Goal: Task Accomplishment & Management: Use online tool/utility

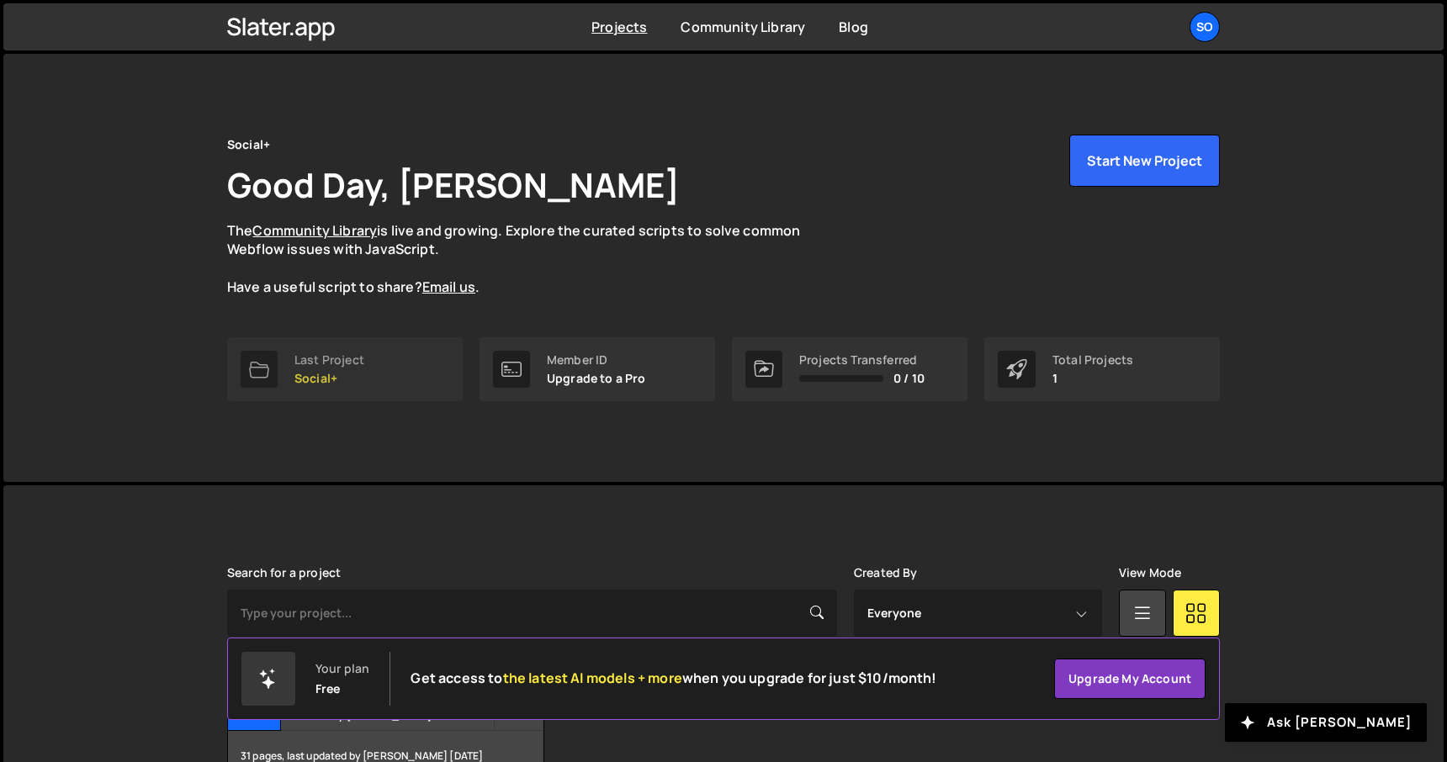
click at [372, 384] on link "Last Project Social+" at bounding box center [345, 369] width 236 height 64
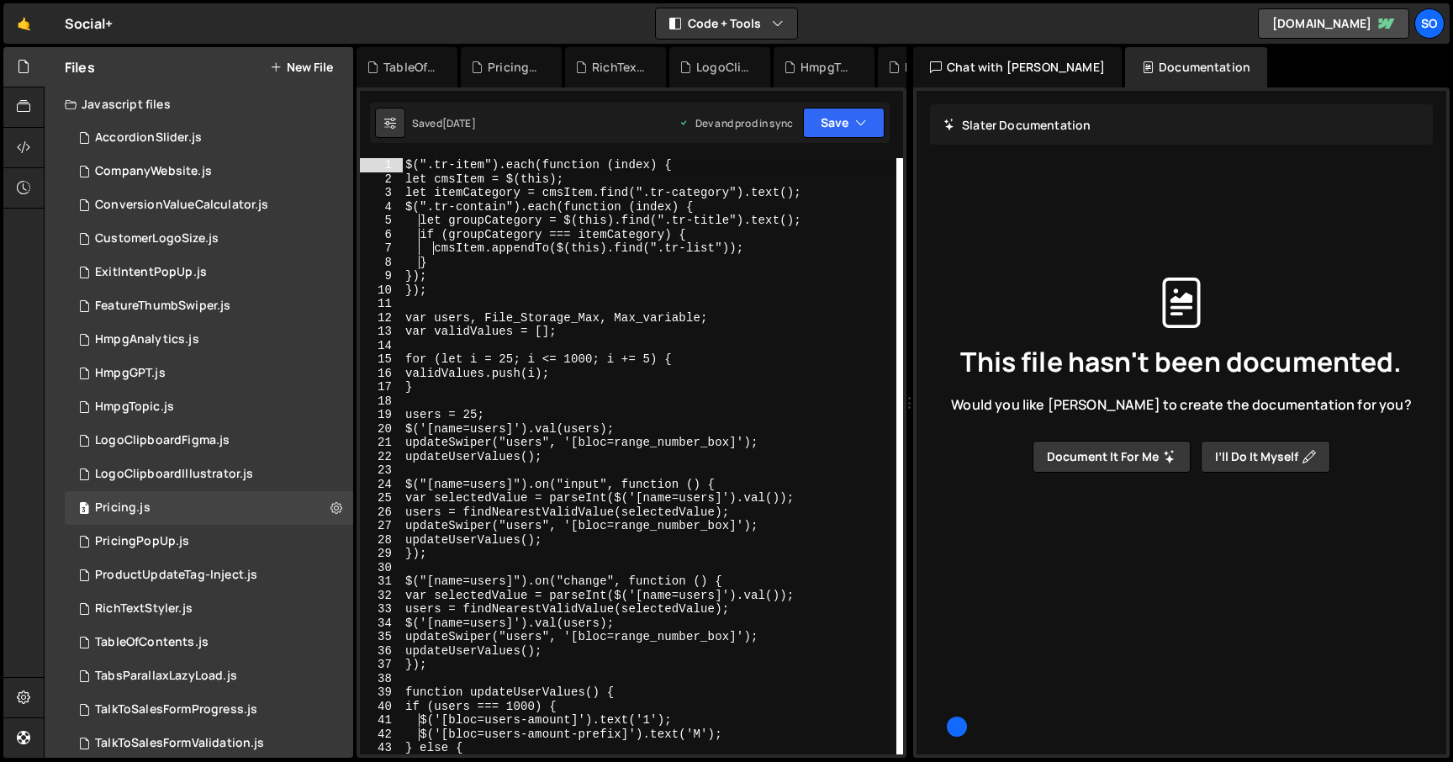
click at [310, 68] on button "New File" at bounding box center [301, 67] width 63 height 13
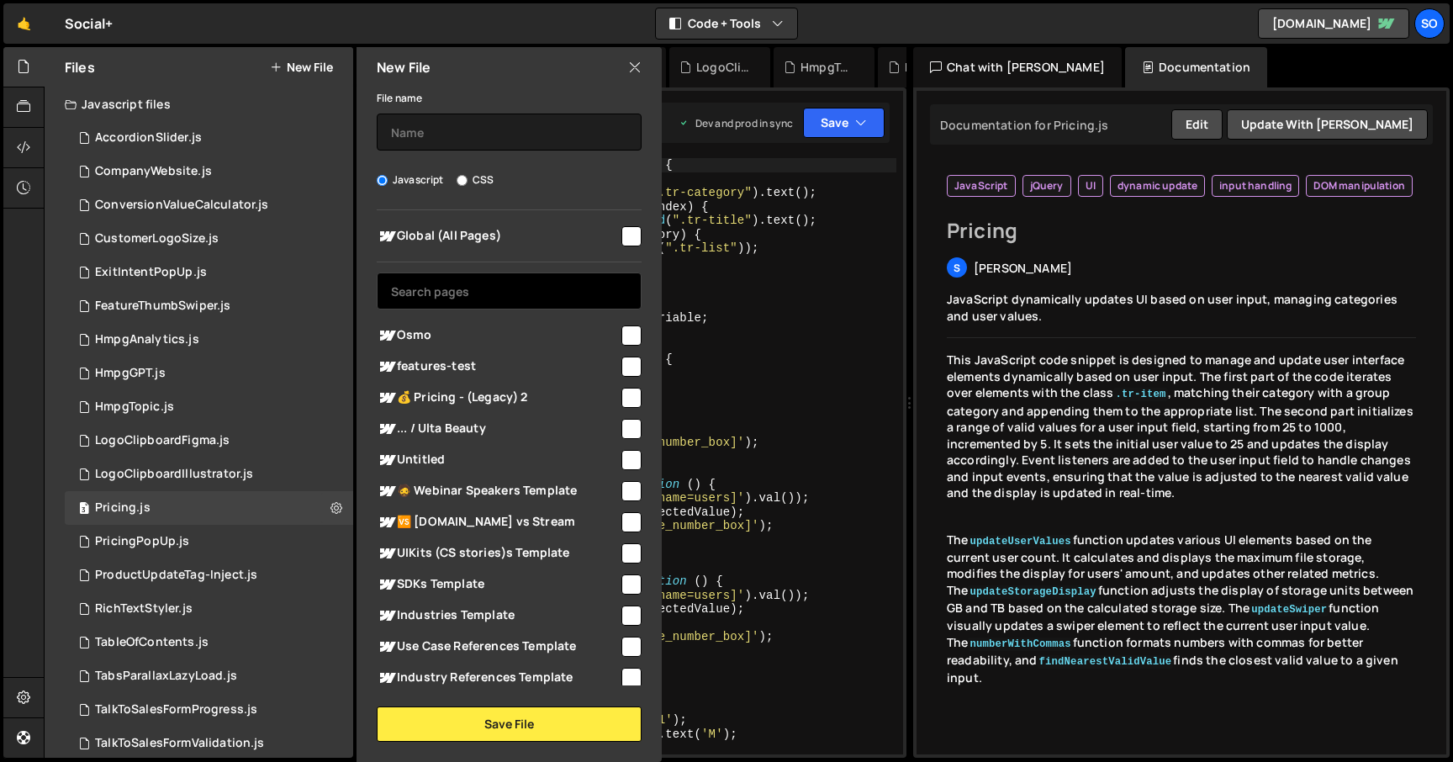
click at [472, 294] on input "text" at bounding box center [509, 291] width 265 height 37
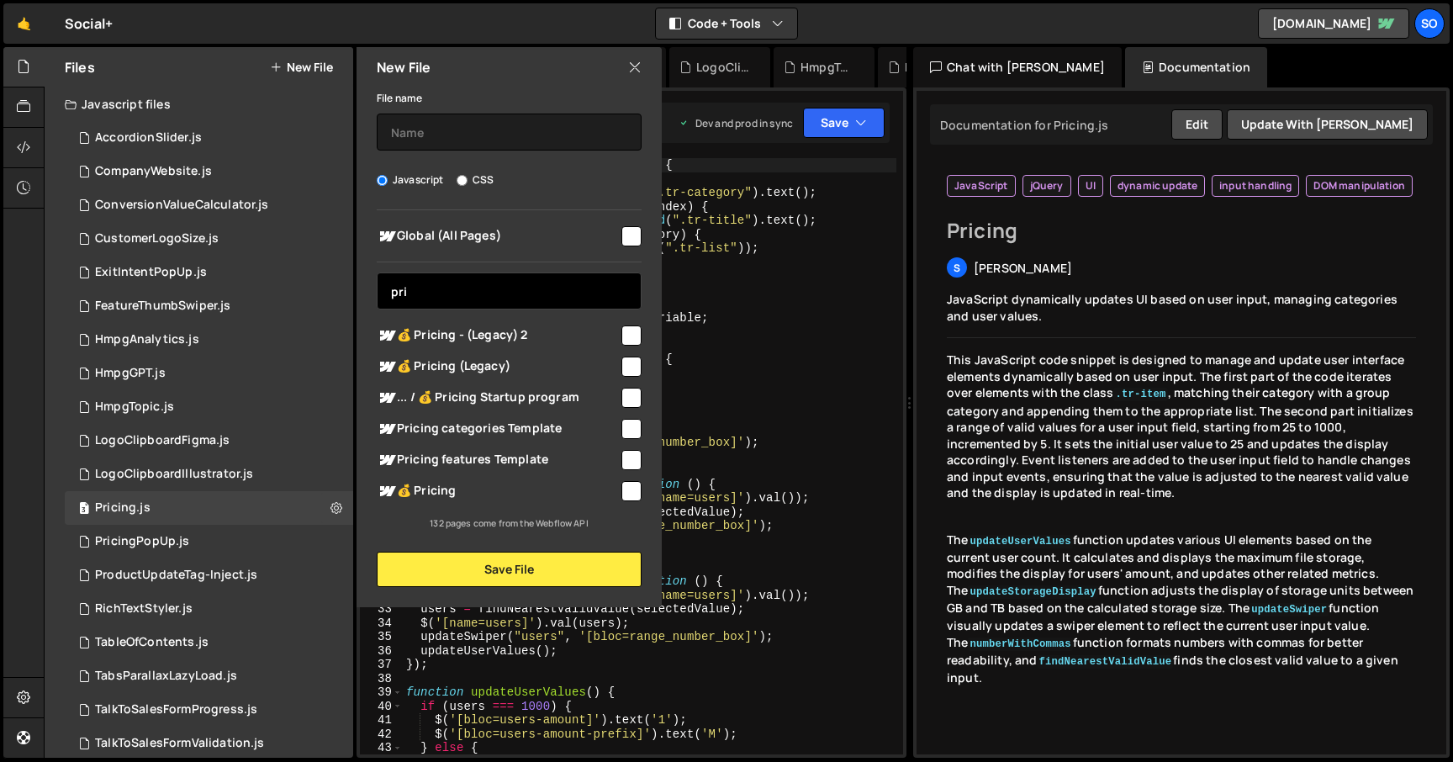
type input "pri"
click at [633, 492] on input "checkbox" at bounding box center [632, 491] width 20 height 20
checkbox input "true"
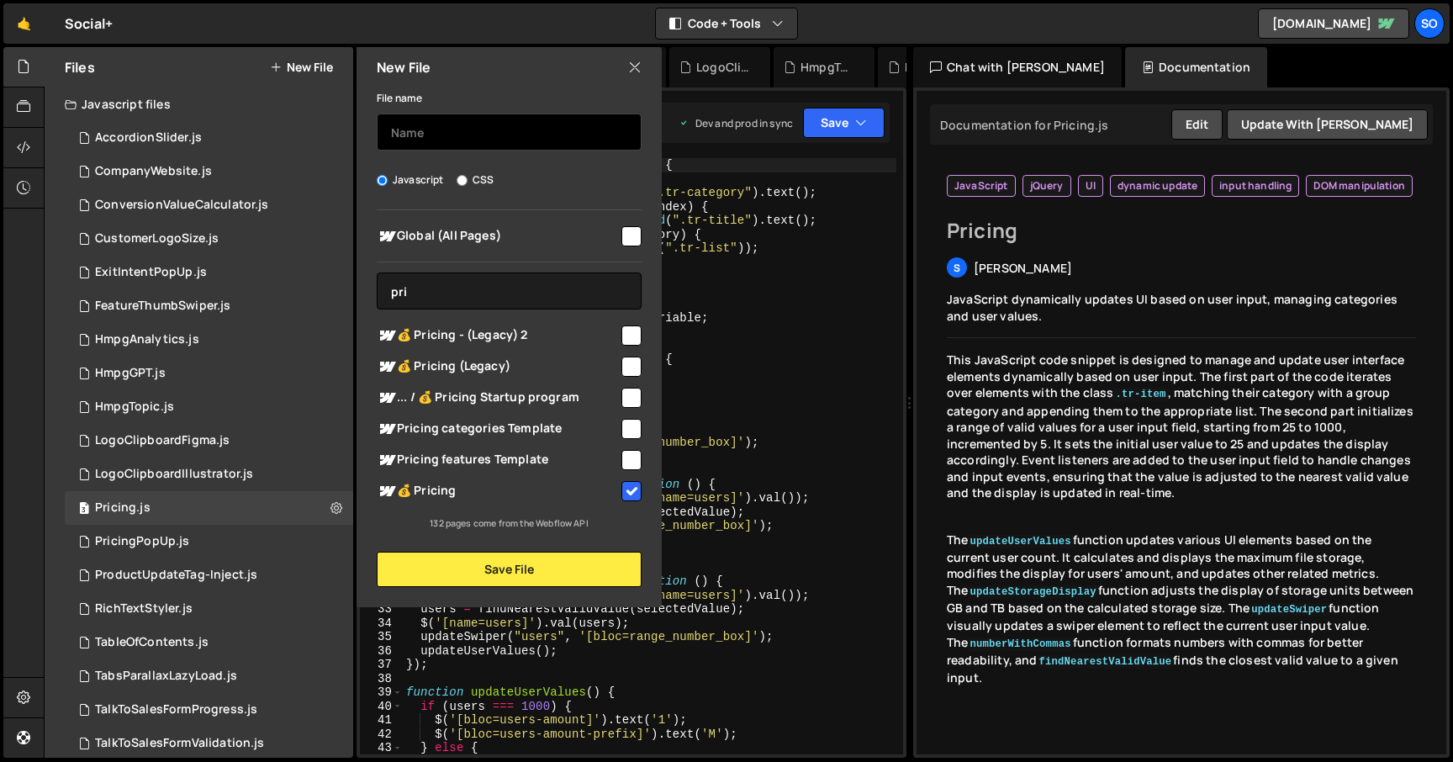
click at [416, 131] on input "text" at bounding box center [509, 132] width 265 height 37
type input "LogoGridRotate"
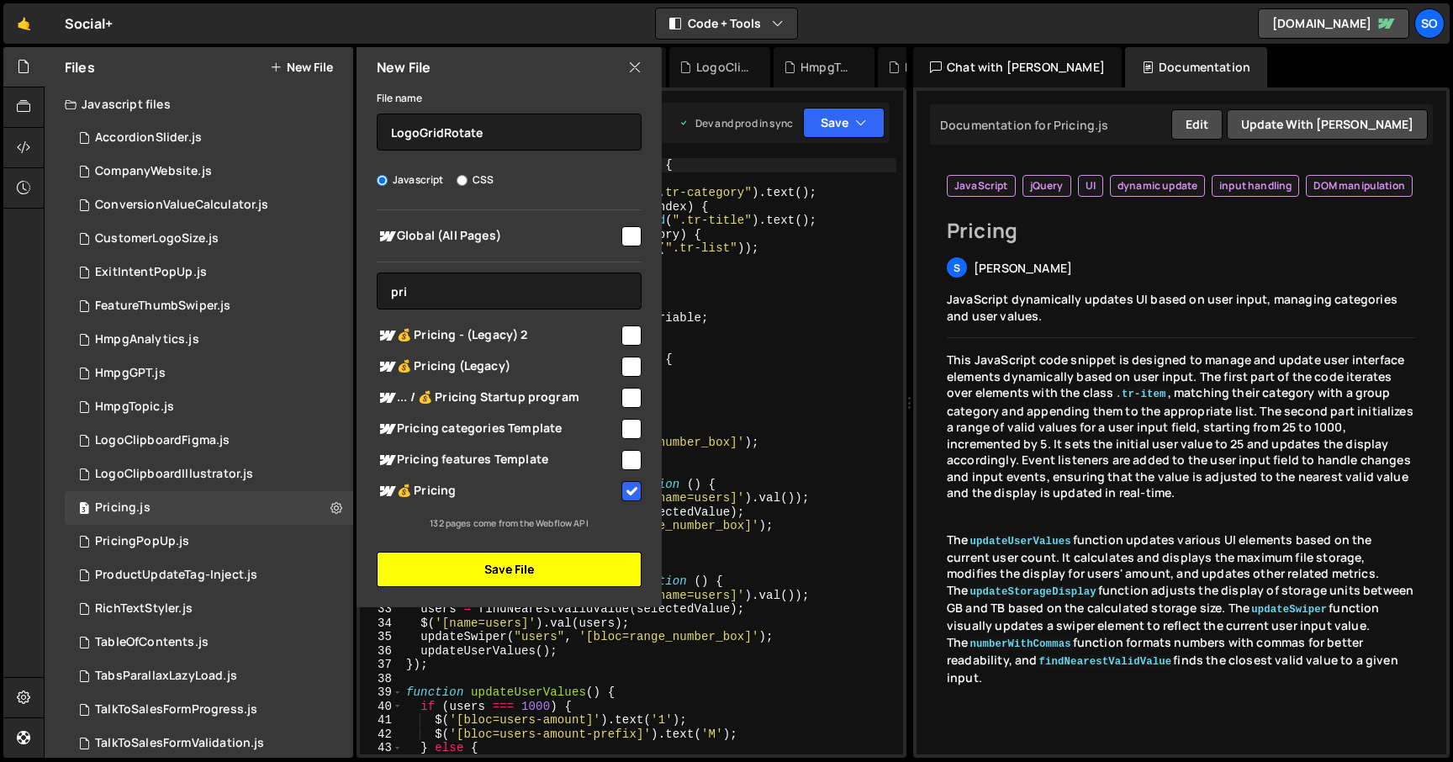
click at [517, 577] on button "Save File" at bounding box center [509, 569] width 265 height 35
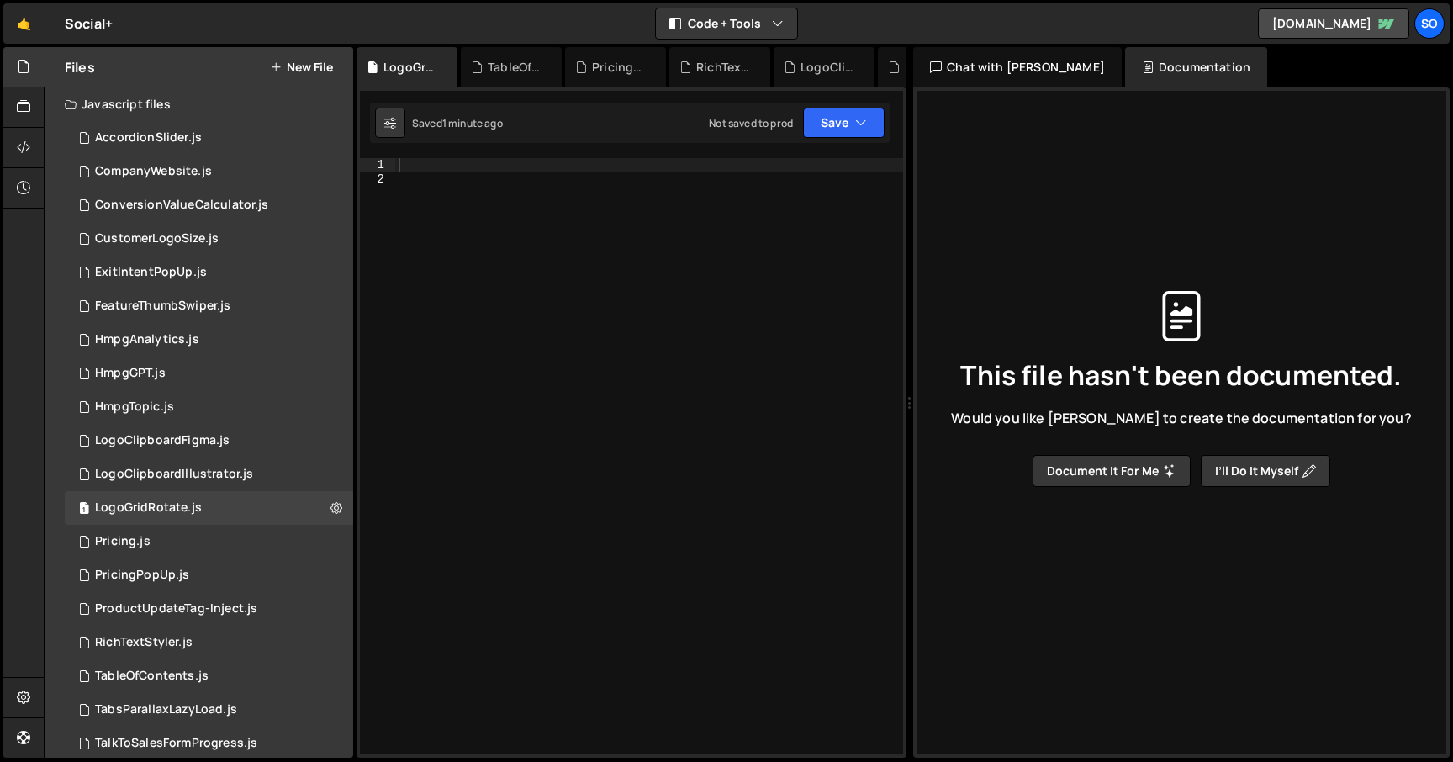
click at [529, 209] on div at bounding box center [649, 470] width 508 height 624
click at [505, 191] on div at bounding box center [649, 470] width 508 height 624
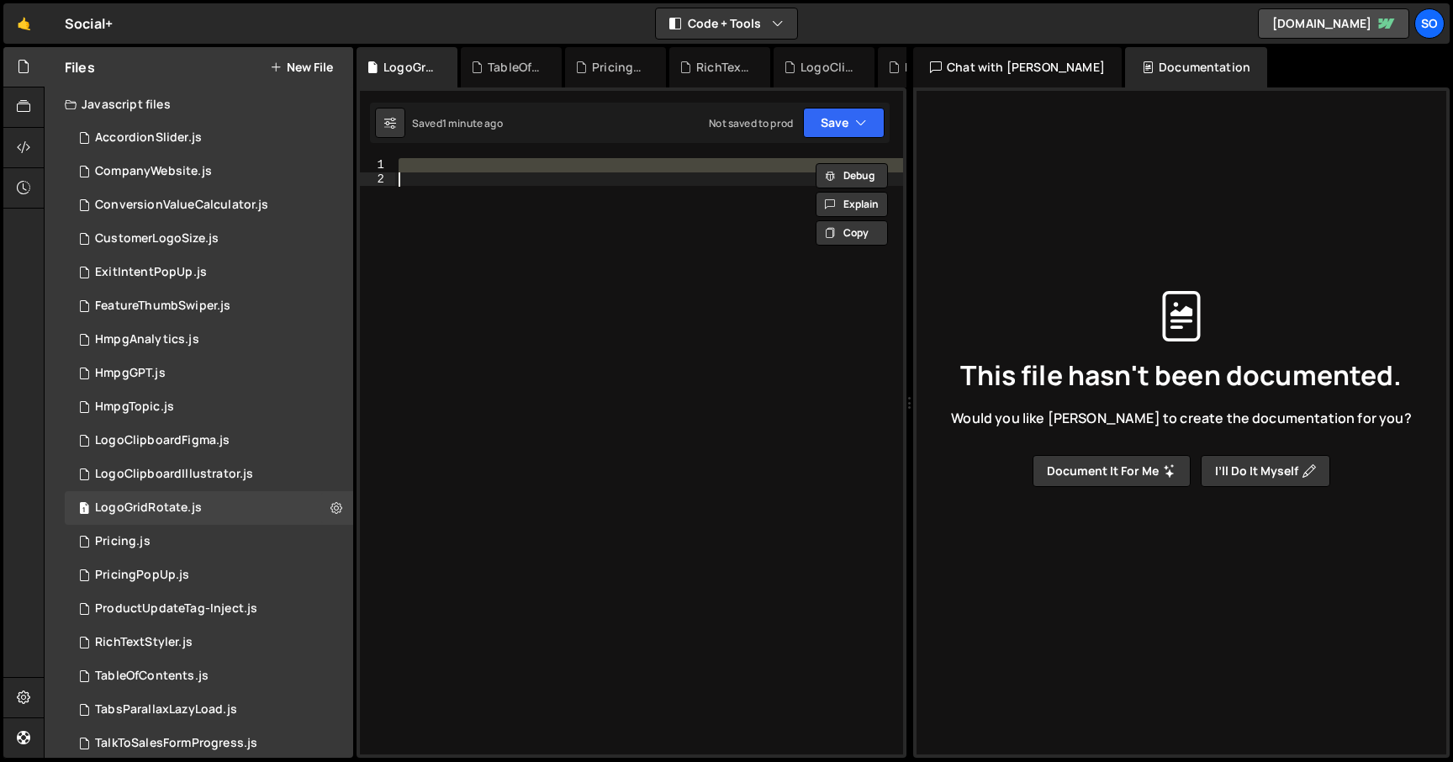
paste textarea "continuousSwap();"
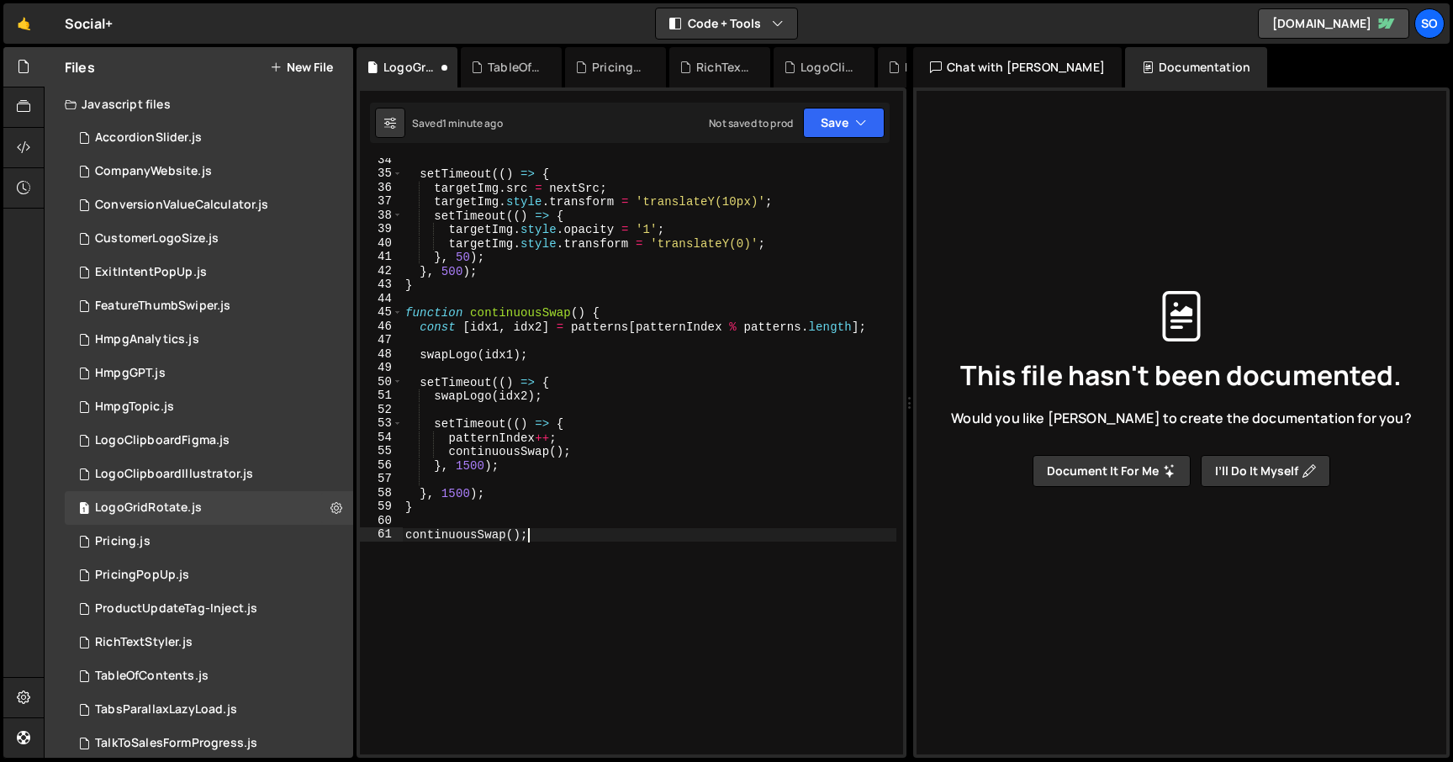
scroll to position [569, 0]
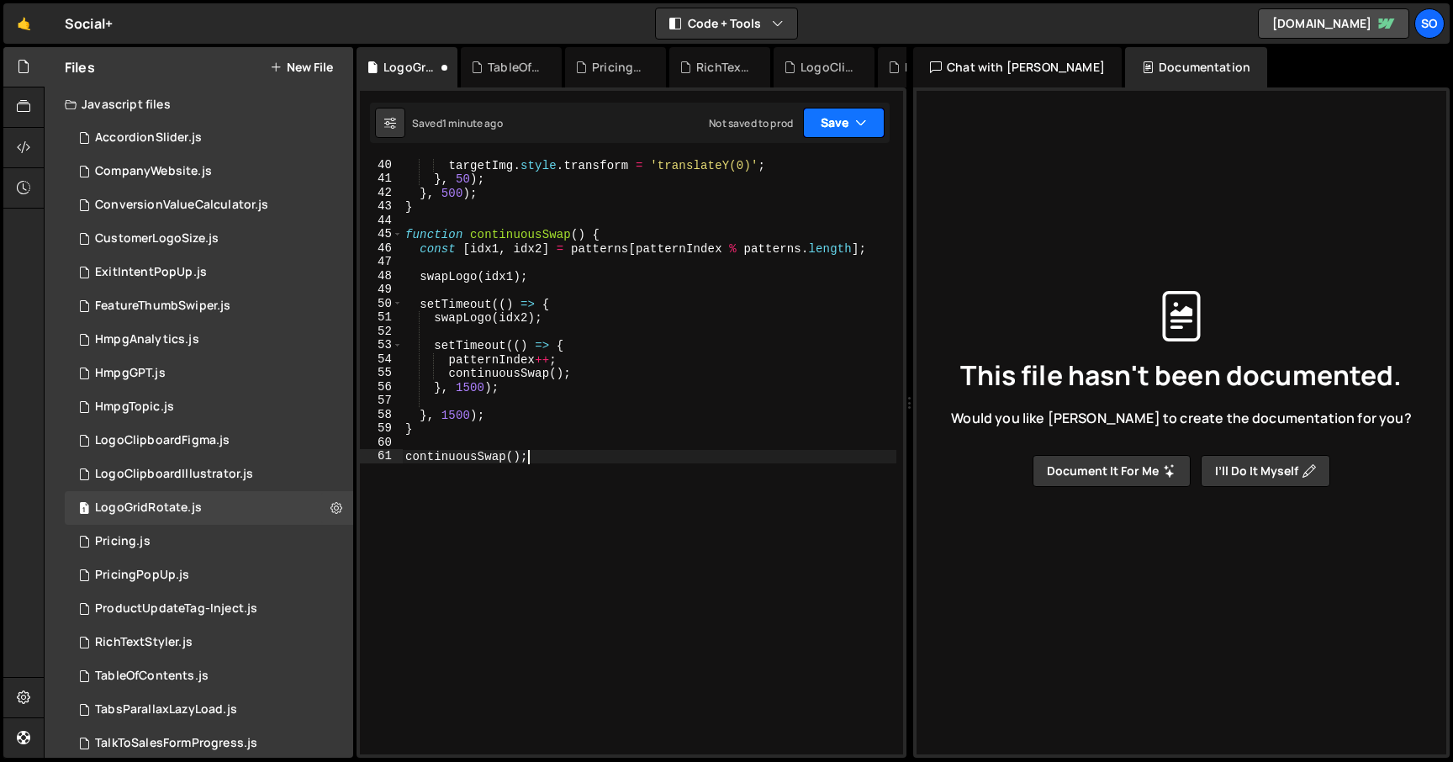
click at [854, 119] on button "Save" at bounding box center [844, 123] width 82 height 30
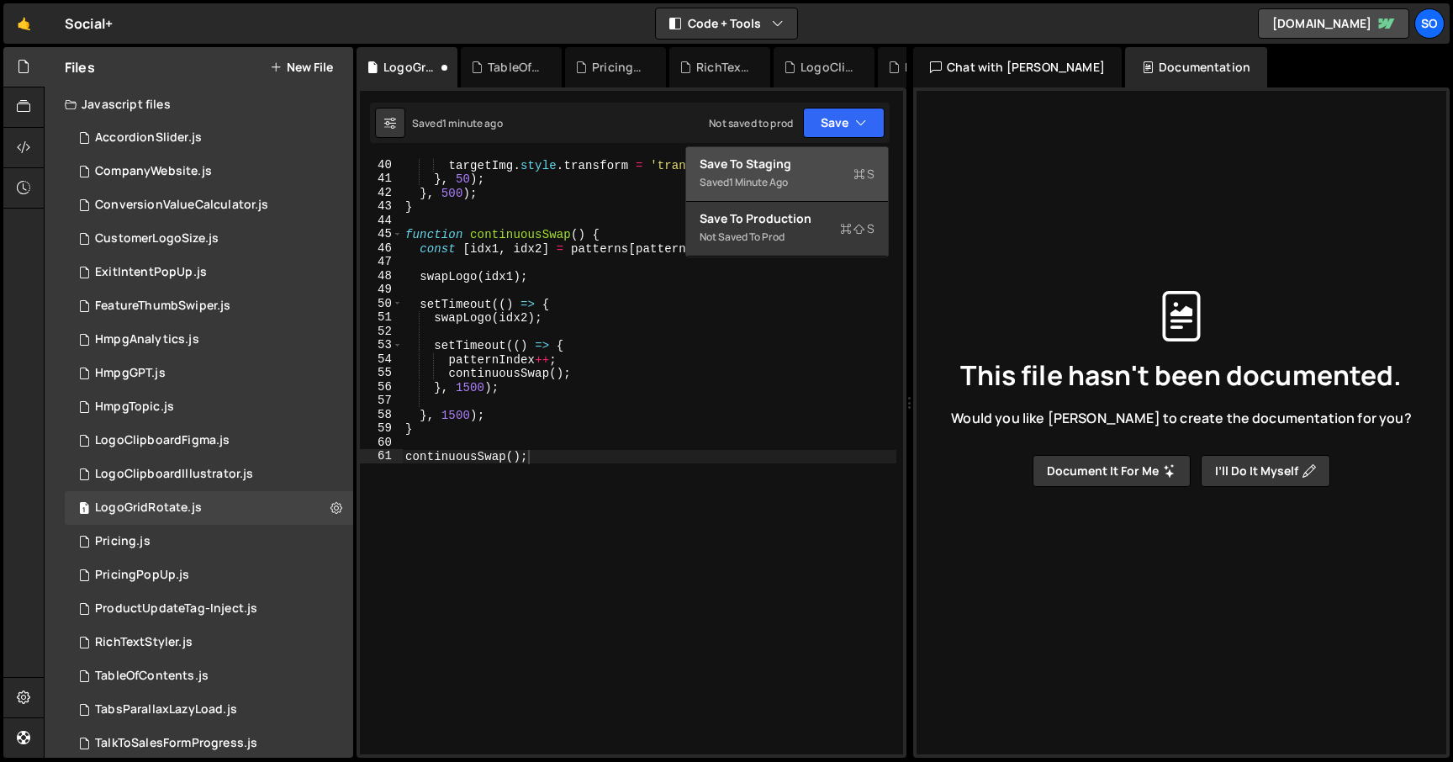
click at [791, 173] on div "Saved 1 minute ago" at bounding box center [787, 182] width 175 height 20
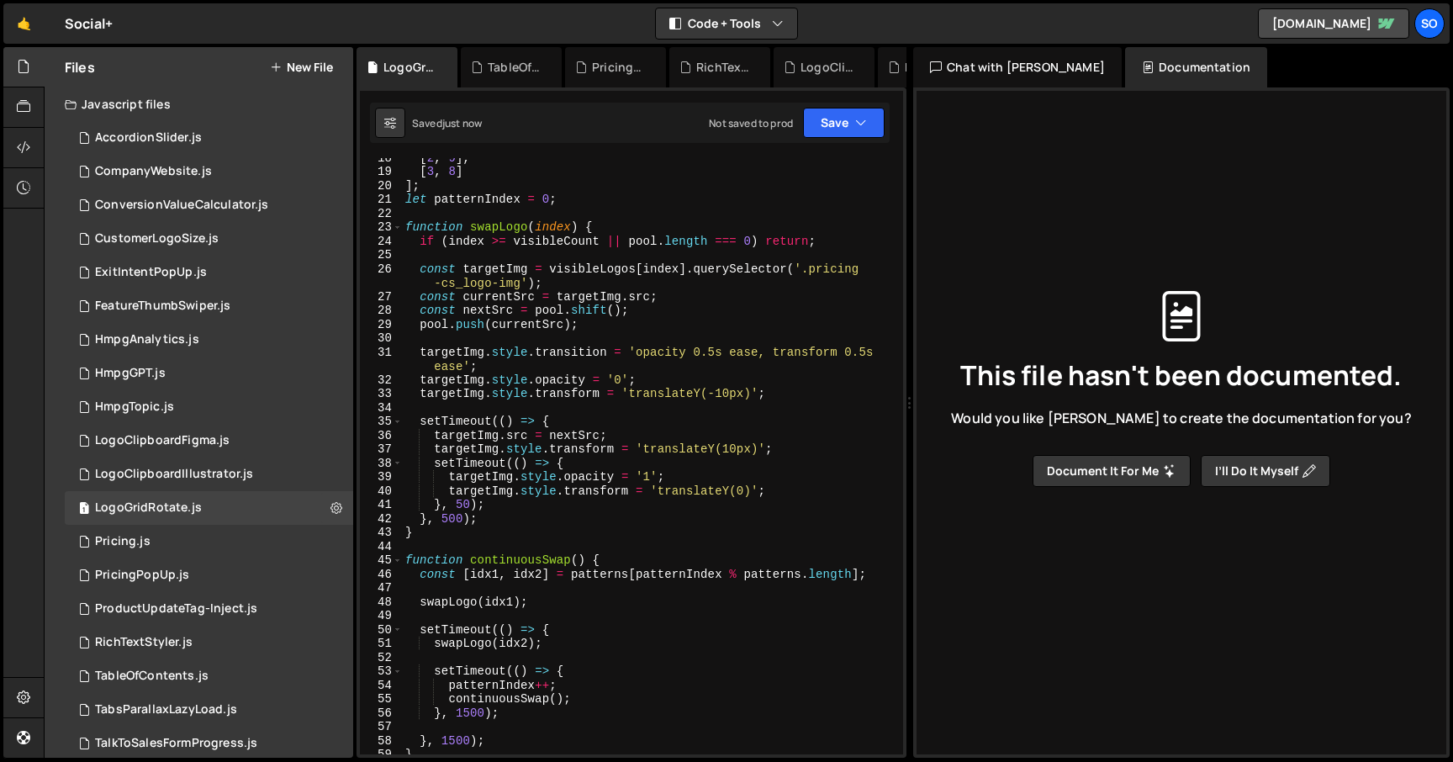
scroll to position [0, 0]
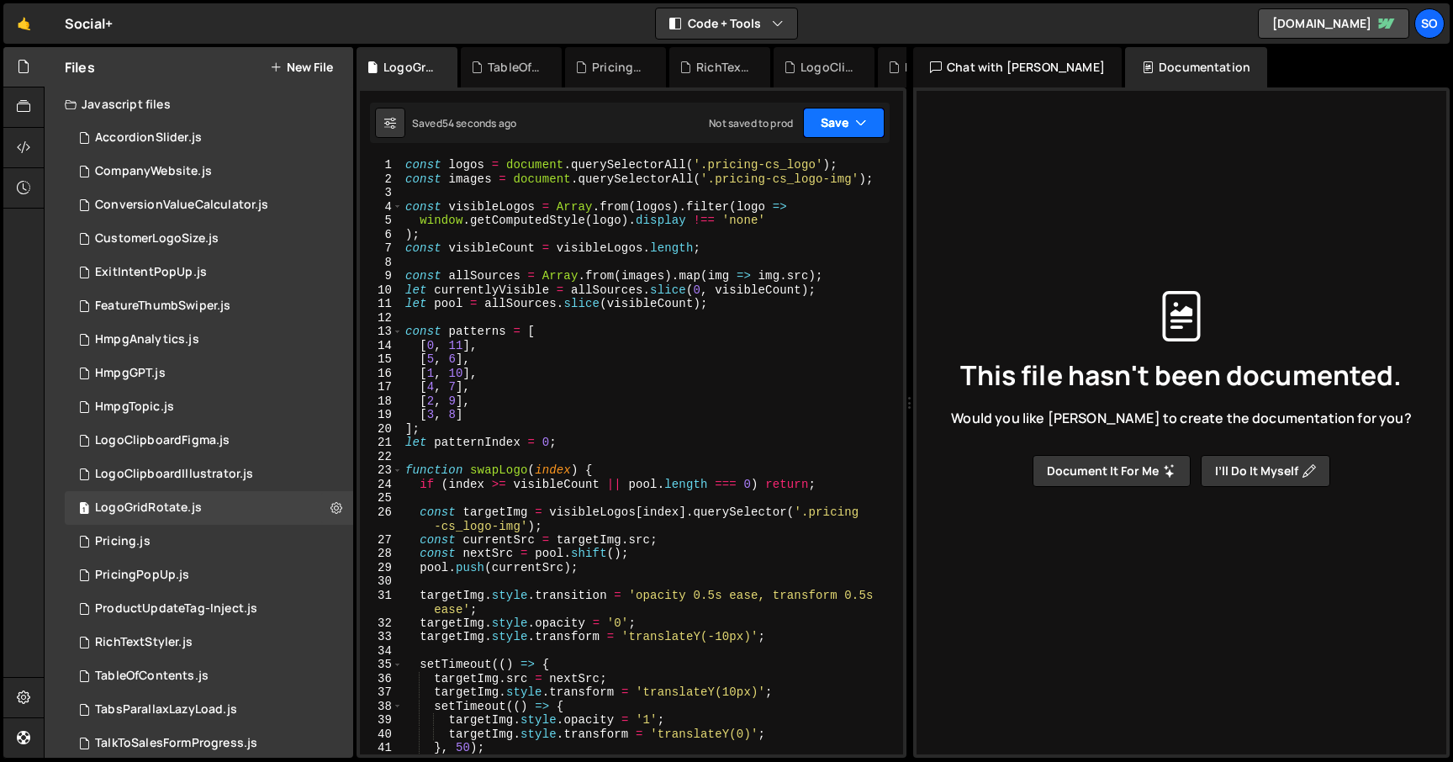
click at [850, 119] on button "Save" at bounding box center [844, 123] width 82 height 30
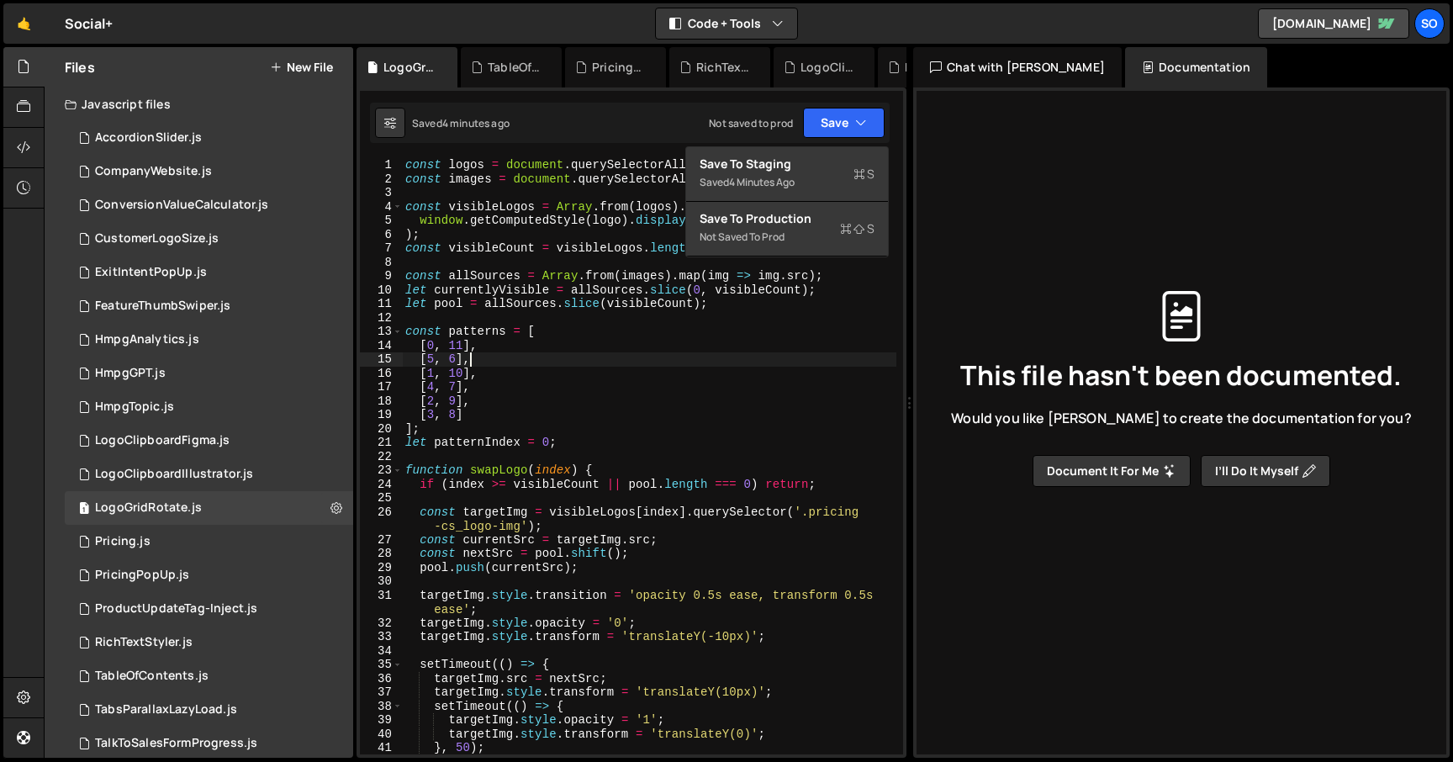
click at [530, 363] on div "const logos = document . querySelectorAll ( '.pricing-cs_logo' ) ; const images…" at bounding box center [649, 470] width 495 height 624
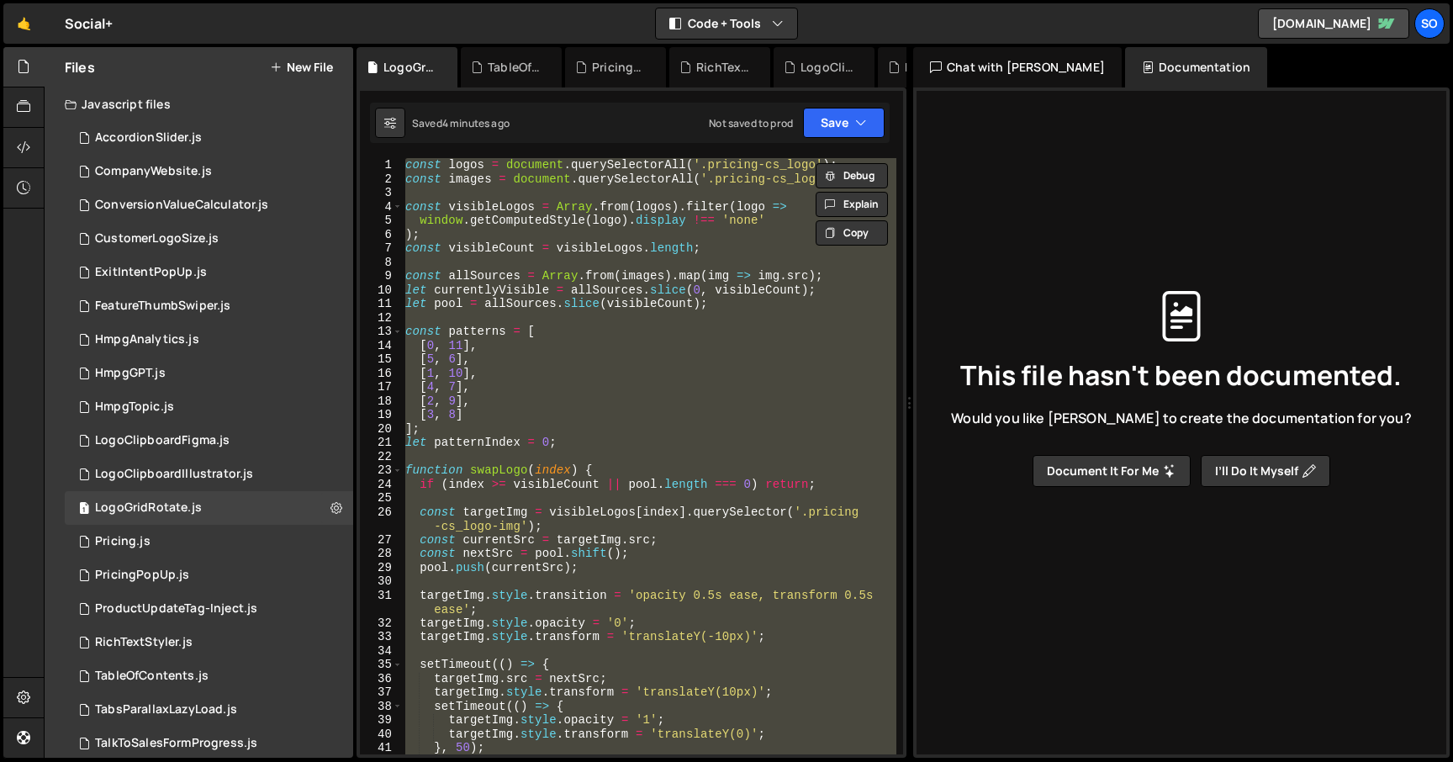
paste textarea "</script>"
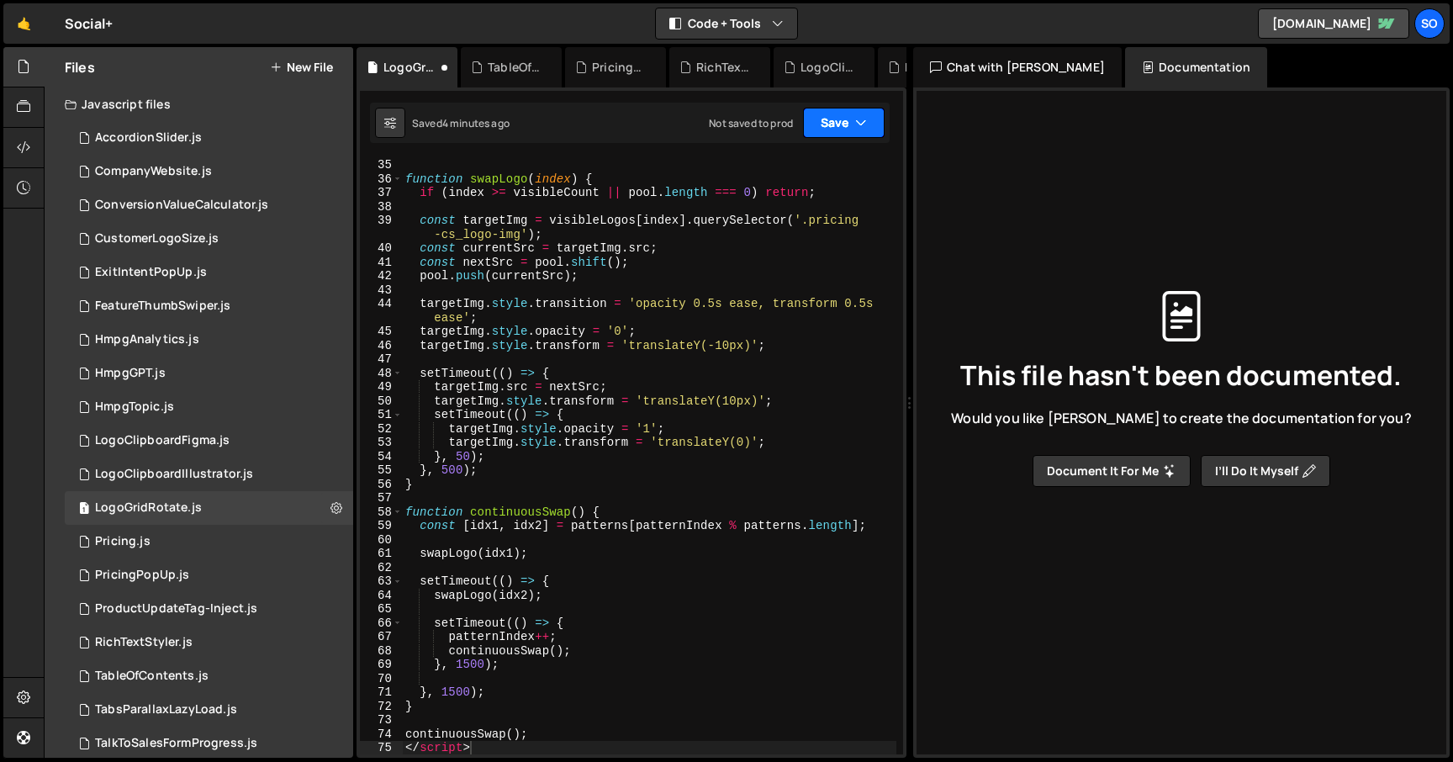
click at [845, 116] on button "Save" at bounding box center [844, 123] width 82 height 30
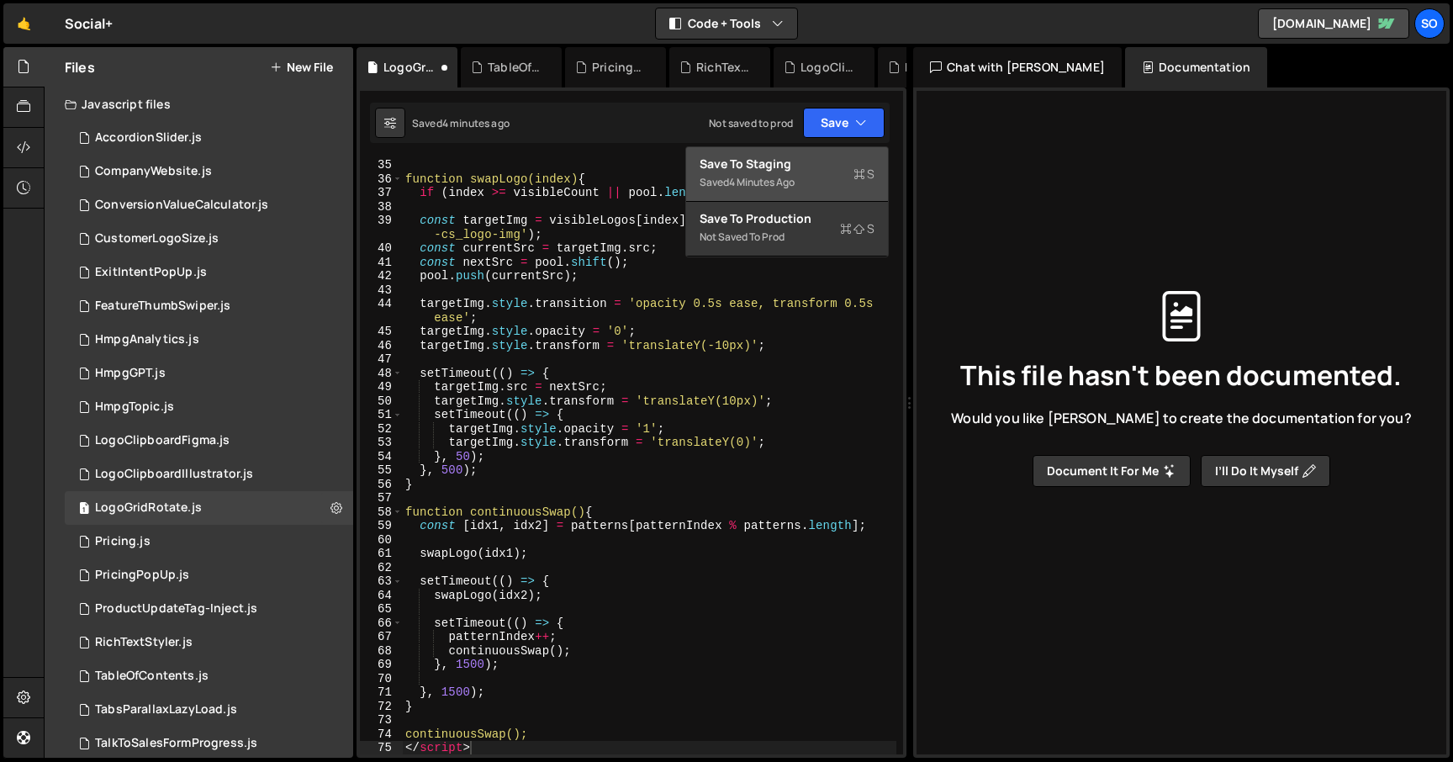
click at [782, 177] on div "4 minutes ago" at bounding box center [762, 182] width 66 height 14
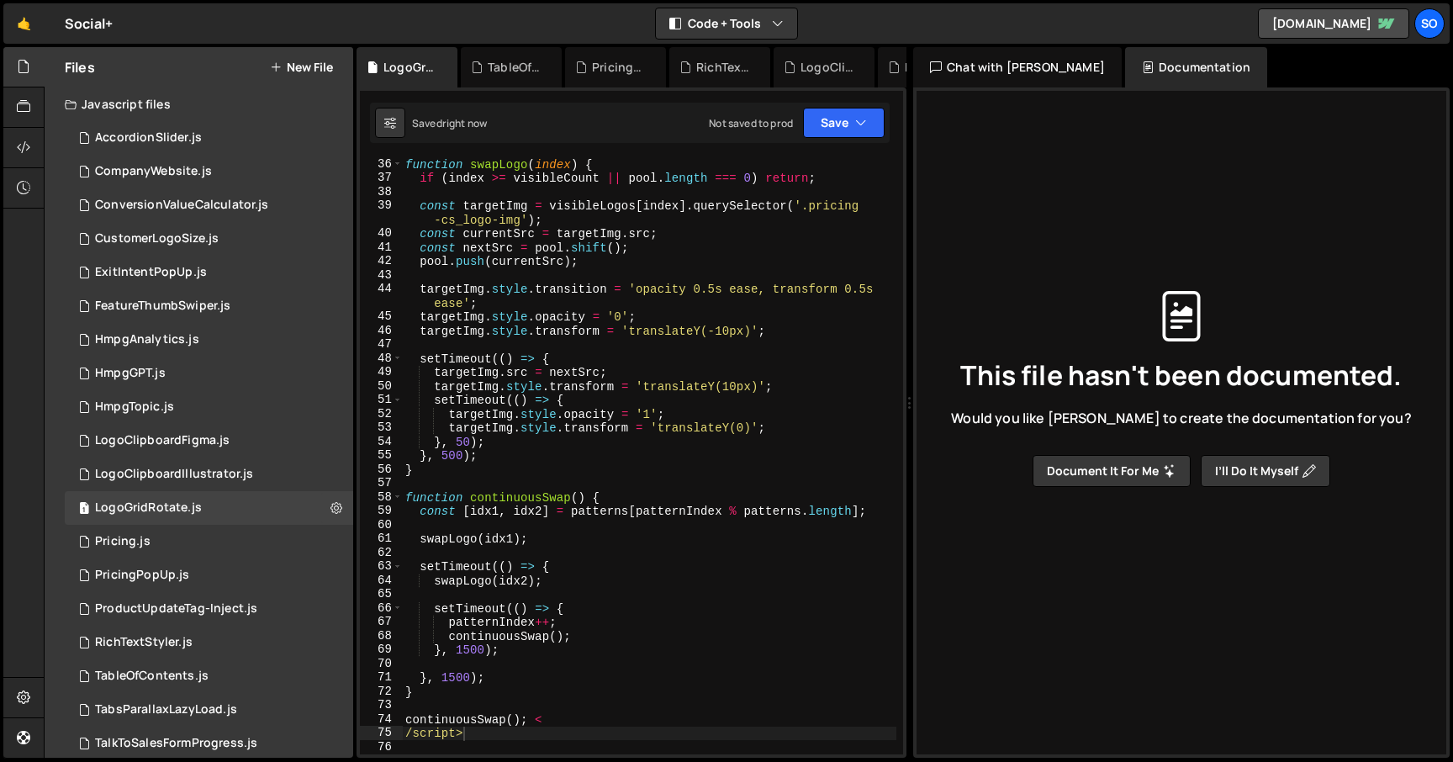
scroll to position [777, 0]
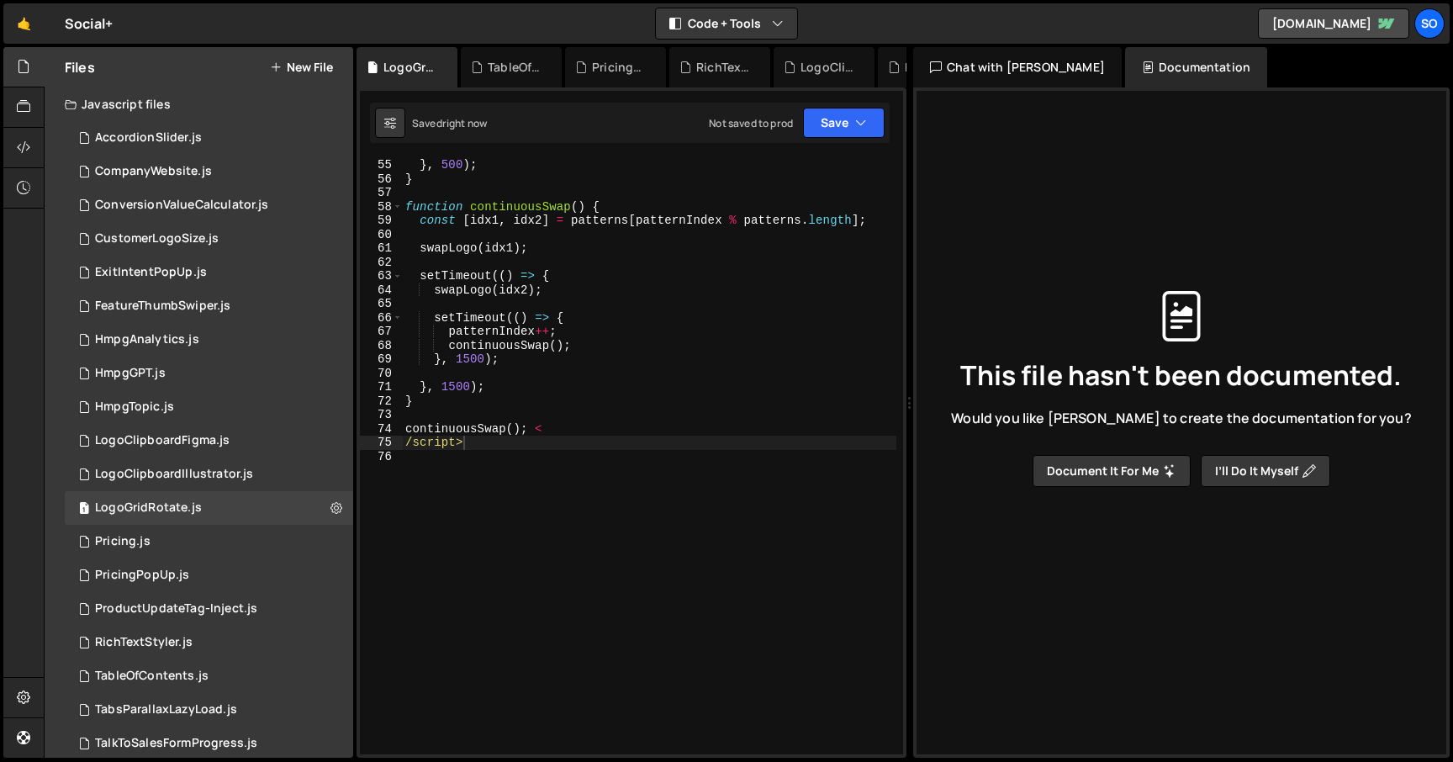
type textarea "/script>"
drag, startPoint x: 484, startPoint y: 448, endPoint x: 368, endPoint y: 444, distance: 115.3
click at [369, 444] on div "/script> 55 56 57 58 59 60 61 62 63 64 65 66 67 68 69 70 71 72 73 74 75 76 } , …" at bounding box center [631, 456] width 543 height 596
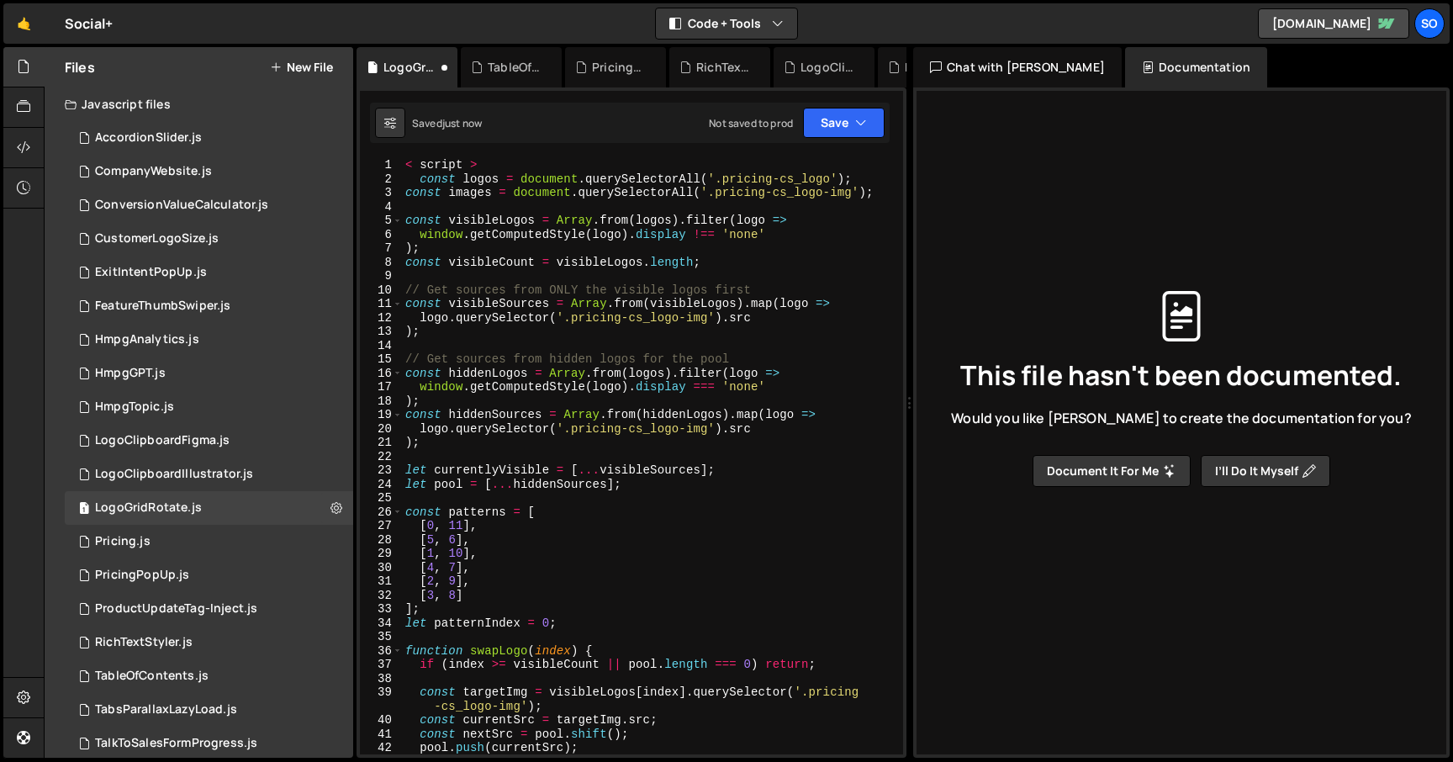
scroll to position [0, 0]
drag, startPoint x: 500, startPoint y: 166, endPoint x: 352, endPoint y: 163, distance: 148.1
click at [353, 163] on div "Files New File Javascript files 2 AccordionSlider.js 0 1 CompanyWebsite.js 0 1 …" at bounding box center [749, 403] width 1410 height 712
type textarea "< script >"
drag, startPoint x: 418, startPoint y: 172, endPoint x: 386, endPoint y: 166, distance: 32.7
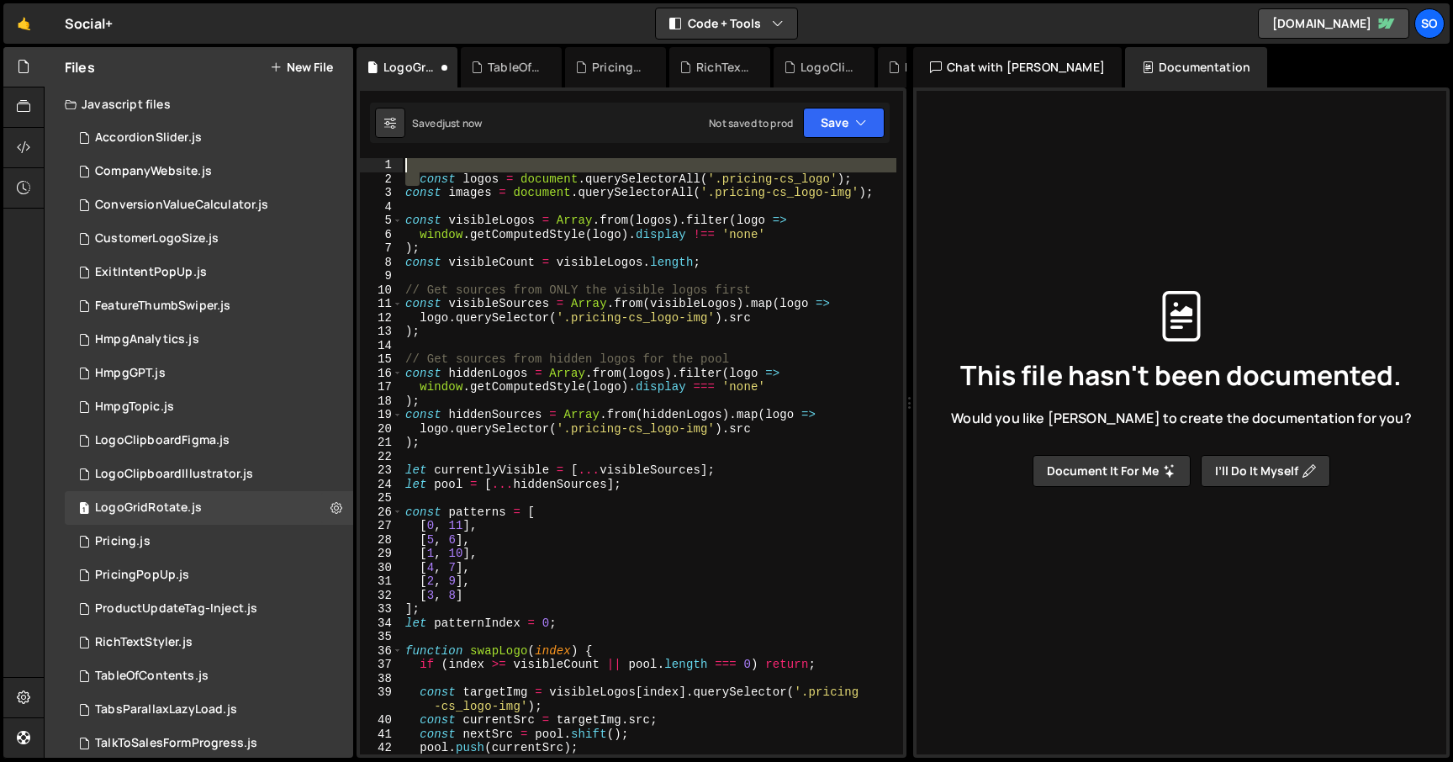
click at [386, 166] on div "1 2 3 4 5 6 7 8 9 10 11 12 13 14 15 16 17 18 19 20 21 22 23 24 25 26 27 28 29 3…" at bounding box center [631, 456] width 543 height 596
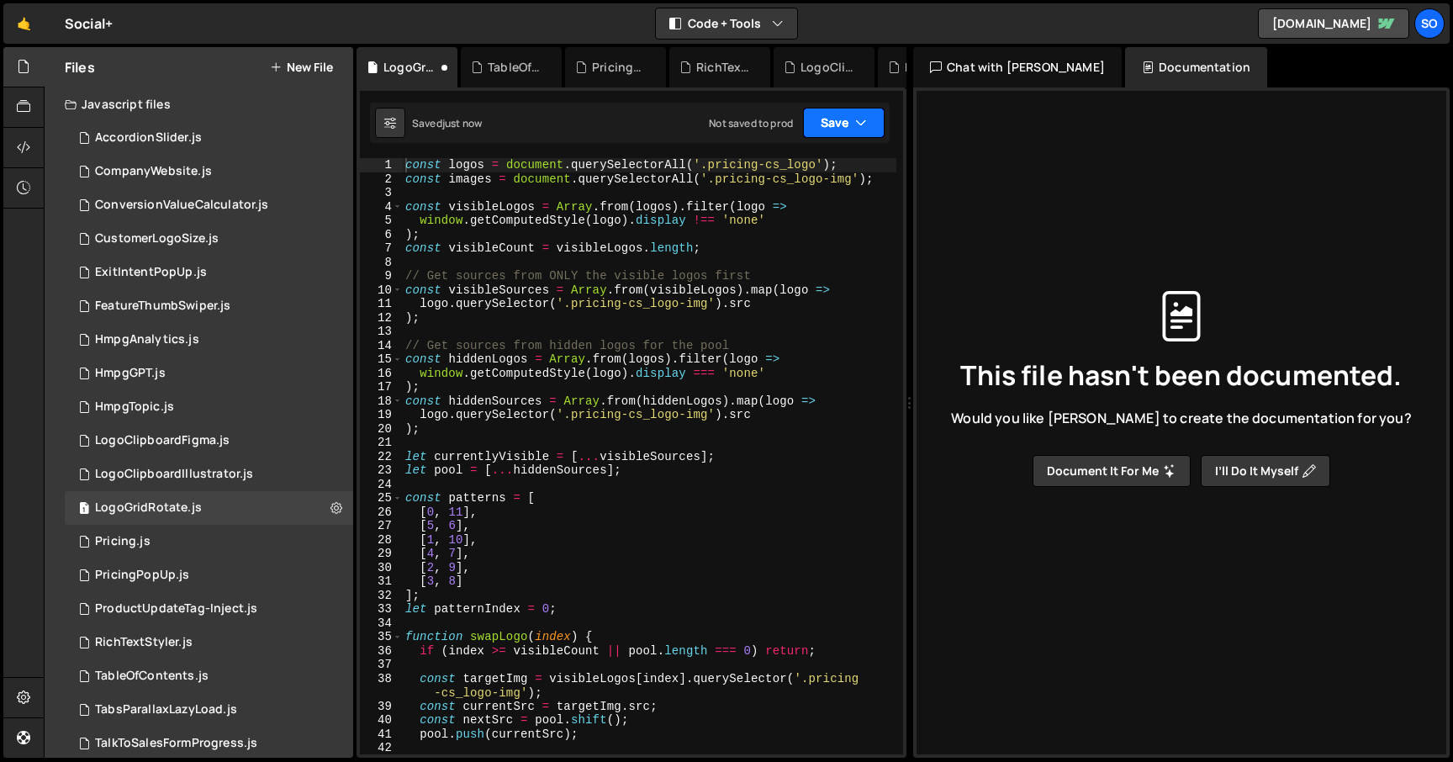
click at [850, 126] on button "Save" at bounding box center [844, 123] width 82 height 30
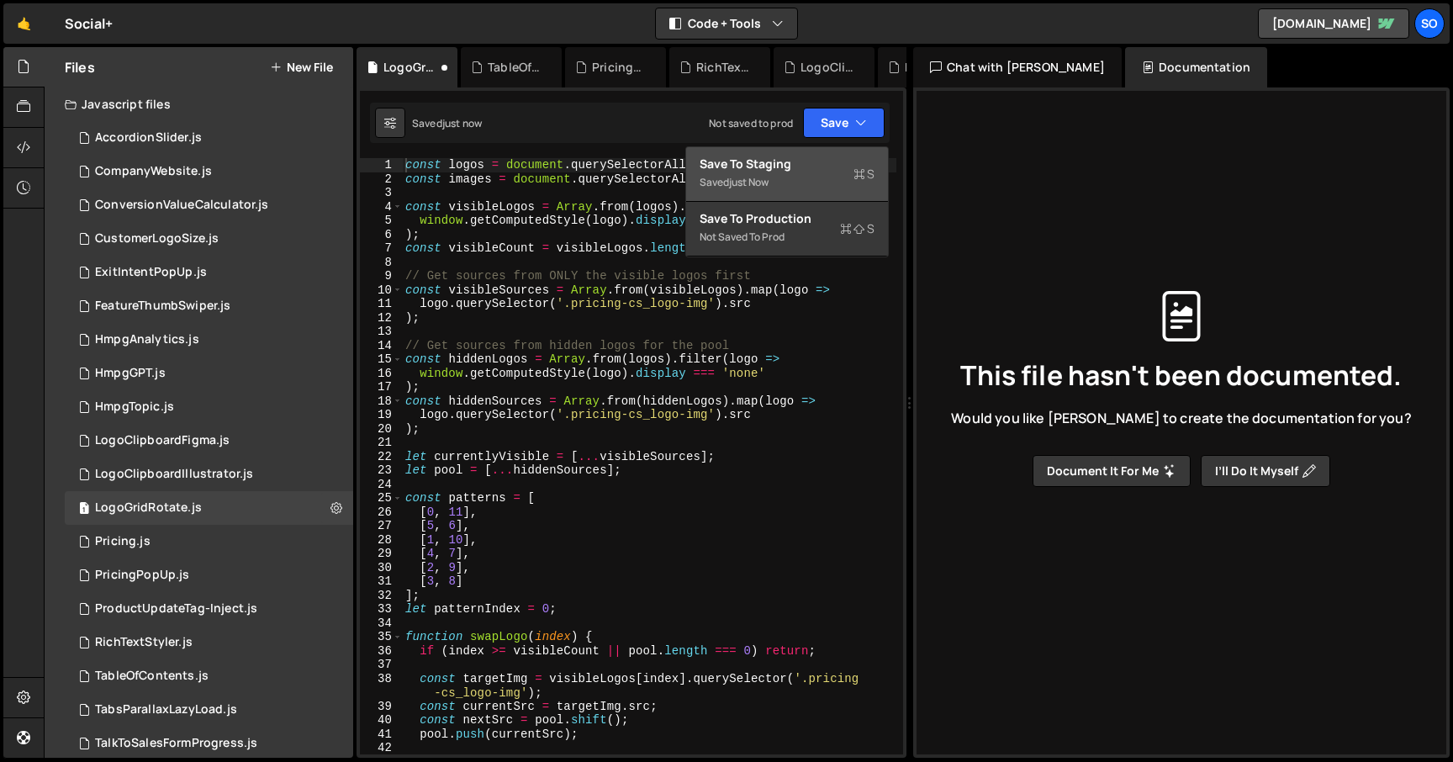
click at [814, 175] on div "Saved just now" at bounding box center [787, 182] width 175 height 20
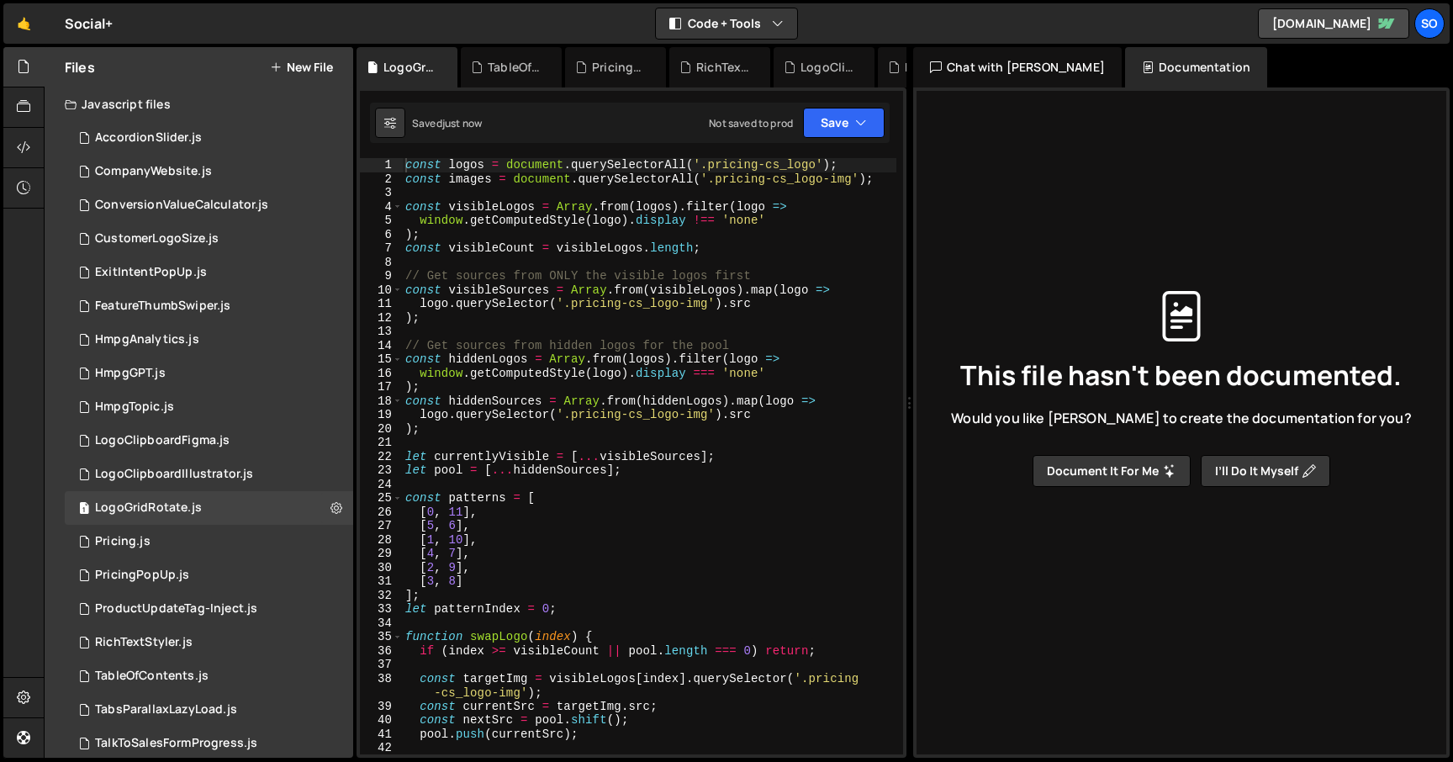
type textarea "// Get sources from hidden logos for the pool"
drag, startPoint x: 605, startPoint y: 341, endPoint x: 388, endPoint y: 341, distance: 217.0
click at [388, 341] on div "// Get sources from hidden logos for the pool 1 2 3 4 5 6 7 8 9 10 11 12 13 14 …" at bounding box center [631, 456] width 543 height 596
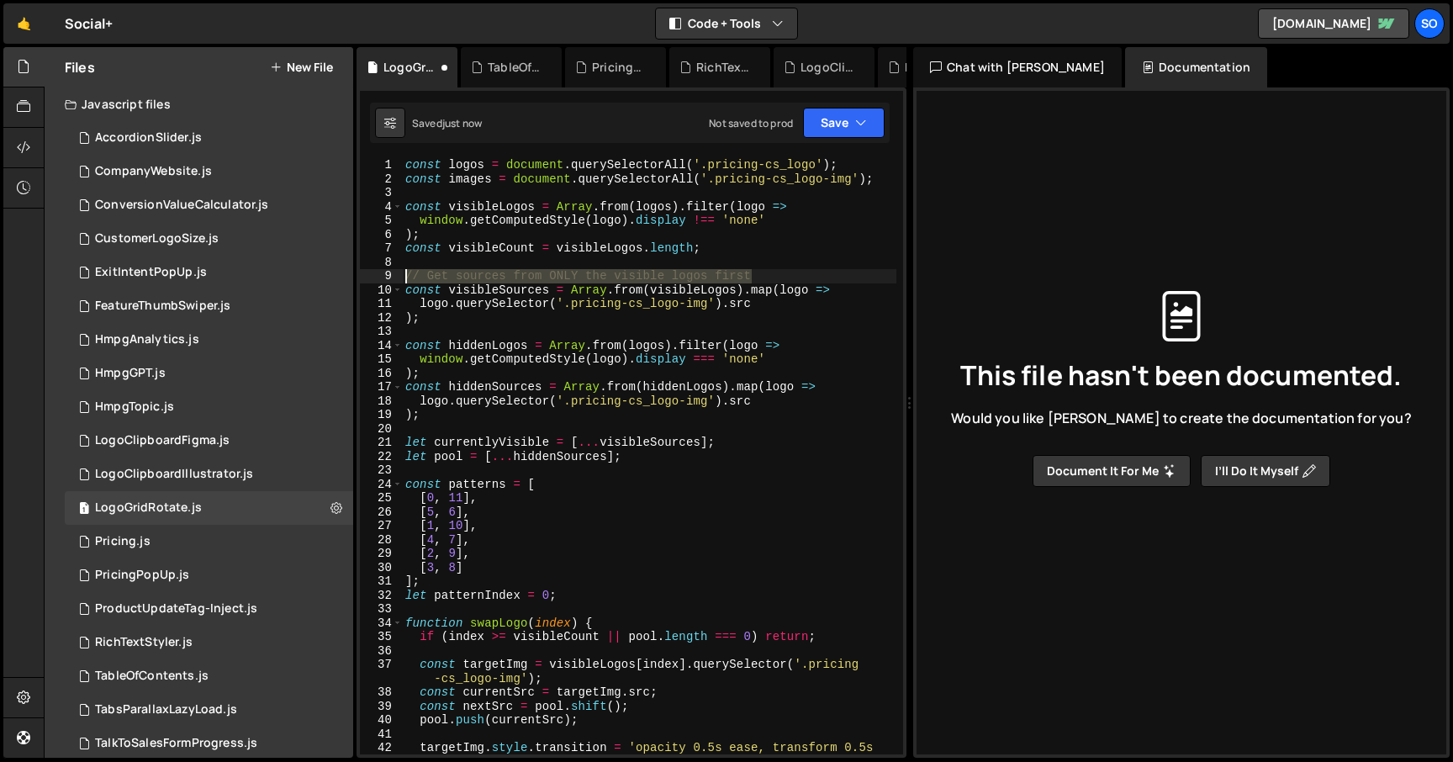
drag, startPoint x: 739, startPoint y: 274, endPoint x: 370, endPoint y: 273, distance: 369.2
click at [370, 273] on div "1 2 3 4 5 6 7 8 9 10 11 12 13 14 15 16 17 18 19 20 21 22 23 24 25 26 27 28 29 3…" at bounding box center [631, 456] width 543 height 596
type textarea "// Get sources from ONLY the visible logos first"
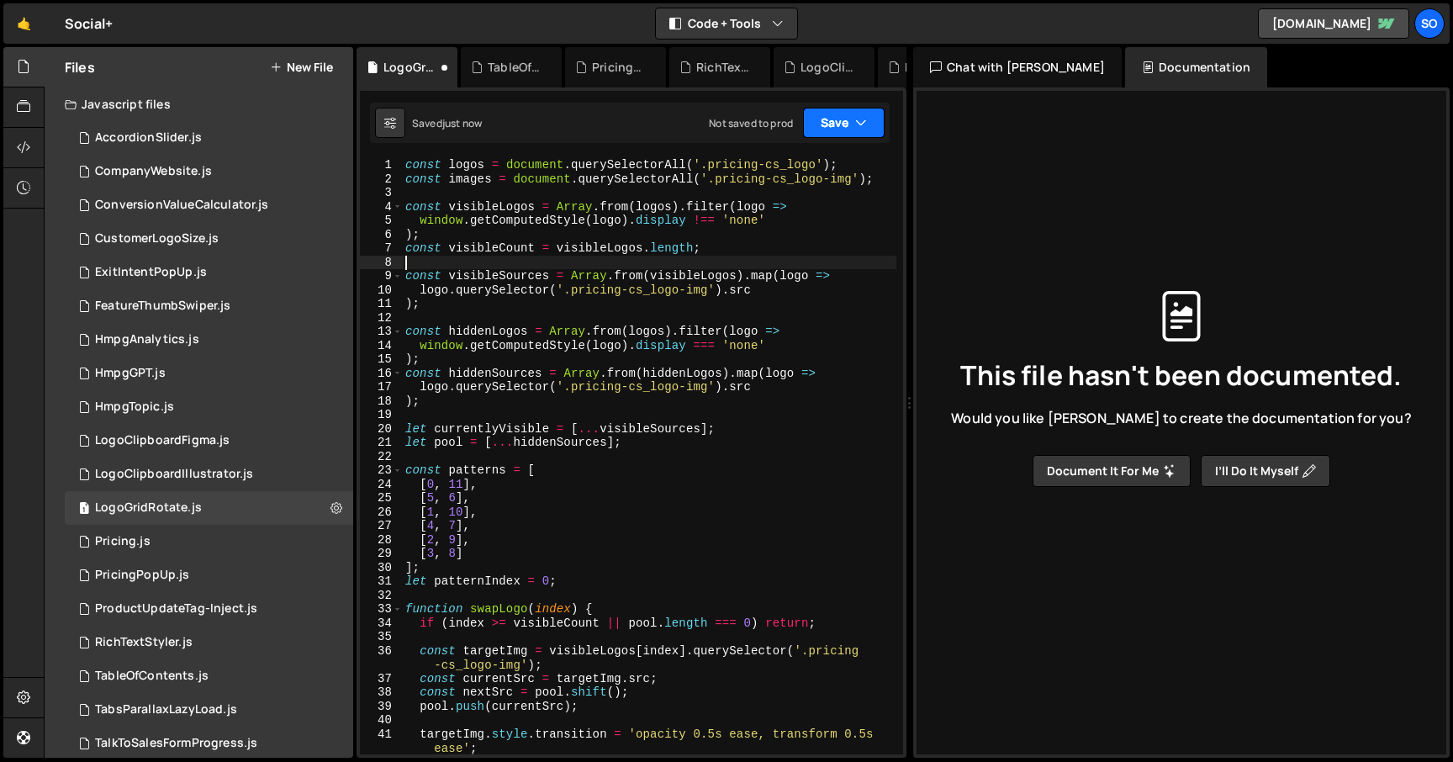
click at [859, 119] on icon "button" at bounding box center [861, 122] width 12 height 17
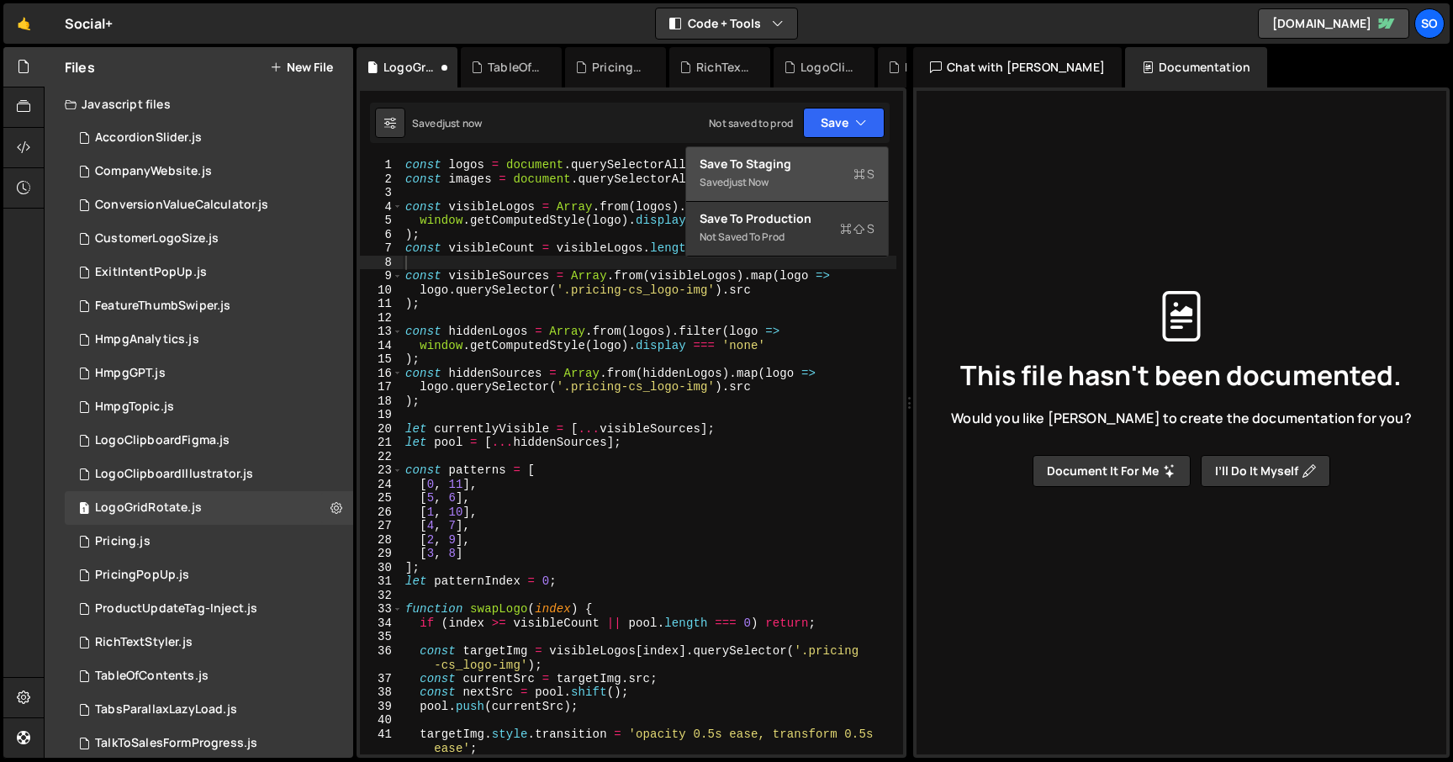
click at [799, 166] on div "Save to Staging S" at bounding box center [787, 164] width 175 height 17
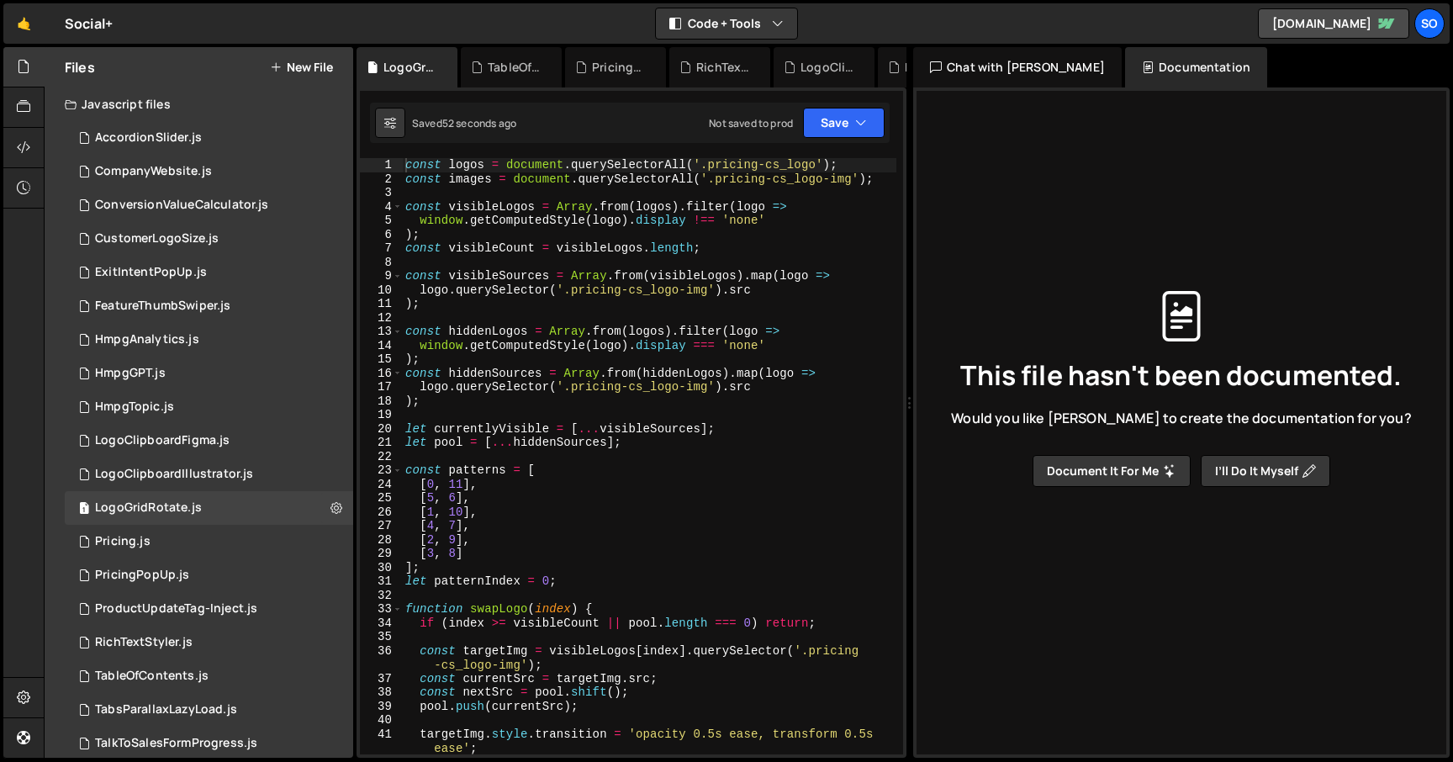
click at [722, 251] on div "const logos = document . querySelectorAll ( '.pricing-cs_logo' ) ; const images…" at bounding box center [649, 470] width 495 height 624
type textarea "continuousSwap(); <"
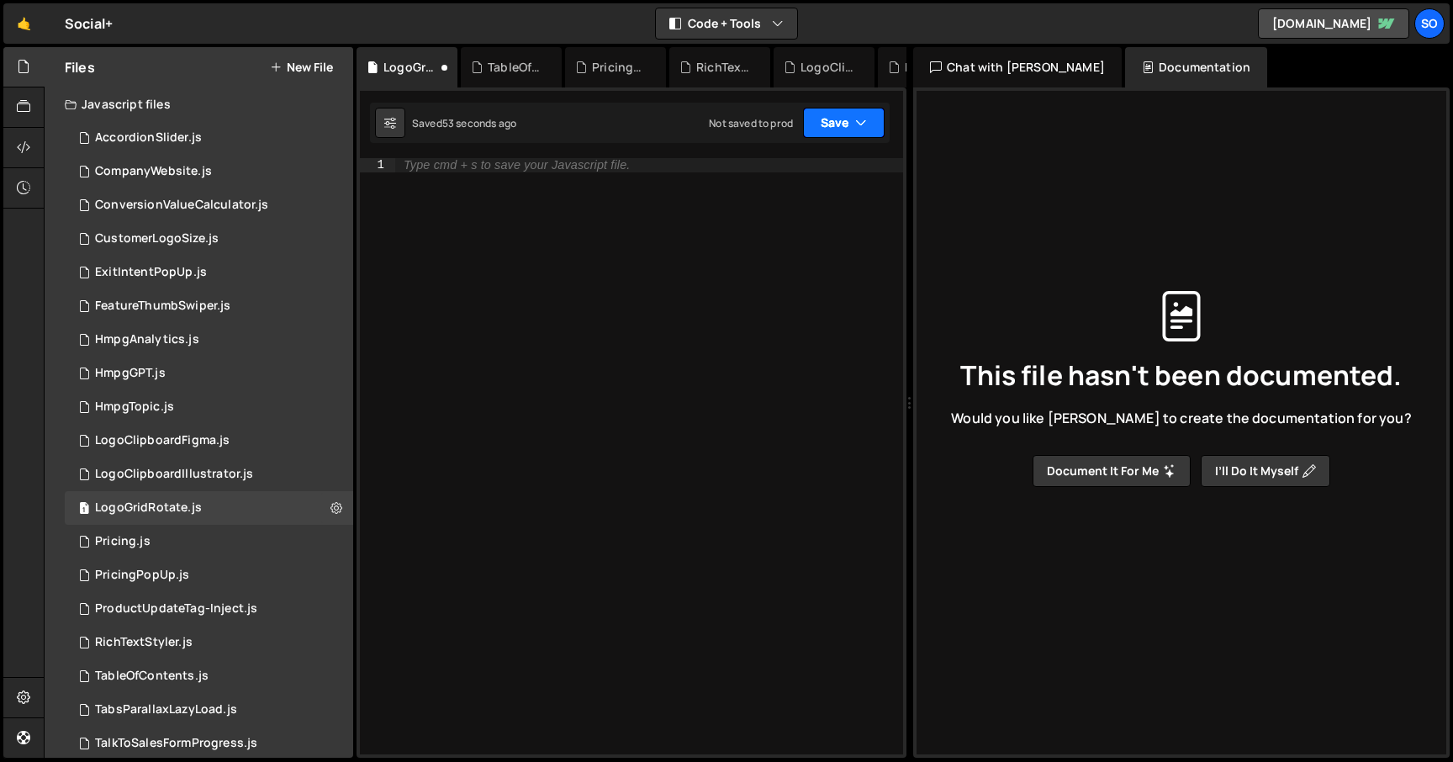
click at [850, 130] on button "Save" at bounding box center [844, 123] width 82 height 30
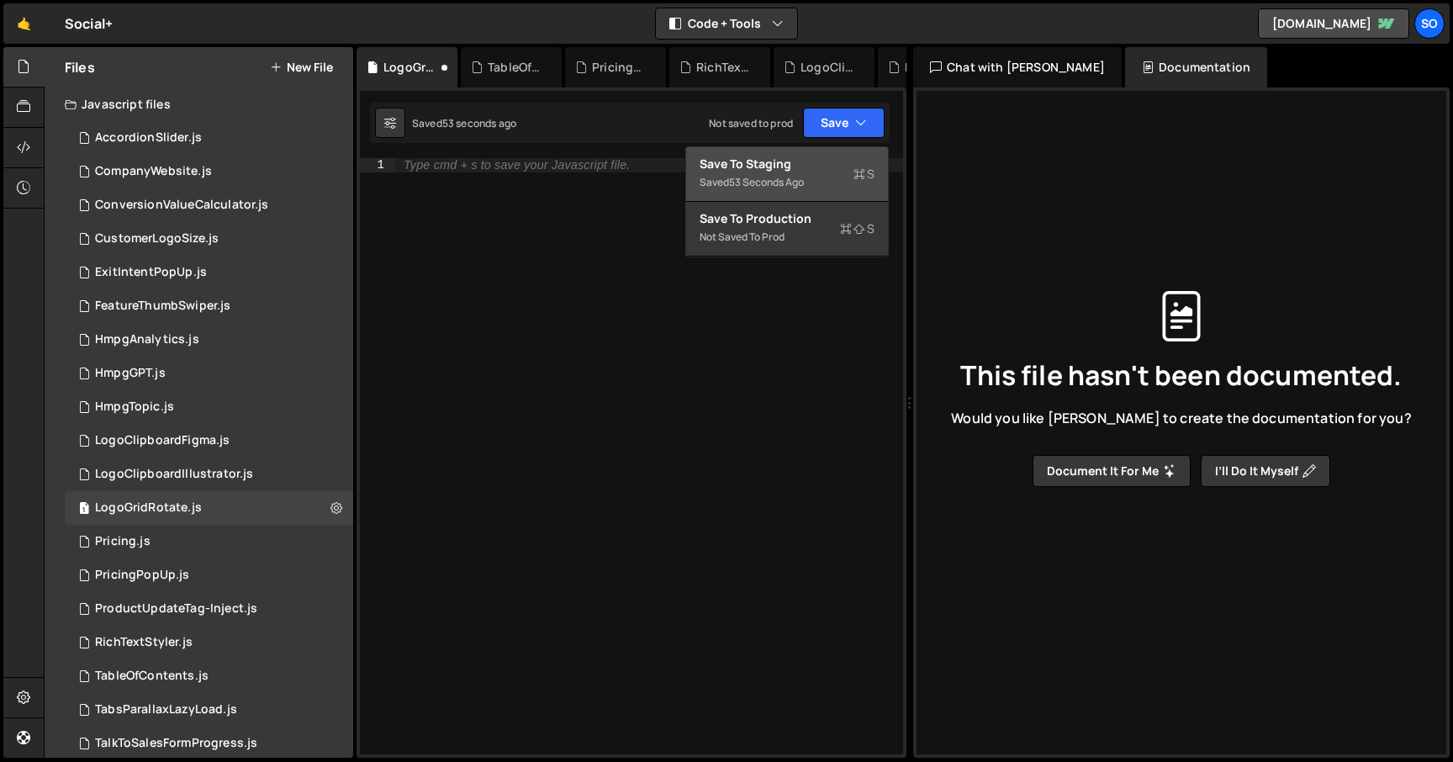
click at [802, 161] on div "Save to Staging S" at bounding box center [787, 164] width 175 height 17
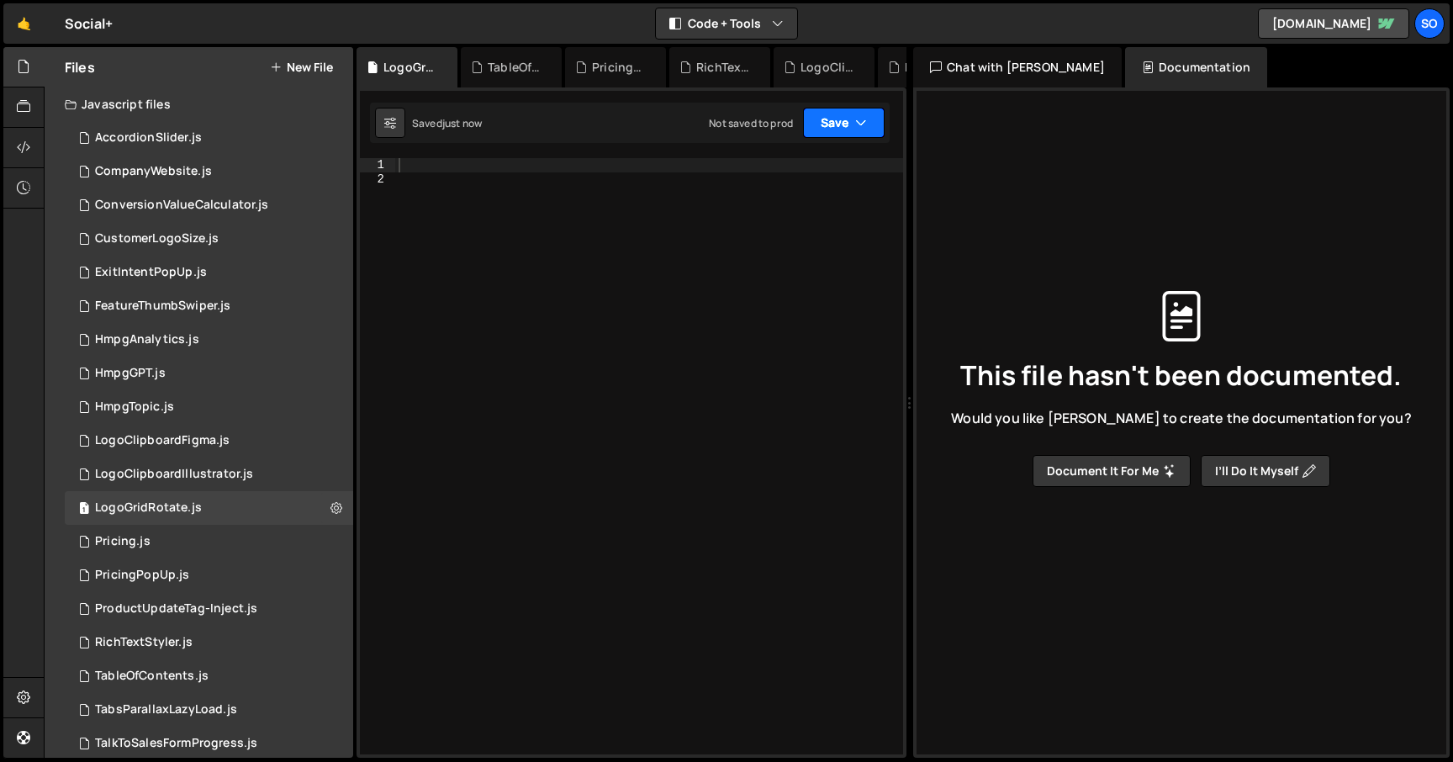
drag, startPoint x: 853, startPoint y: 123, endPoint x: 823, endPoint y: 168, distance: 54.1
click at [852, 123] on button "Save" at bounding box center [844, 123] width 82 height 30
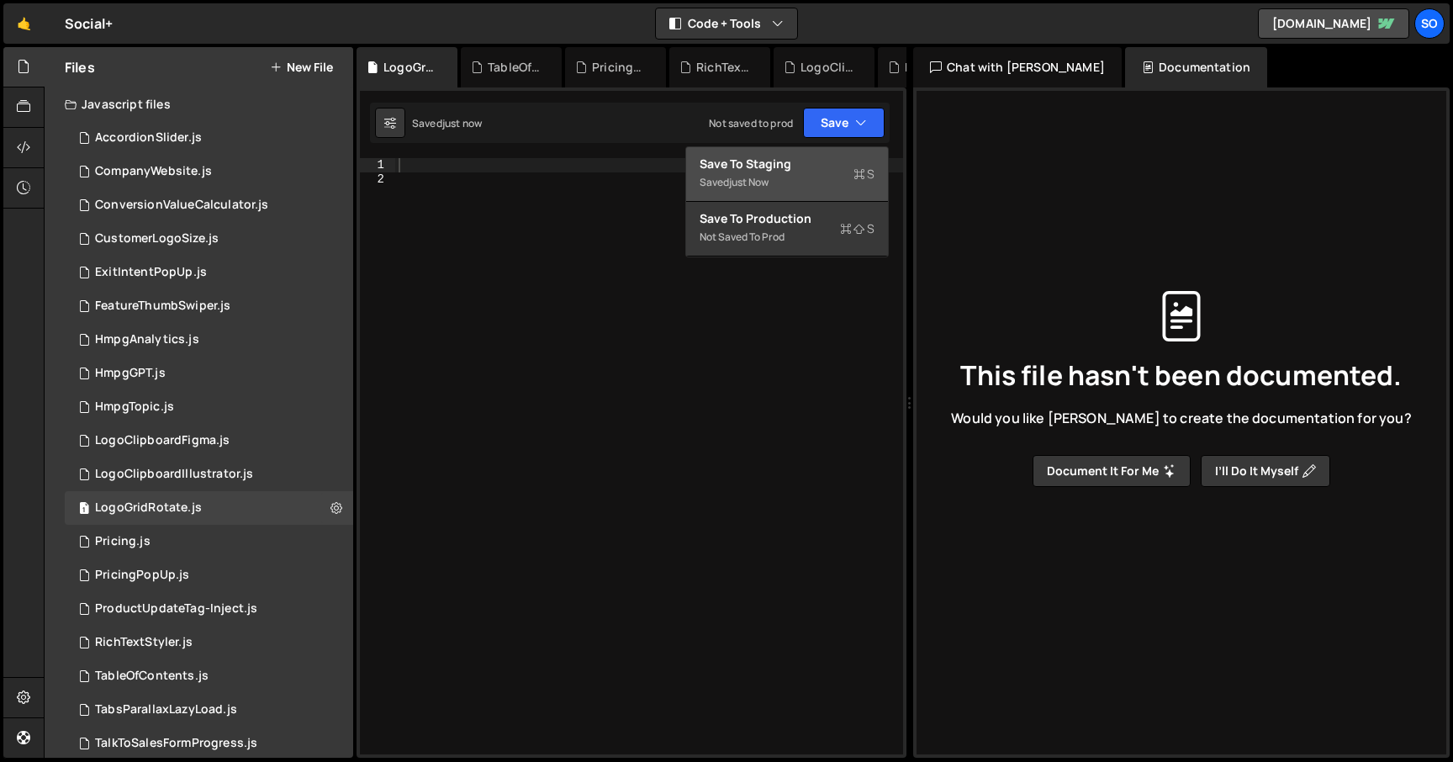
click at [820, 171] on div "Save to Staging S" at bounding box center [787, 164] width 175 height 17
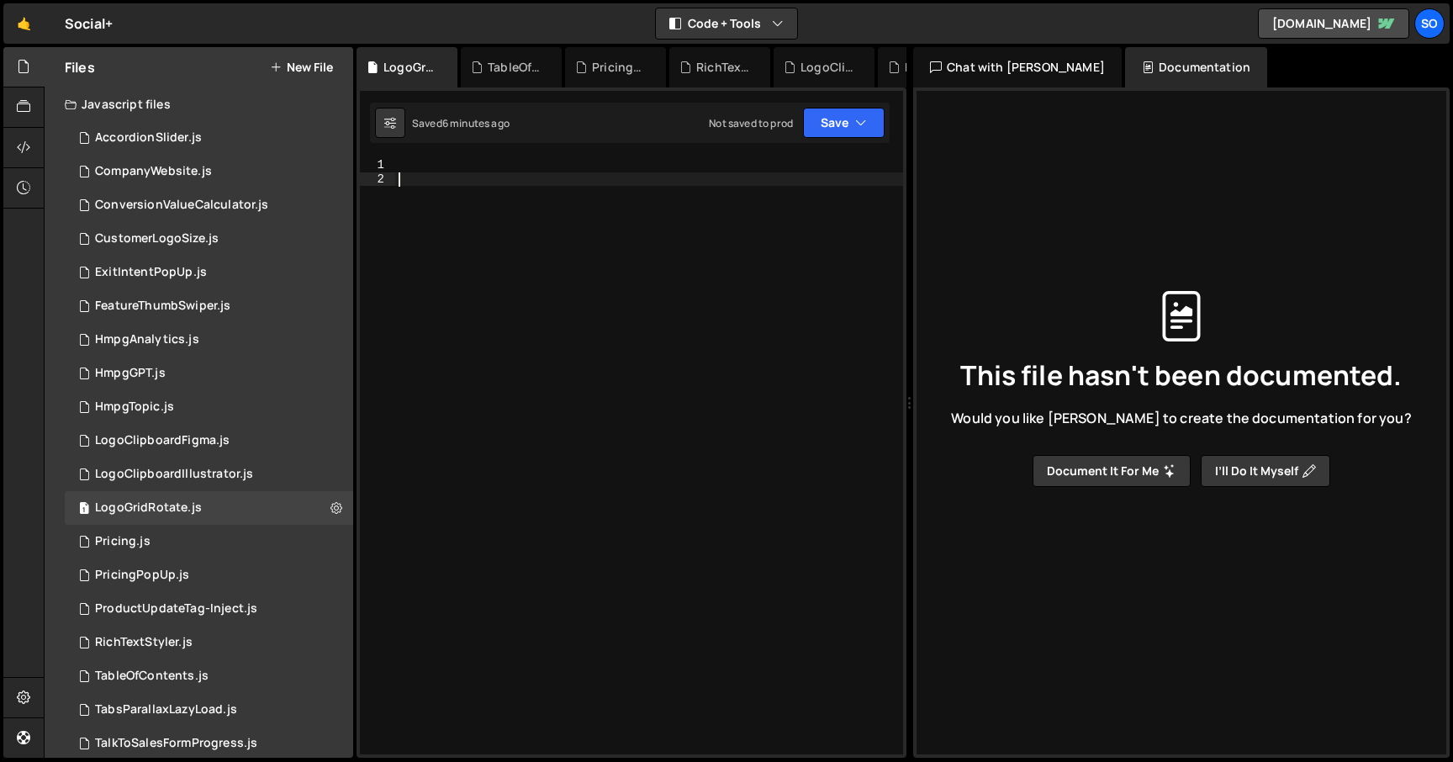
click at [492, 318] on div at bounding box center [649, 470] width 508 height 624
paste textarea "</script>"
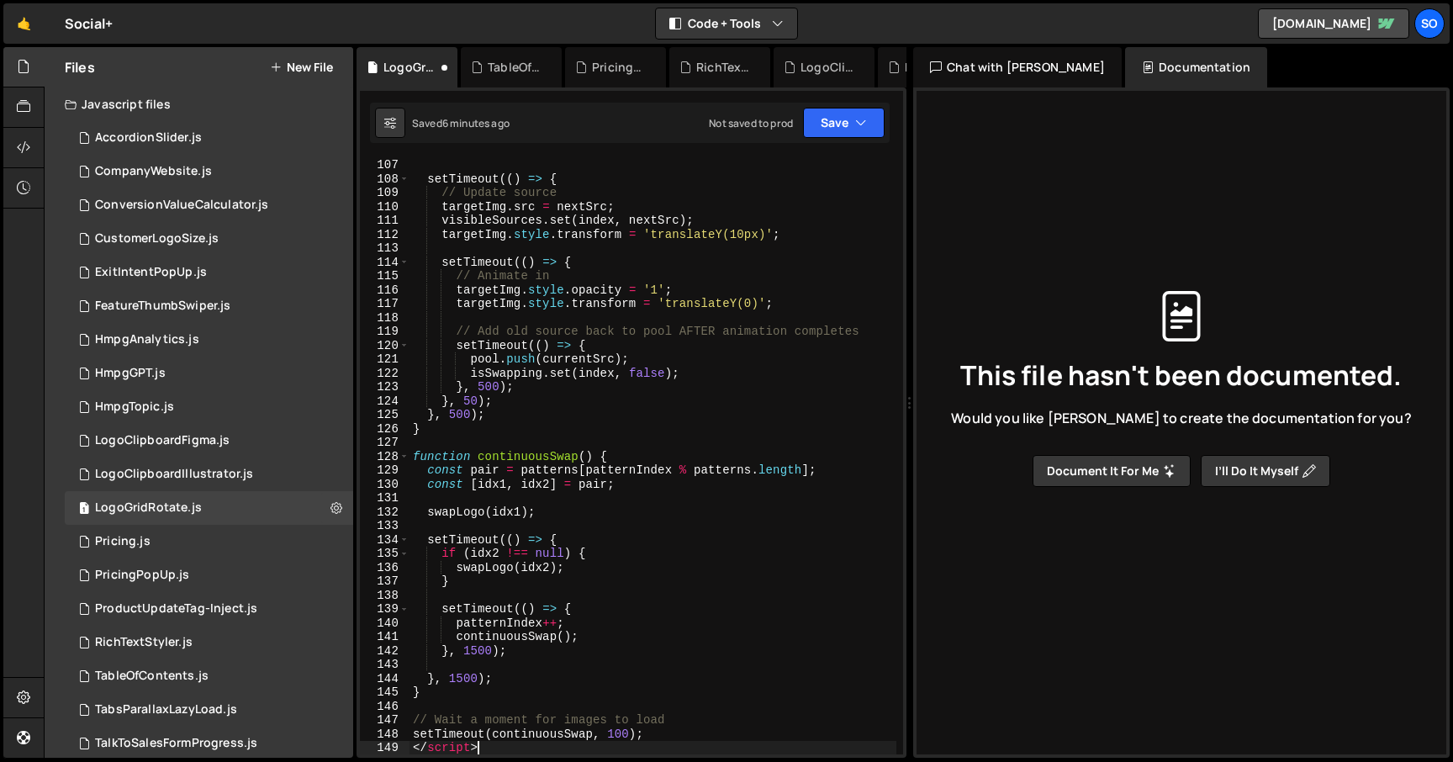
scroll to position [1554, 0]
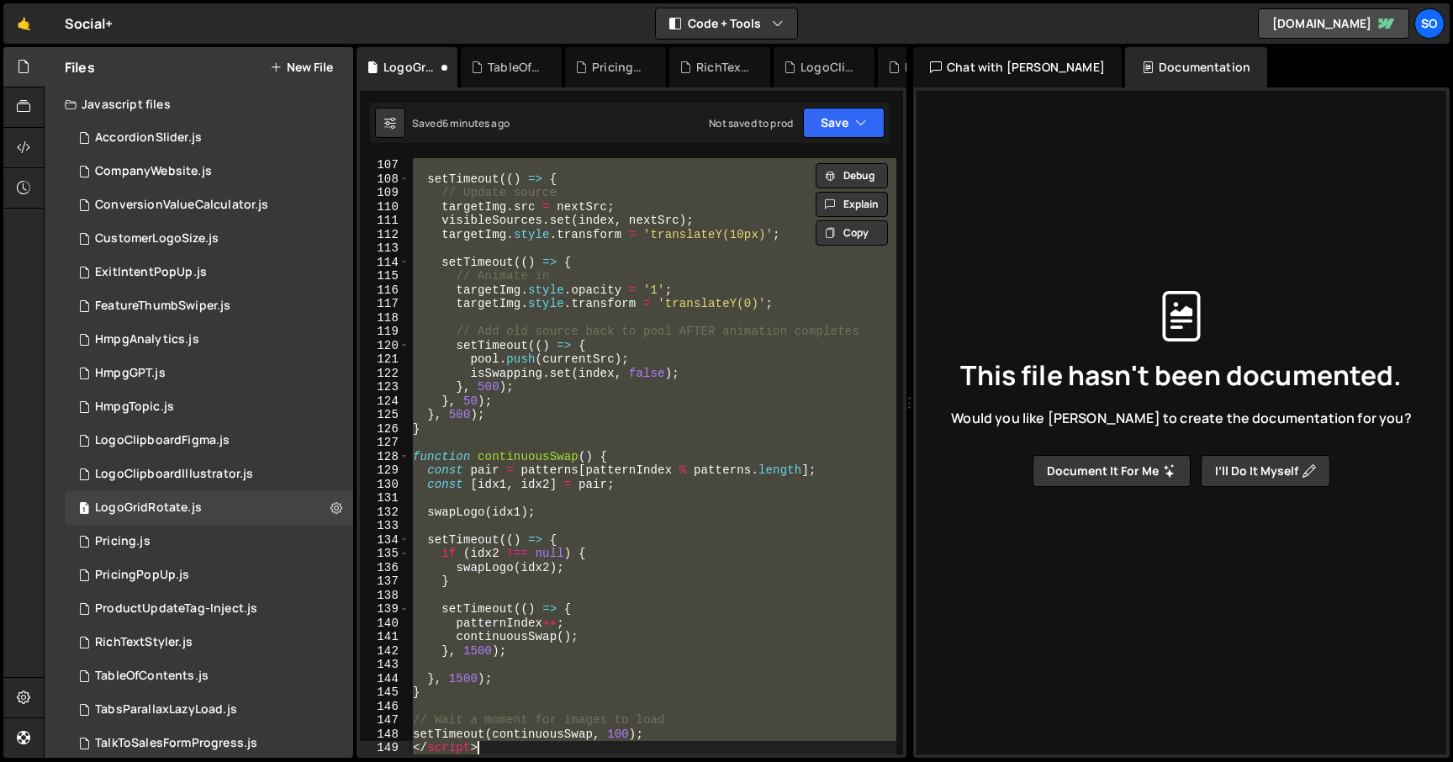
paste textarea
type textarea "</script>"
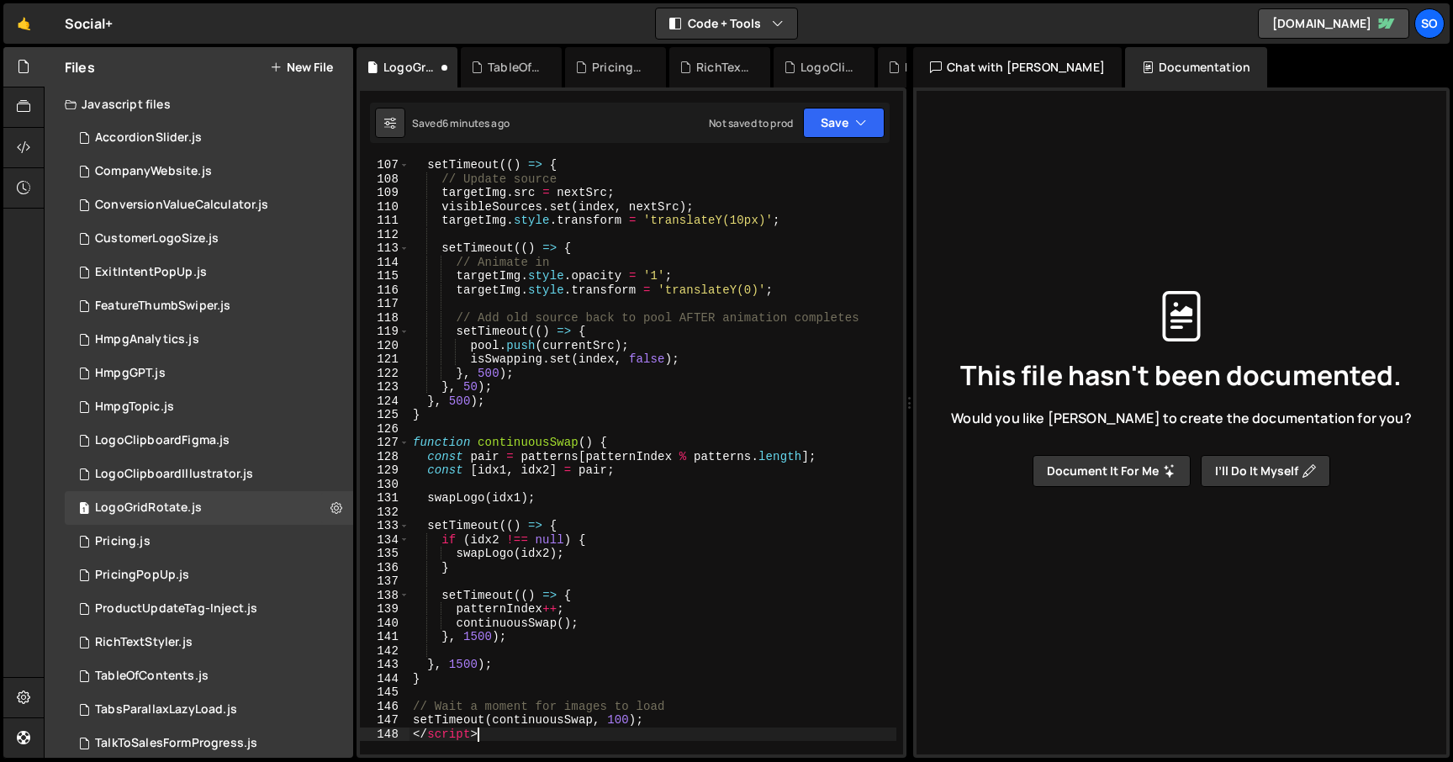
scroll to position [1832, 0]
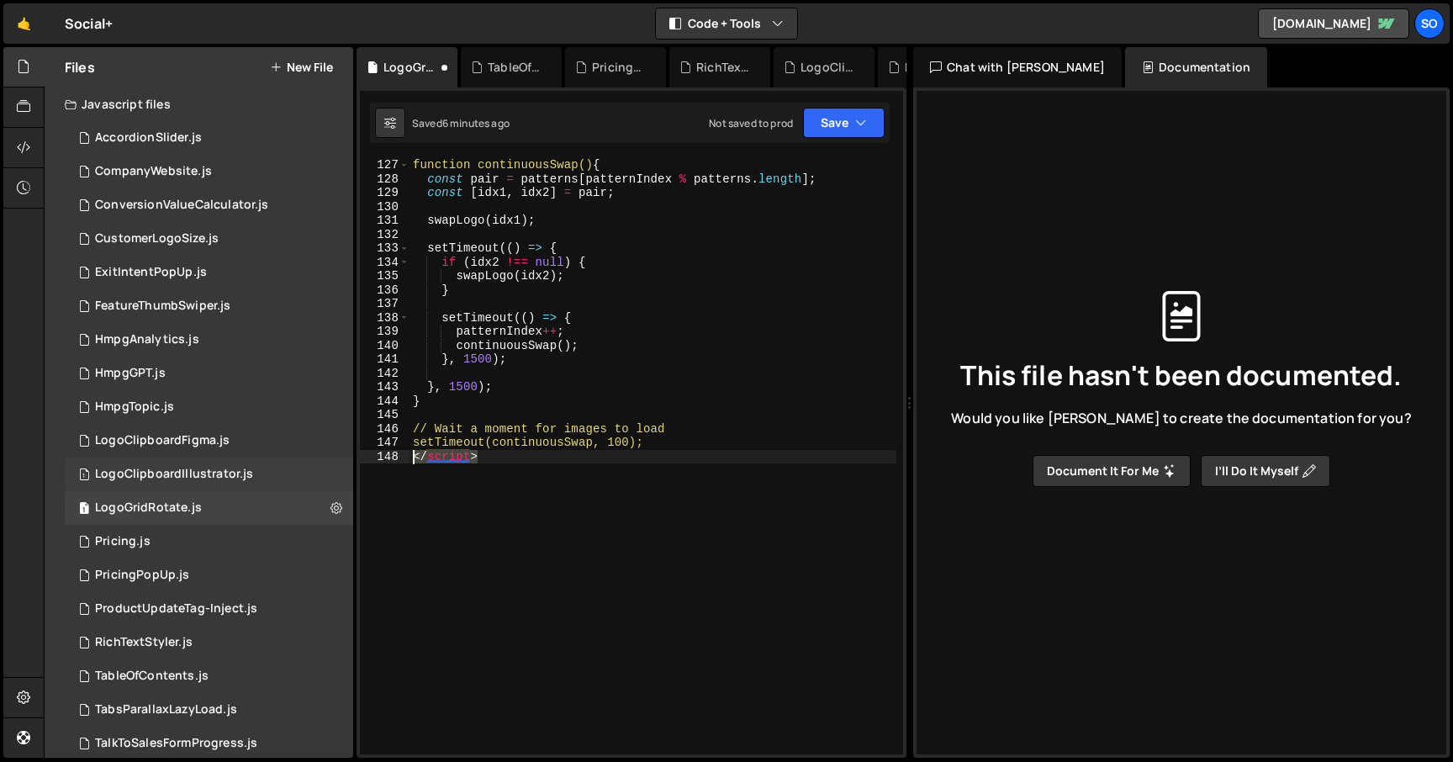
drag, startPoint x: 382, startPoint y: 458, endPoint x: 344, endPoint y: 458, distance: 37.8
click at [344, 458] on div "Files New File Javascript files 2 AccordionSlider.js 0 1 CompanyWebsite.js 0 1 …" at bounding box center [749, 403] width 1410 height 712
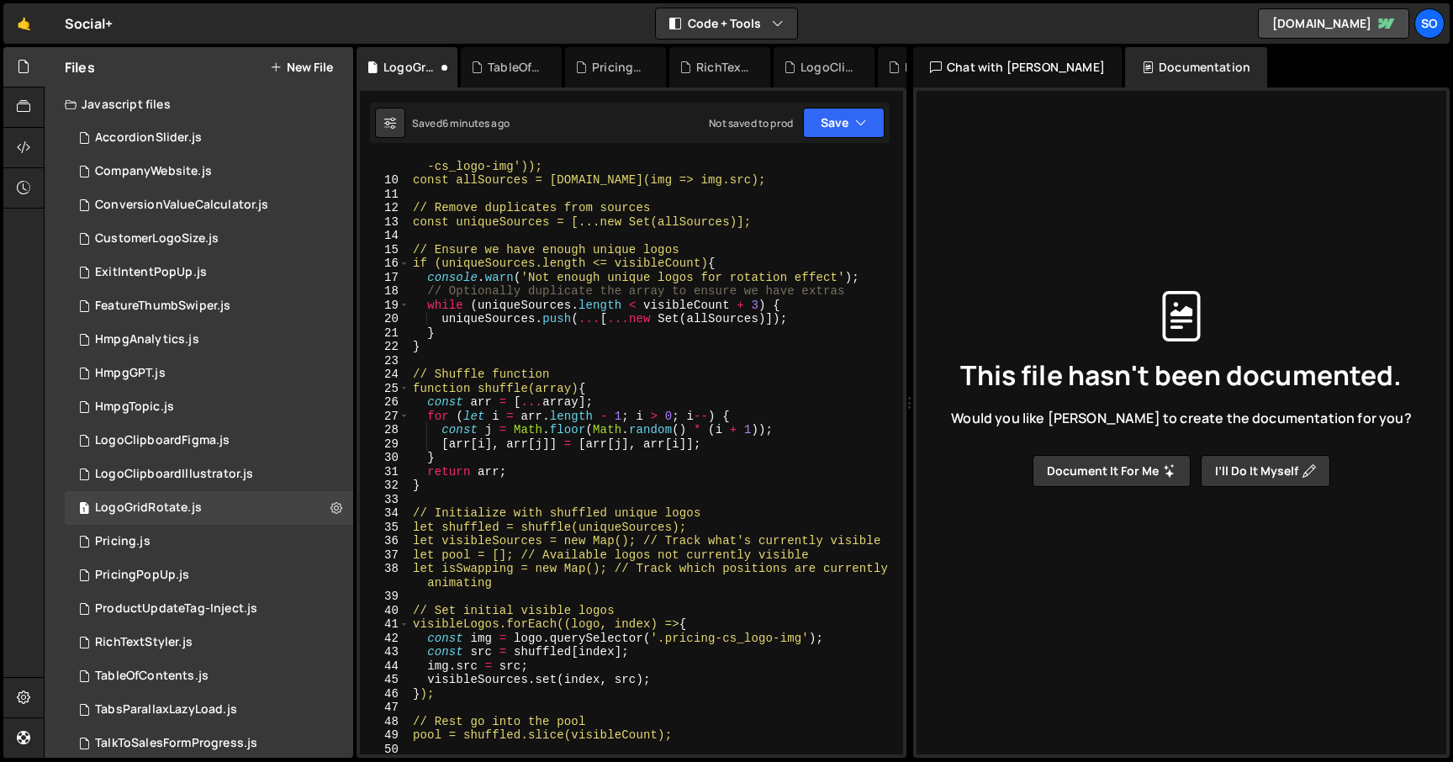
scroll to position [0, 0]
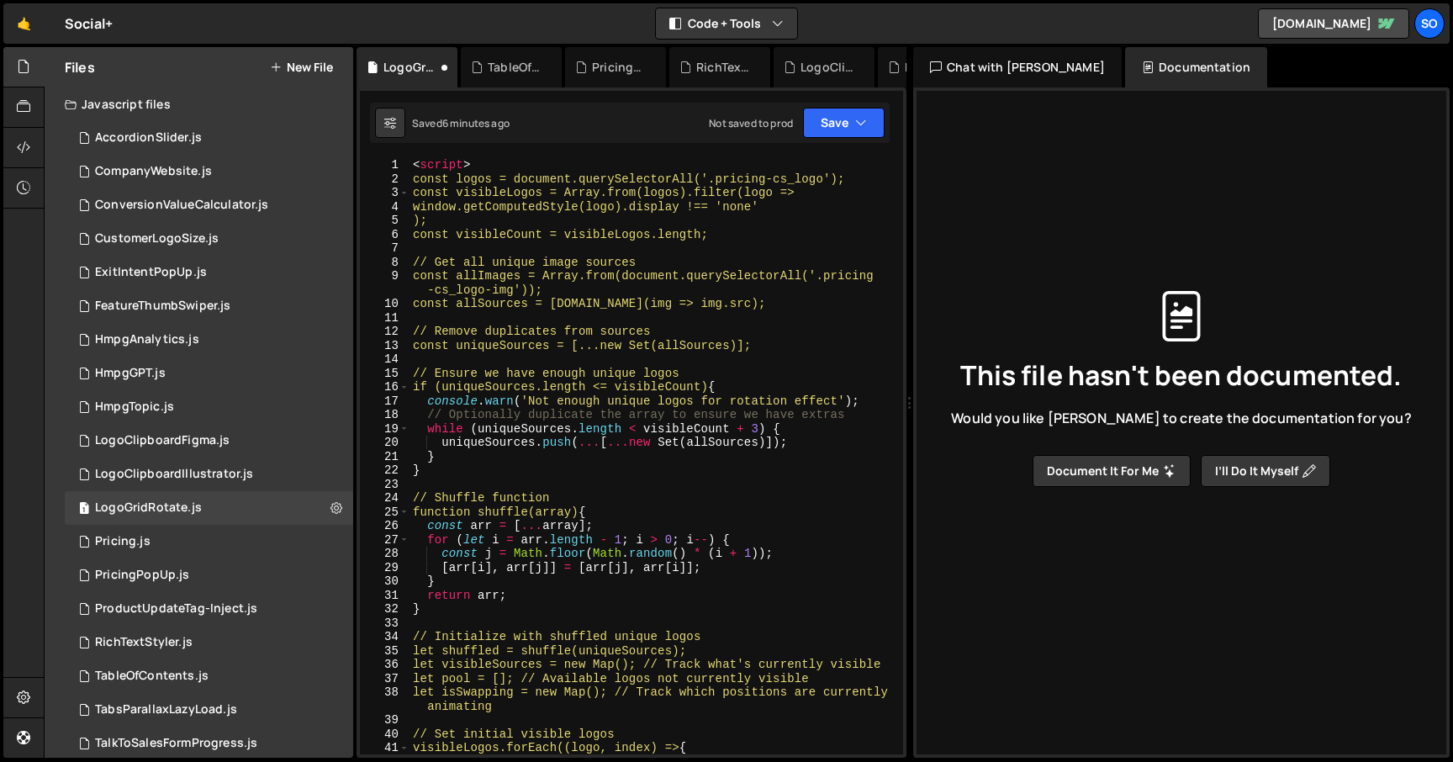
drag, startPoint x: 479, startPoint y: 164, endPoint x: 348, endPoint y: 161, distance: 130.4
click at [348, 161] on div "Files New File Javascript files 2 AccordionSlider.js 0 1 CompanyWebsite.js 0 1 …" at bounding box center [749, 403] width 1410 height 712
type textarea "<script>"
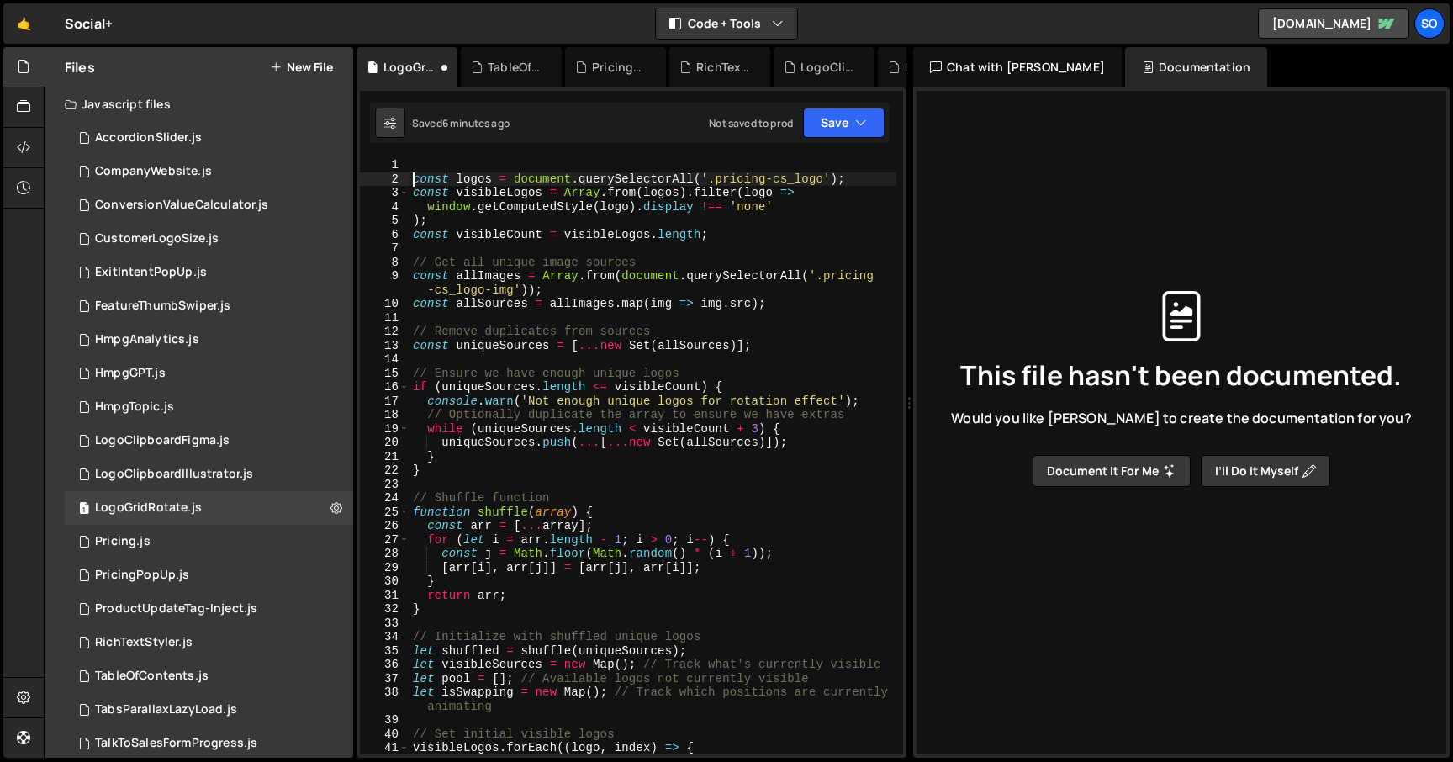
type textarea "const logos = document.querySelectorAll('.pricing-cs_logo');"
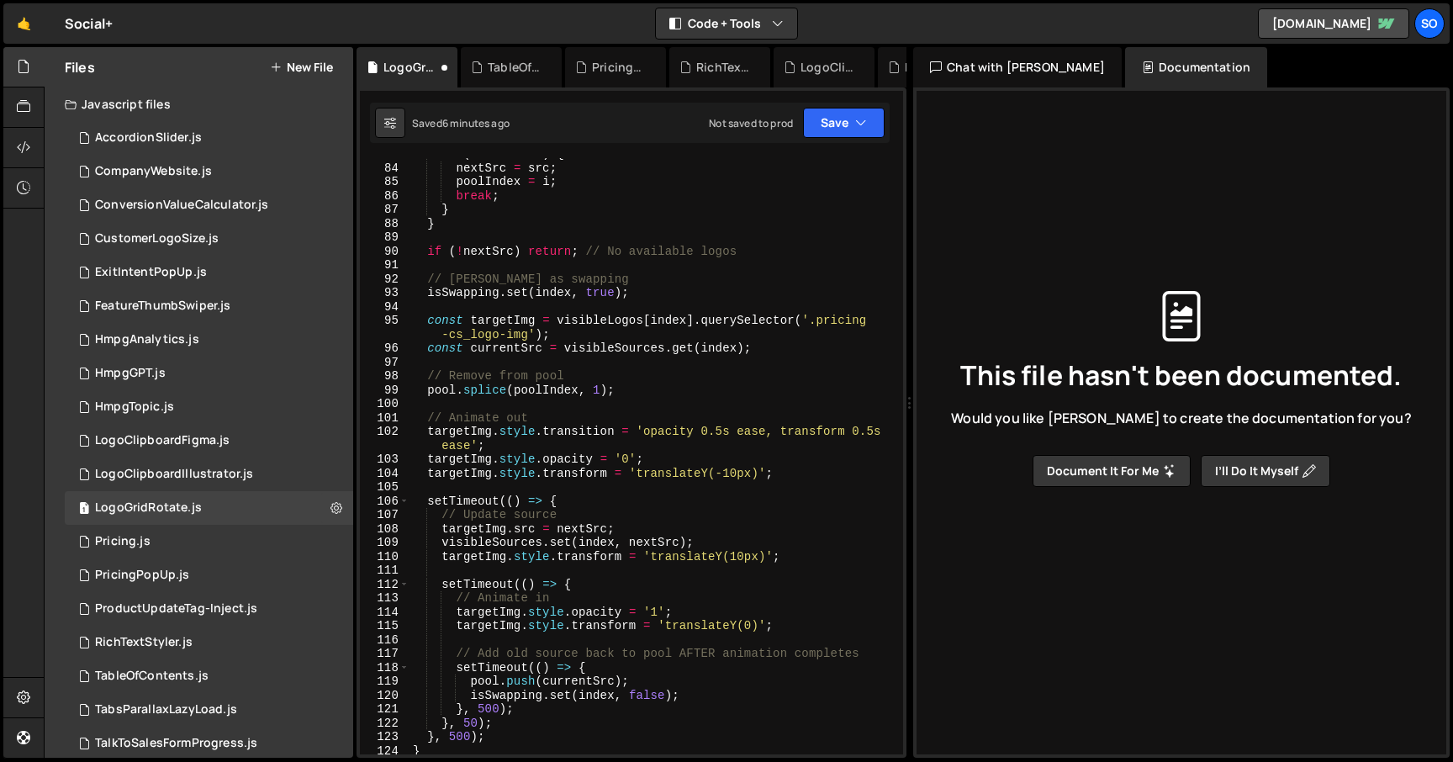
scroll to position [1199, 0]
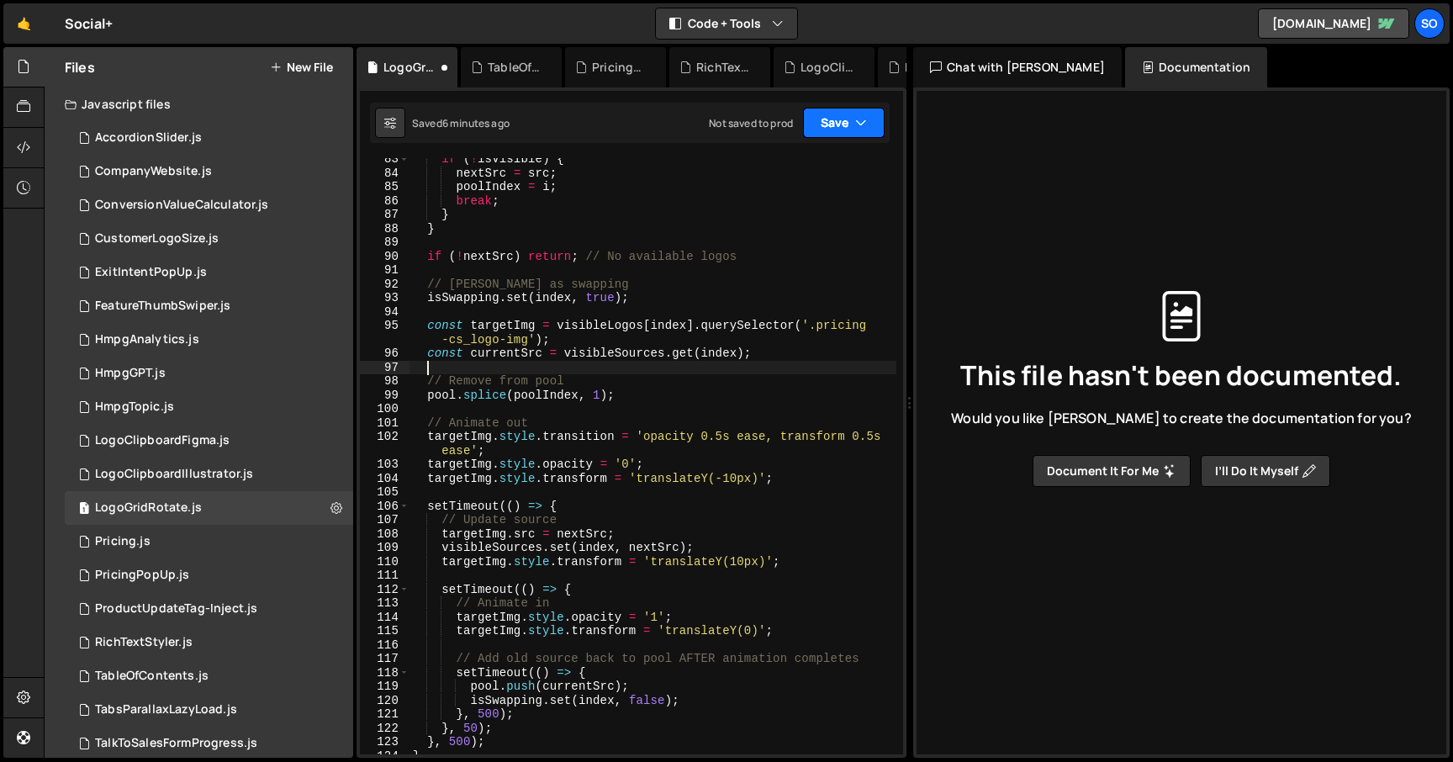
click at [836, 130] on button "Save" at bounding box center [844, 123] width 82 height 30
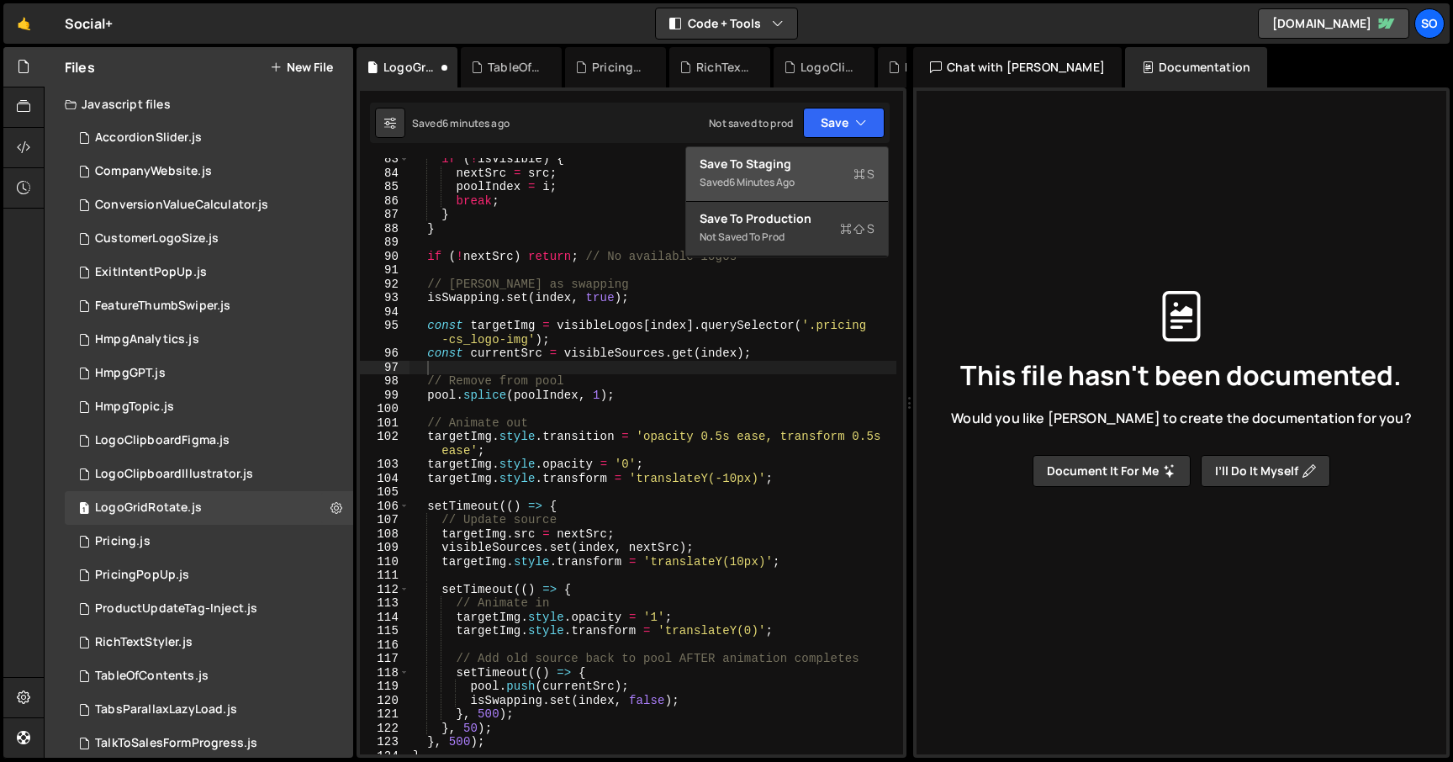
click at [797, 158] on div "Save to Staging S" at bounding box center [787, 164] width 175 height 17
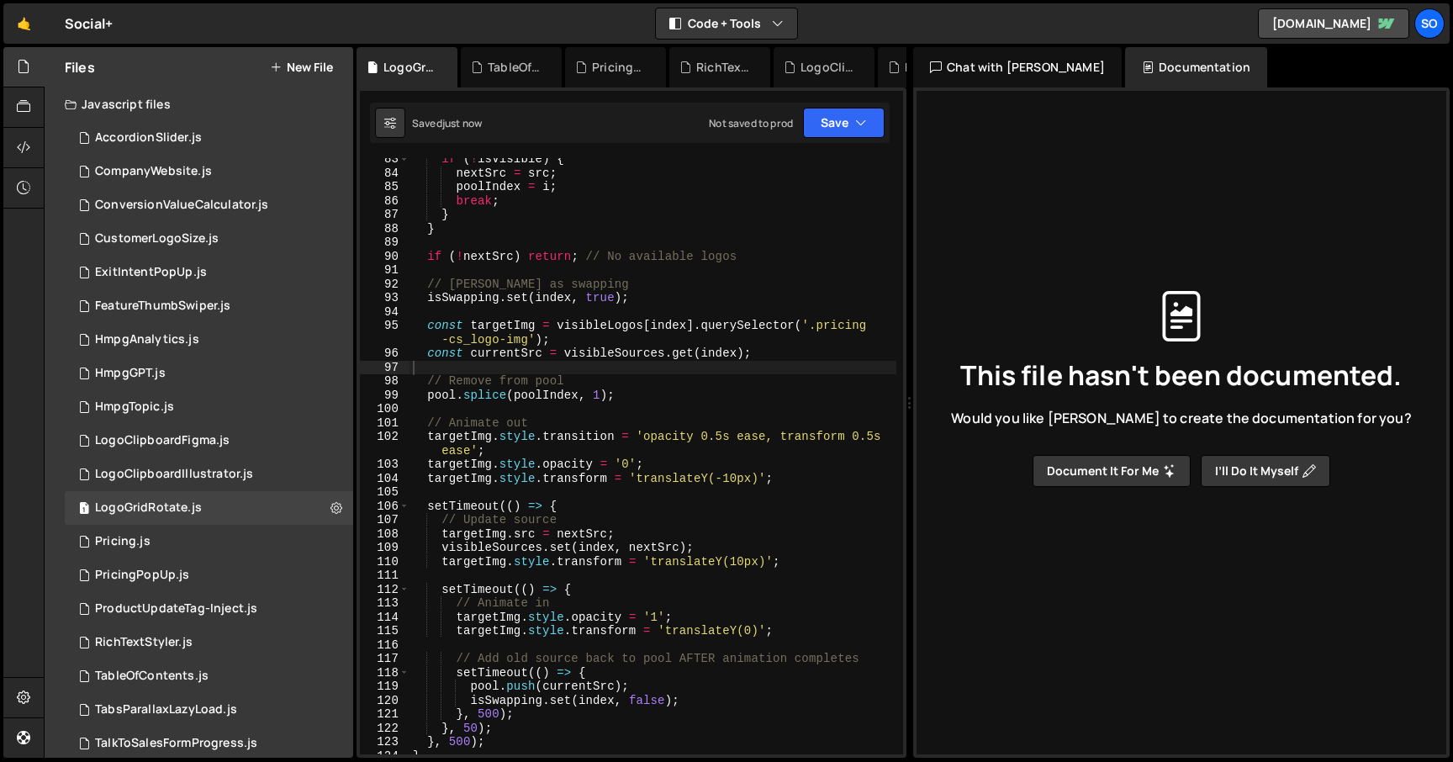
click at [405, 441] on div "102" at bounding box center [385, 444] width 50 height 28
click at [873, 111] on button "Save" at bounding box center [844, 123] width 82 height 30
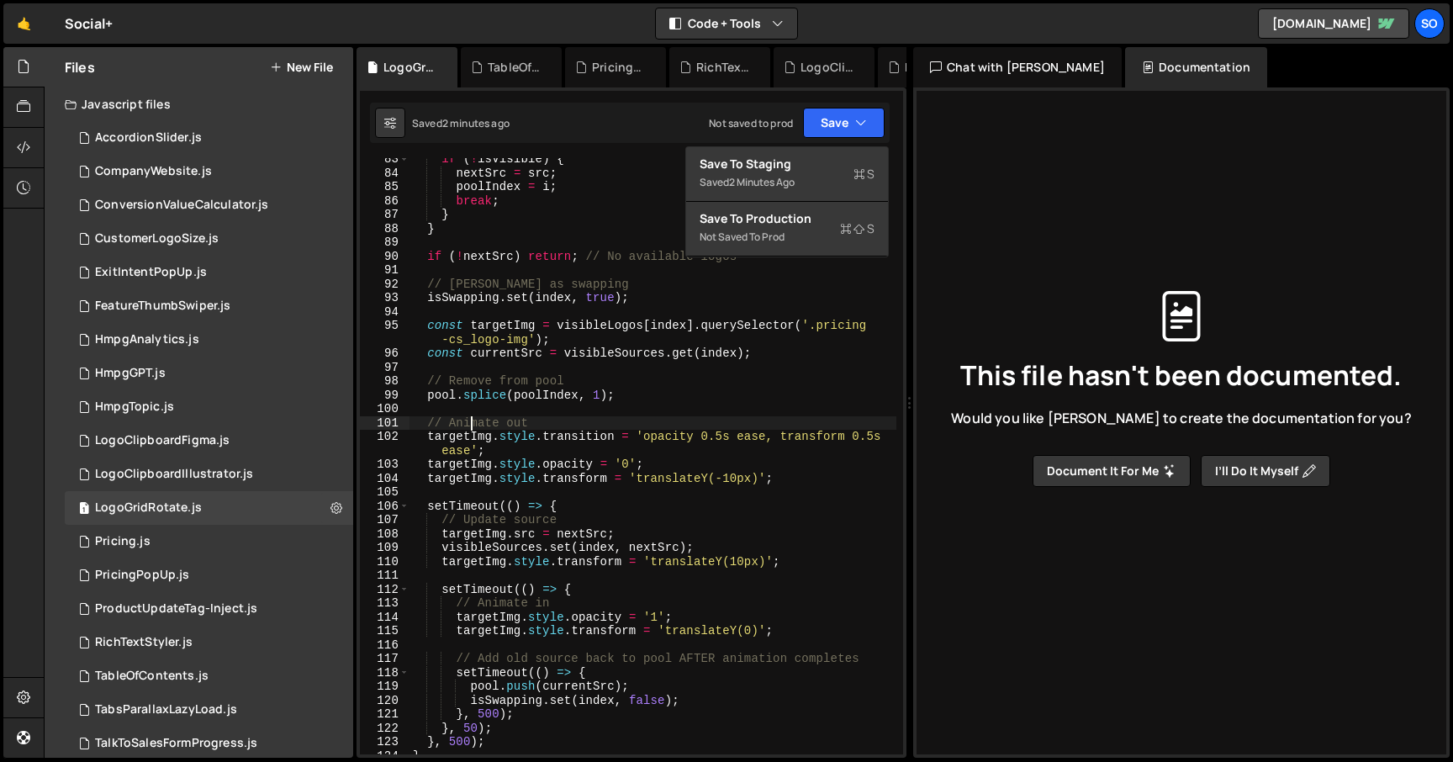
click at [473, 426] on div "if ( ! isVisible ) { nextSrc = src ; poolIndex = i ; break ; } } if ( ! nextSrc…" at bounding box center [653, 464] width 487 height 624
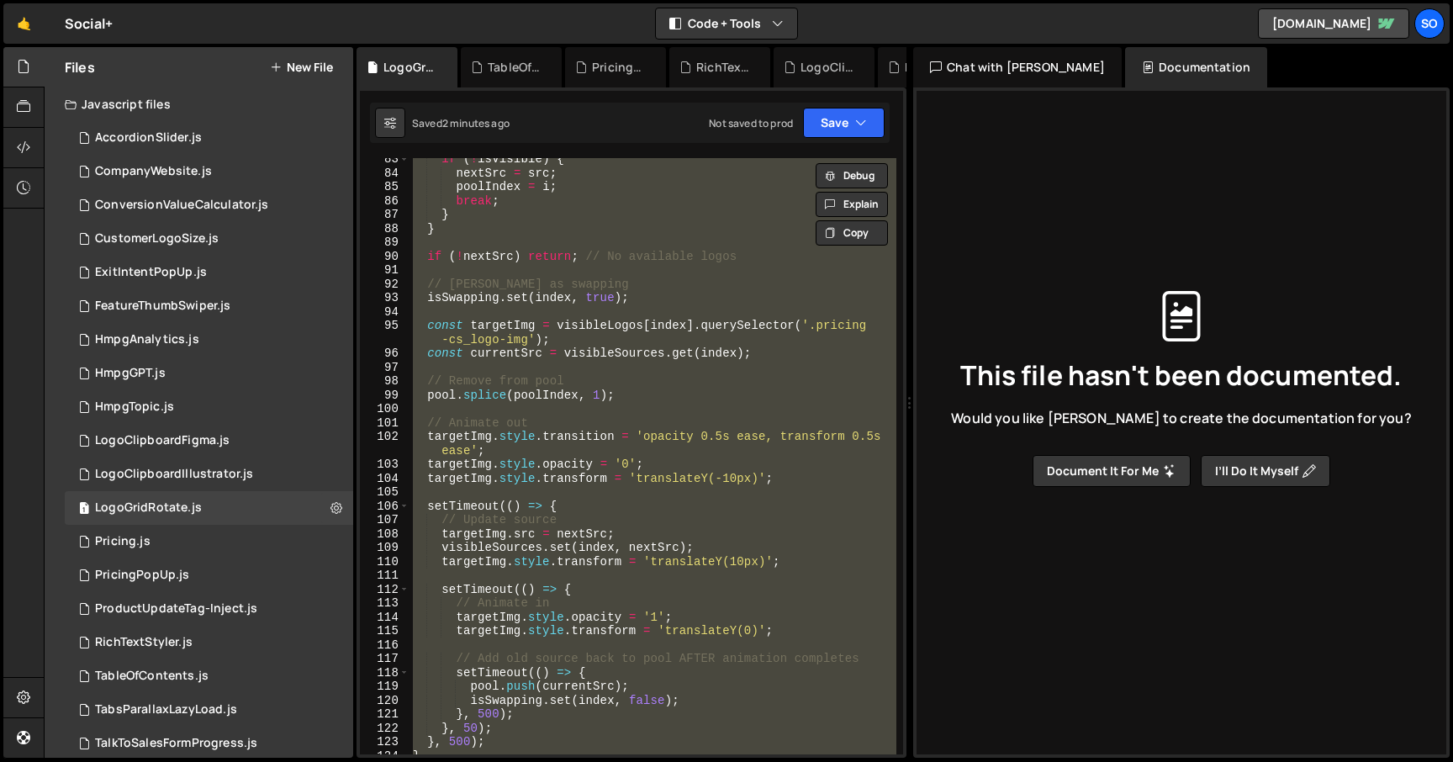
paste textarea "</script>"
type textarea "</script>"
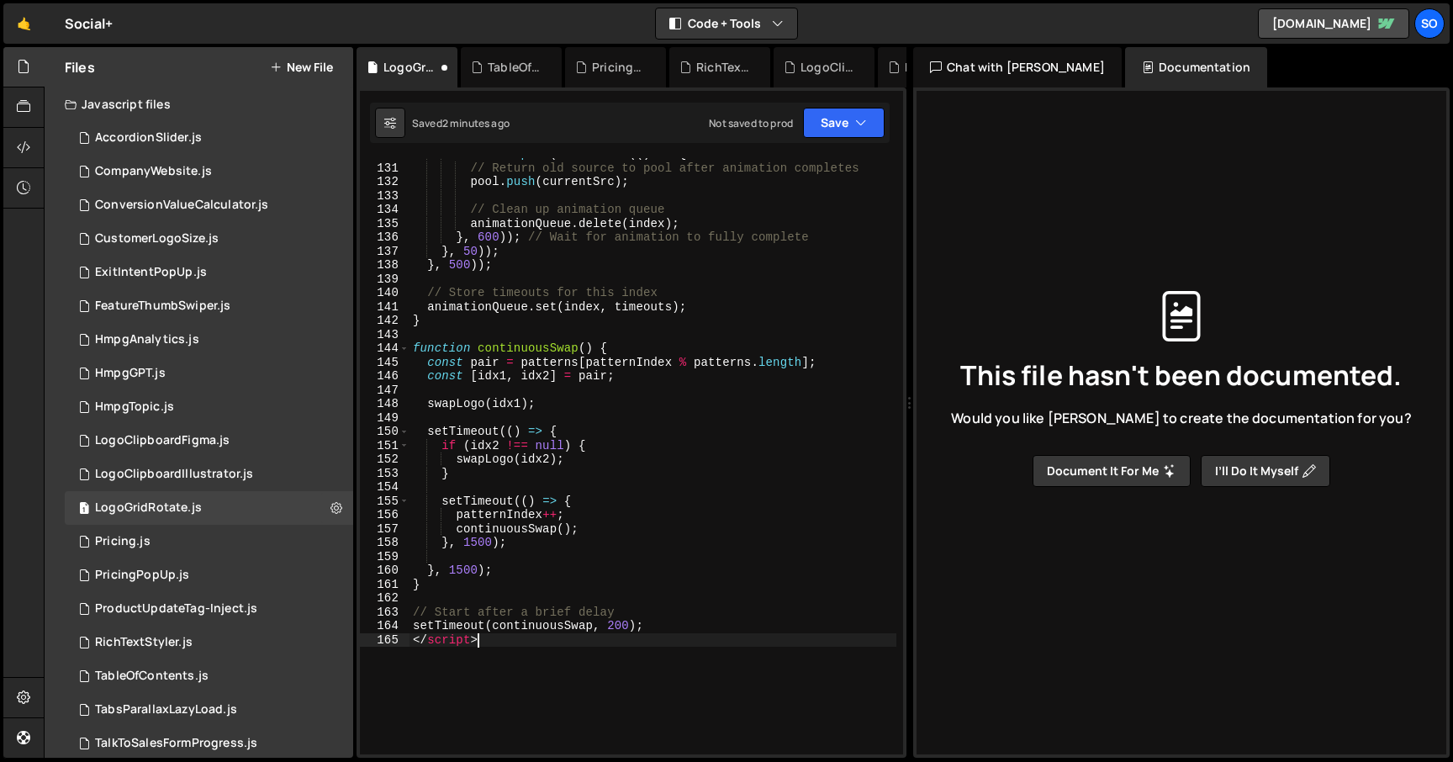
scroll to position [2054, 0]
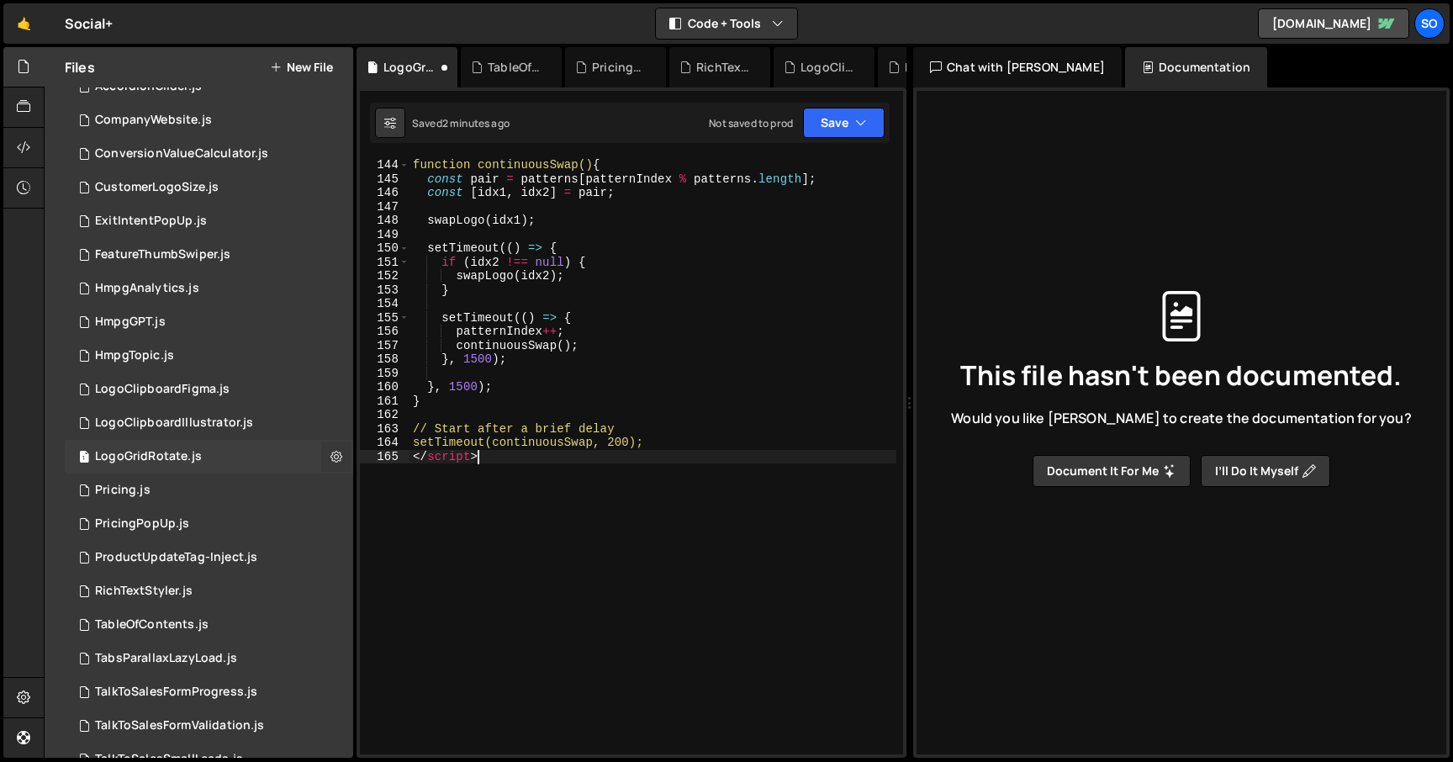
drag, startPoint x: 518, startPoint y: 462, endPoint x: 319, endPoint y: 460, distance: 199.3
click at [319, 460] on div "Files New File Javascript files 2 AccordionSlider.js 0 1 CompanyWebsite.js 0 1 …" at bounding box center [749, 403] width 1410 height 712
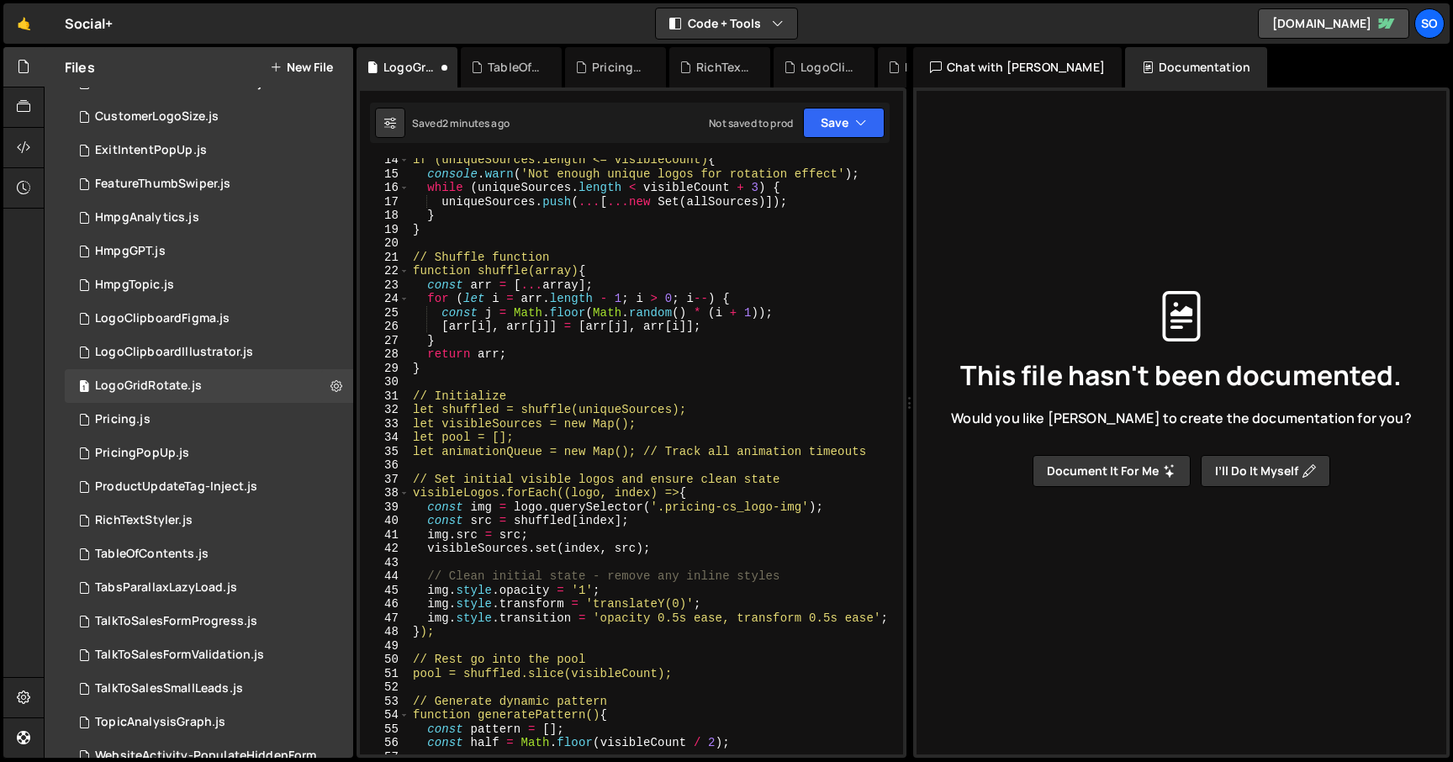
scroll to position [0, 0]
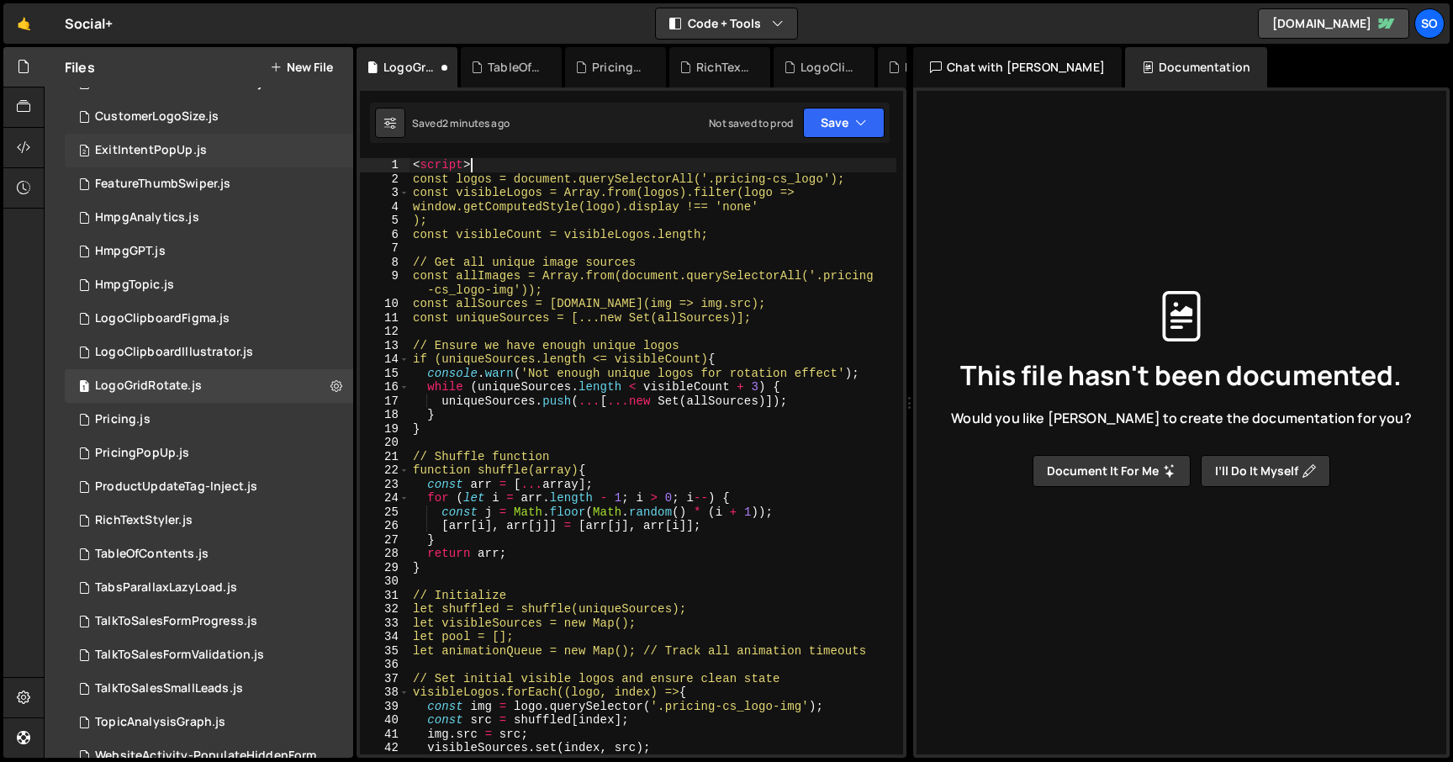
drag, startPoint x: 496, startPoint y: 168, endPoint x: 318, endPoint y: 165, distance: 178.3
click at [320, 165] on div "Files New File Javascript files 2 AccordionSlider.js 0 1 CompanyWebsite.js 0 1 …" at bounding box center [749, 403] width 1410 height 712
type textarea "<script>"
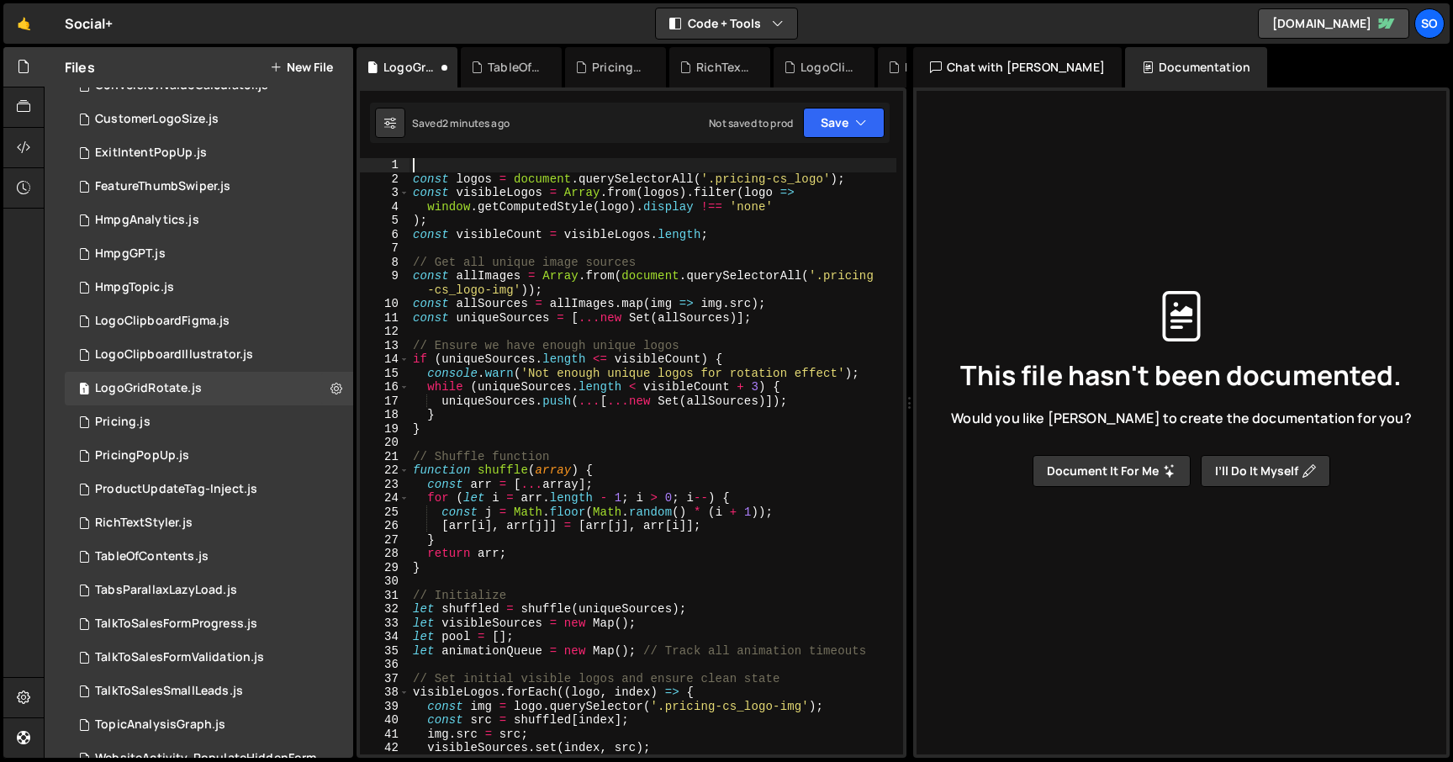
click at [411, 172] on div "const logos = document . querySelectorAll ( '.pricing-cs_logo' ) ; const visibl…" at bounding box center [653, 470] width 487 height 624
click at [412, 173] on div "const logos = document . querySelectorAll ( '.pricing-cs_logo' ) ; const visibl…" at bounding box center [653, 470] width 487 height 624
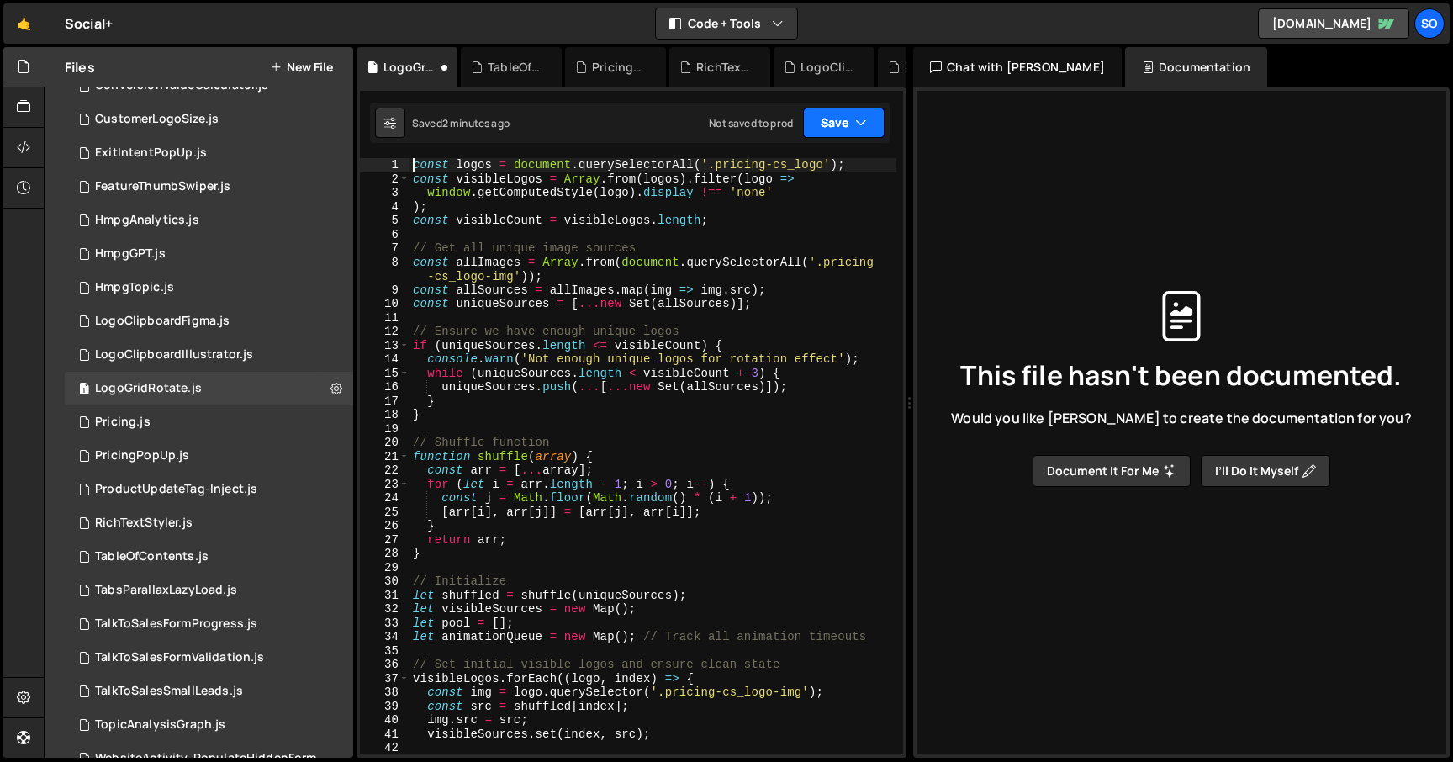
click at [854, 126] on button "Save" at bounding box center [844, 123] width 82 height 30
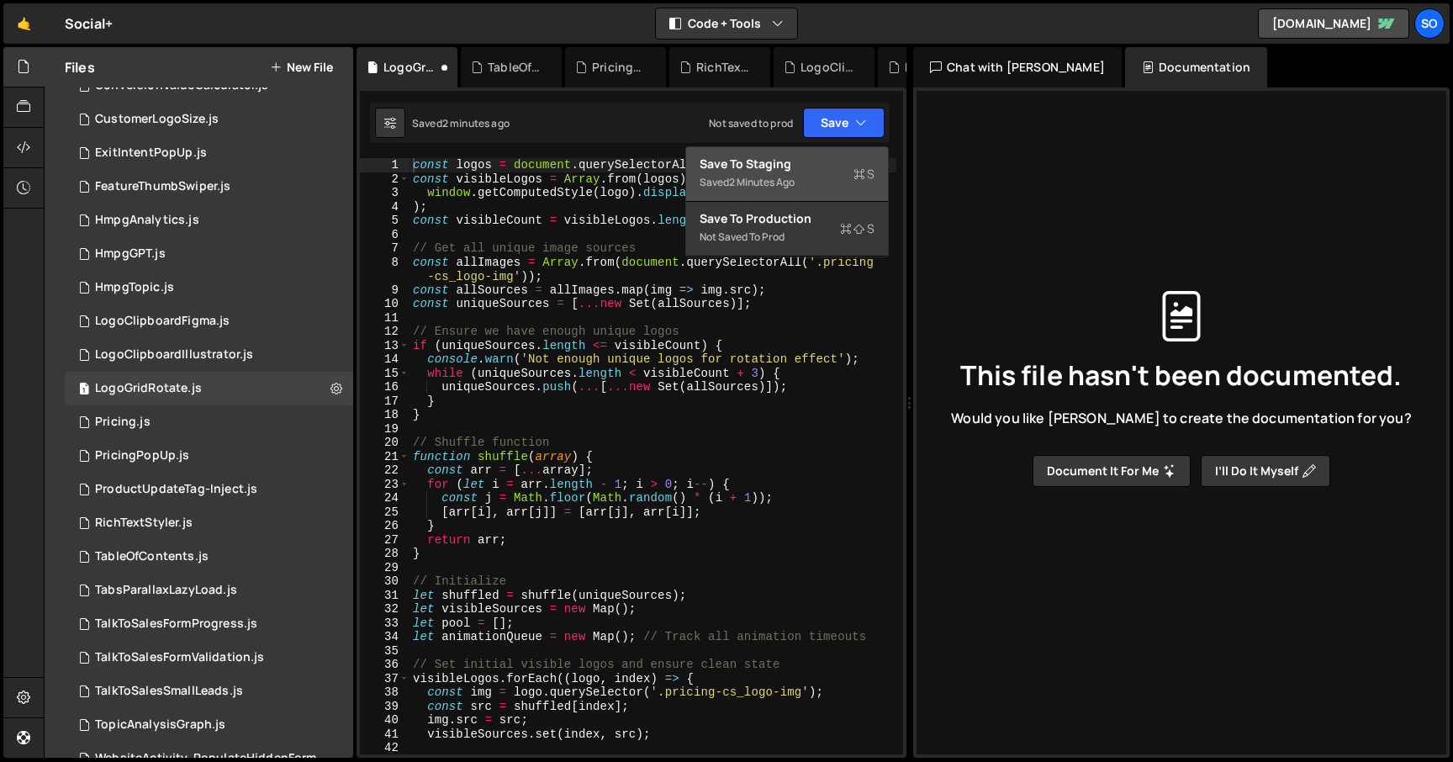
click at [795, 183] on div "2 minutes ago" at bounding box center [762, 182] width 66 height 14
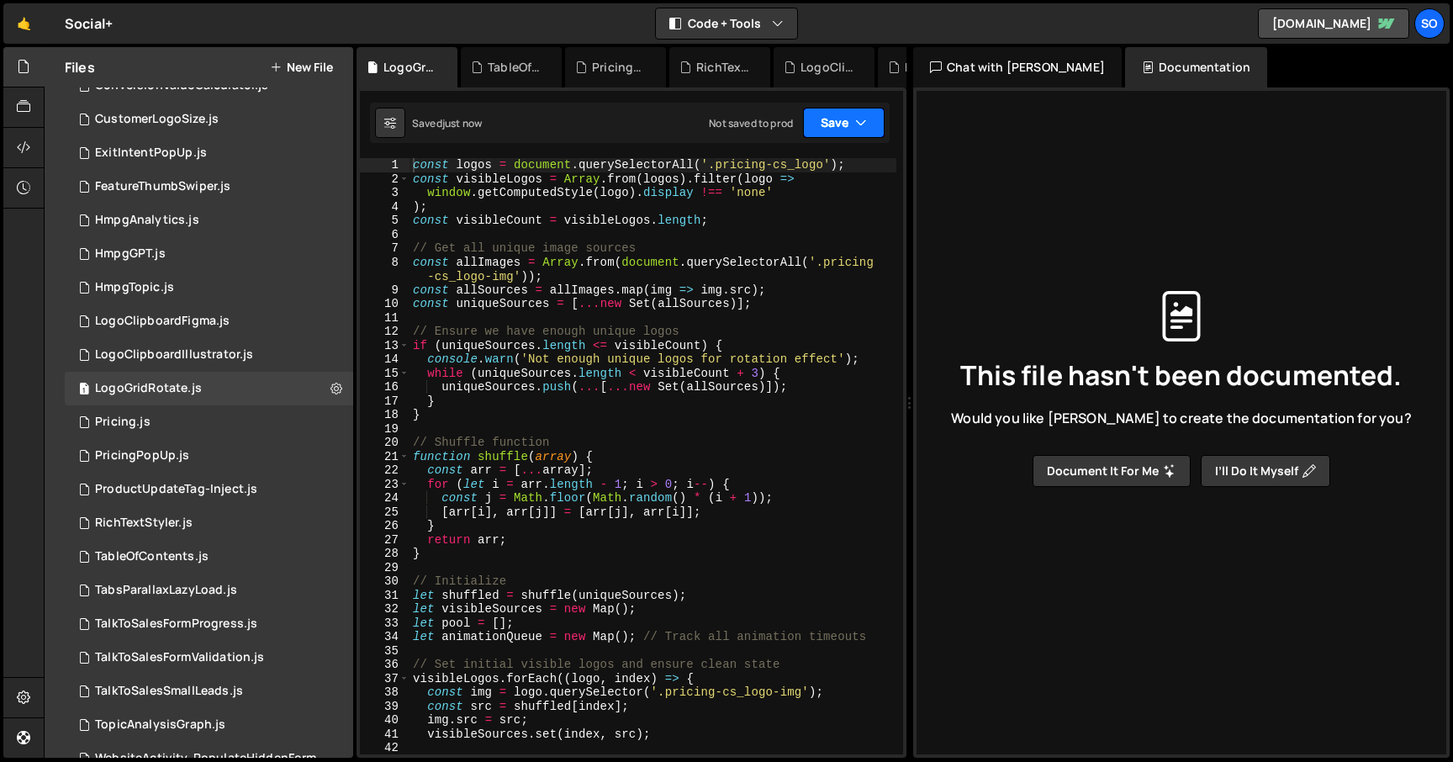
click at [850, 124] on button "Save" at bounding box center [844, 123] width 82 height 30
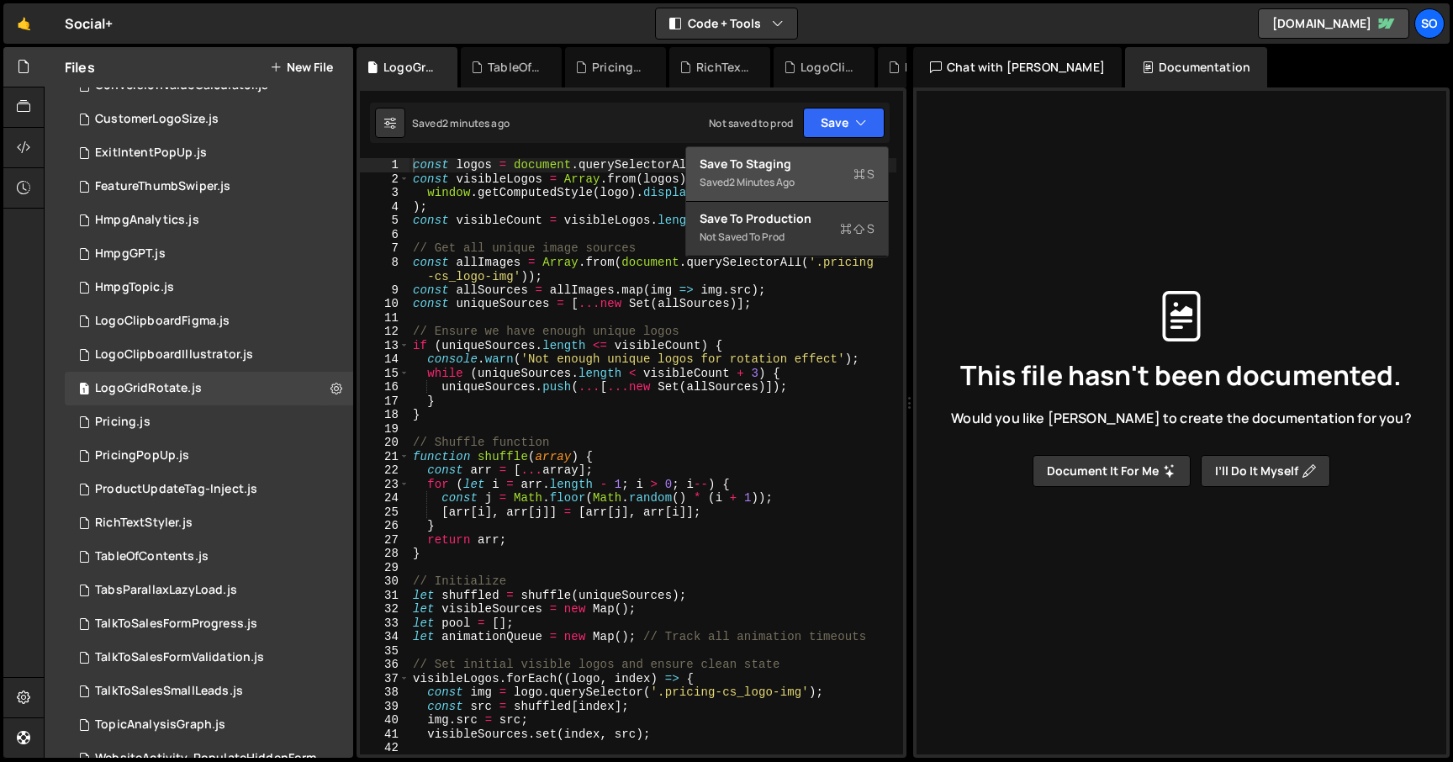
click at [602, 384] on div "const logos = document . querySelectorAll ( '.pricing-cs_logo' ) ; const visibl…" at bounding box center [653, 470] width 487 height 624
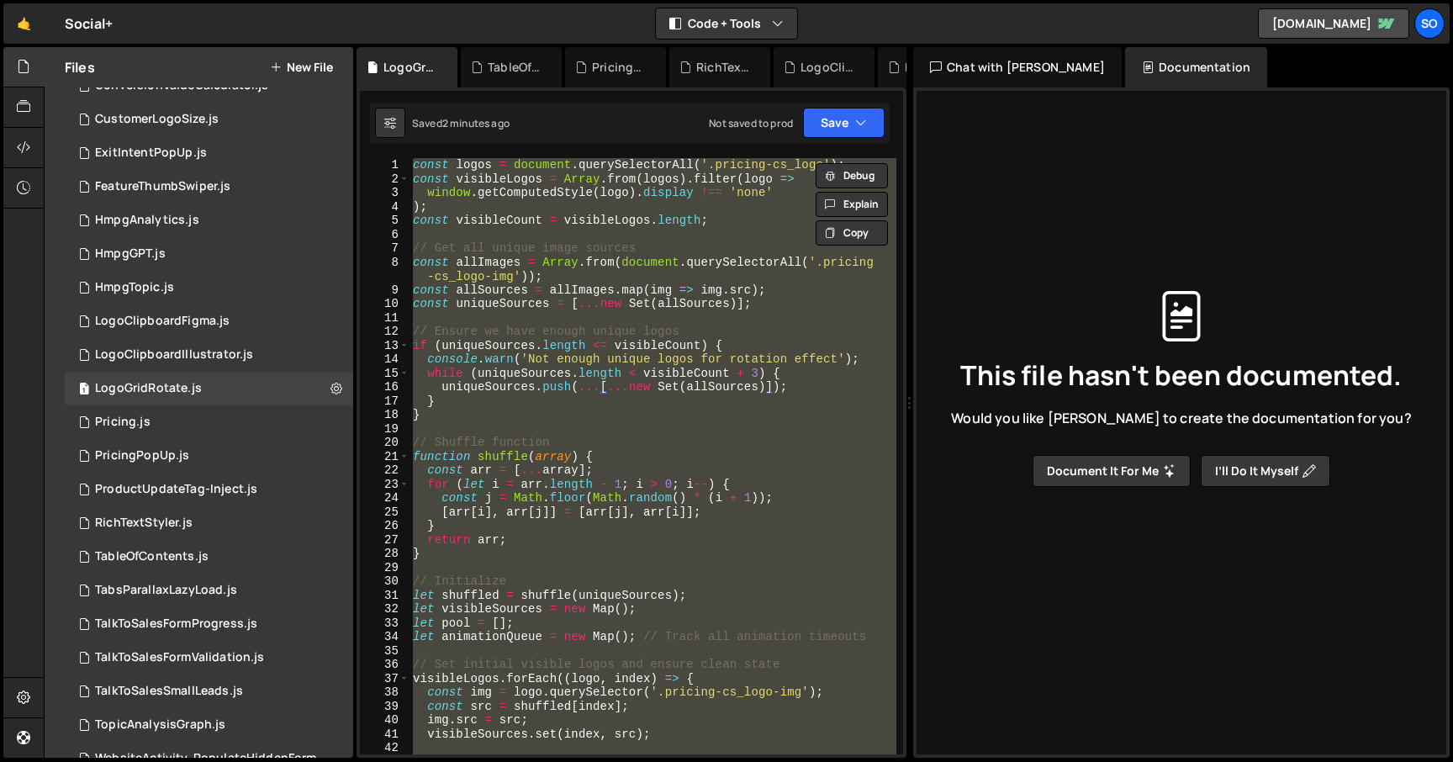
paste textarea "</script>"
type textarea "</script>"
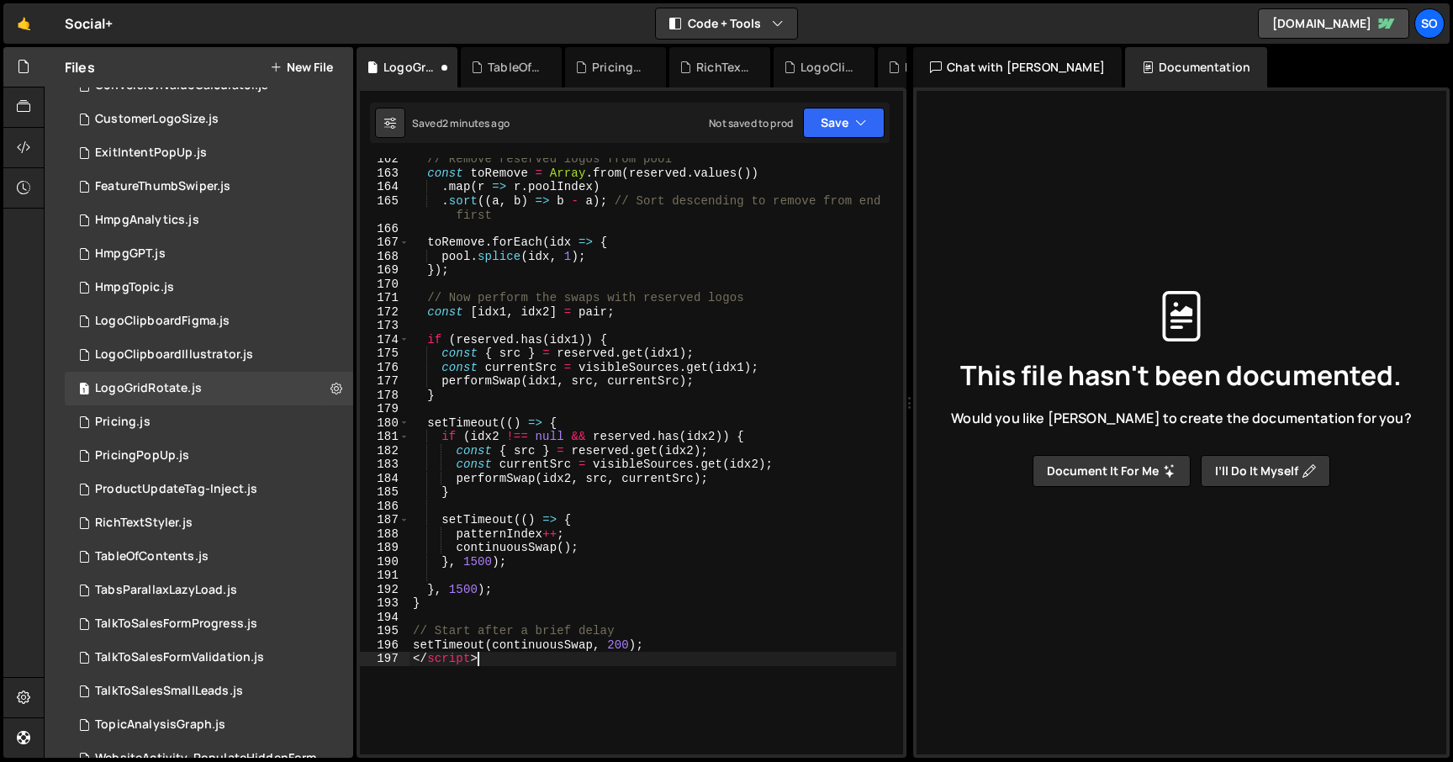
scroll to position [2321, 0]
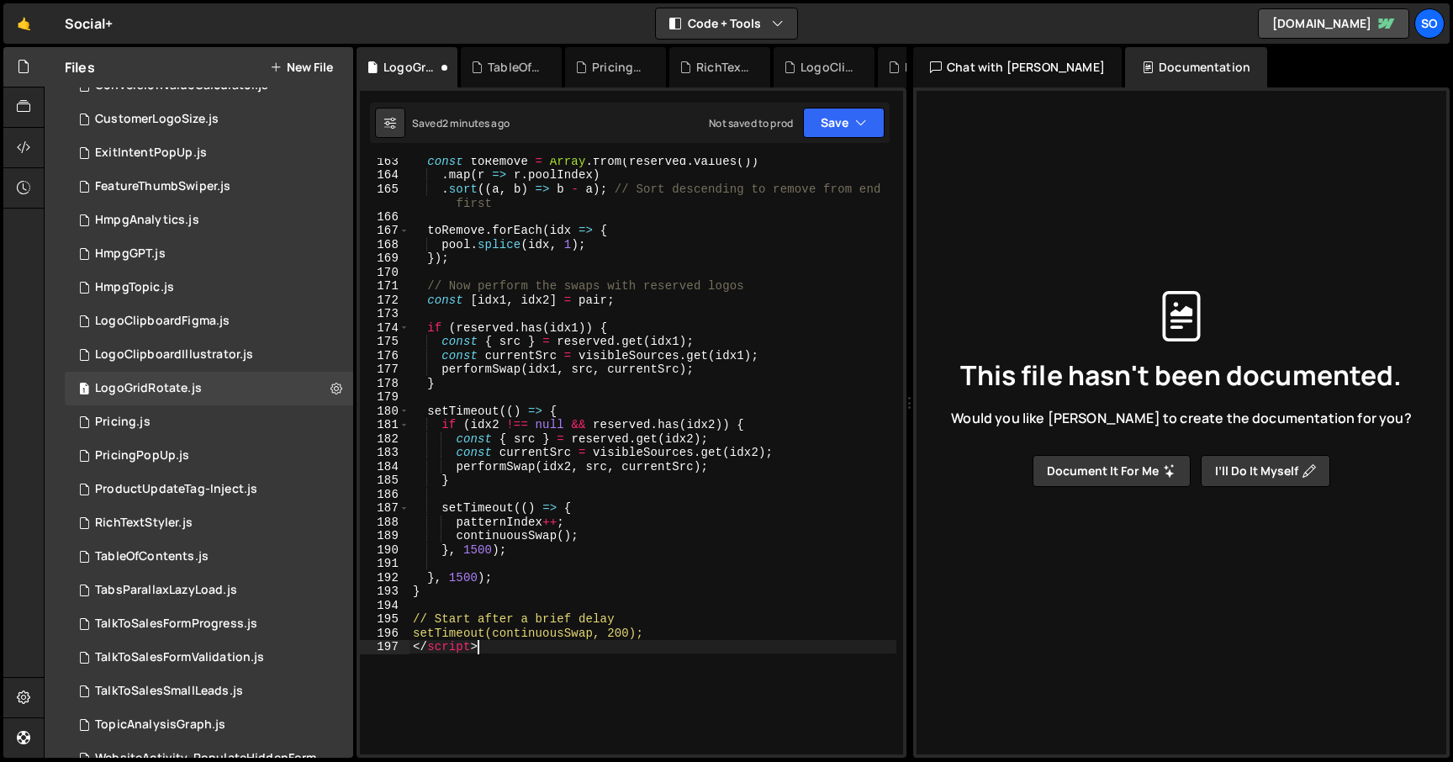
drag, startPoint x: 502, startPoint y: 652, endPoint x: 388, endPoint y: 654, distance: 114.4
click at [389, 654] on div "</script> 163 164 165 166 167 168 169 170 171 172 173 174 175 176 177 178 179 1…" at bounding box center [631, 456] width 543 height 596
click at [467, 652] on div "const toRemove = Array . from ( reserved . values ( )) . map ( r => r . poolInd…" at bounding box center [653, 466] width 487 height 624
click at [414, 652] on div "const toRemove = Array . from ( reserved . values ( )) . map ( r => r . poolInd…" at bounding box center [653, 466] width 487 height 624
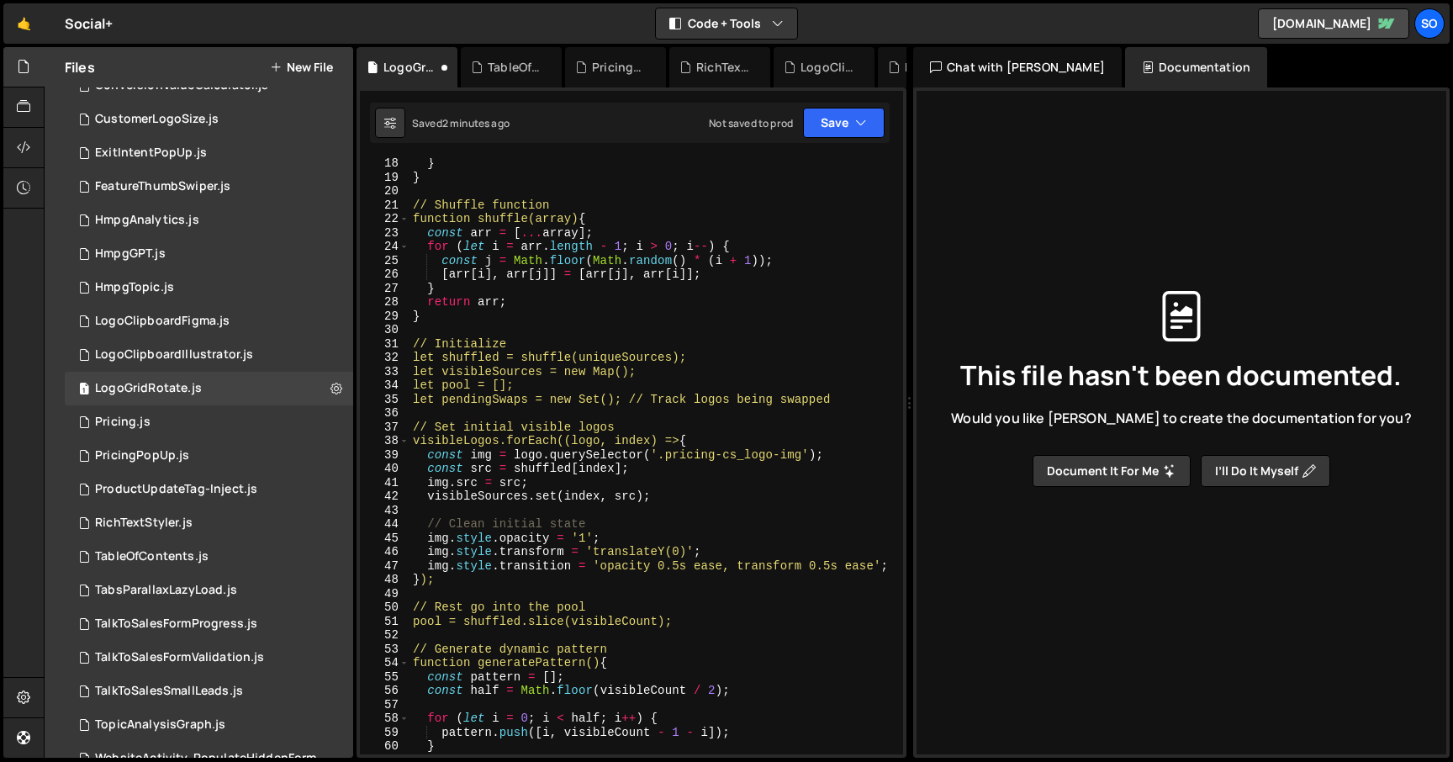
scroll to position [0, 0]
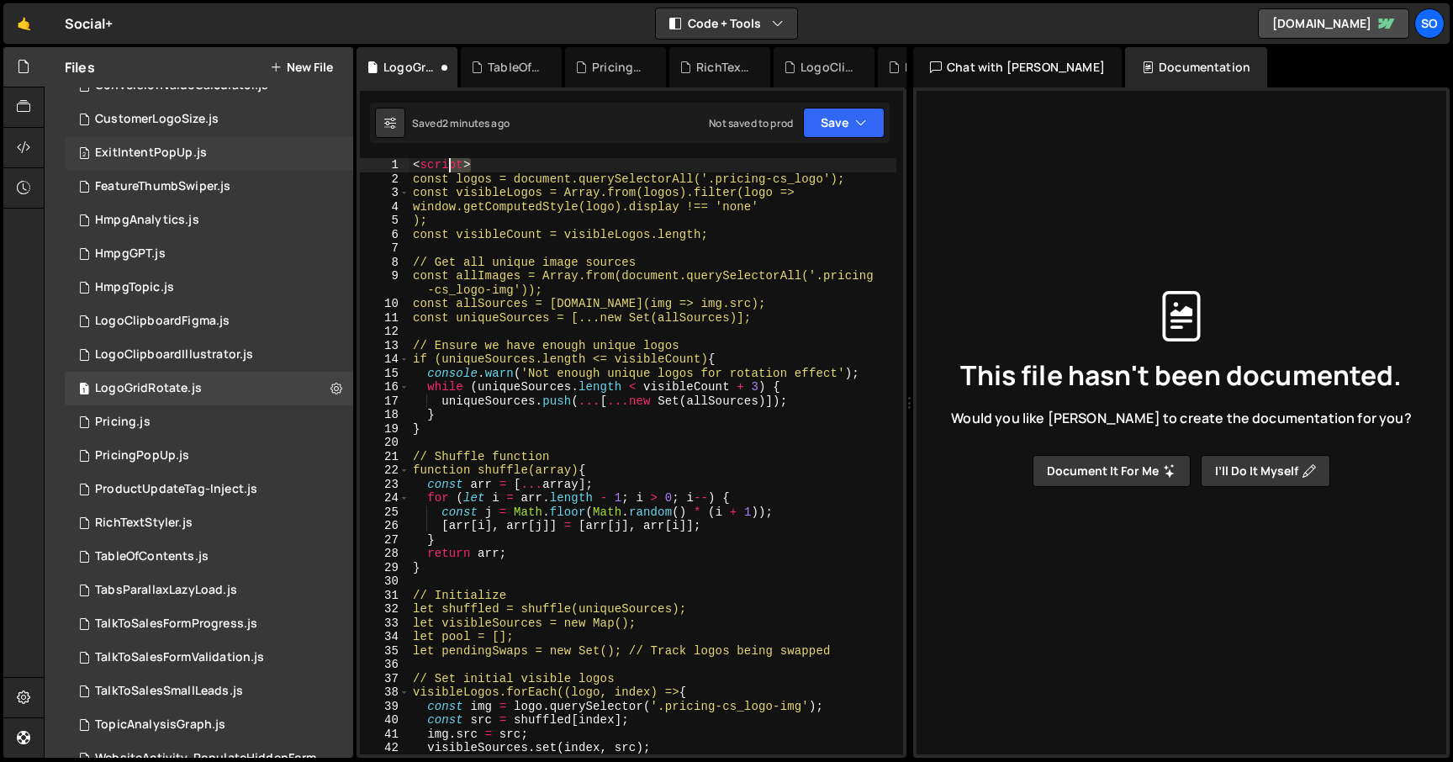
drag, startPoint x: 490, startPoint y: 162, endPoint x: 335, endPoint y: 160, distance: 155.6
click at [335, 160] on div "Files New File Javascript files 2 AccordionSlider.js 0 1 CompanyWebsite.js 0 1 …" at bounding box center [749, 403] width 1410 height 712
type textarea "<script>"
type textarea "const logos = document.querySelectorAll('.pricing-cs_logo');"
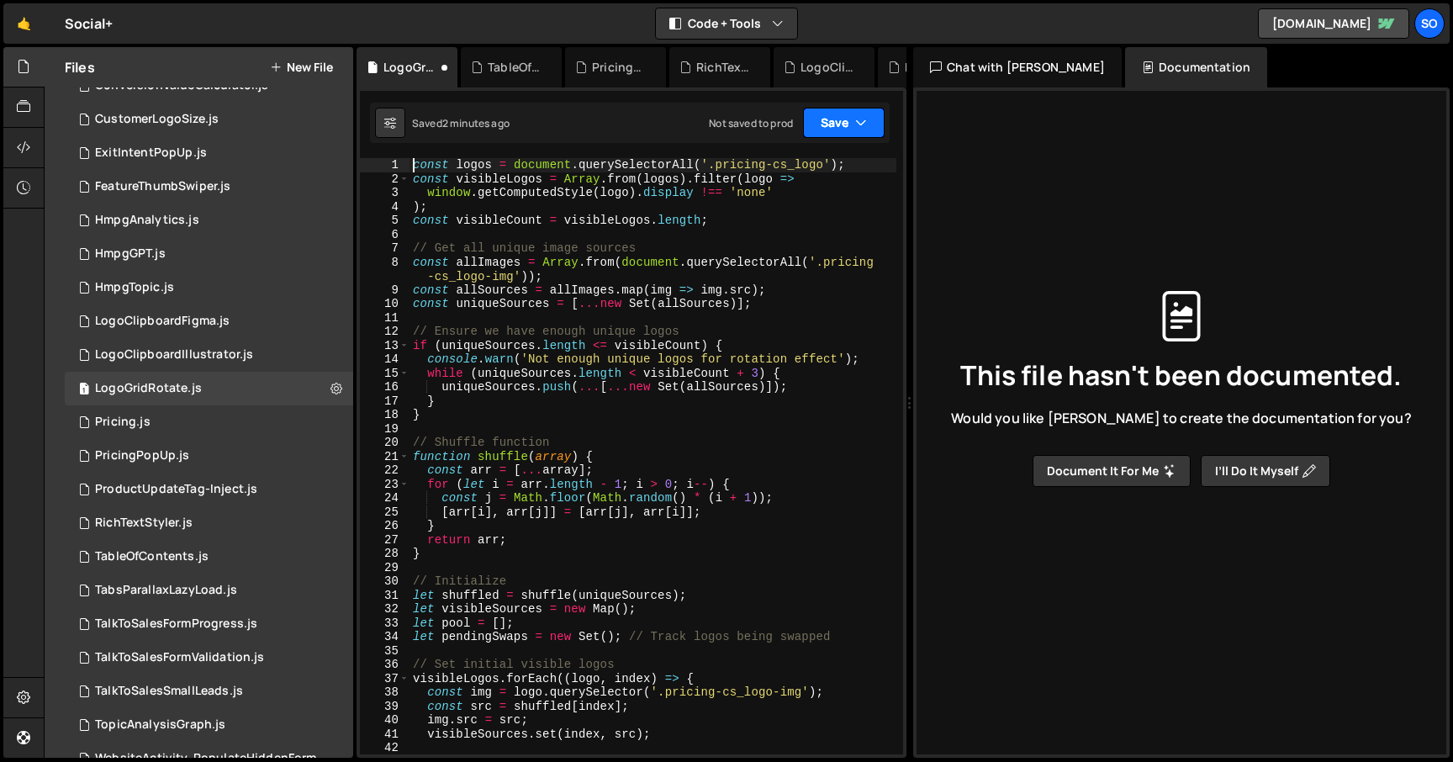
click at [853, 129] on button "Save" at bounding box center [844, 123] width 82 height 30
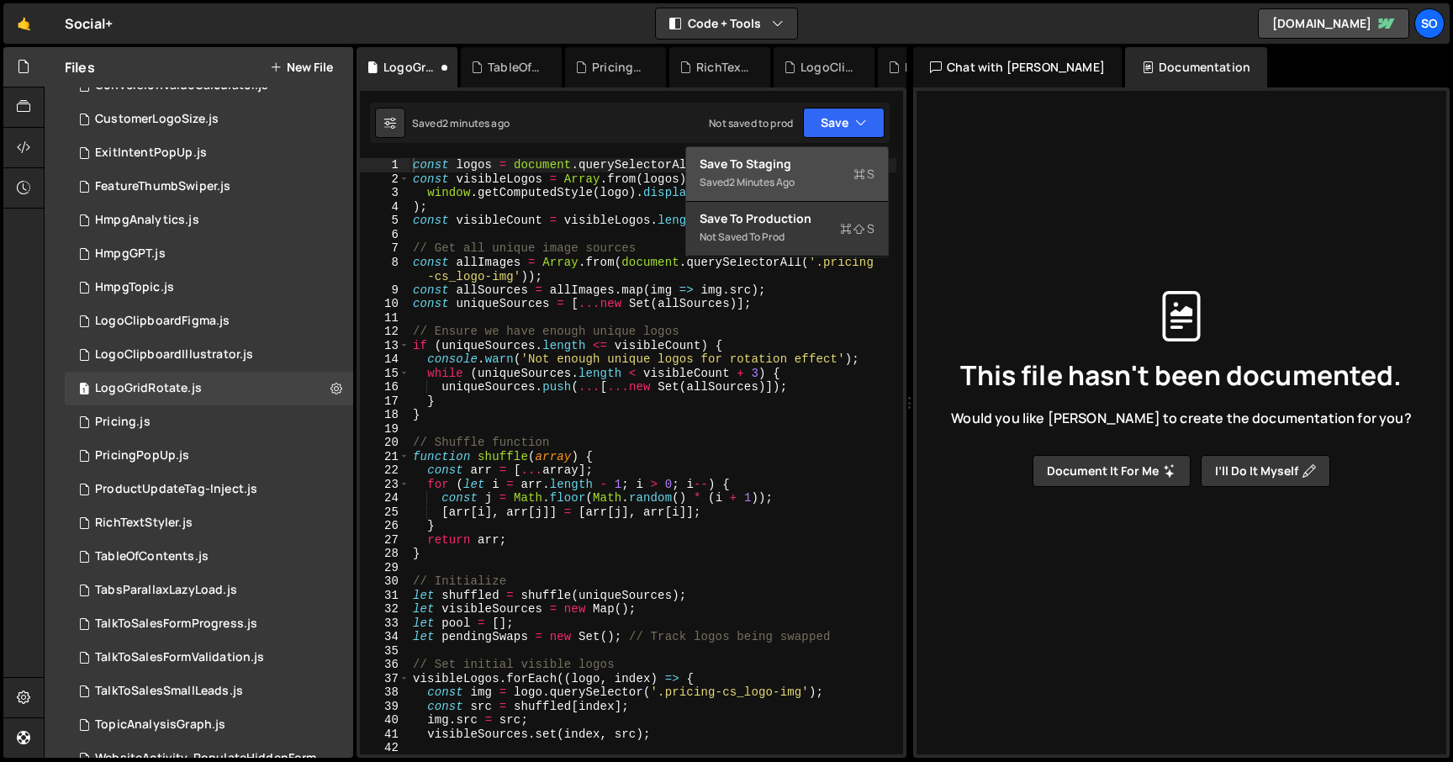
click at [785, 164] on div "Save to Staging S" at bounding box center [787, 164] width 175 height 17
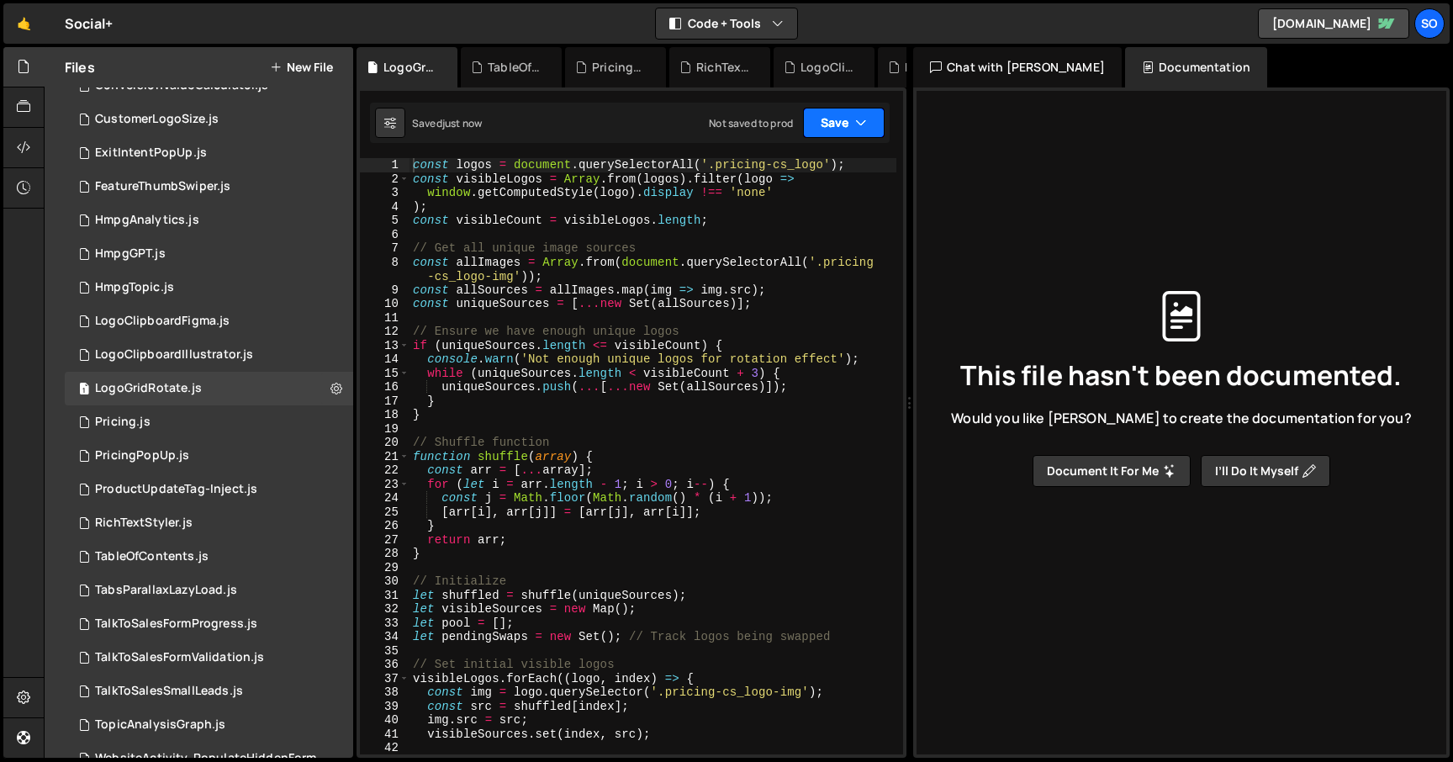
click at [831, 121] on button "Save" at bounding box center [844, 123] width 82 height 30
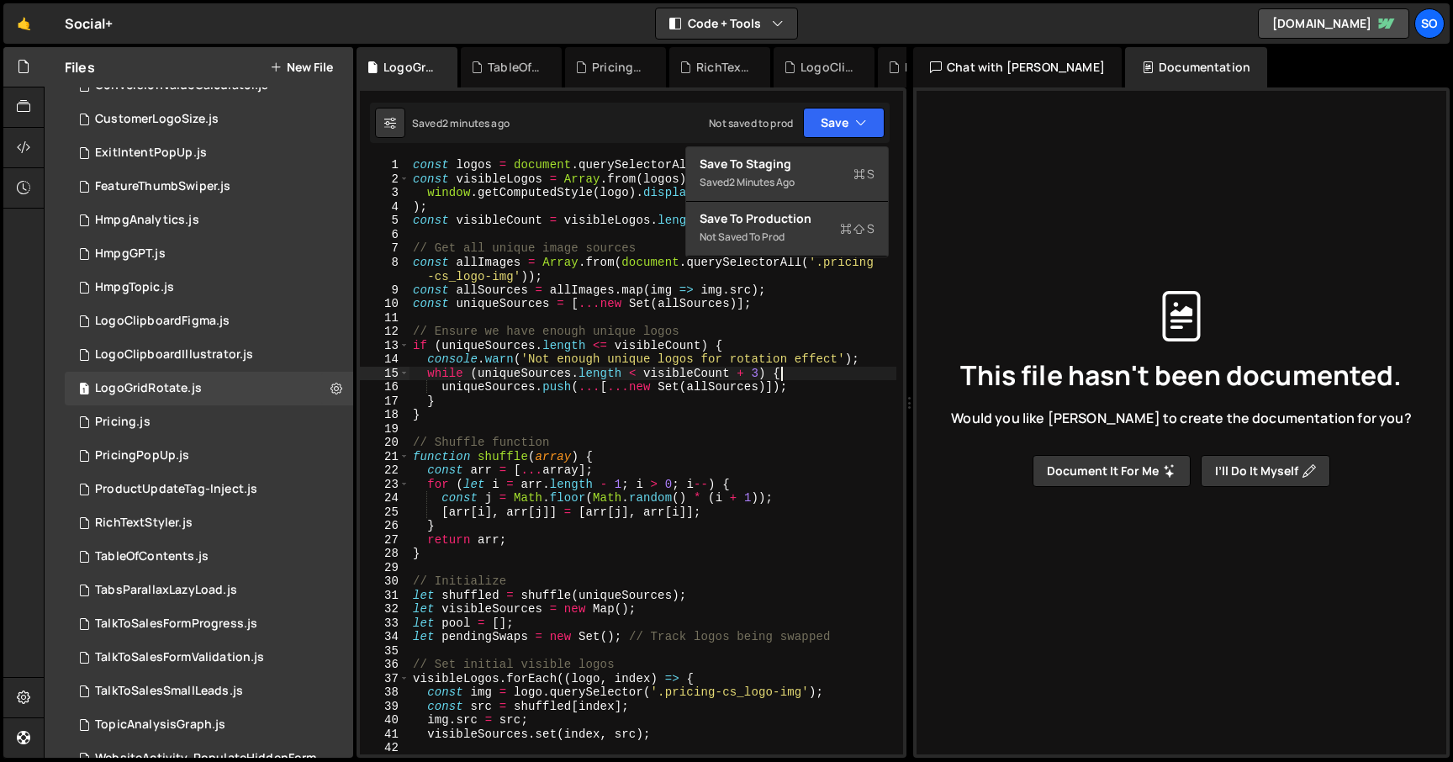
click at [819, 378] on div "const logos = document . querySelectorAll ( '.pricing-cs_logo' ) ; const visibl…" at bounding box center [653, 470] width 487 height 624
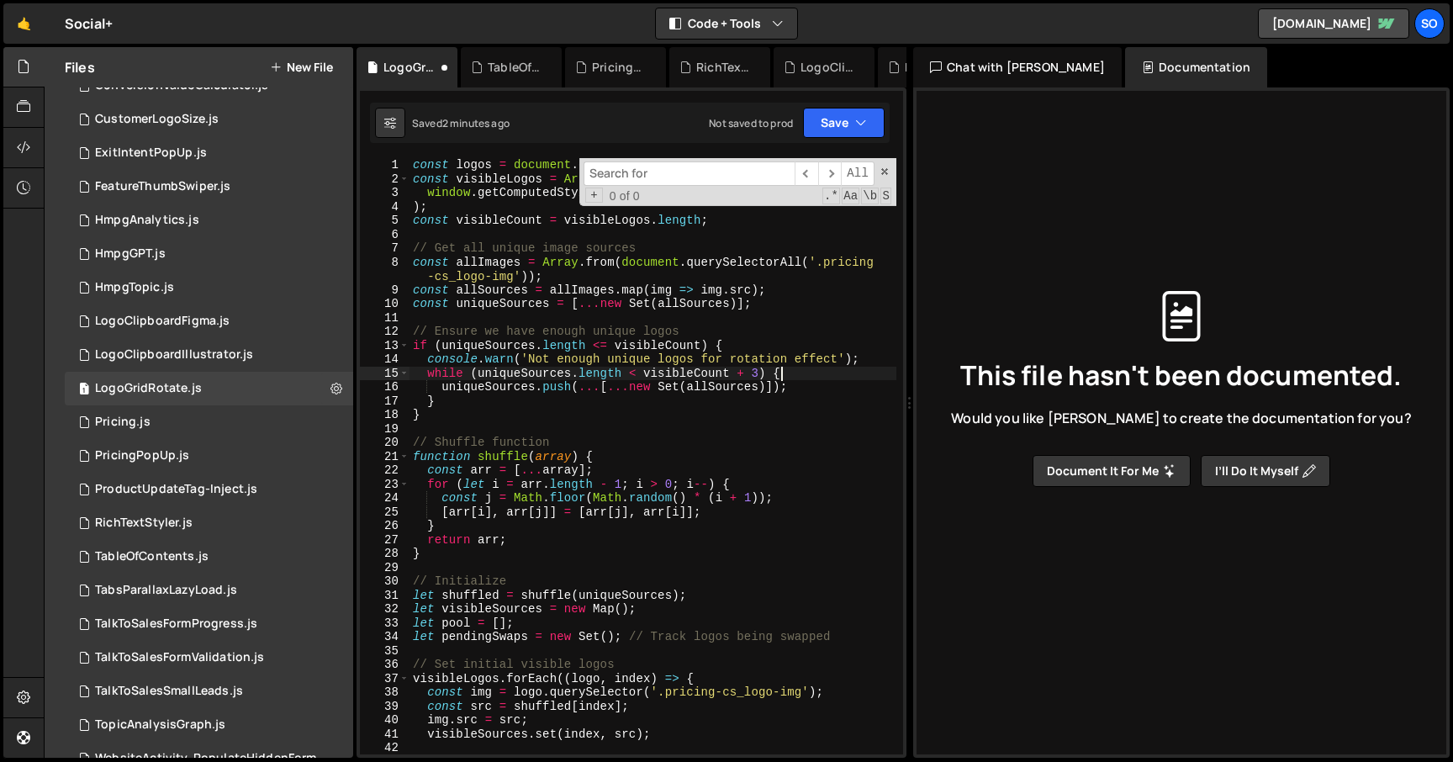
scroll to position [0, 24]
type textarea "while (uniqueSources.length < visibleCount + 3) {"
click at [744, 178] on input at bounding box center [689, 173] width 211 height 24
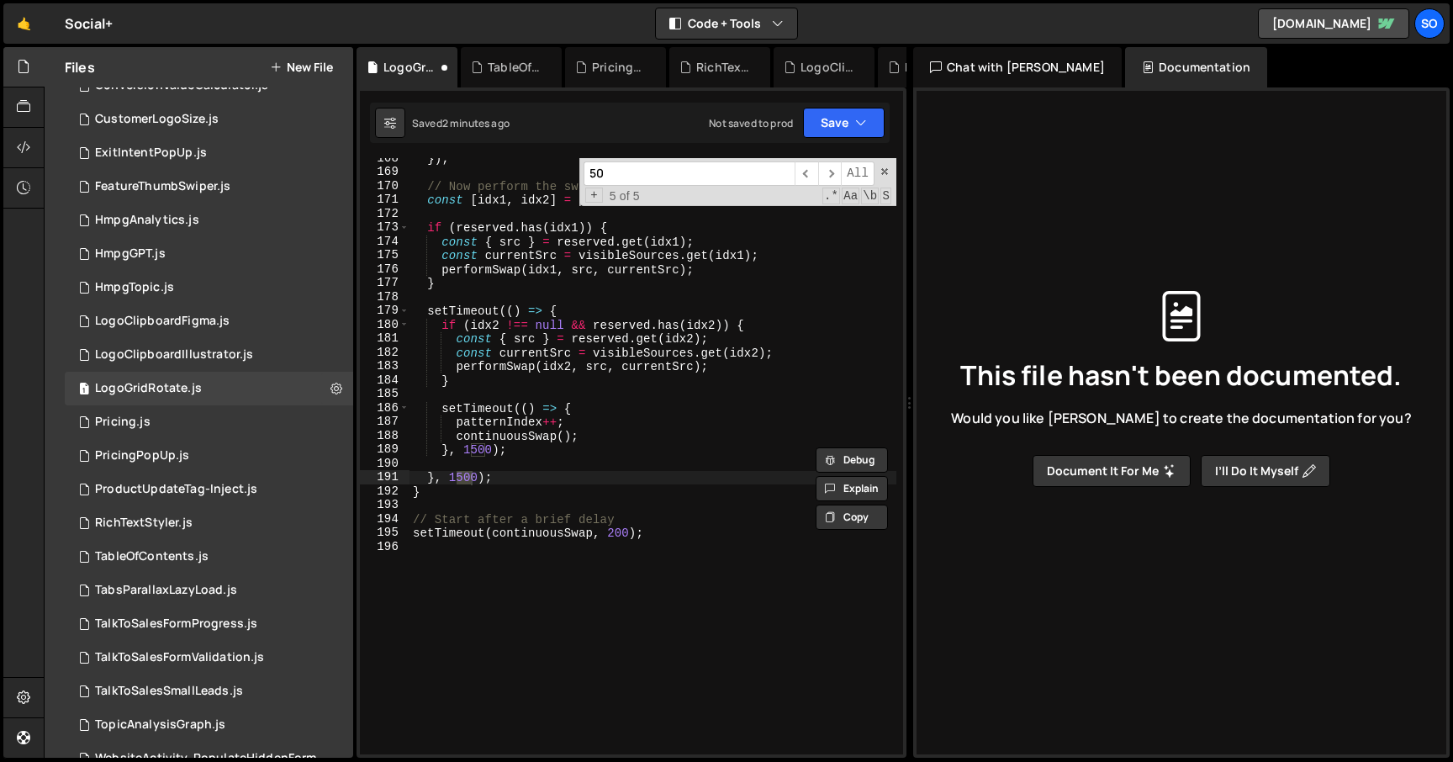
scroll to position [1728, 0]
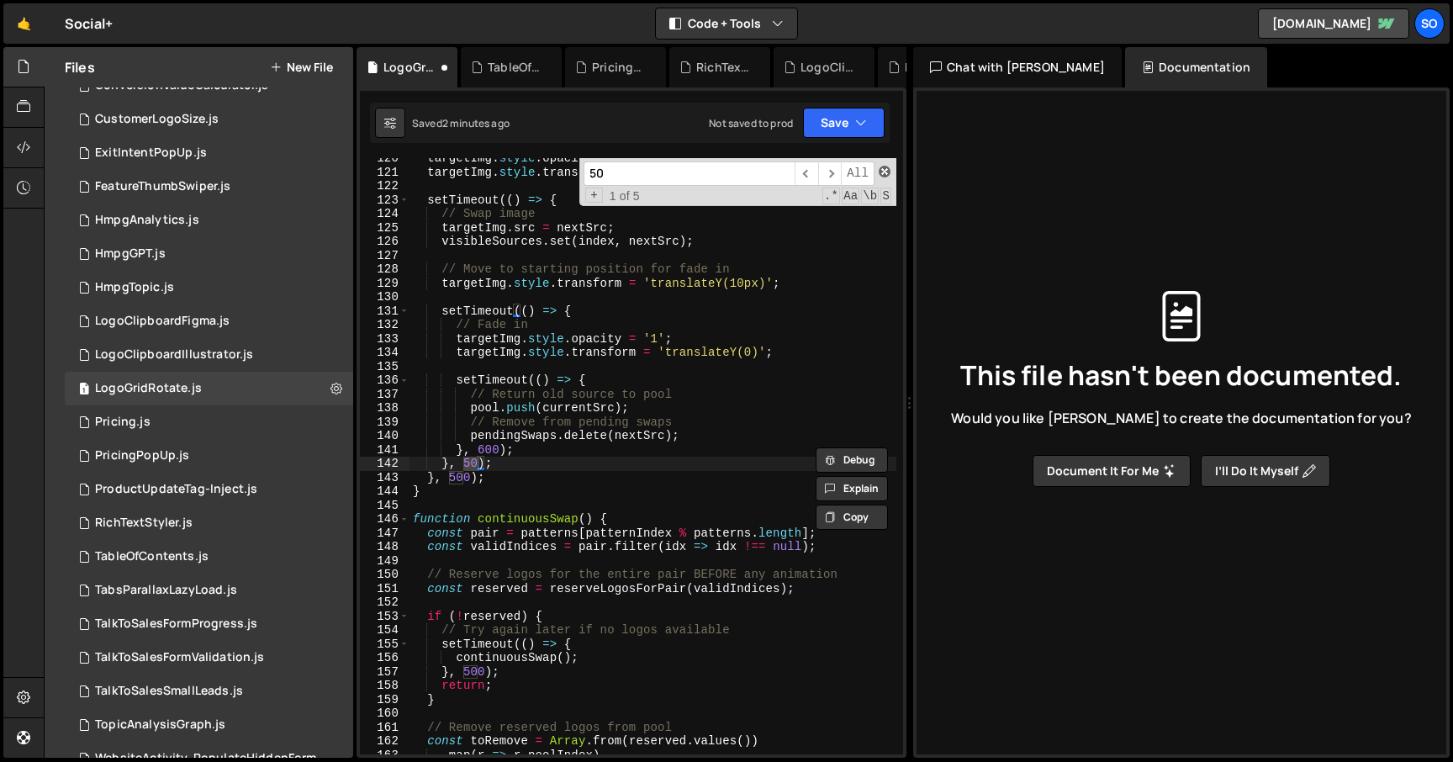
type input "50"
click at [883, 173] on span at bounding box center [885, 172] width 12 height 12
type textarea "}, 50);"
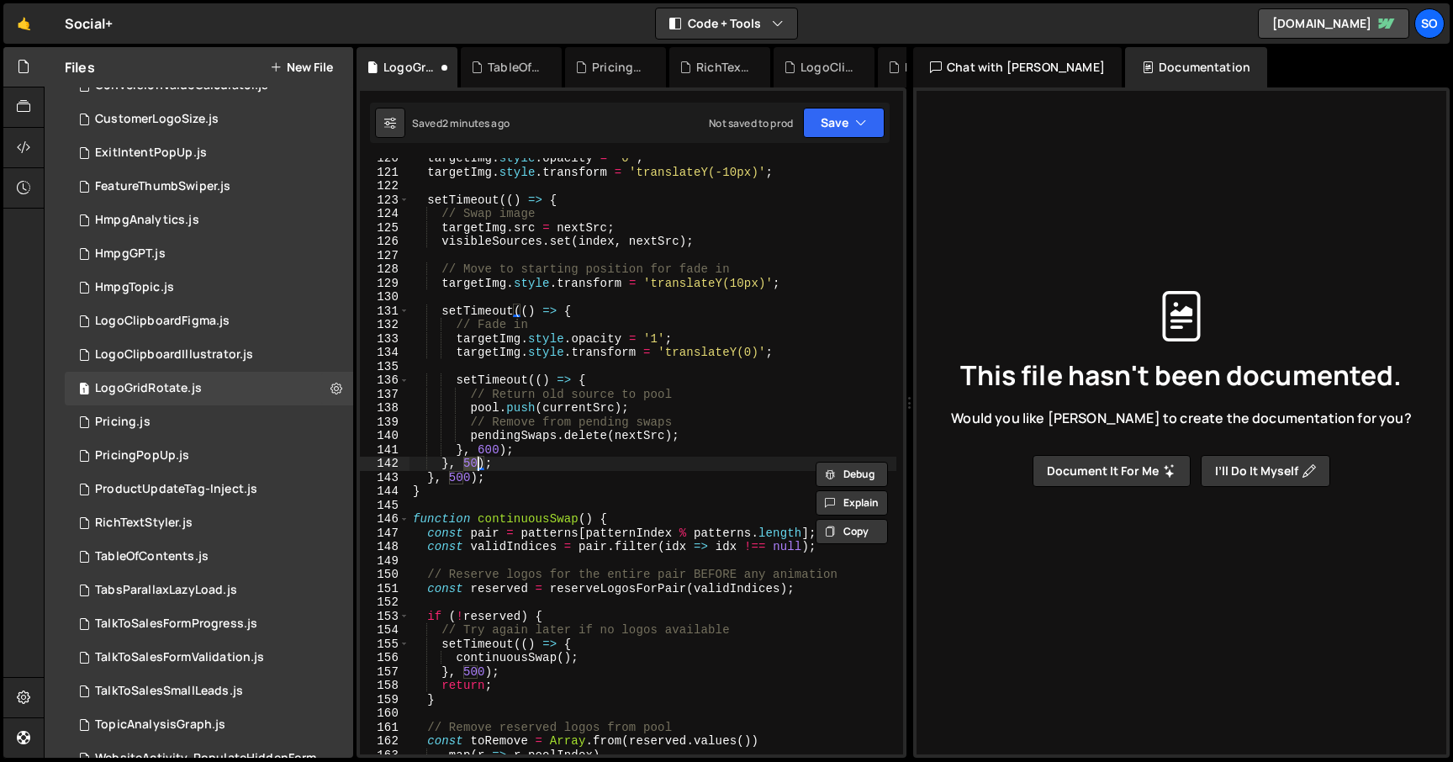
scroll to position [0, 4]
click at [651, 365] on div "targetImg . style . opacity = '0' ; targetImg . style . transform = 'translateY…" at bounding box center [653, 463] width 487 height 624
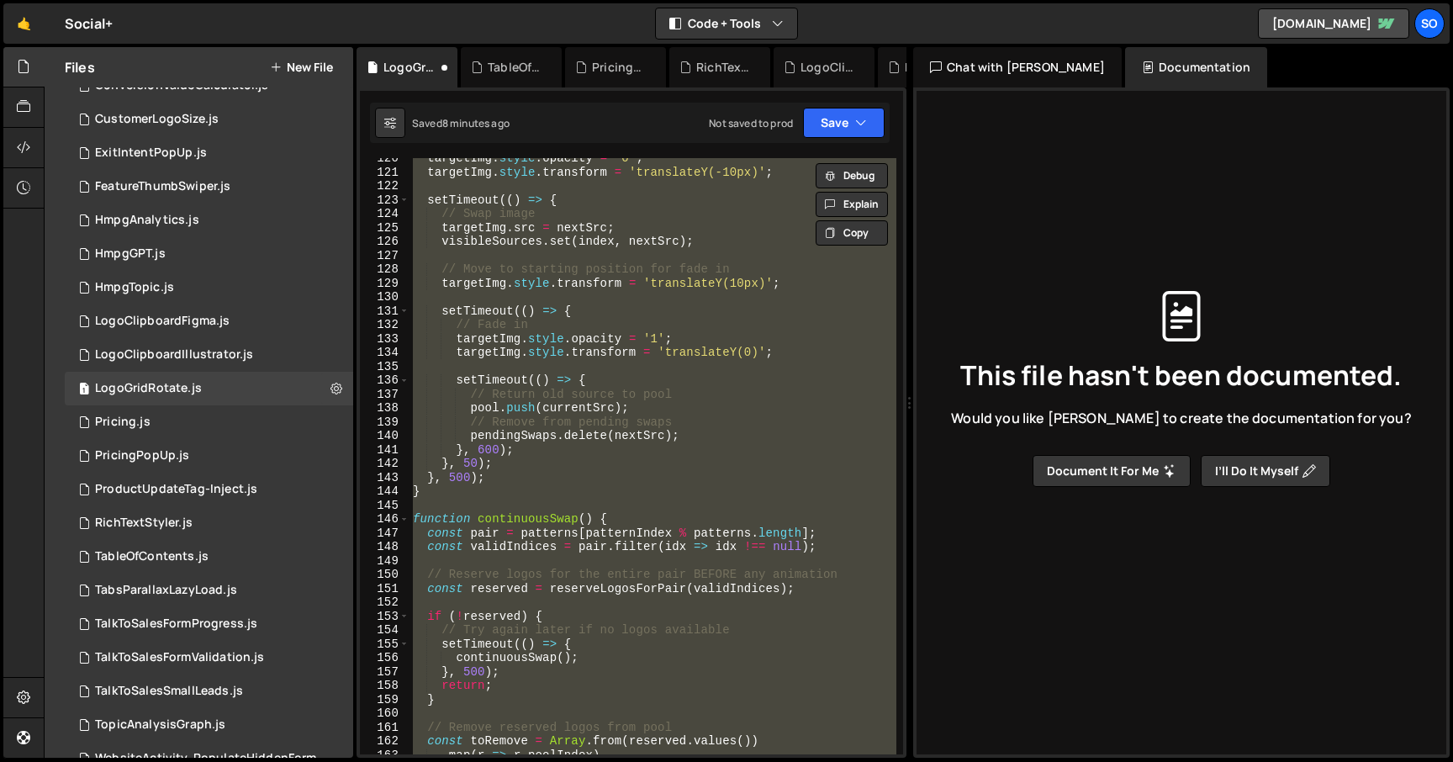
paste textarea "</script>"
type textarea "</script>"
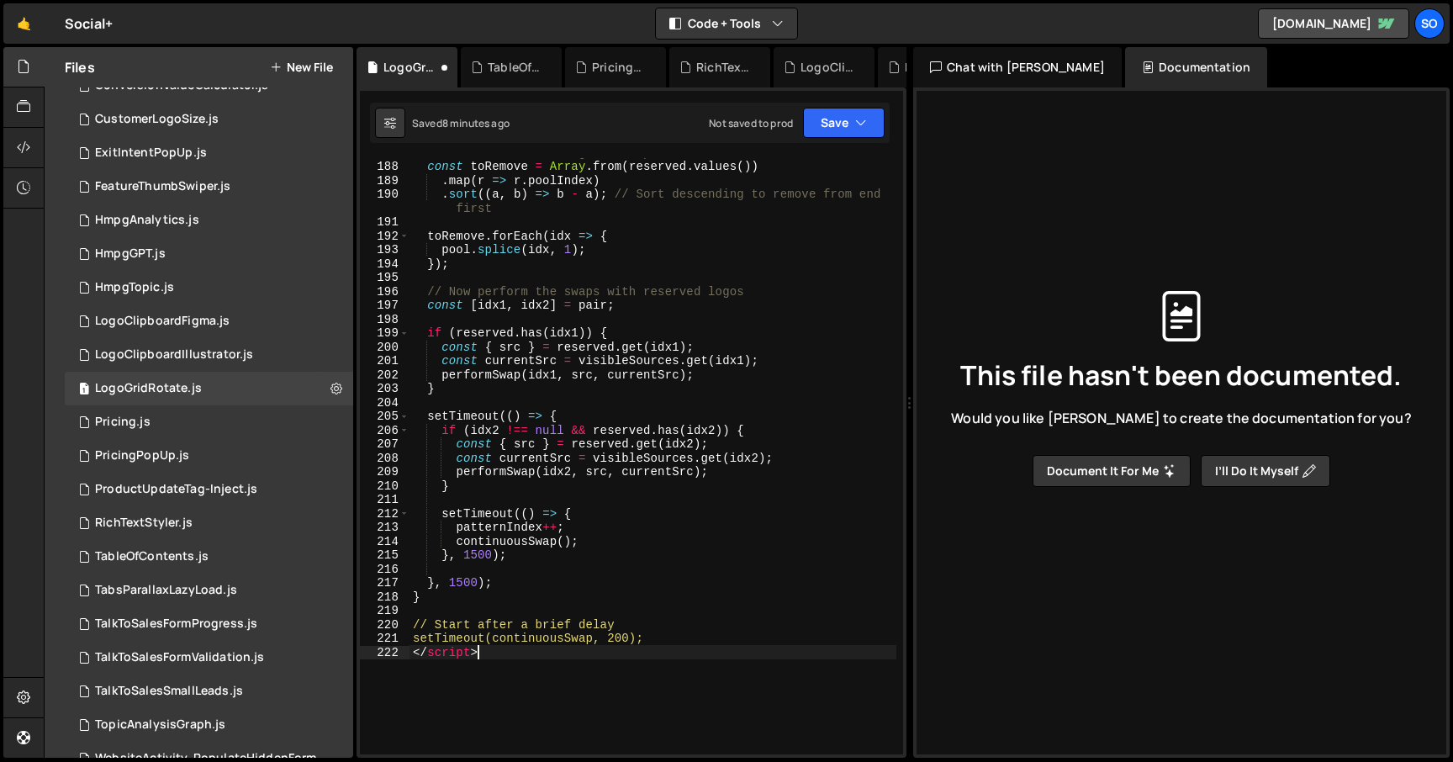
scroll to position [2697, 0]
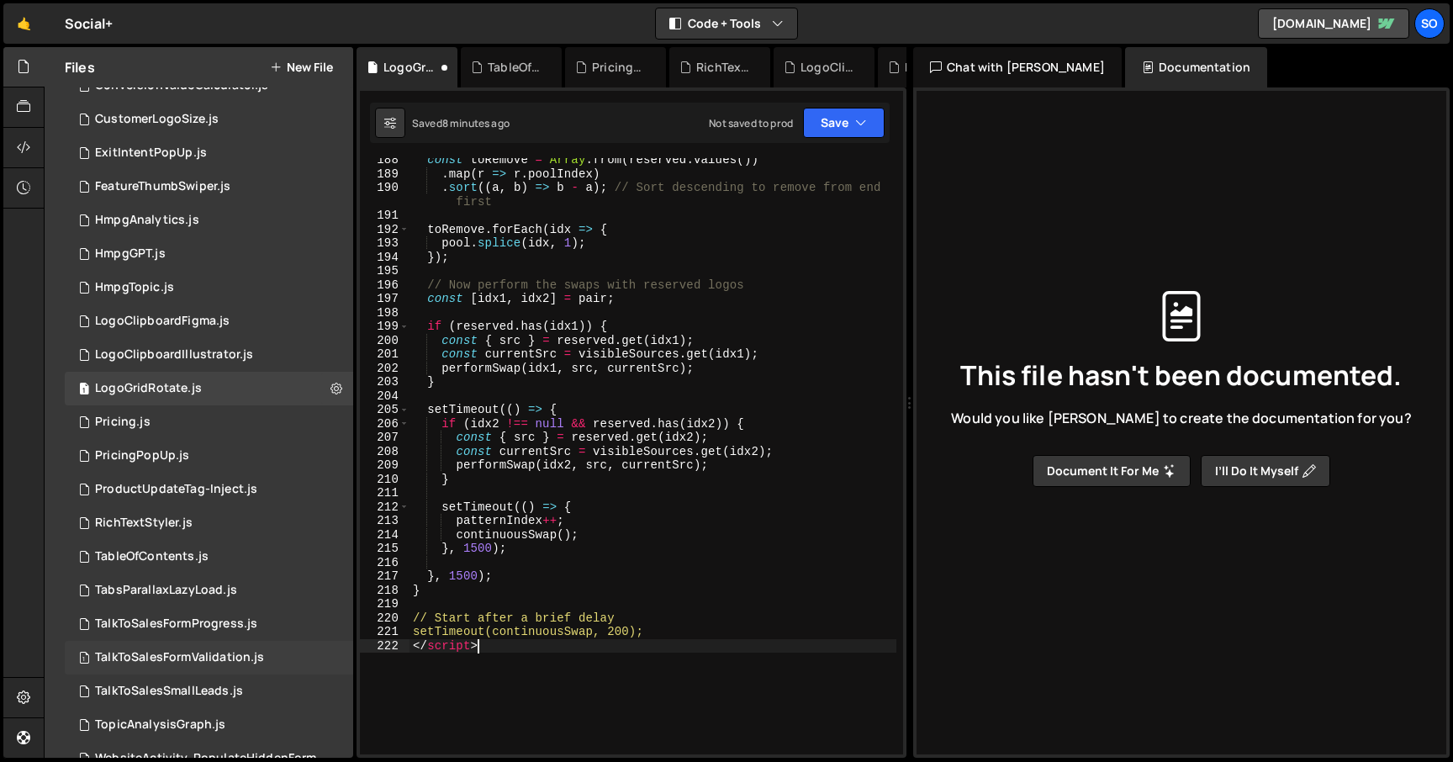
drag, startPoint x: 488, startPoint y: 649, endPoint x: 333, endPoint y: 644, distance: 154.8
click at [333, 644] on div "Files New File Javascript files 2 AccordionSlider.js 0 1 CompanyWebsite.js 0 1 …" at bounding box center [749, 403] width 1410 height 712
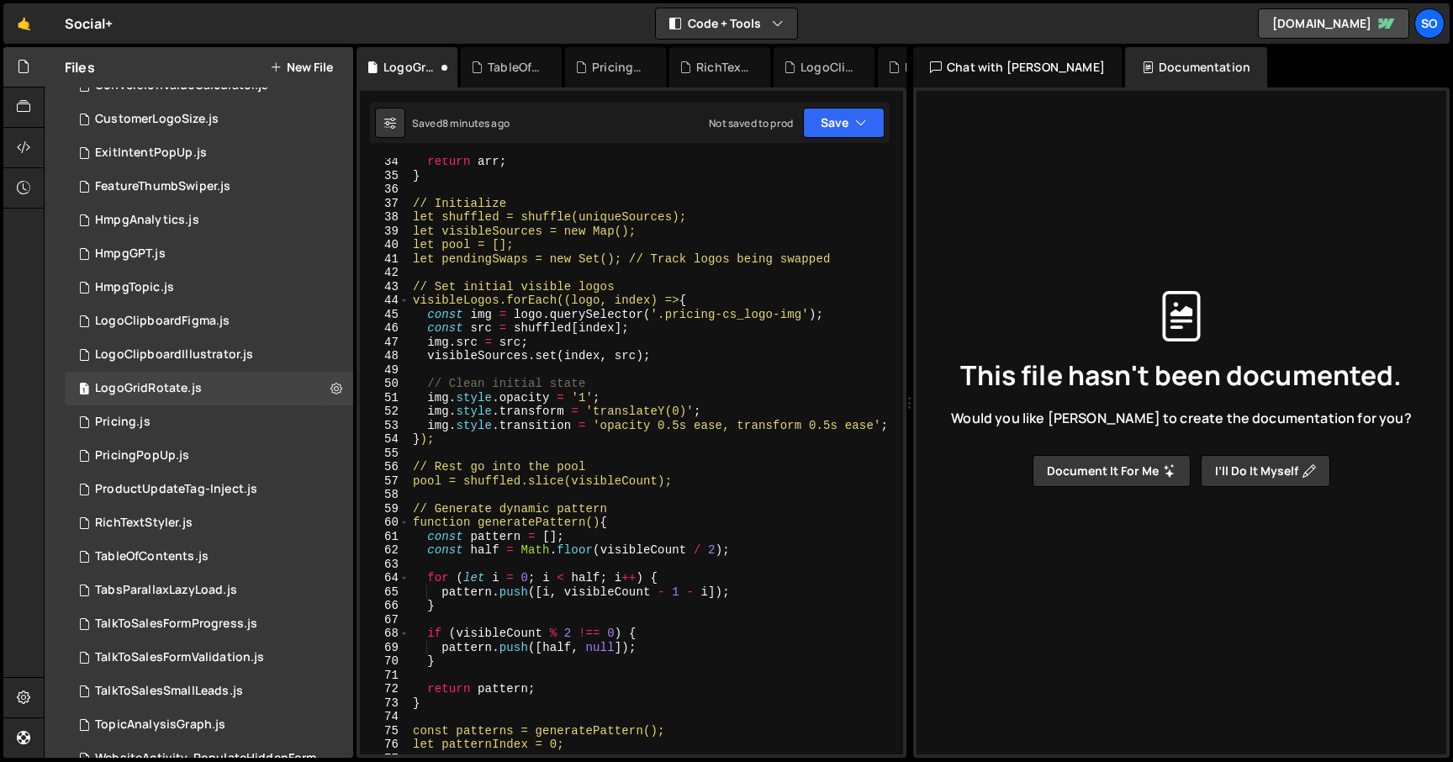
scroll to position [0, 0]
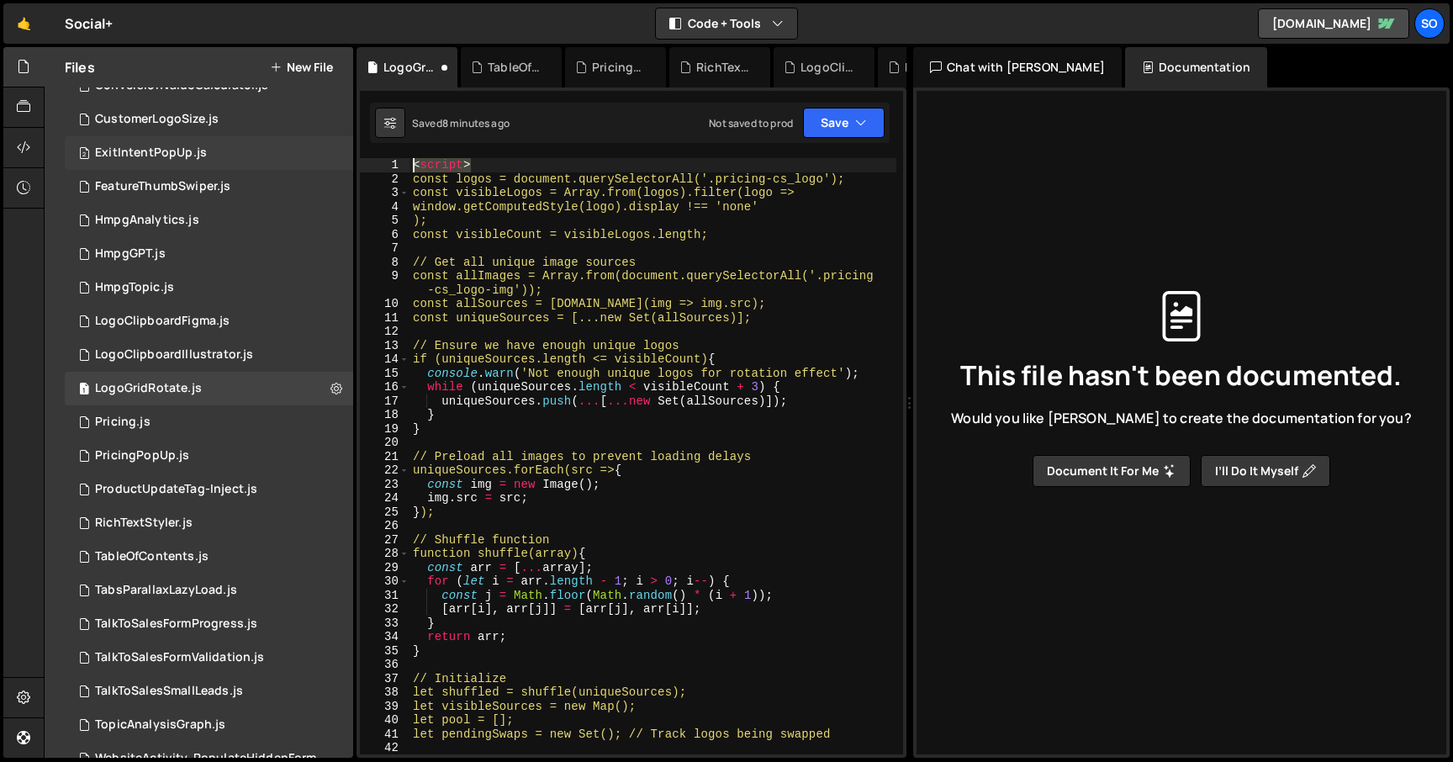
drag, startPoint x: 448, startPoint y: 162, endPoint x: 321, endPoint y: 156, distance: 127.1
click at [321, 156] on div "Files New File Javascript files 2 AccordionSlider.js 0 1 CompanyWebsite.js 0 1 …" at bounding box center [749, 403] width 1410 height 712
type textarea "<script>"
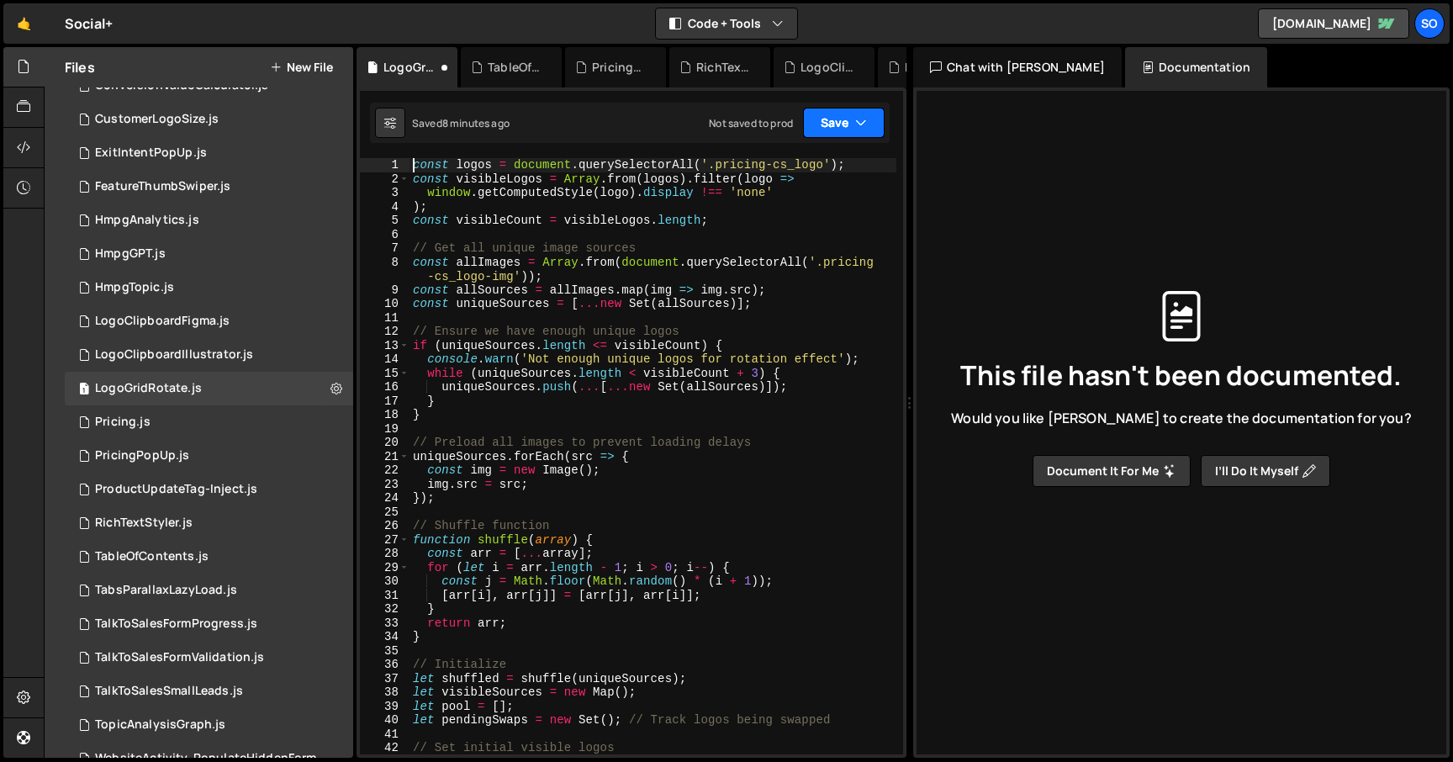
click at [839, 124] on button "Save" at bounding box center [844, 123] width 82 height 30
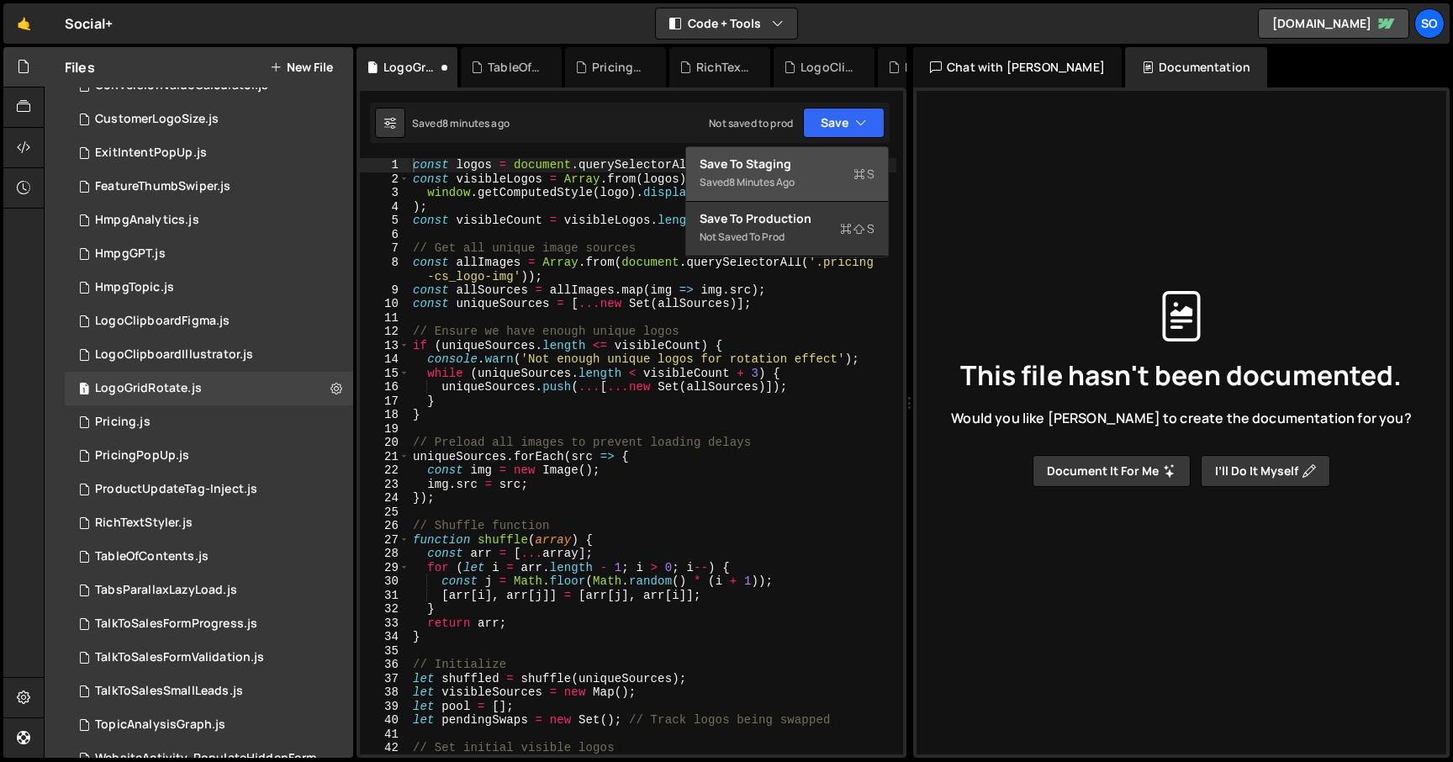
click at [795, 159] on div "Save to Staging S" at bounding box center [787, 164] width 175 height 17
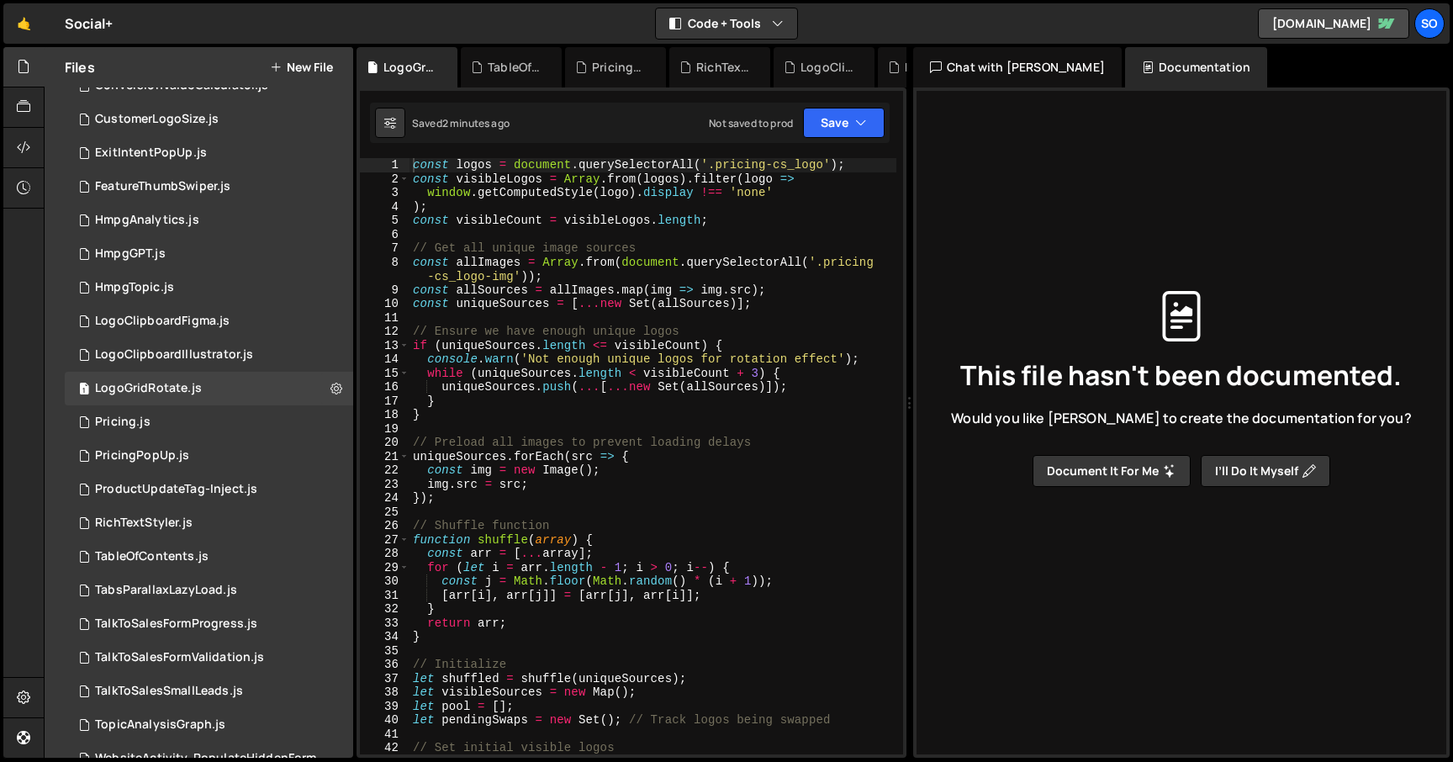
click at [644, 282] on div "const logos = document . querySelectorAll ( '.pricing-cs_logo' ) ; const visibl…" at bounding box center [653, 470] width 487 height 624
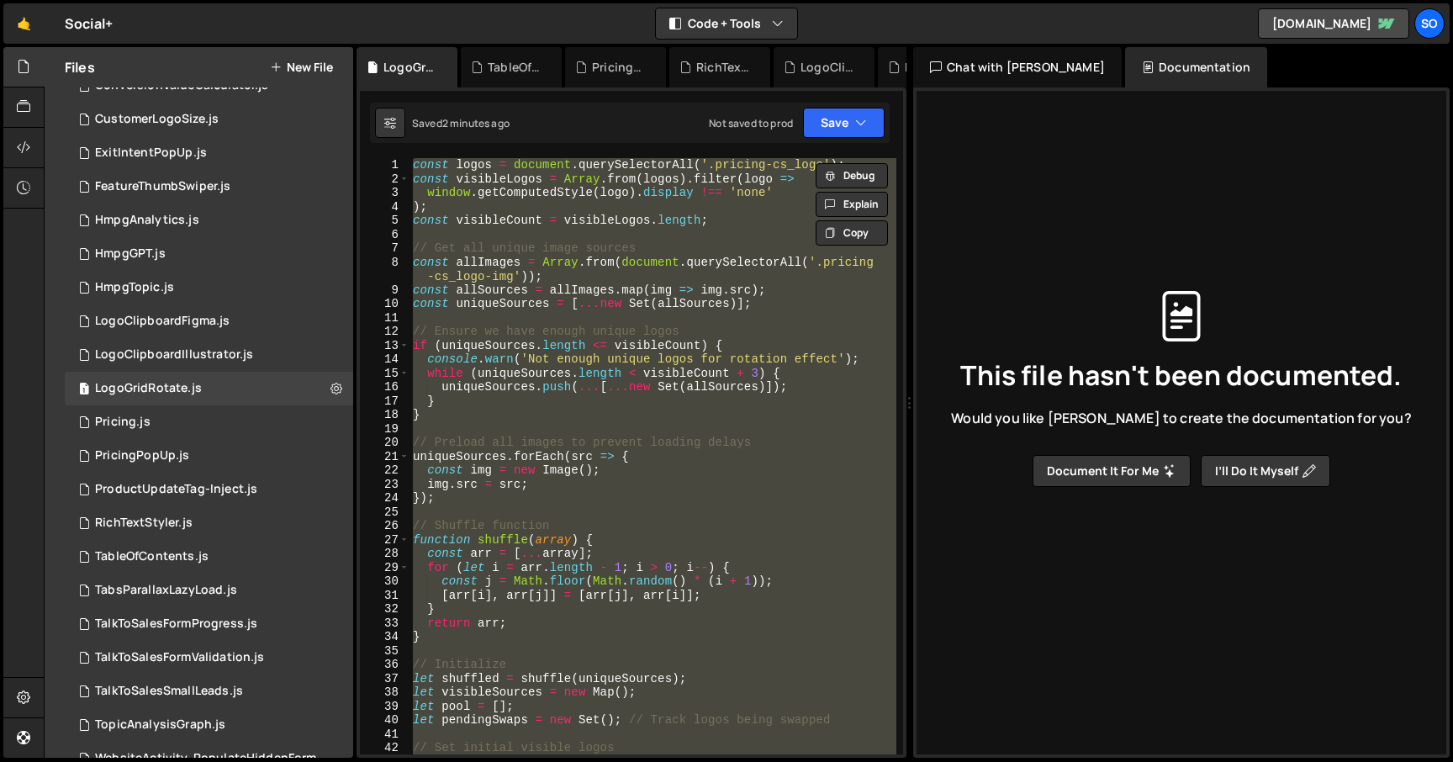
paste textarea
type textarea "setTimeout(continuousSwap, 200);"
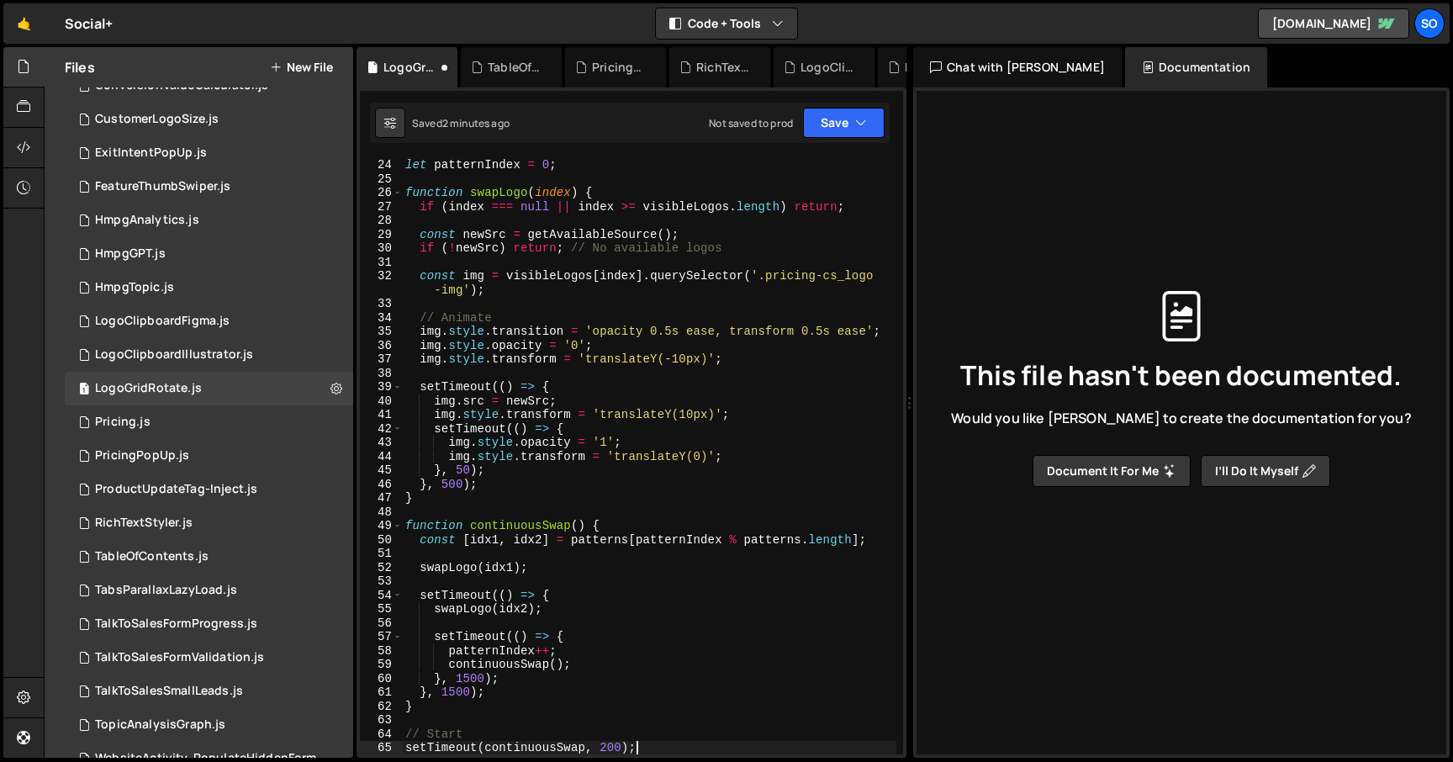
scroll to position [389, 0]
click at [832, 117] on button "Save" at bounding box center [844, 123] width 82 height 30
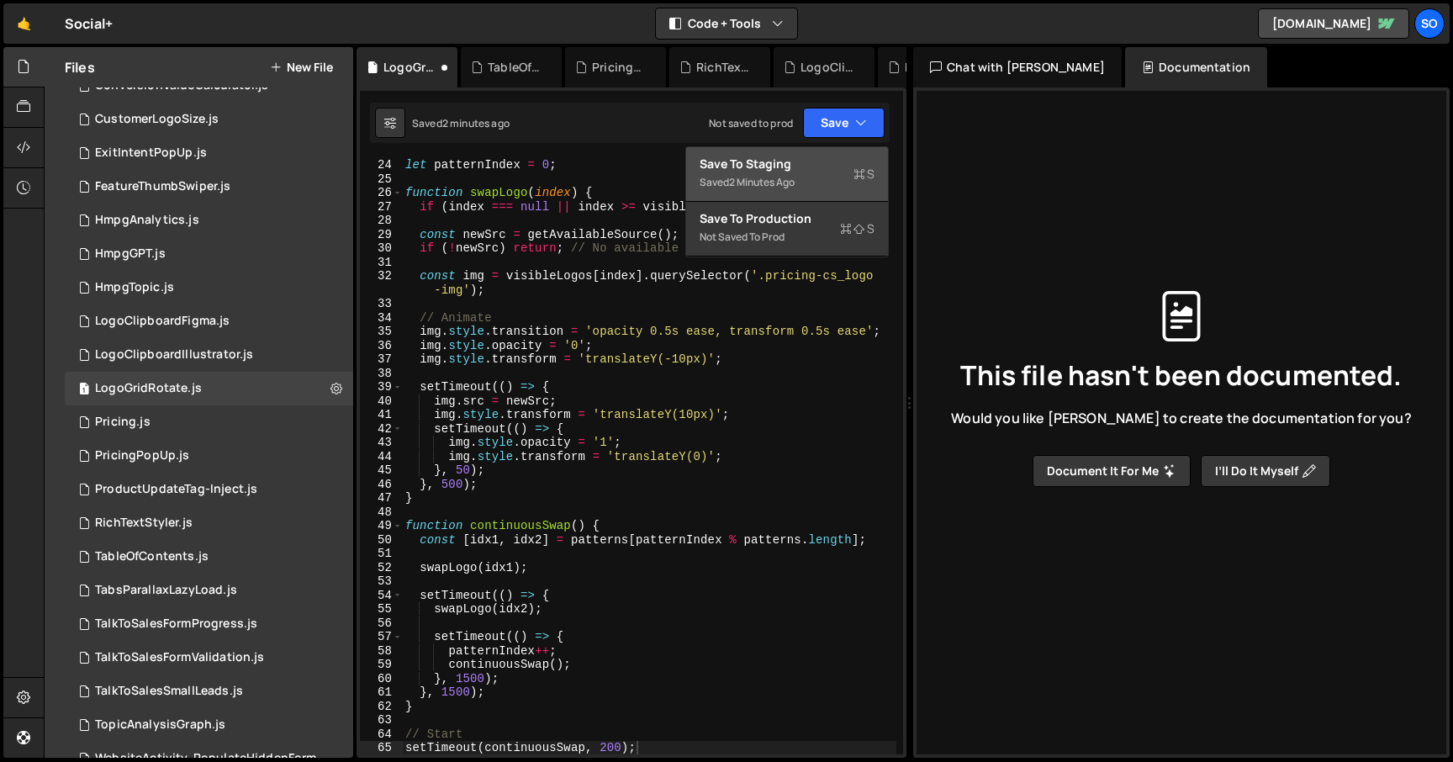
click at [787, 156] on div "Save to Staging S" at bounding box center [787, 164] width 175 height 17
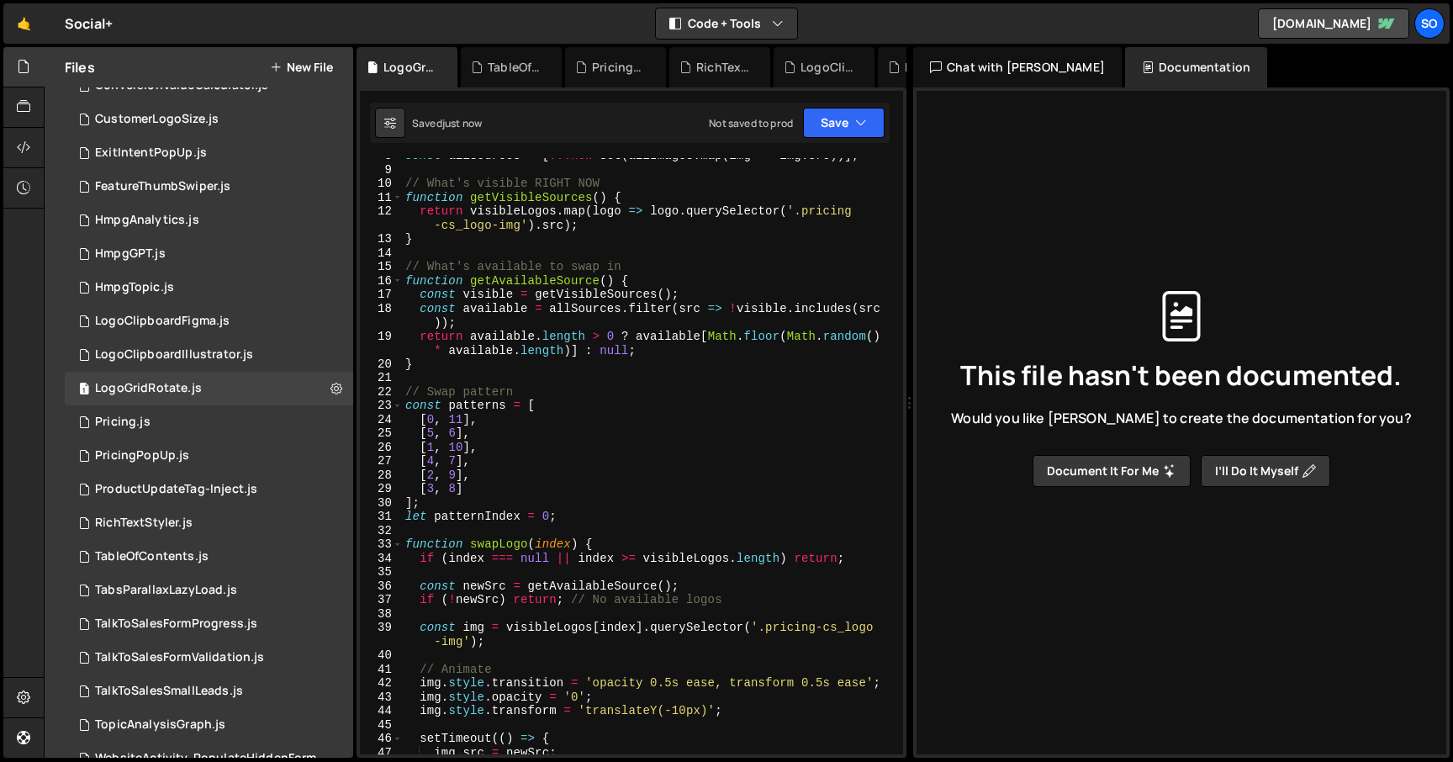
scroll to position [777, 0]
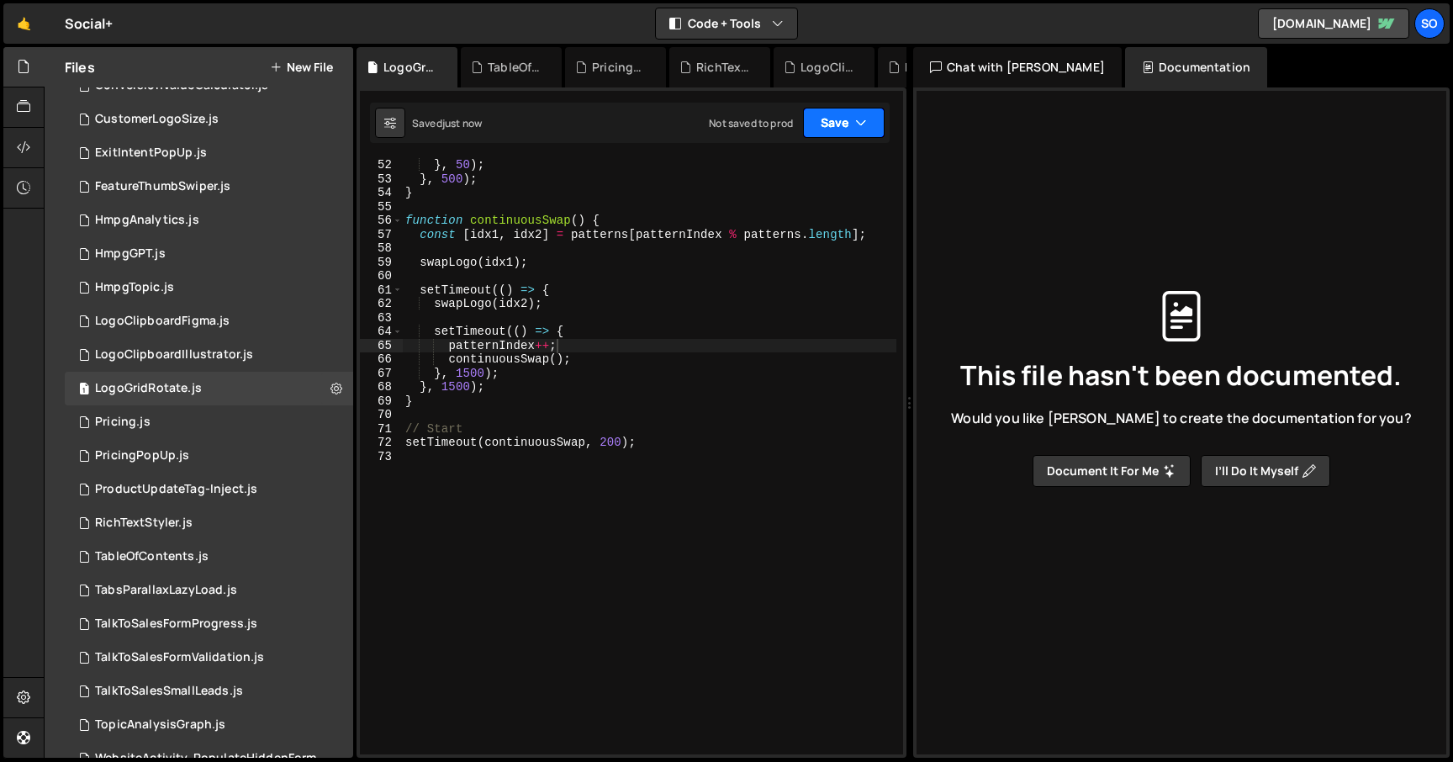
click at [871, 122] on button "Save" at bounding box center [844, 123] width 82 height 30
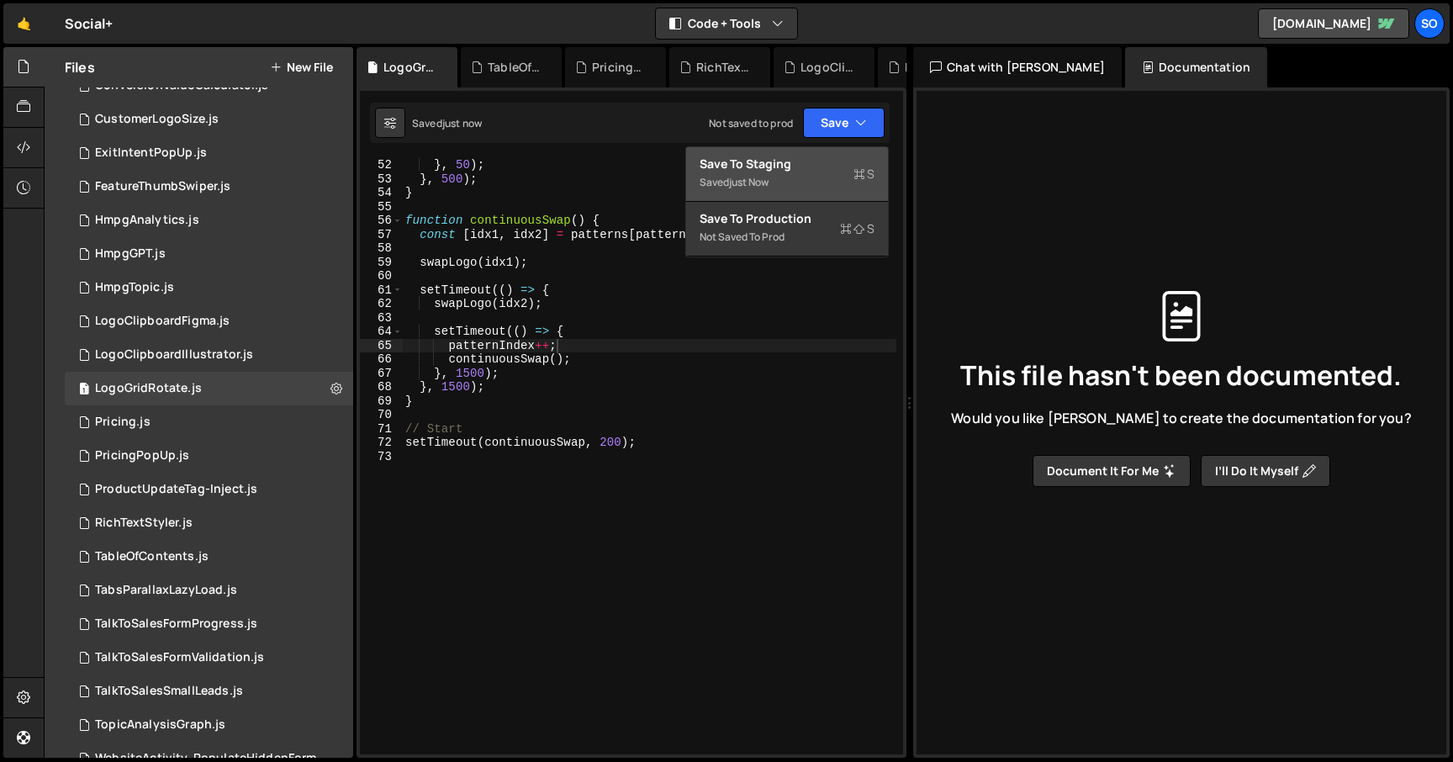
click at [791, 170] on div "Save to Staging S" at bounding box center [787, 164] width 175 height 17
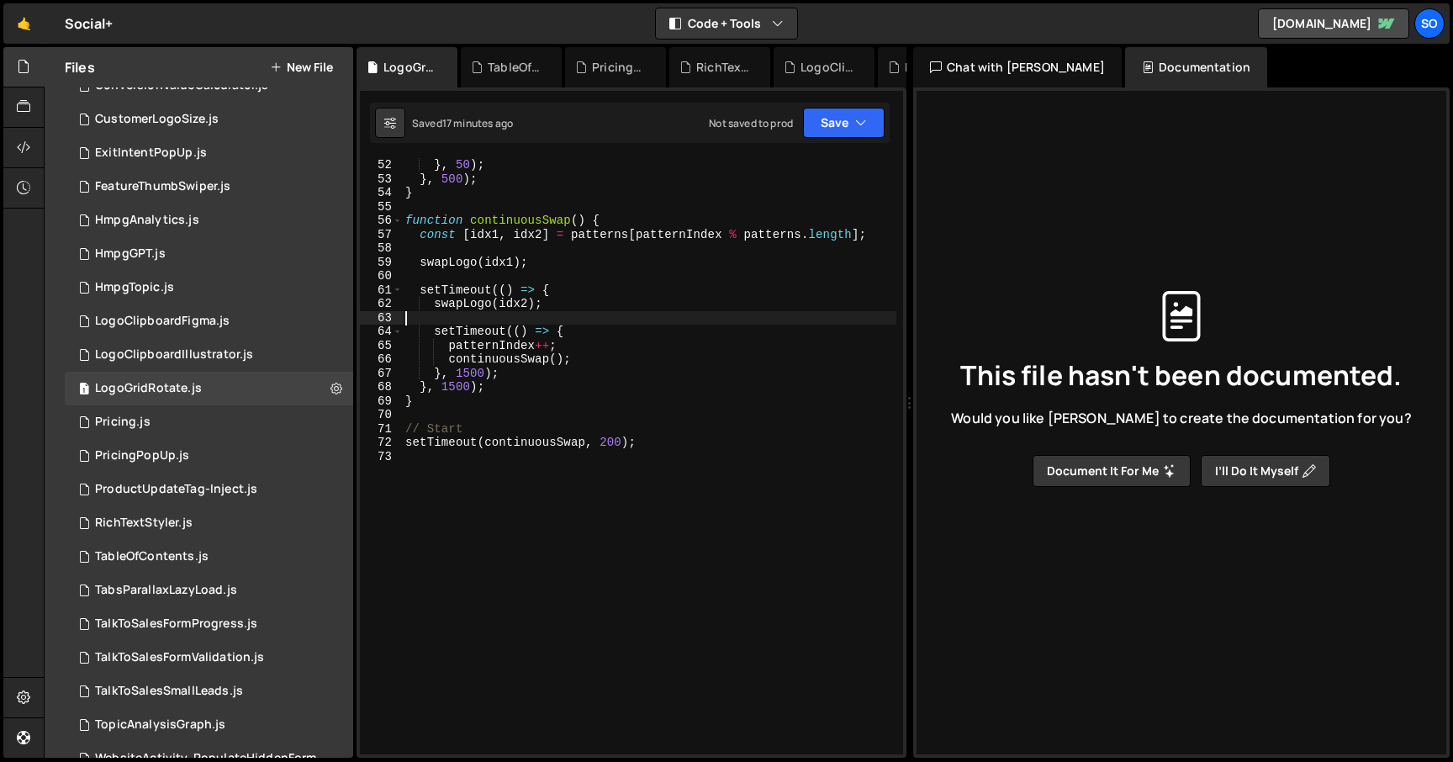
click at [538, 316] on div "} , 50 ) ; } , 500 ) ; } function continuousSwap ( ) { const [ idx1 , idx2 ] = …" at bounding box center [649, 470] width 495 height 624
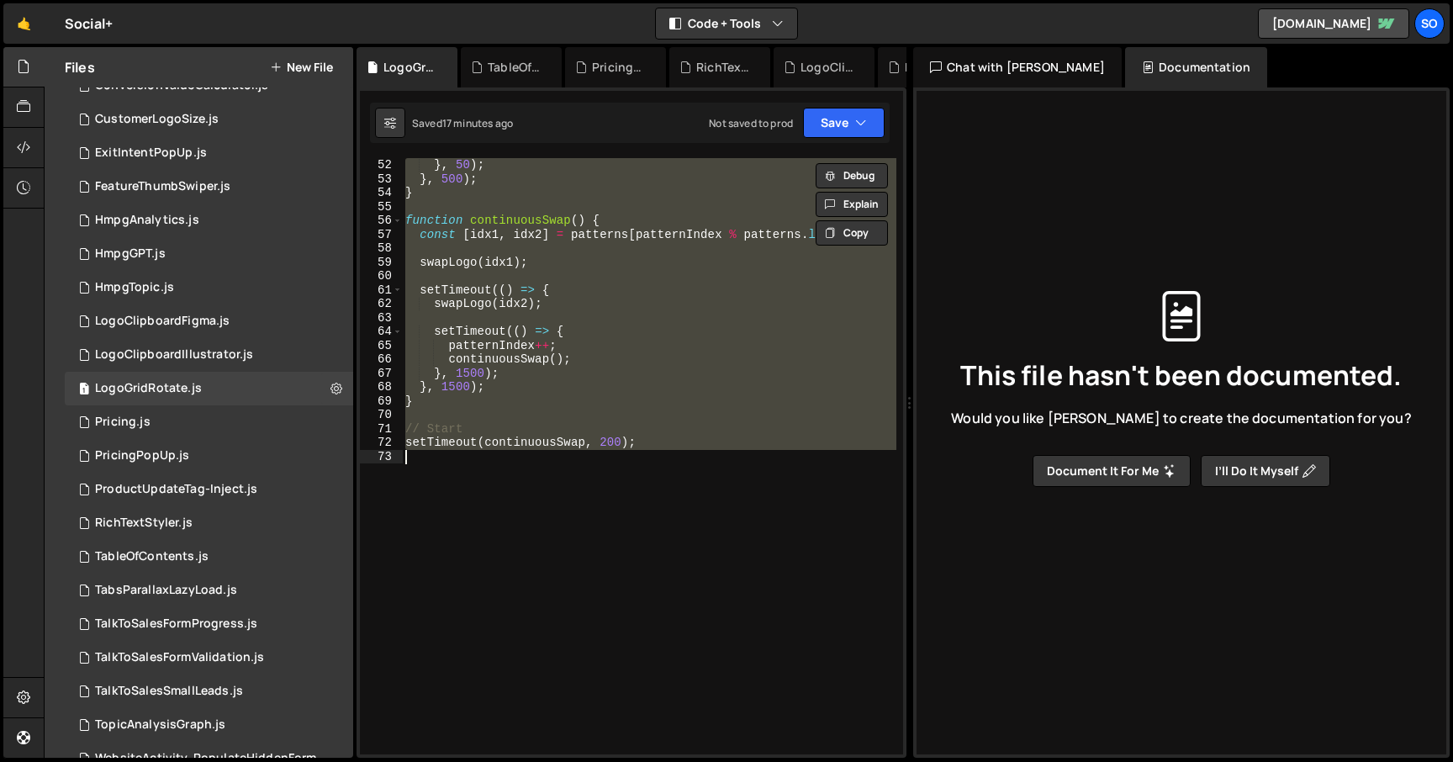
paste textarea "</script>"
type textarea "</script>"
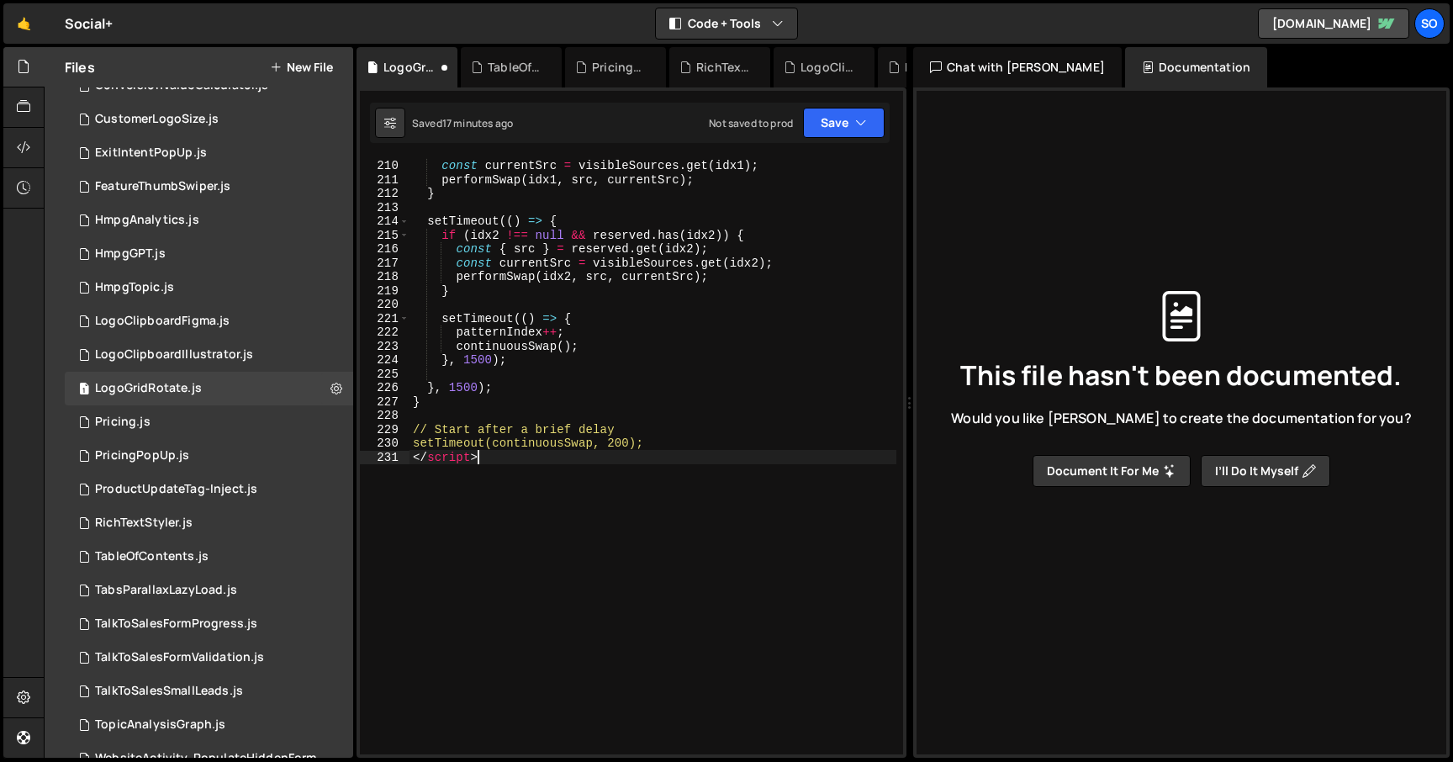
scroll to position [3025, 0]
drag, startPoint x: 501, startPoint y: 462, endPoint x: 331, endPoint y: 455, distance: 170.9
click at [331, 455] on div "Files New File Javascript files 2 AccordionSlider.js 0 1 CompanyWebsite.js 0 1 …" at bounding box center [749, 403] width 1410 height 712
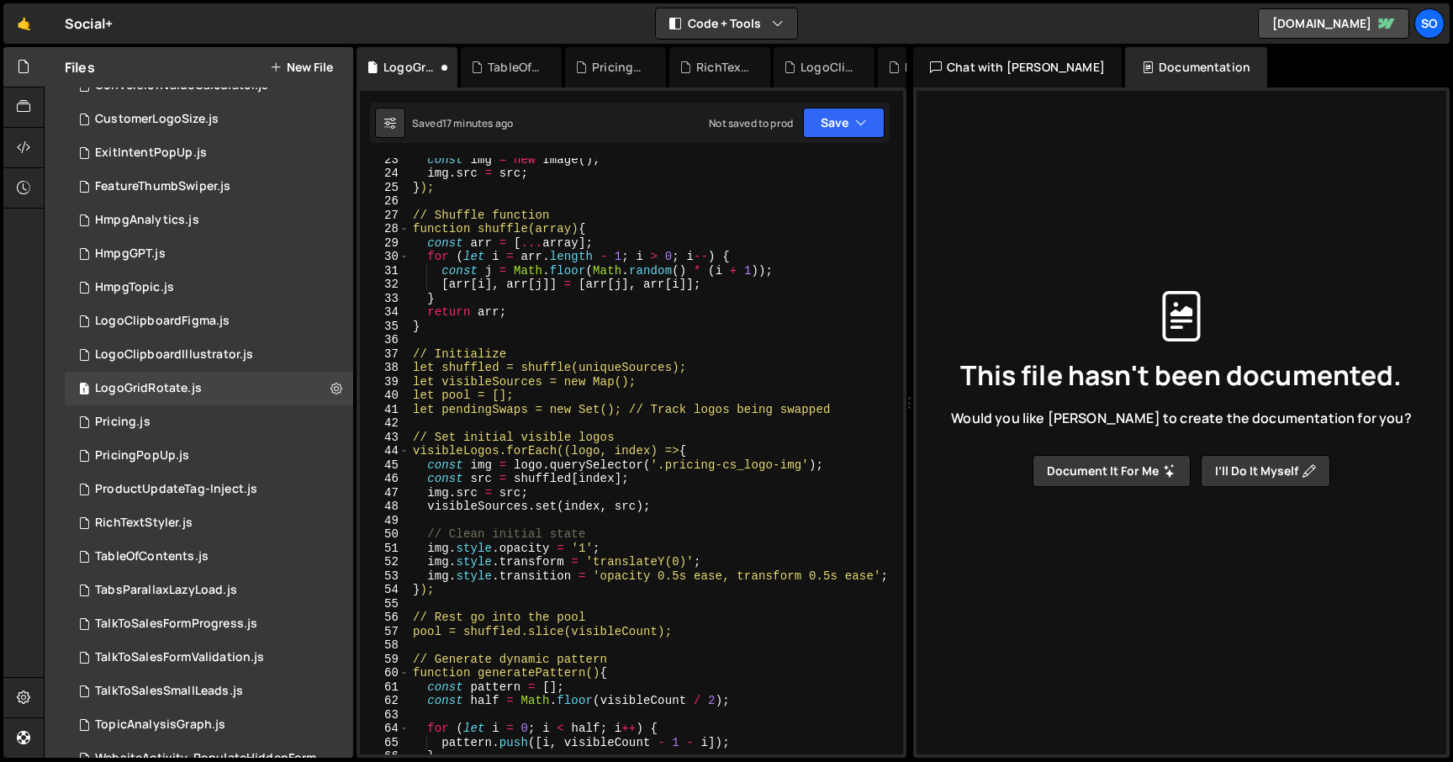
scroll to position [0, 0]
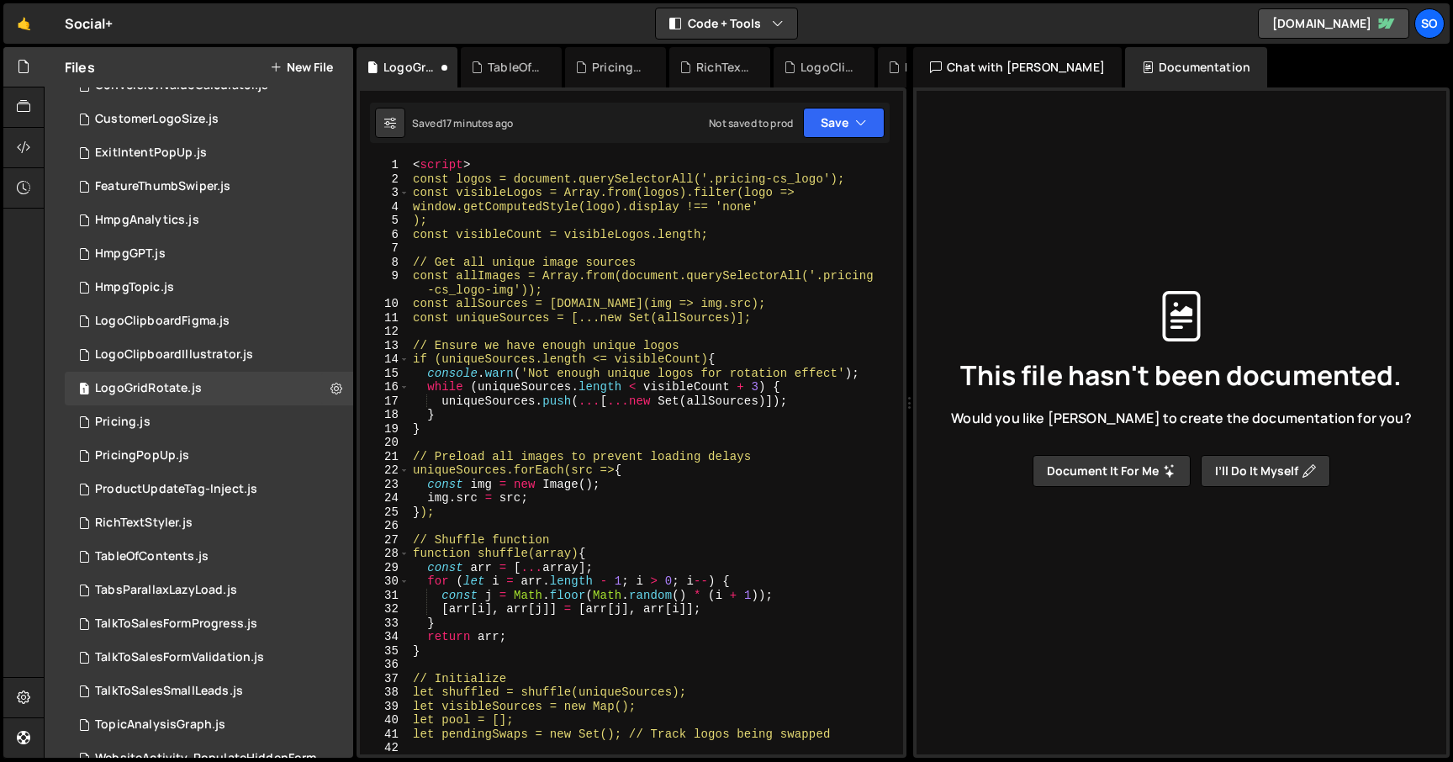
click at [366, 156] on div "XXXXXXXXXXXXXXXXXXXXXXXXXXXXXXXXXXXXXXXXXXXXXXXXXXXXXXXXXXXXXXXXXXXXXXXXXXXXXXX…" at bounding box center [632, 422] width 550 height 670
type textarea "<script>"
drag, startPoint x: 460, startPoint y: 157, endPoint x: 358, endPoint y: 156, distance: 101.8
click at [360, 155] on div "XXXXXXXXXXXXXXXXXXXXXXXXXXXXXXXXXXXXXXXXXXXXXXXXXXXXXXXXXXXXXXXXXXXXXXXXXXXXXXX…" at bounding box center [632, 422] width 550 height 670
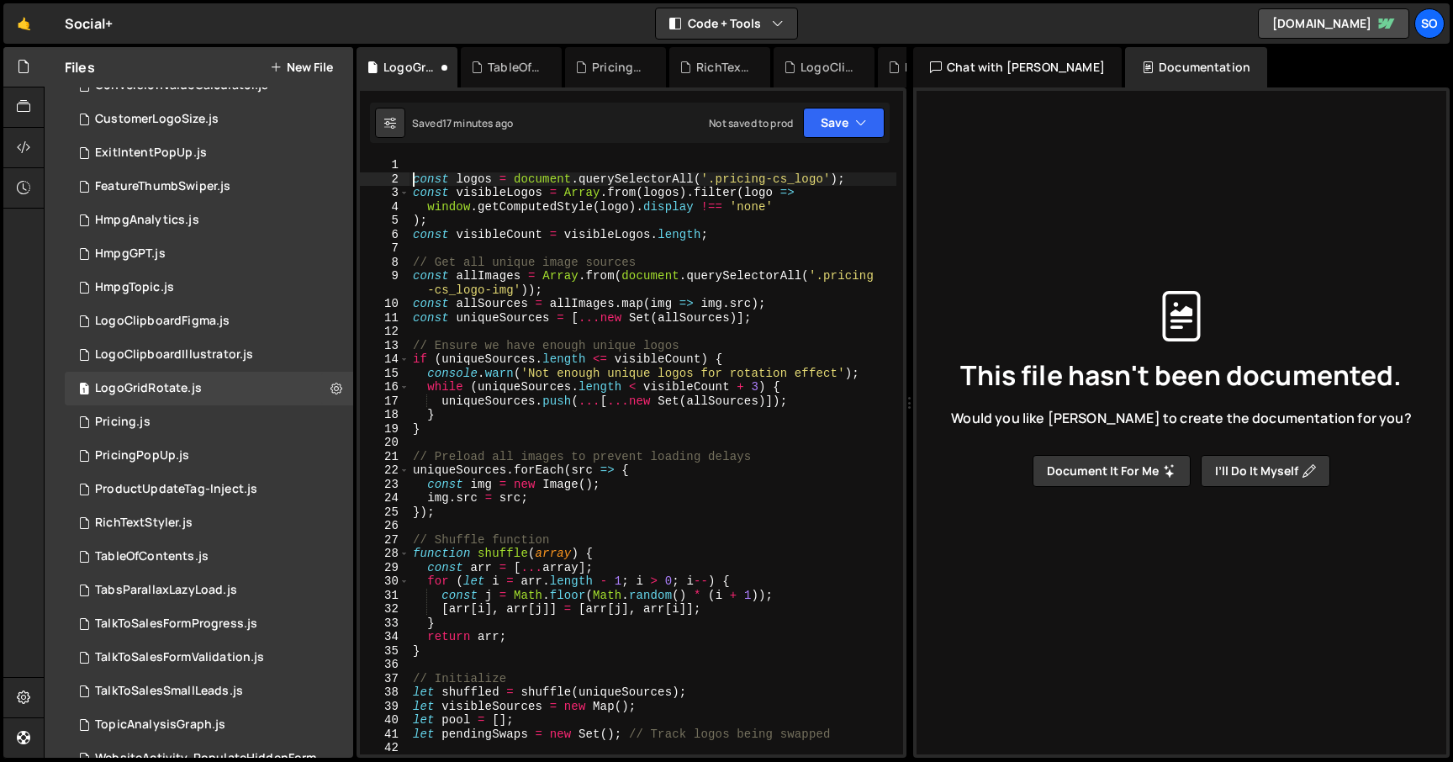
click at [412, 174] on div "const logos = document . querySelectorAll ( '.pricing-cs_logo' ) ; const visibl…" at bounding box center [653, 470] width 487 height 624
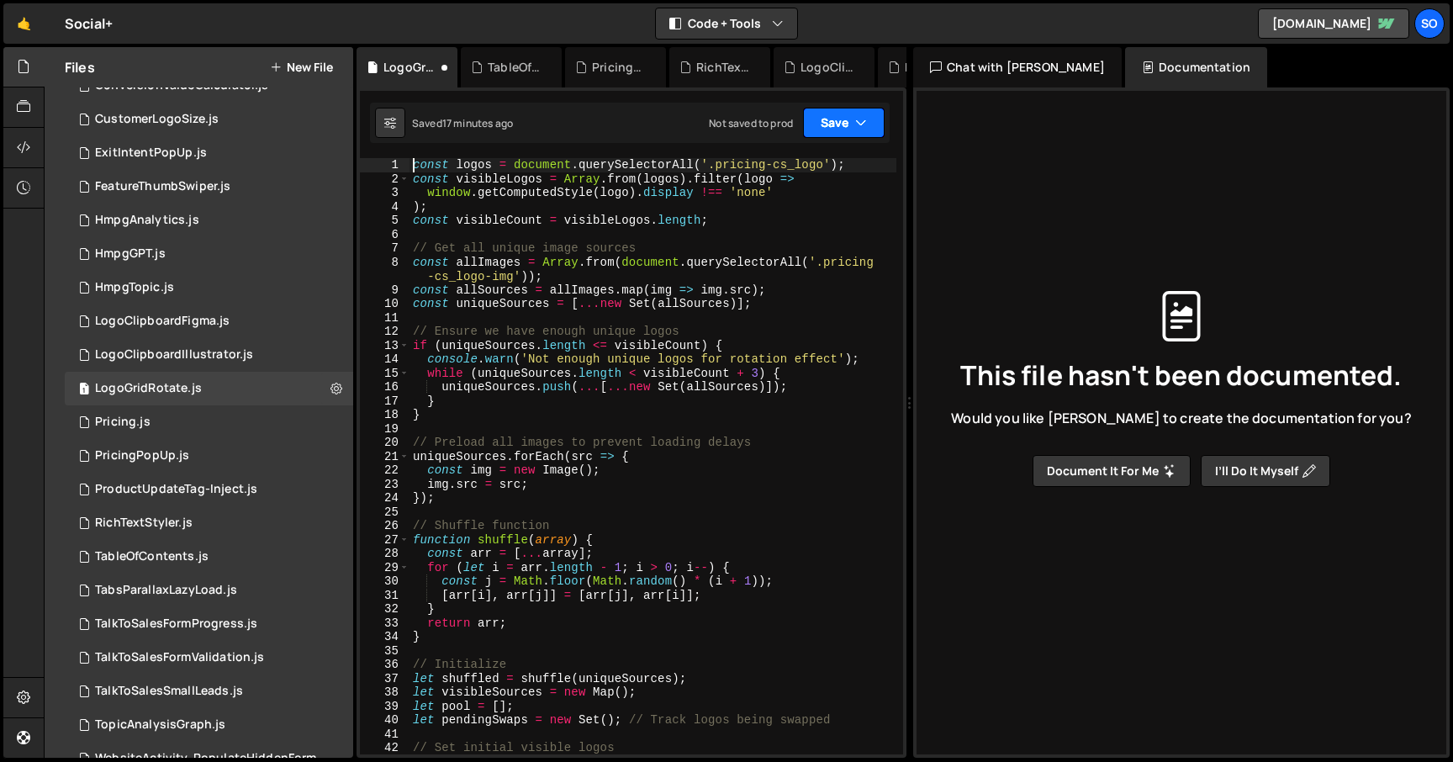
click at [825, 114] on button "Save" at bounding box center [844, 123] width 82 height 30
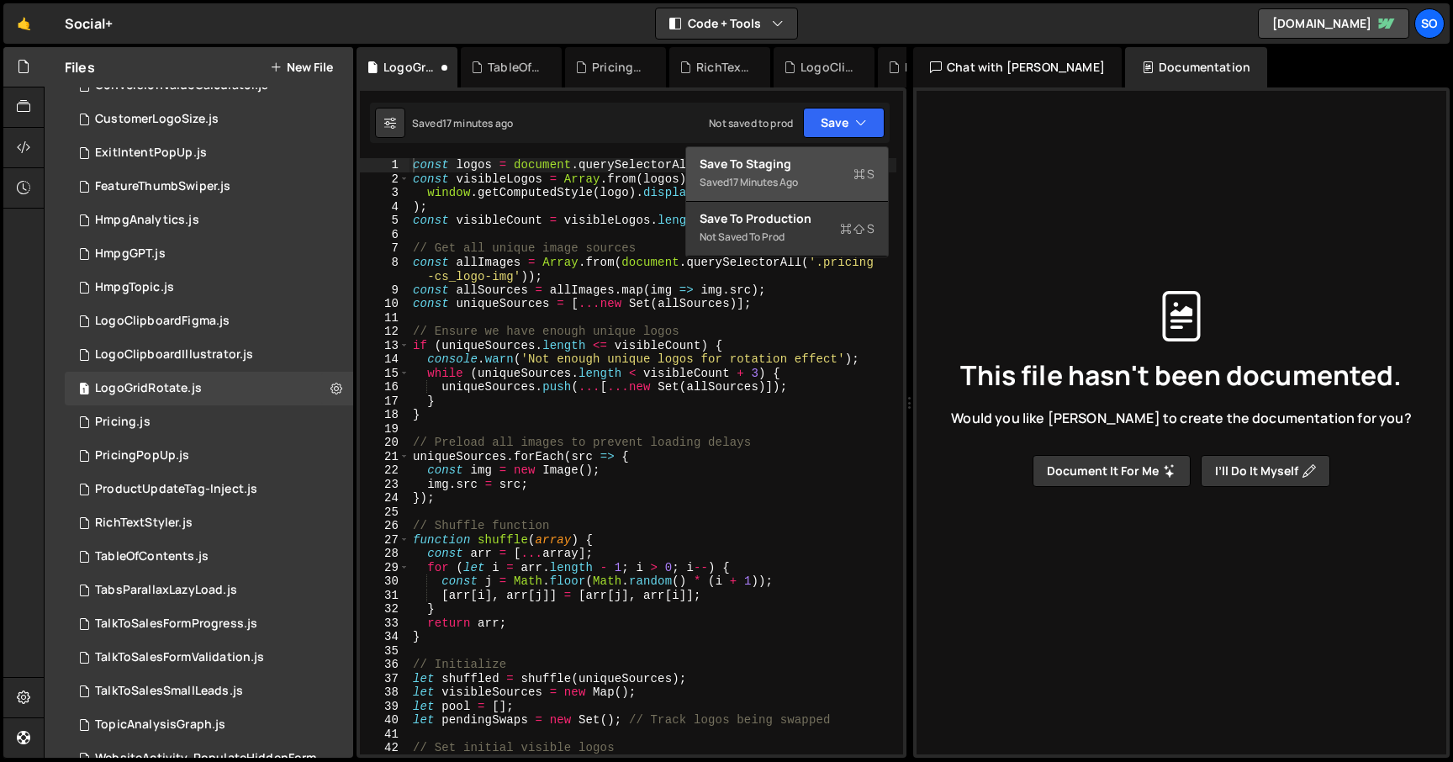
click at [775, 169] on div "Save to Staging S" at bounding box center [787, 164] width 175 height 17
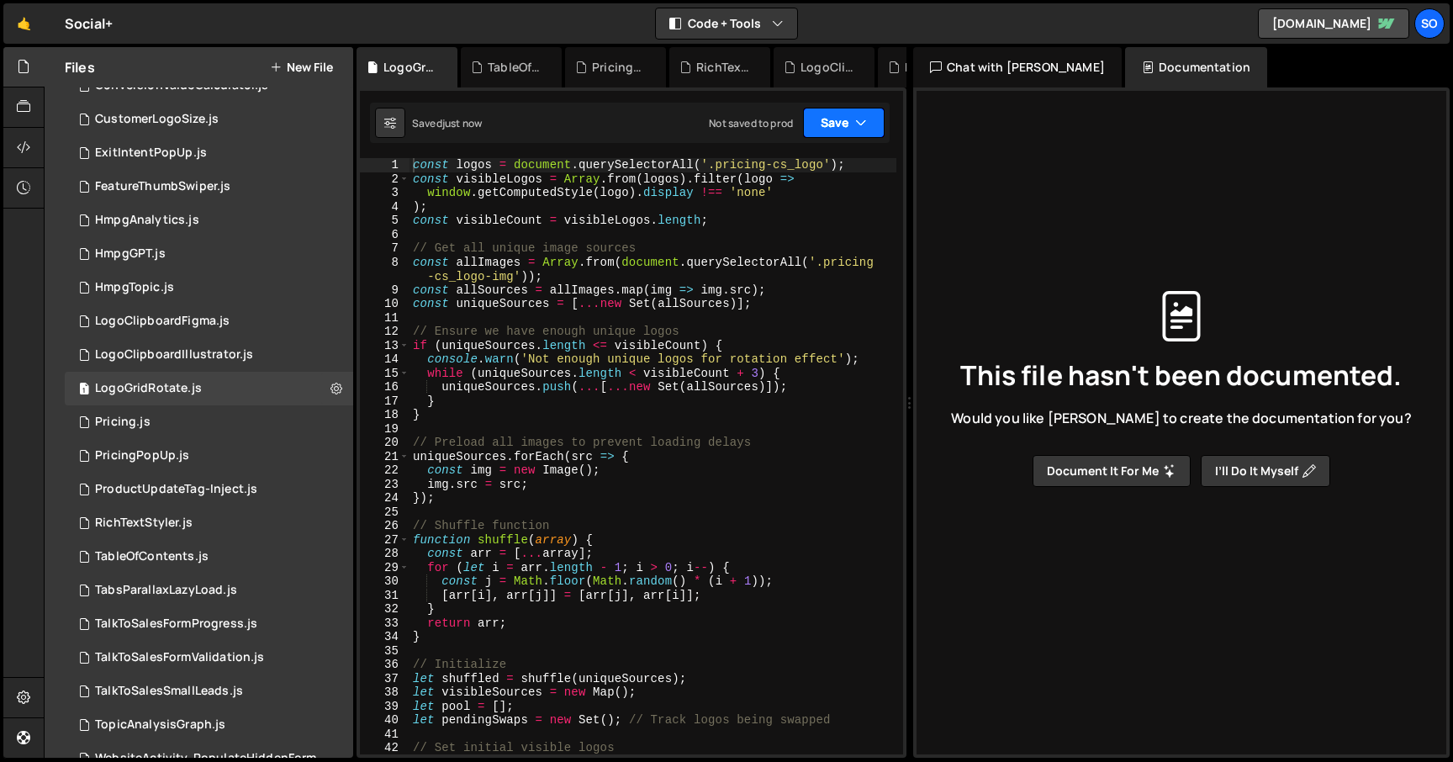
click at [852, 117] on button "Save" at bounding box center [844, 123] width 82 height 30
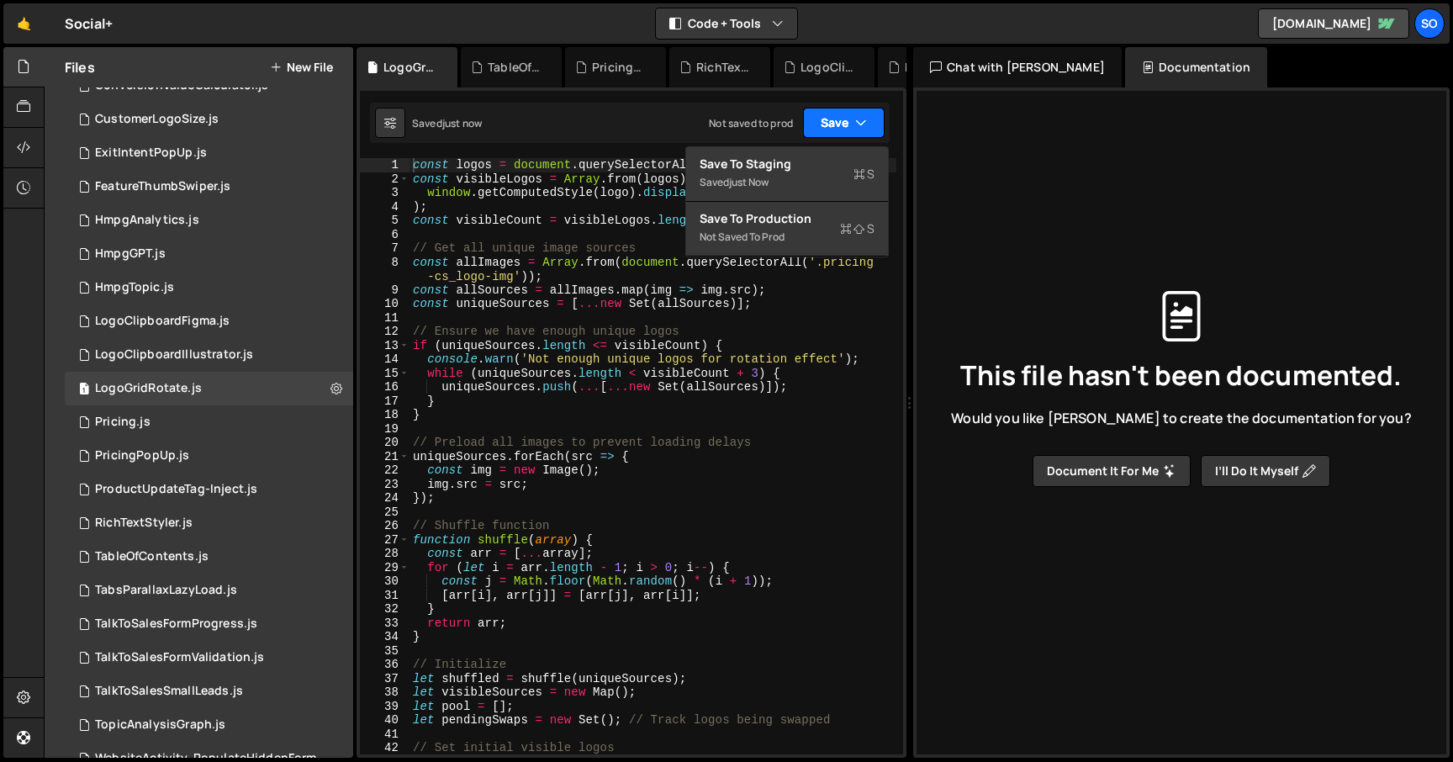
click at [852, 120] on button "Save" at bounding box center [844, 123] width 82 height 30
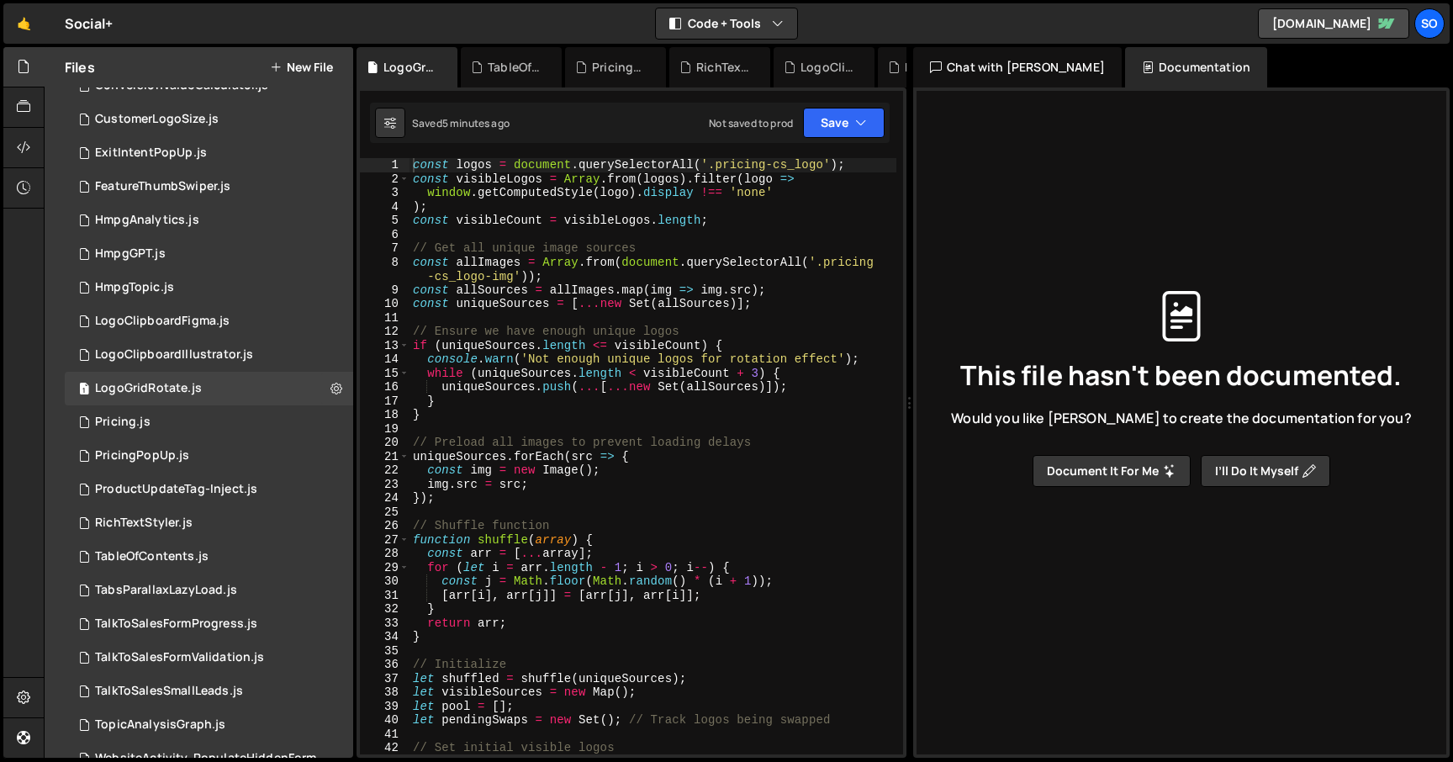
click at [670, 252] on div "const logos = document . querySelectorAll ( '.pricing-cs_logo' ) ; const visibl…" at bounding box center [653, 470] width 487 height 624
click at [603, 378] on div "const logos = document . querySelectorAll ( '.pricing-cs_logo' ) ; const visibl…" at bounding box center [653, 470] width 487 height 624
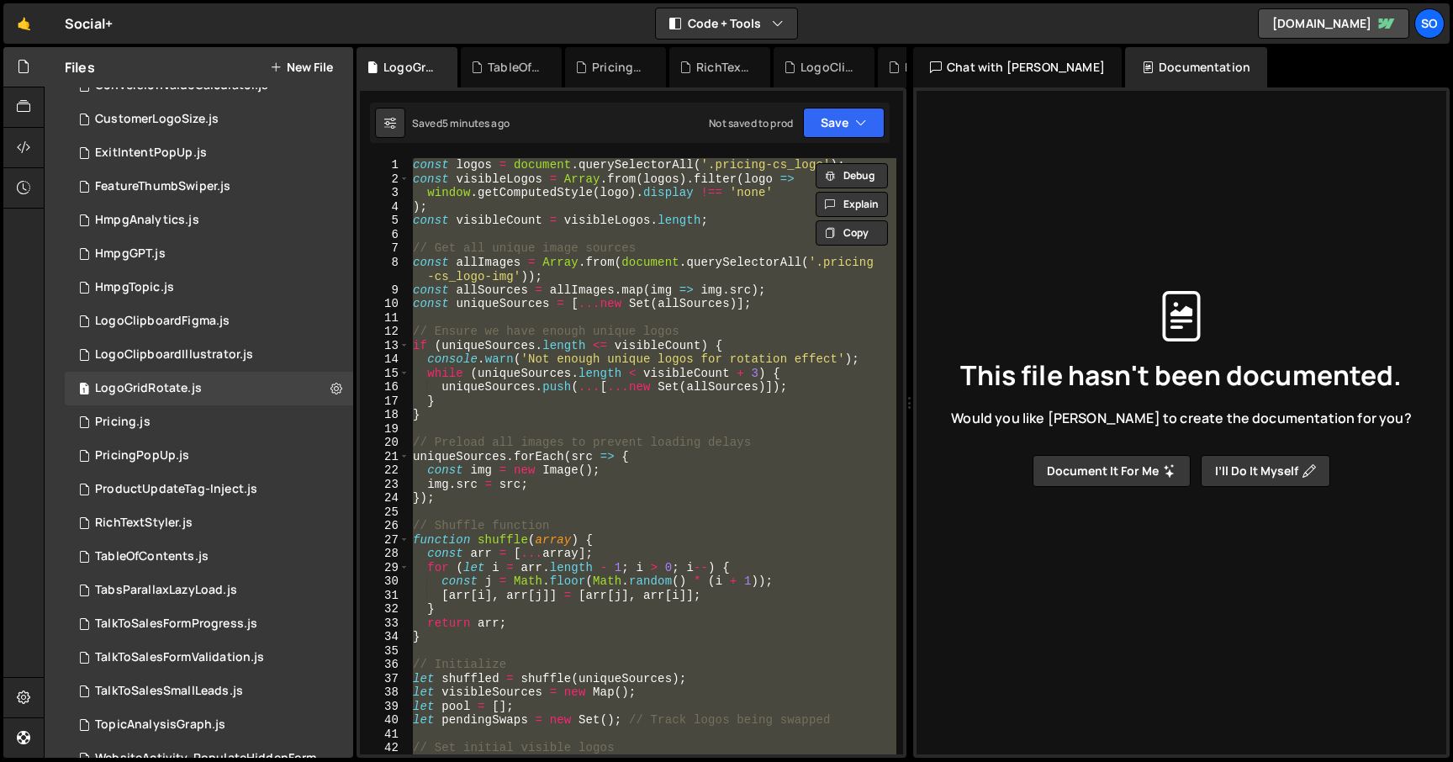
paste textarea "</script>"
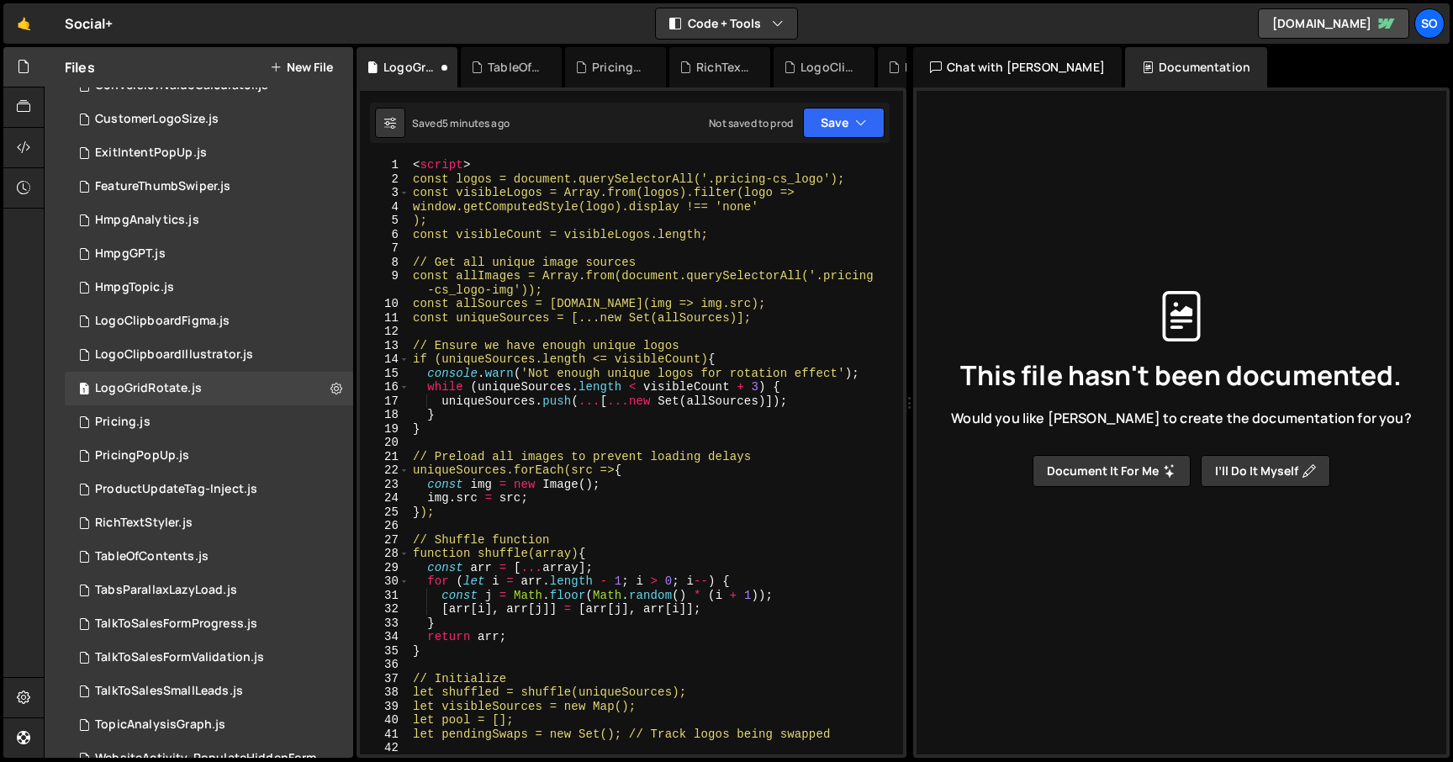
drag, startPoint x: 524, startPoint y: 161, endPoint x: 347, endPoint y: 156, distance: 177.5
click at [347, 156] on div "Files New File Javascript files 2 AccordionSlider.js 0 1 CompanyWebsite.js 0 1 …" at bounding box center [749, 403] width 1410 height 712
type textarea "<script>"
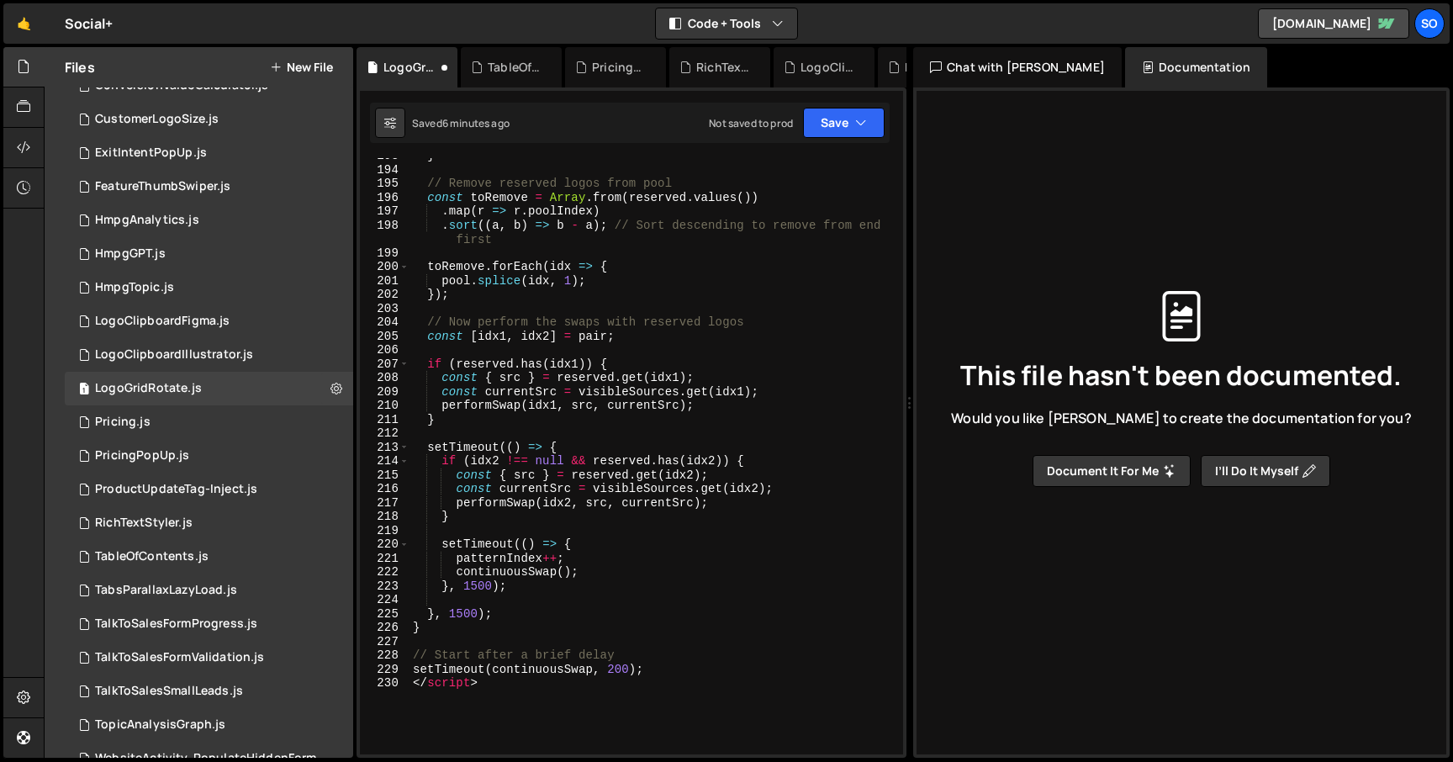
scroll to position [3012, 0]
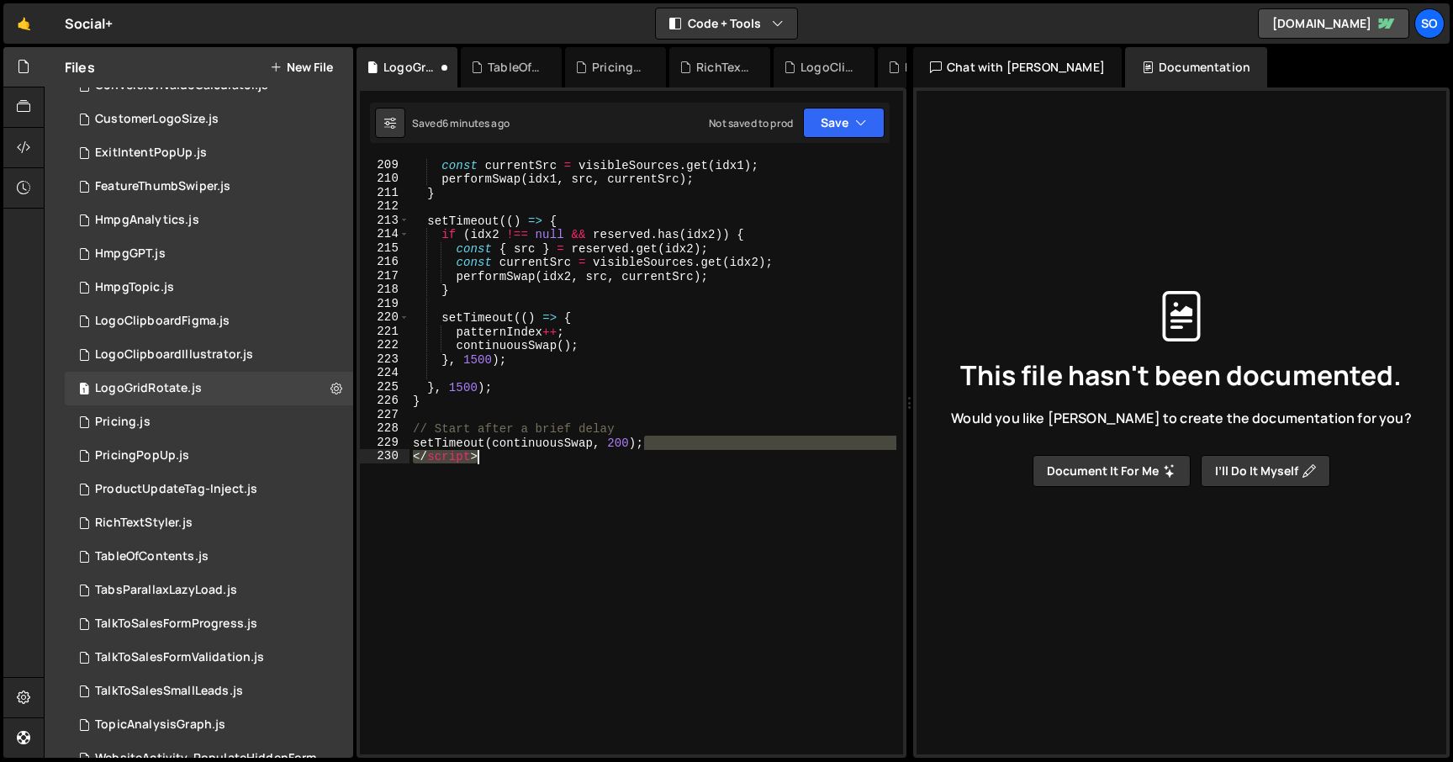
drag, startPoint x: 664, startPoint y: 527, endPoint x: 665, endPoint y: 568, distance: 40.4
click at [665, 568] on div "const currentSrc = visibleSources . get ( idx1 ) ; performSwap ( idx1 , src , c…" at bounding box center [653, 470] width 487 height 624
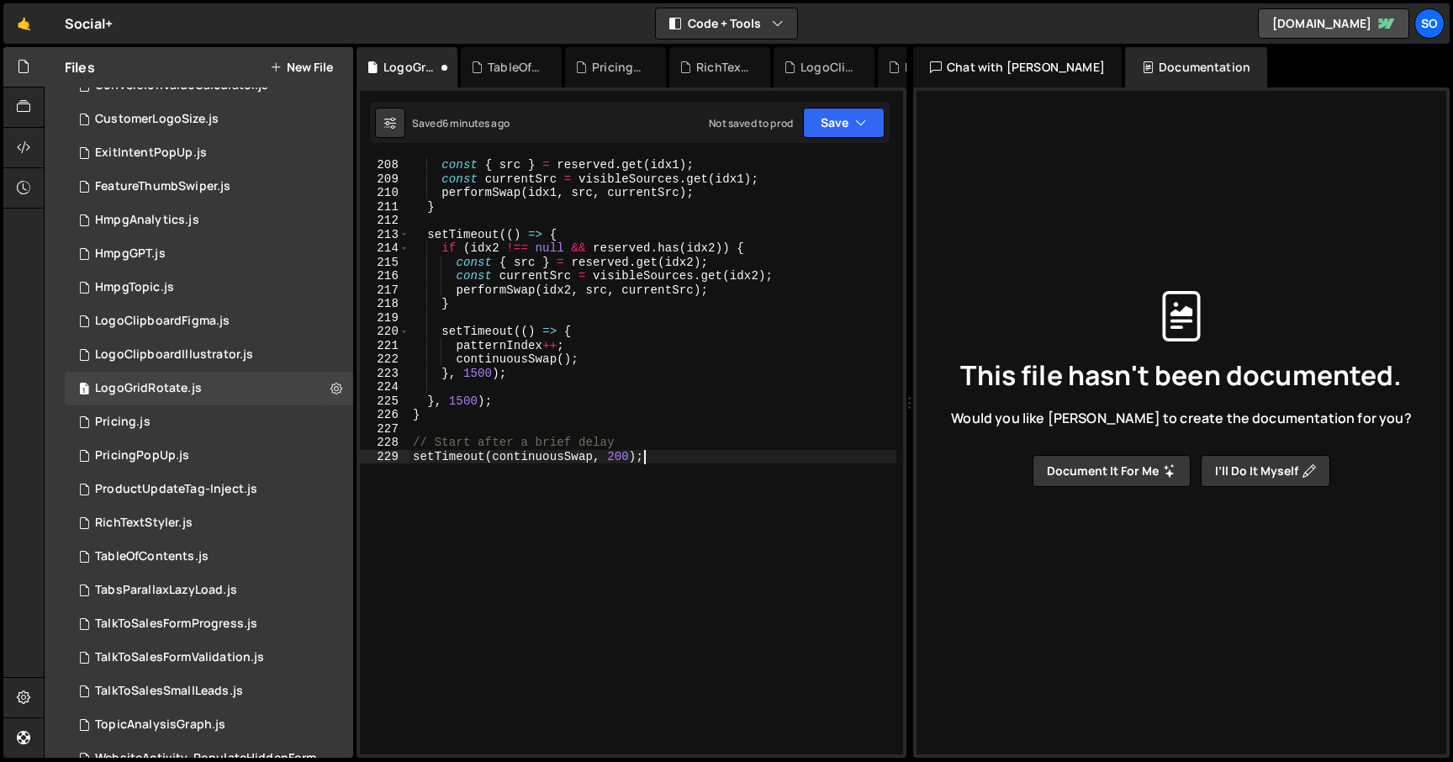
scroll to position [2998, 0]
click at [860, 124] on icon "button" at bounding box center [861, 122] width 12 height 17
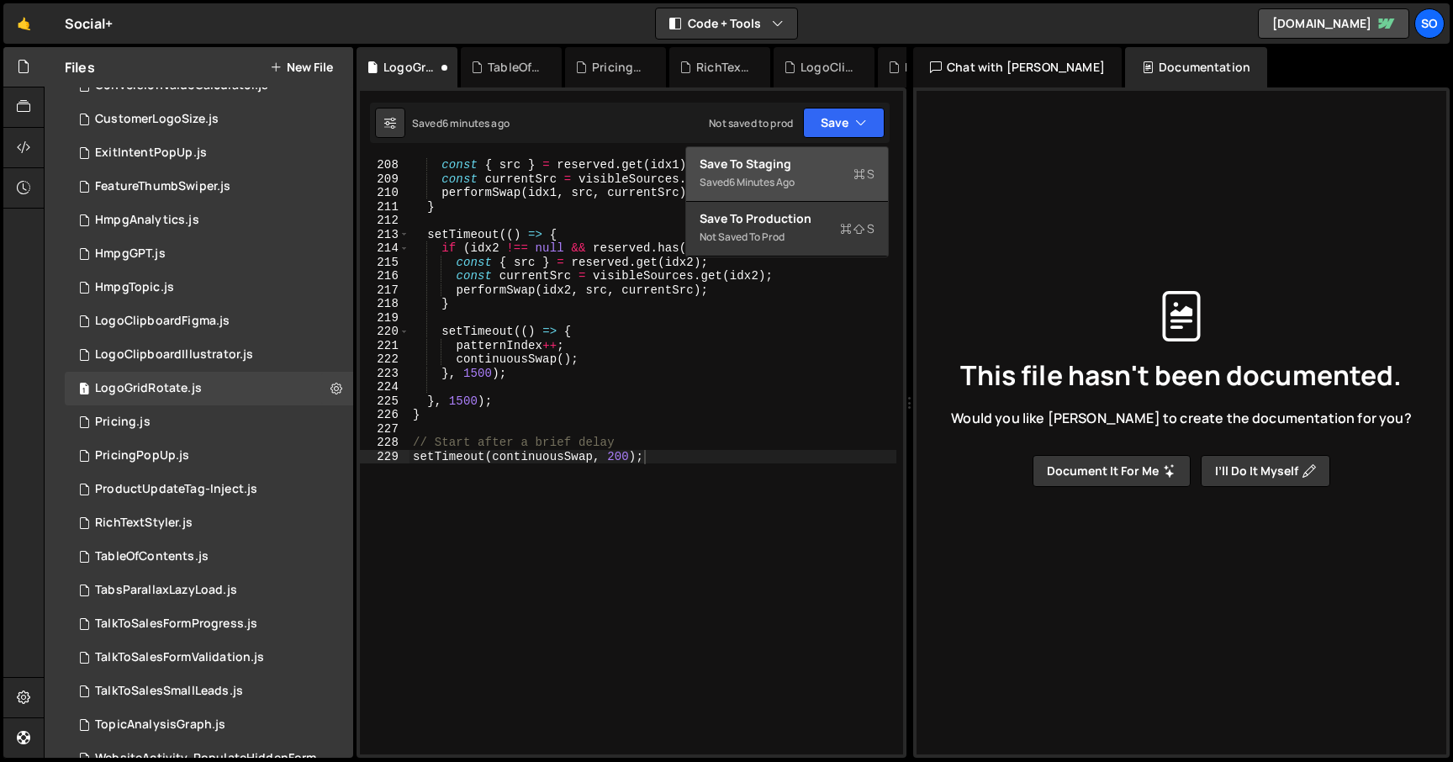
click at [792, 166] on div "Save to Staging S" at bounding box center [787, 164] width 175 height 17
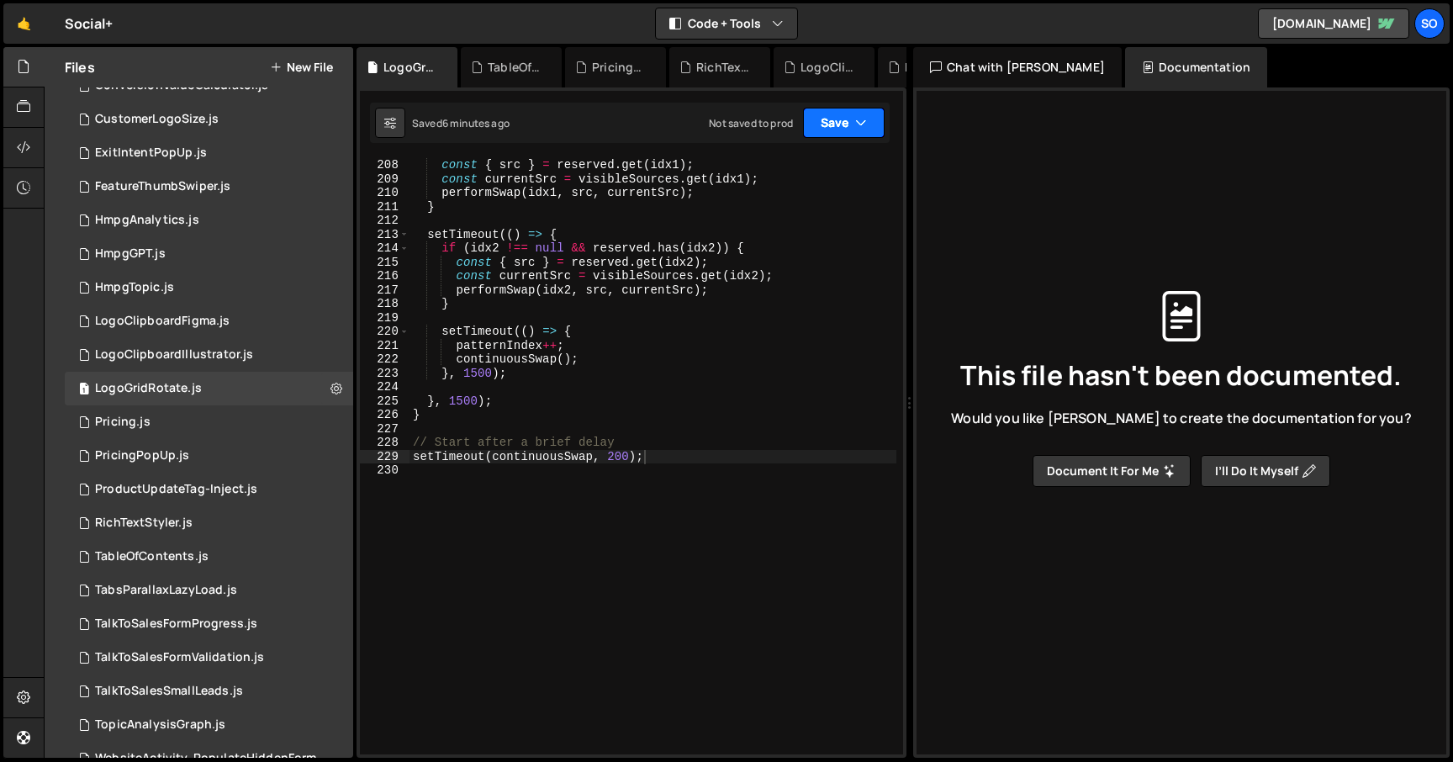
click at [833, 128] on button "Save" at bounding box center [844, 123] width 82 height 30
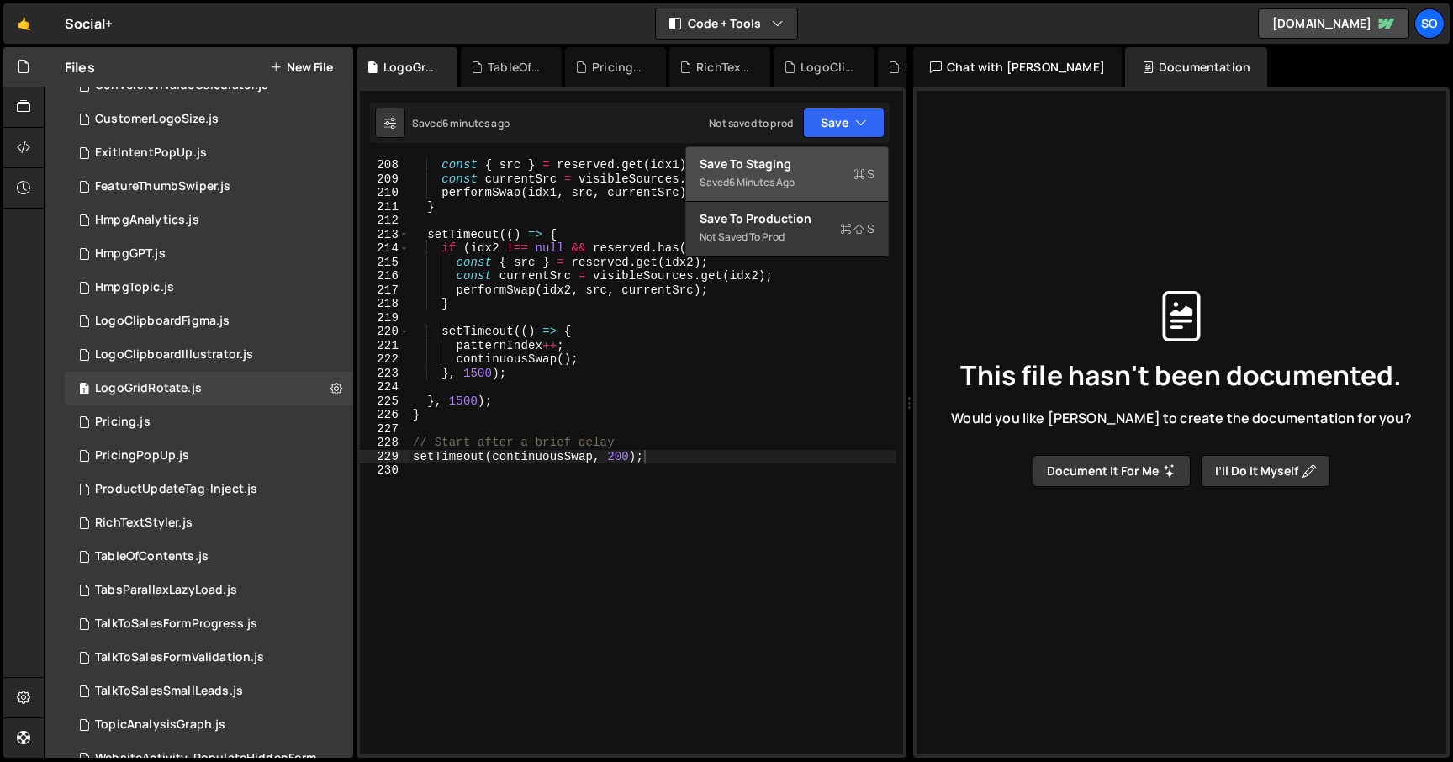
click at [809, 157] on div "Save to Staging S" at bounding box center [787, 164] width 175 height 17
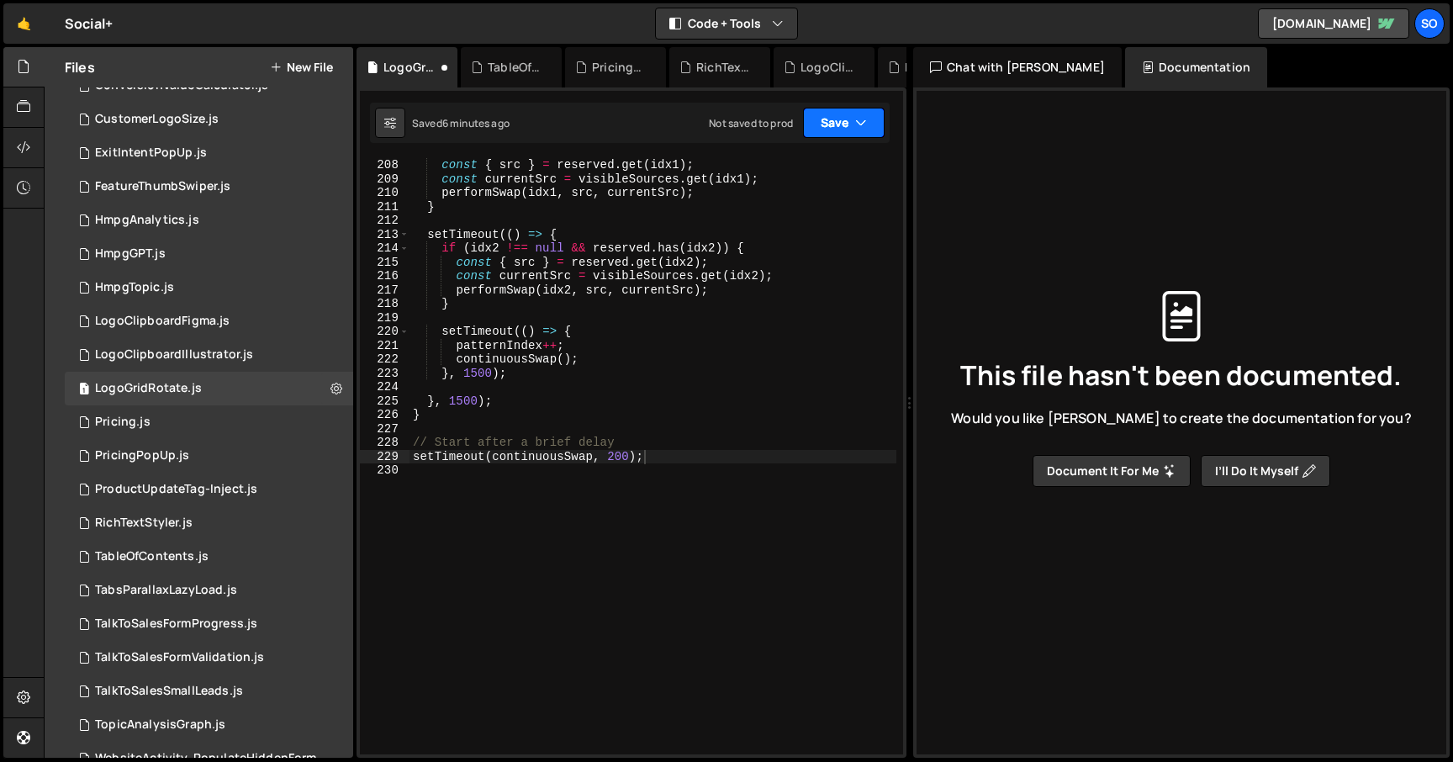
click at [824, 129] on button "Save" at bounding box center [844, 123] width 82 height 30
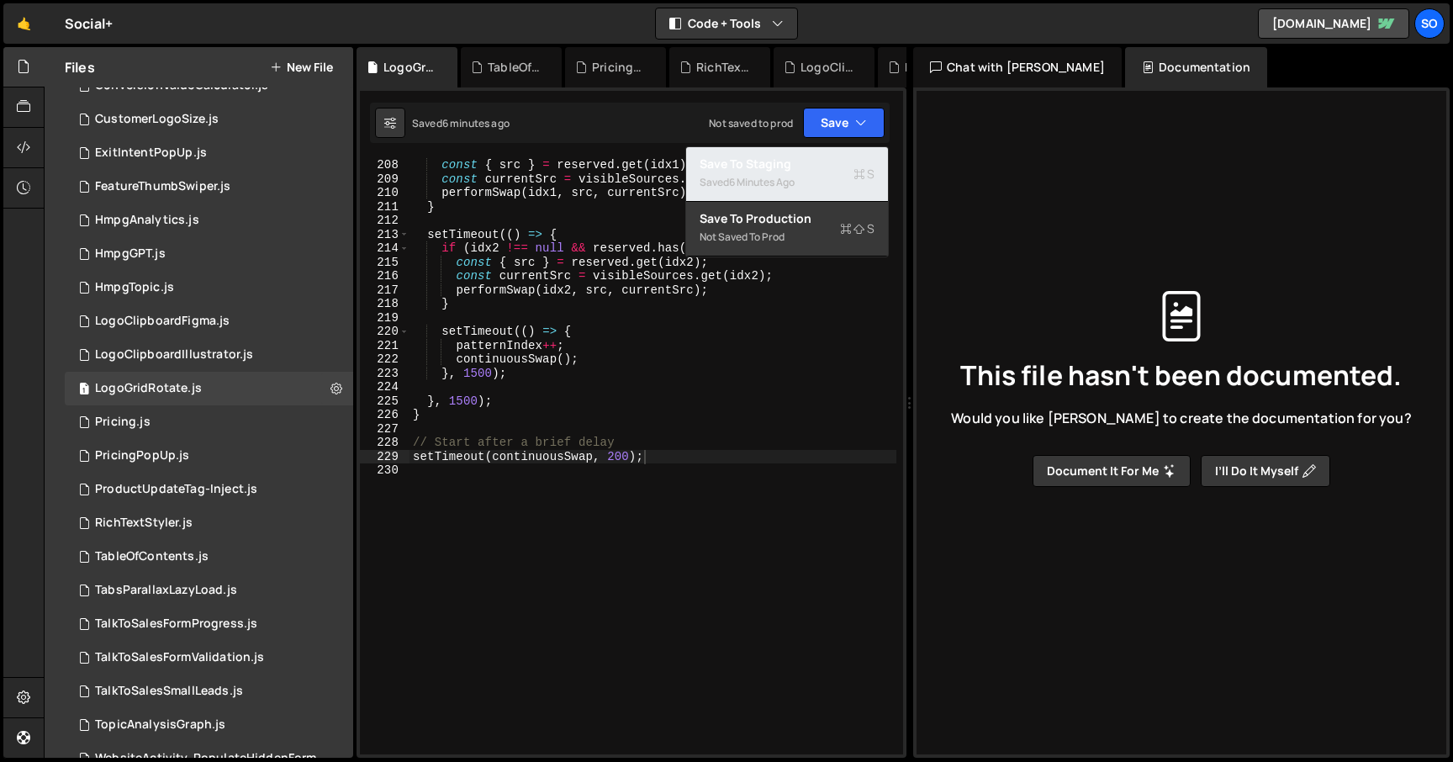
click at [815, 176] on div "Saved 6 minutes ago" at bounding box center [787, 182] width 175 height 20
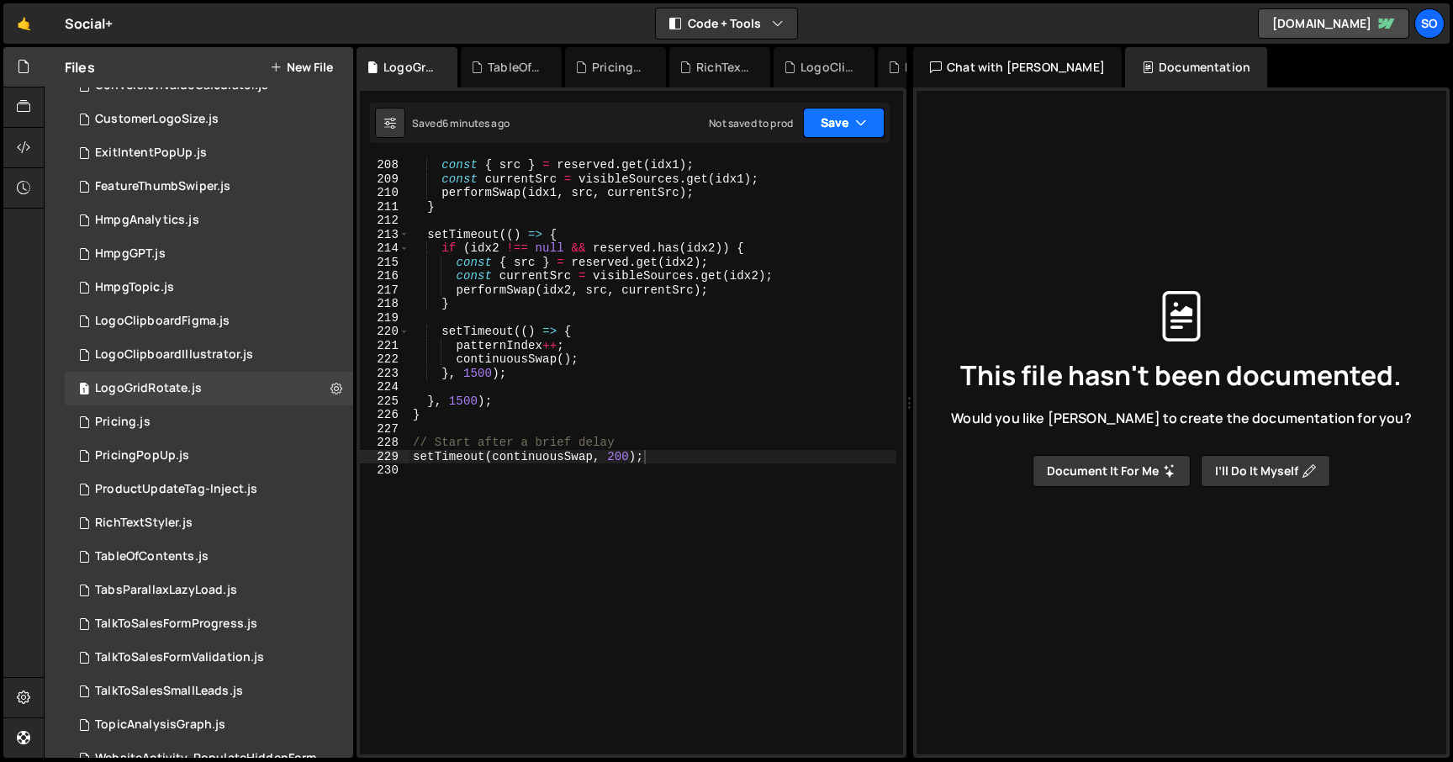
click at [853, 121] on button "Save" at bounding box center [844, 123] width 82 height 30
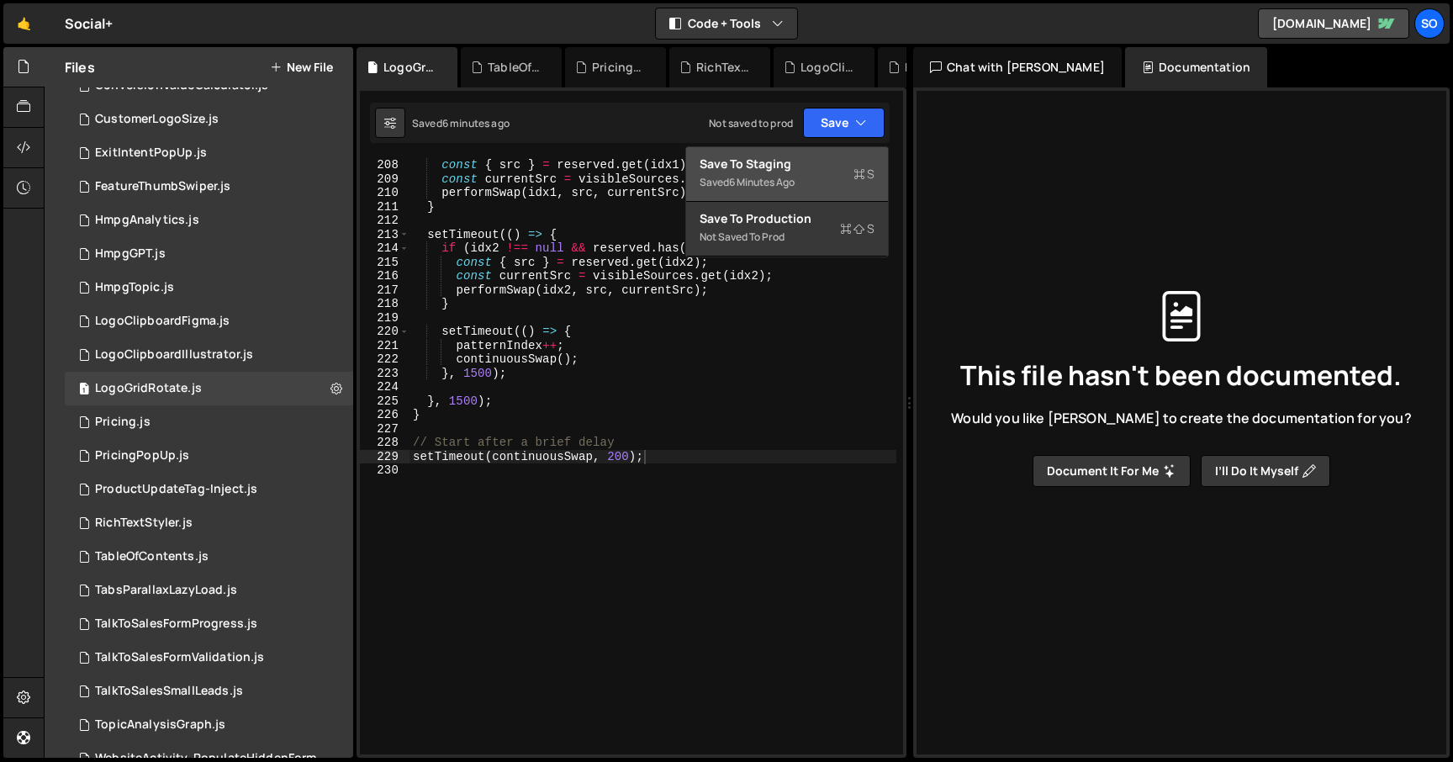
click at [799, 165] on div "Save to Staging S" at bounding box center [787, 164] width 175 height 17
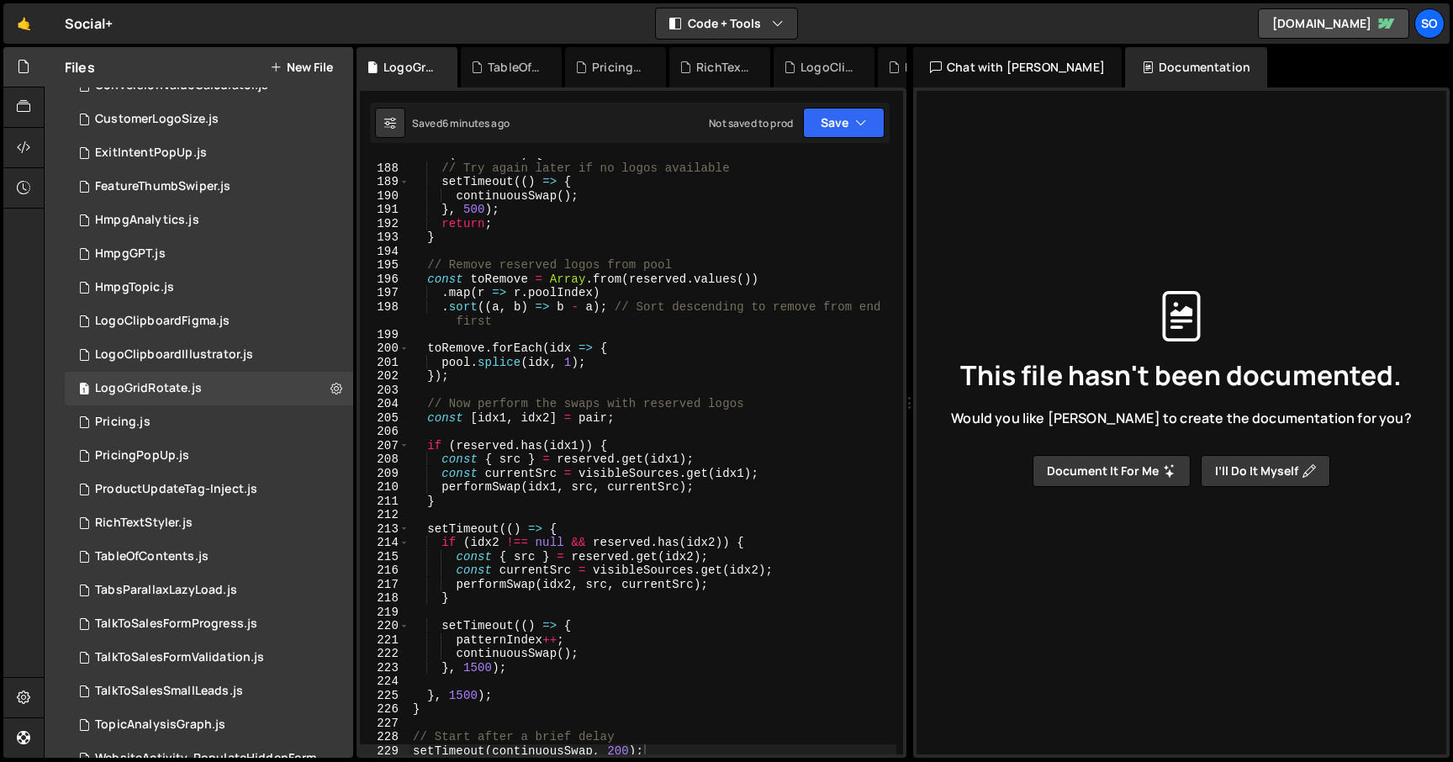
scroll to position [3012, 0]
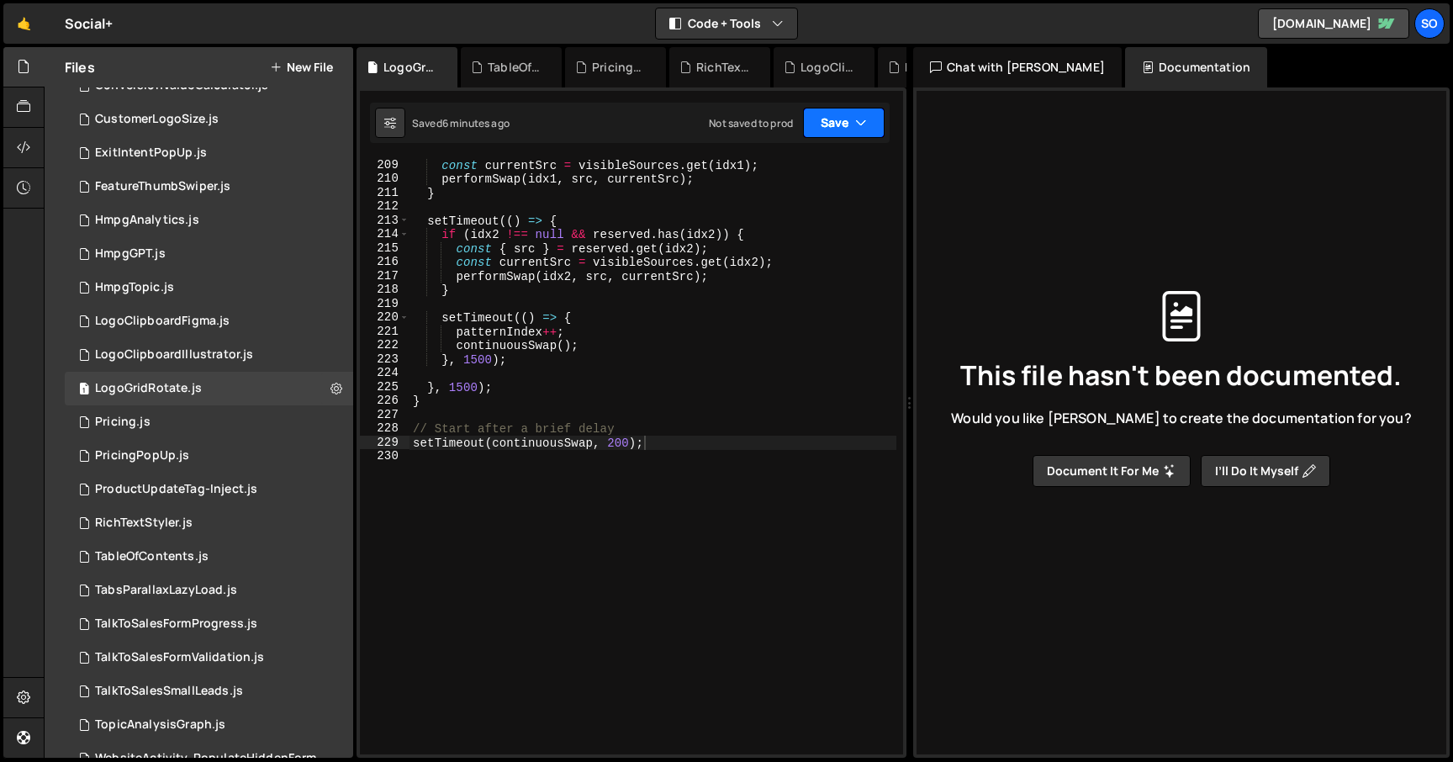
click at [848, 110] on button "Save" at bounding box center [844, 123] width 82 height 30
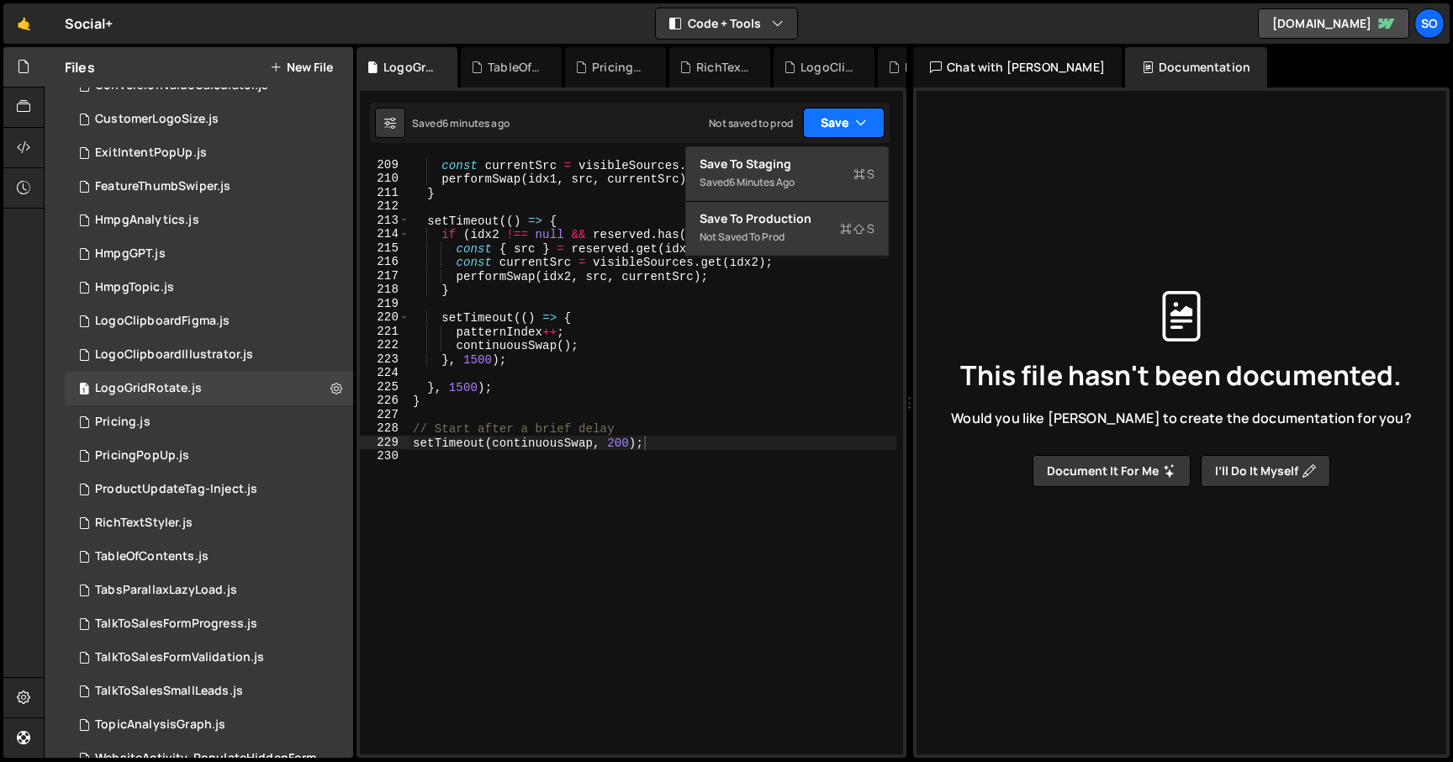
click at [850, 114] on button "Save" at bounding box center [844, 123] width 82 height 30
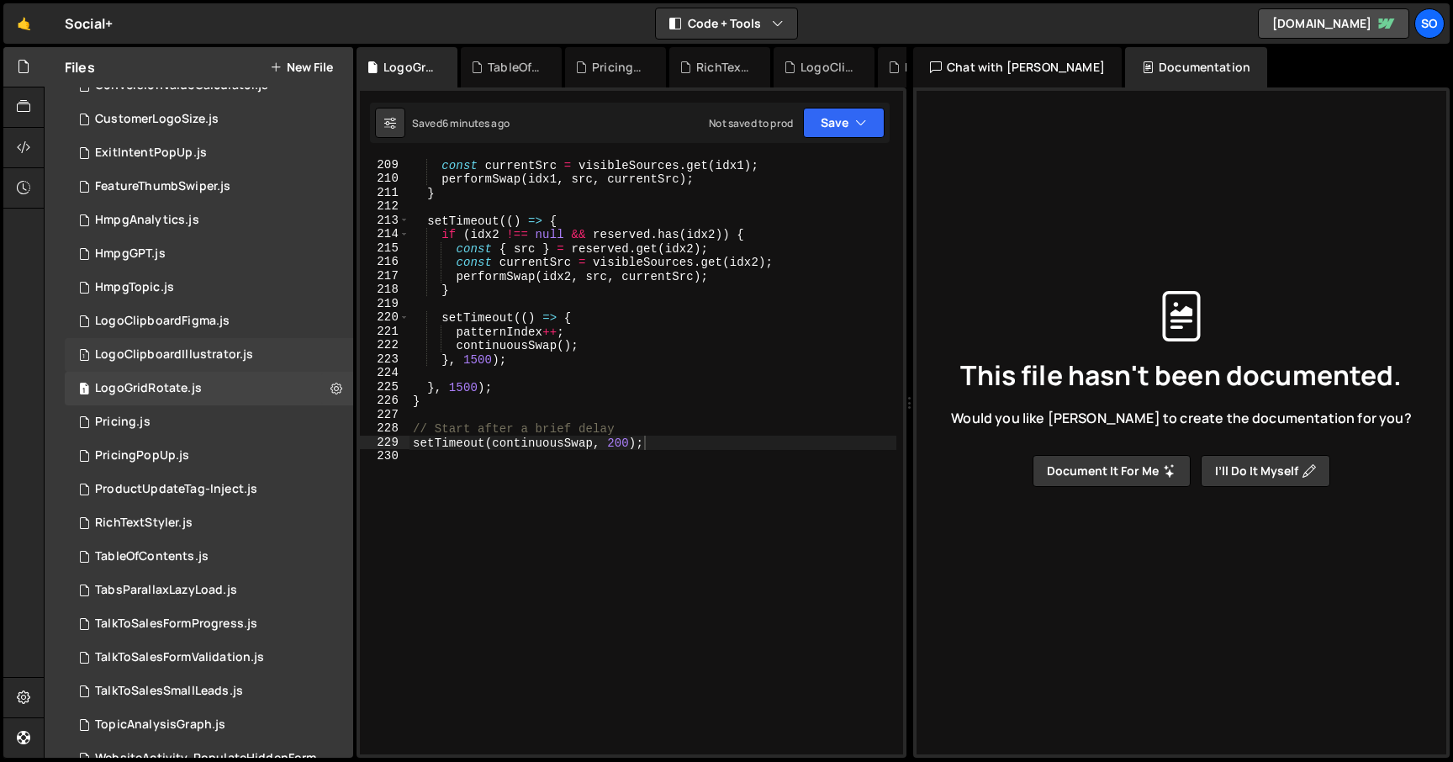
click at [151, 360] on div "LogoClipboardIllustrator.js" at bounding box center [174, 354] width 158 height 15
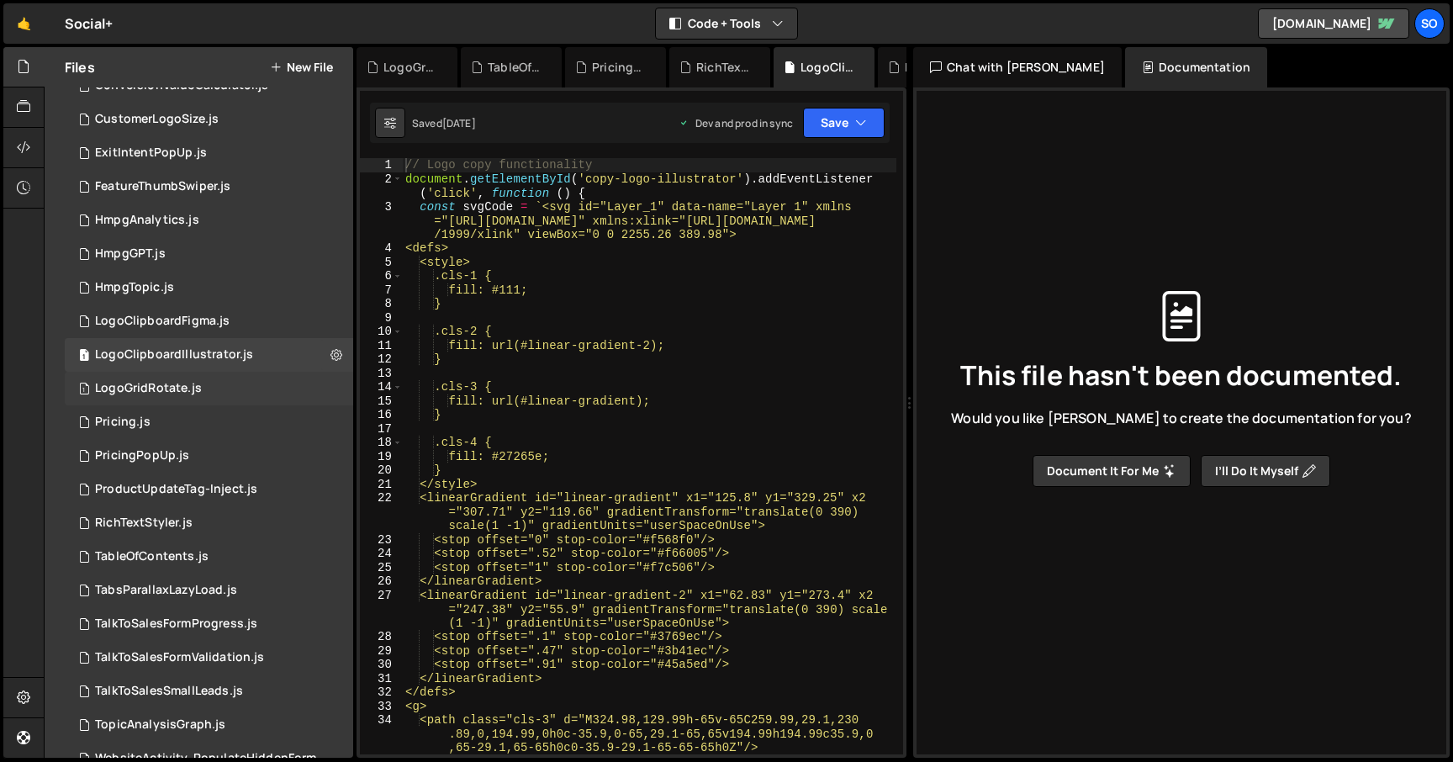
click at [160, 390] on div "LogoGridRotate.js" at bounding box center [148, 388] width 107 height 15
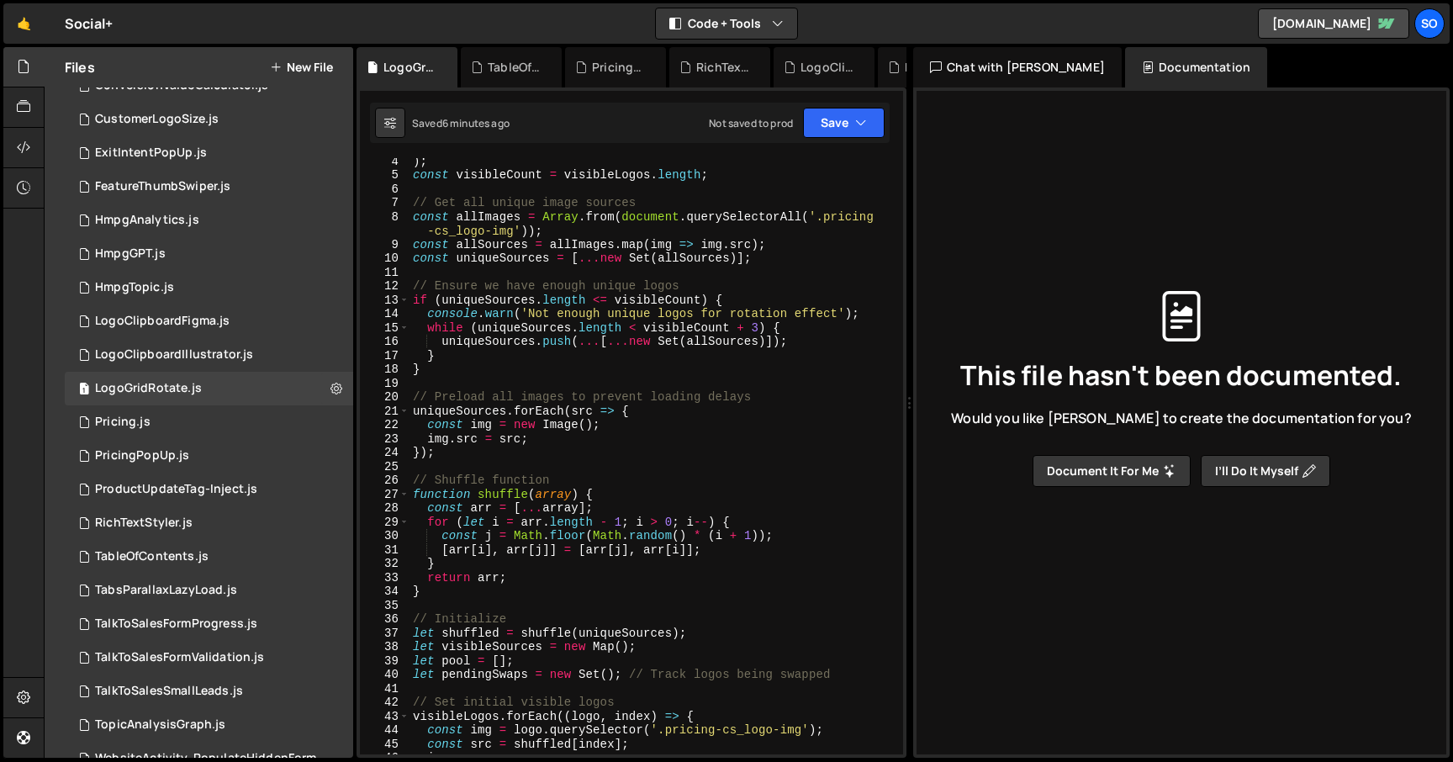
scroll to position [0, 0]
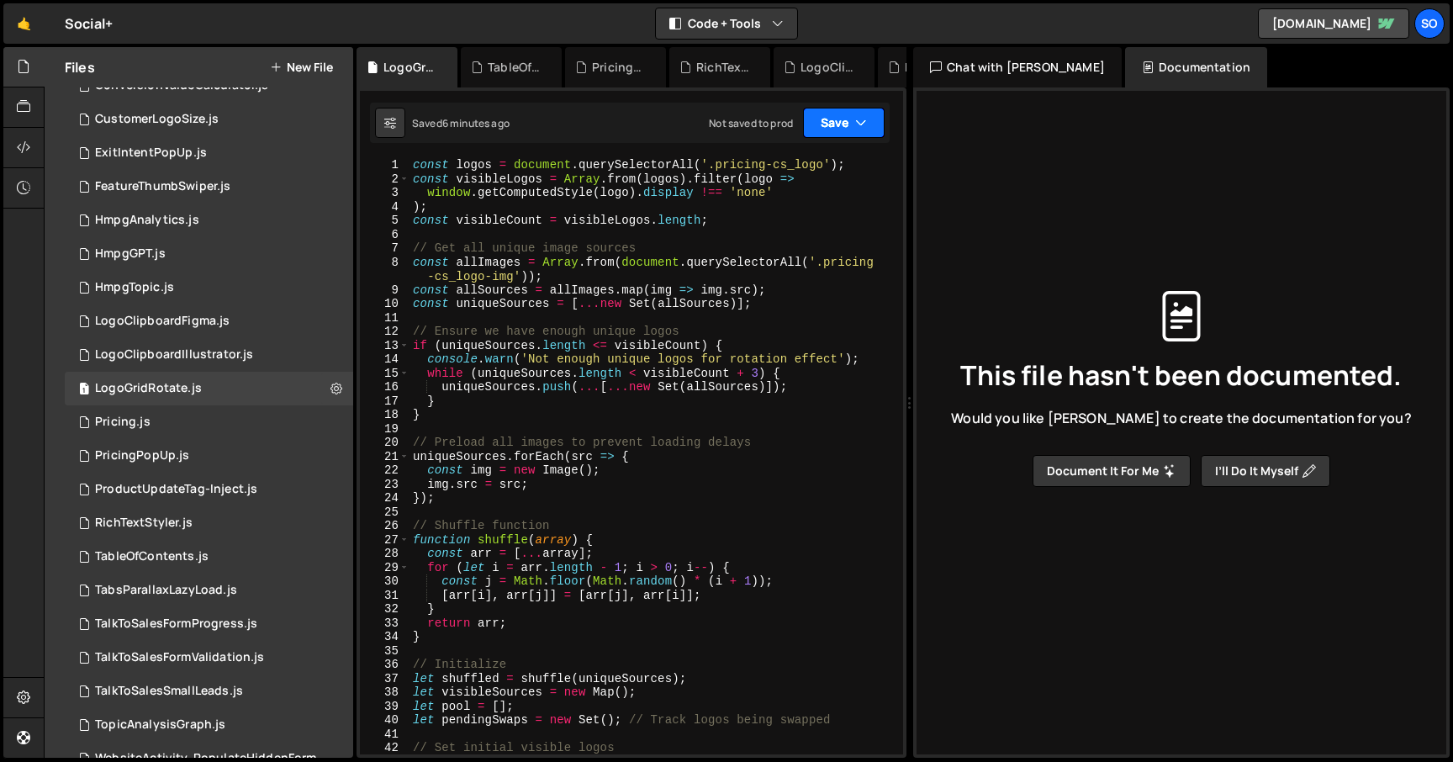
click at [829, 128] on button "Save" at bounding box center [844, 123] width 82 height 30
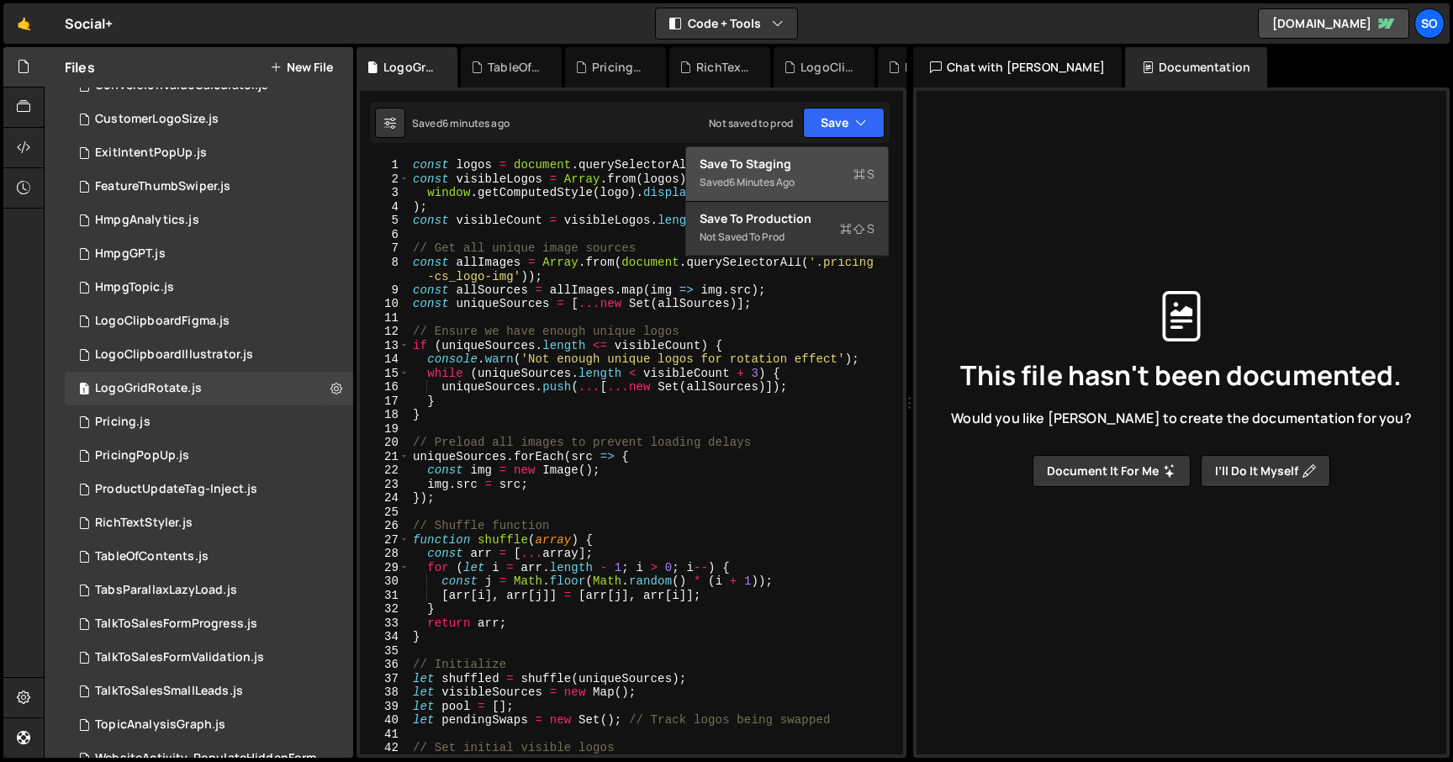
click at [750, 164] on div "Save to Staging S" at bounding box center [787, 164] width 175 height 17
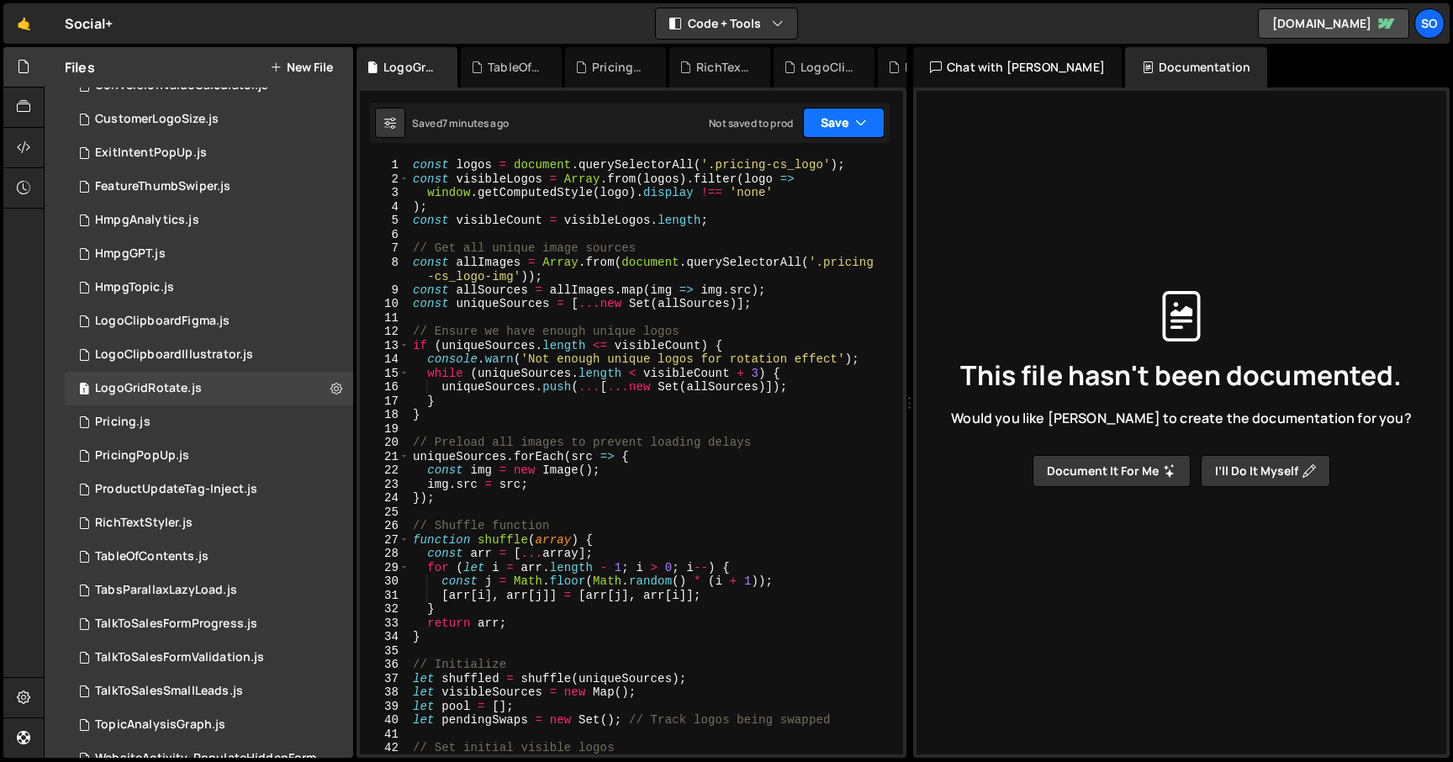
click at [861, 124] on icon "button" at bounding box center [861, 122] width 12 height 17
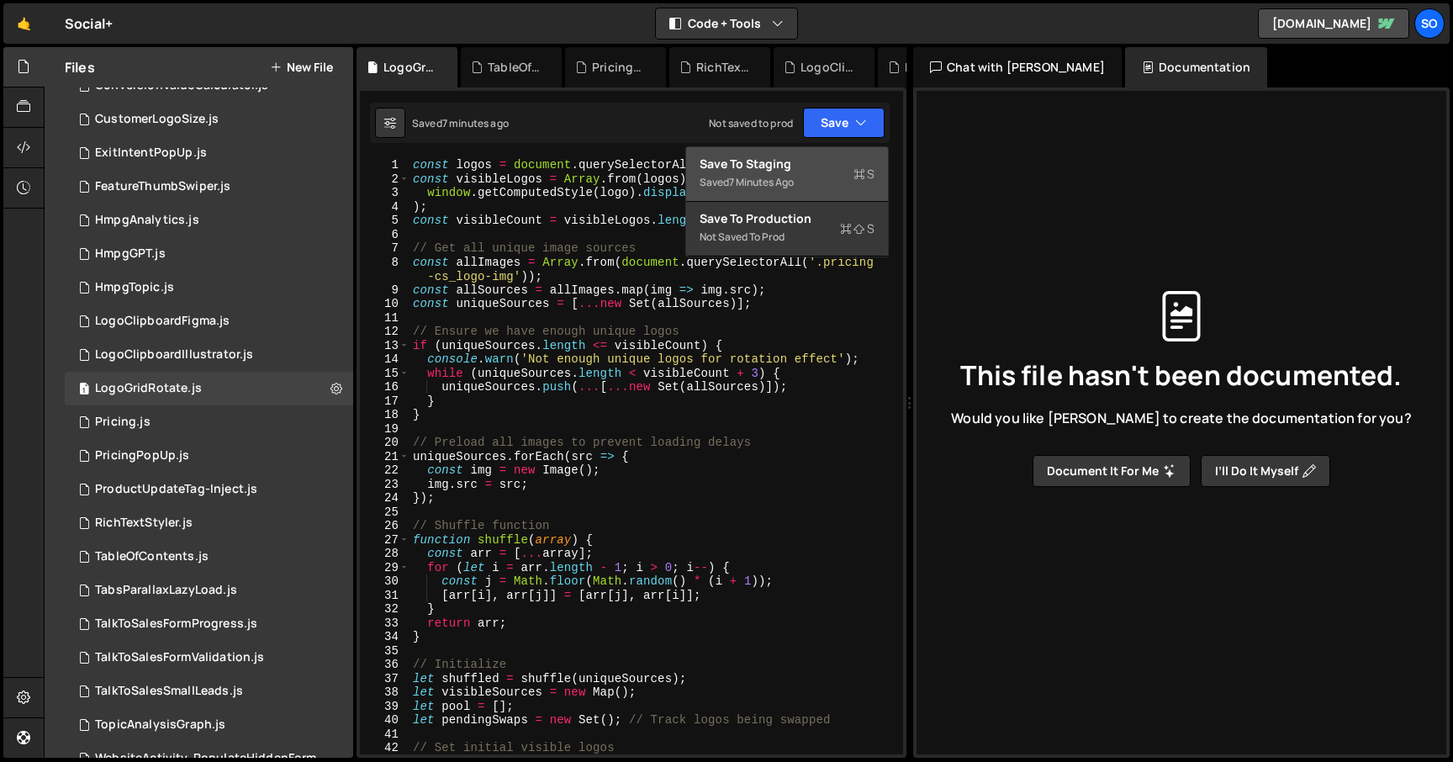
click at [805, 162] on div "Save to Staging S" at bounding box center [787, 164] width 175 height 17
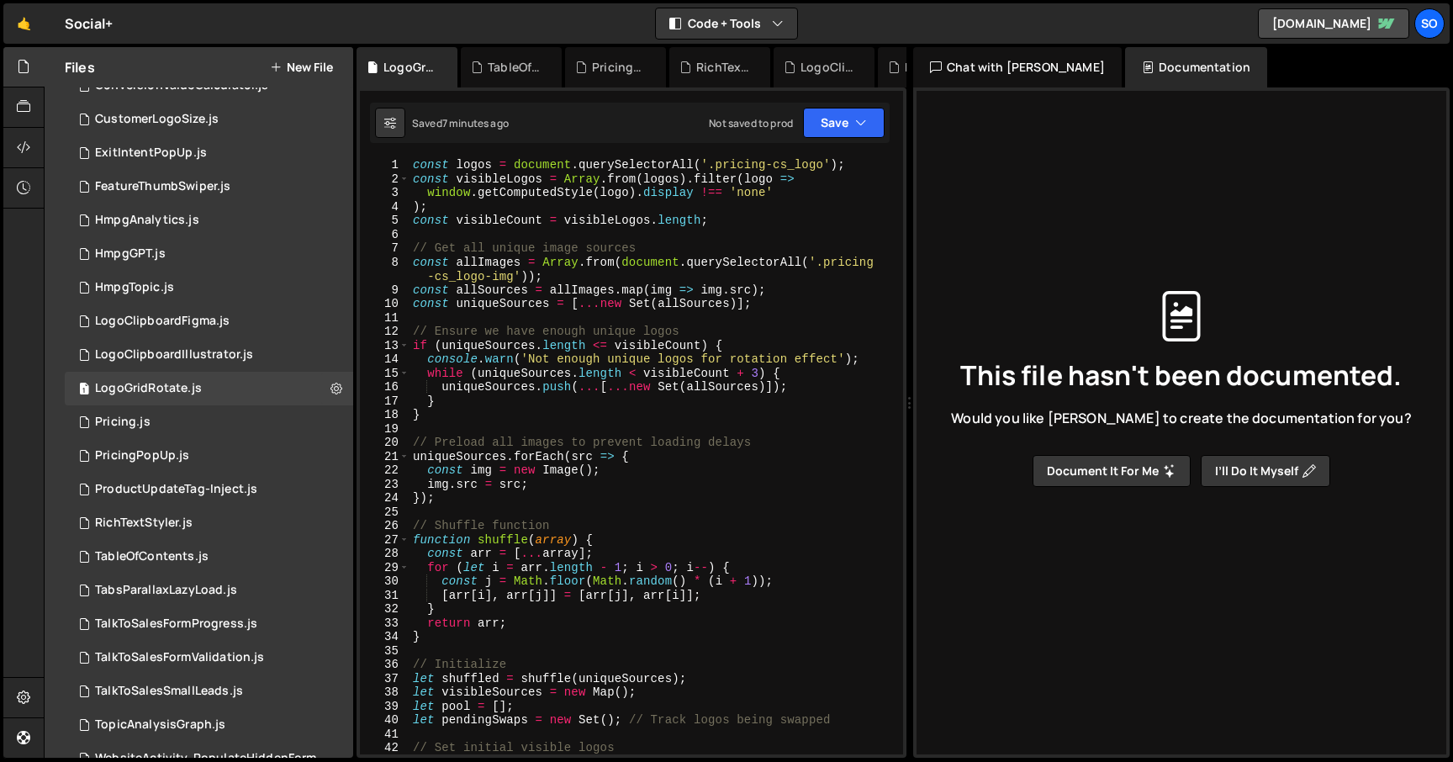
click at [679, 208] on div "const logos = document . querySelectorAll ( '.pricing-cs_logo' ) ; const visibl…" at bounding box center [653, 470] width 487 height 624
type textarea "setTimeout(continuousSwap, 200);"
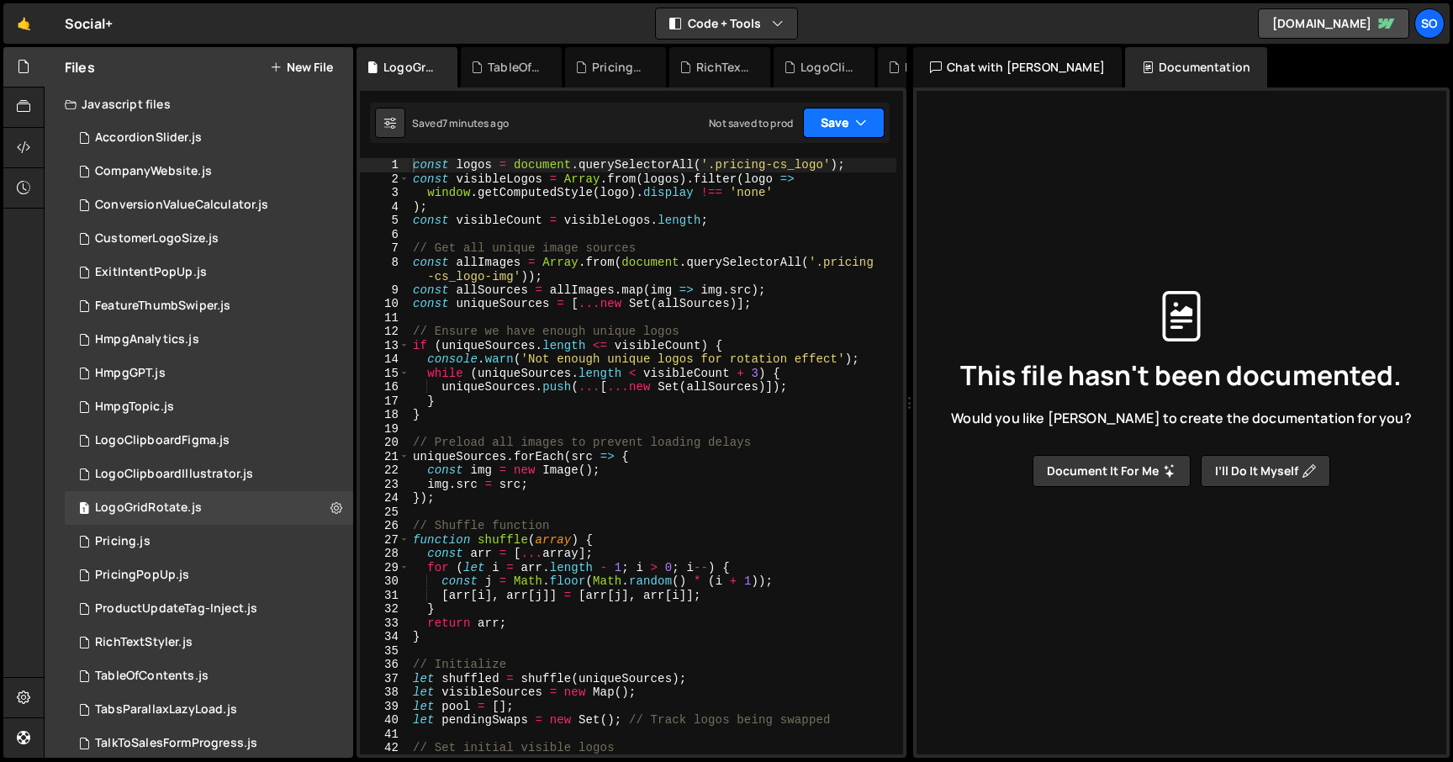
click at [853, 120] on button "Save" at bounding box center [844, 123] width 82 height 30
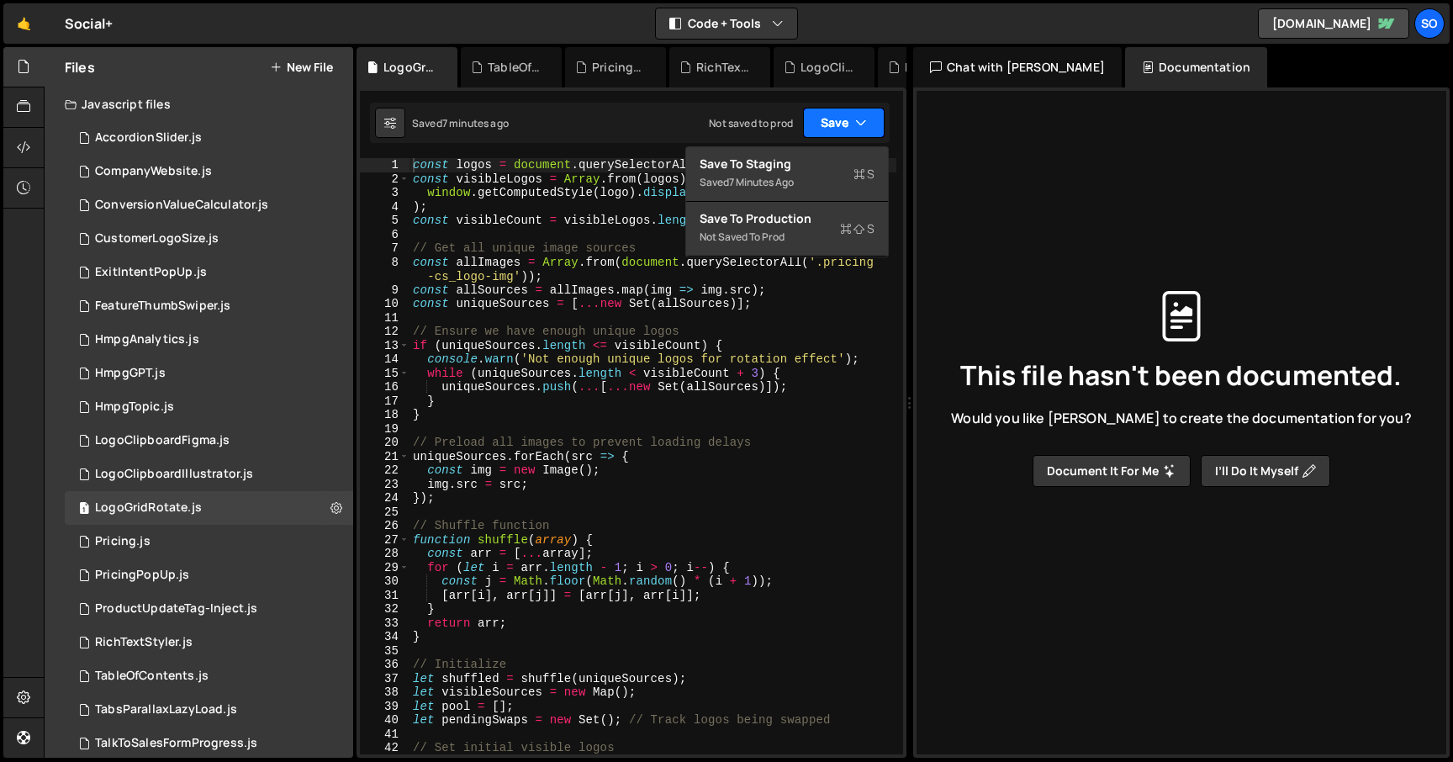
click at [844, 121] on button "Save" at bounding box center [844, 123] width 82 height 30
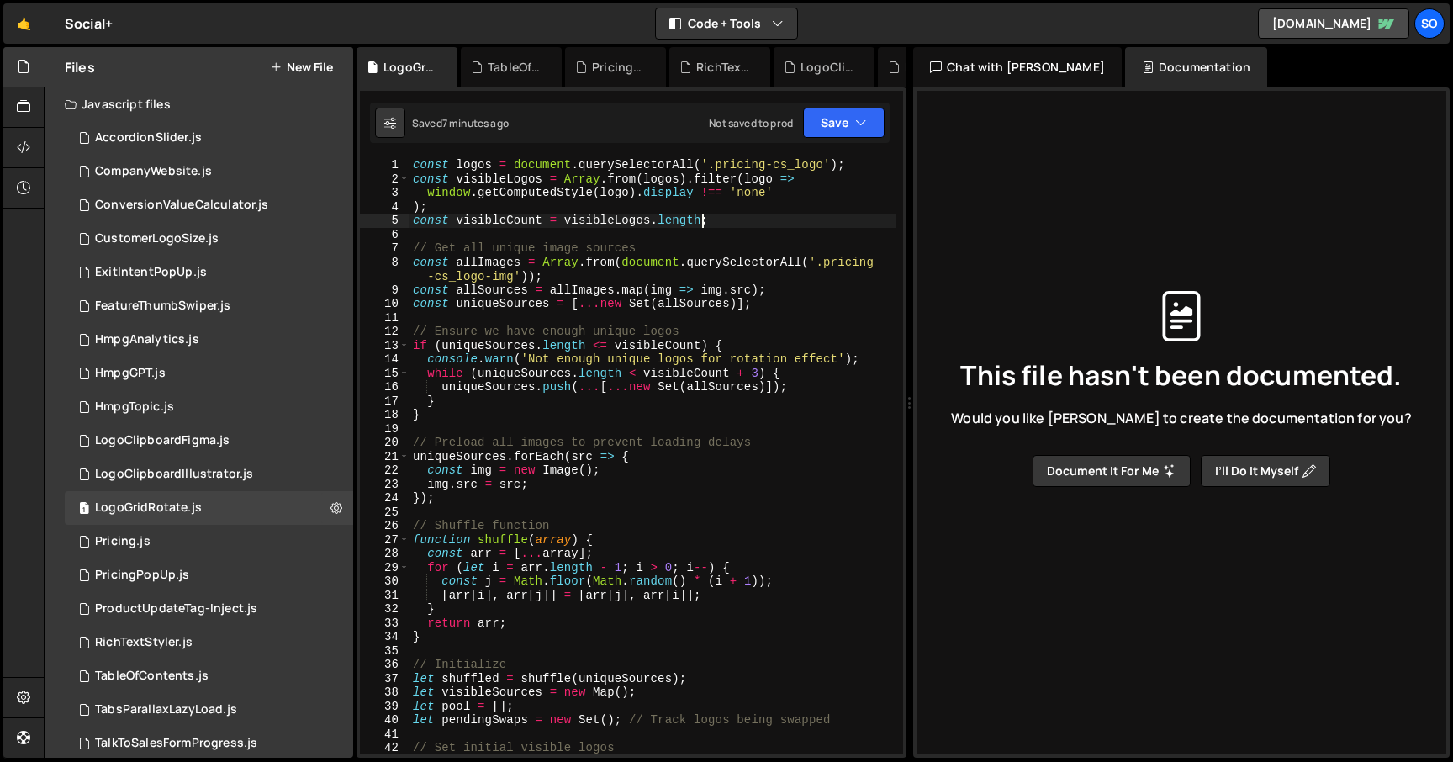
click at [703, 221] on div "const logos = document . querySelectorAll ( '.pricing-cs_logo' ) ; const visibl…" at bounding box center [653, 470] width 487 height 624
type textarea "setTimeout(continuousSwap, 200);"
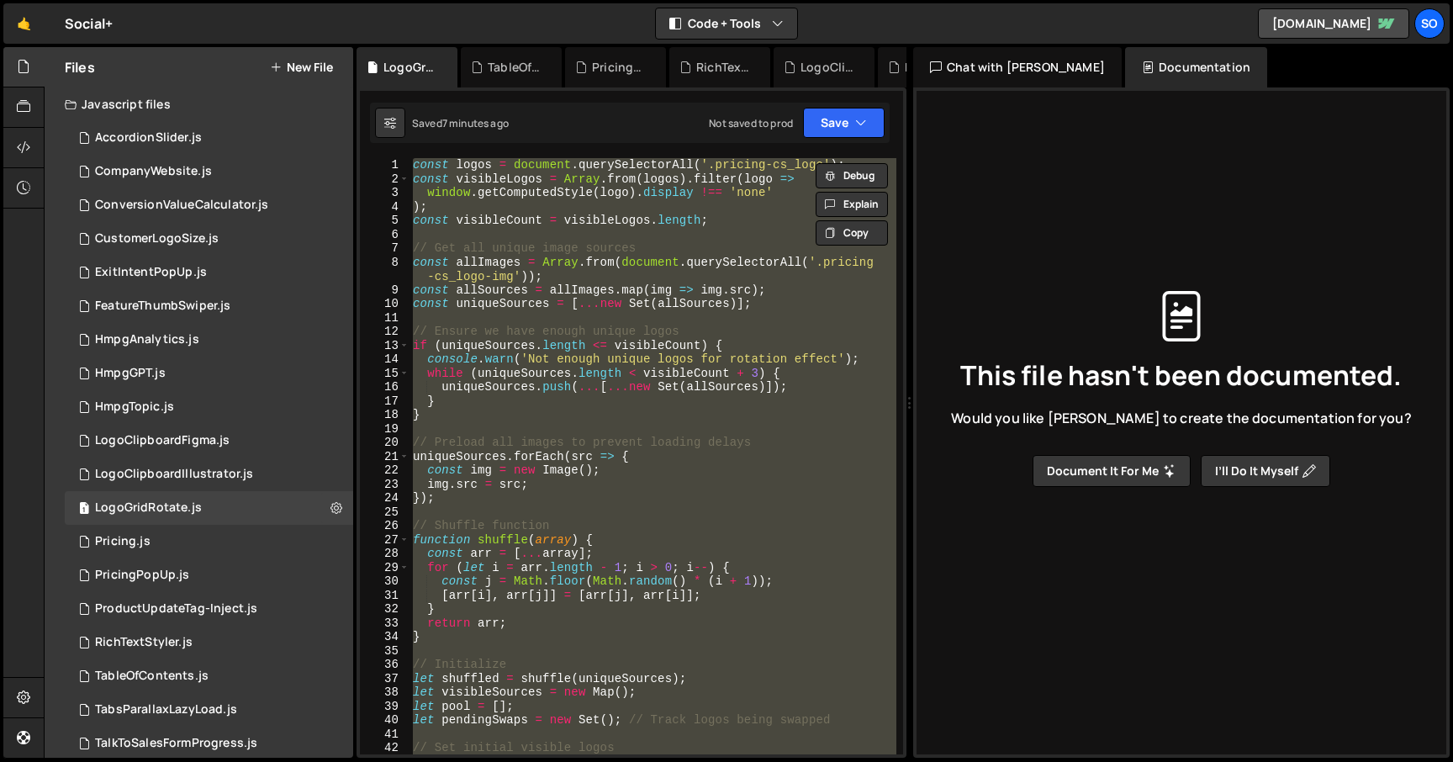
paste textarea
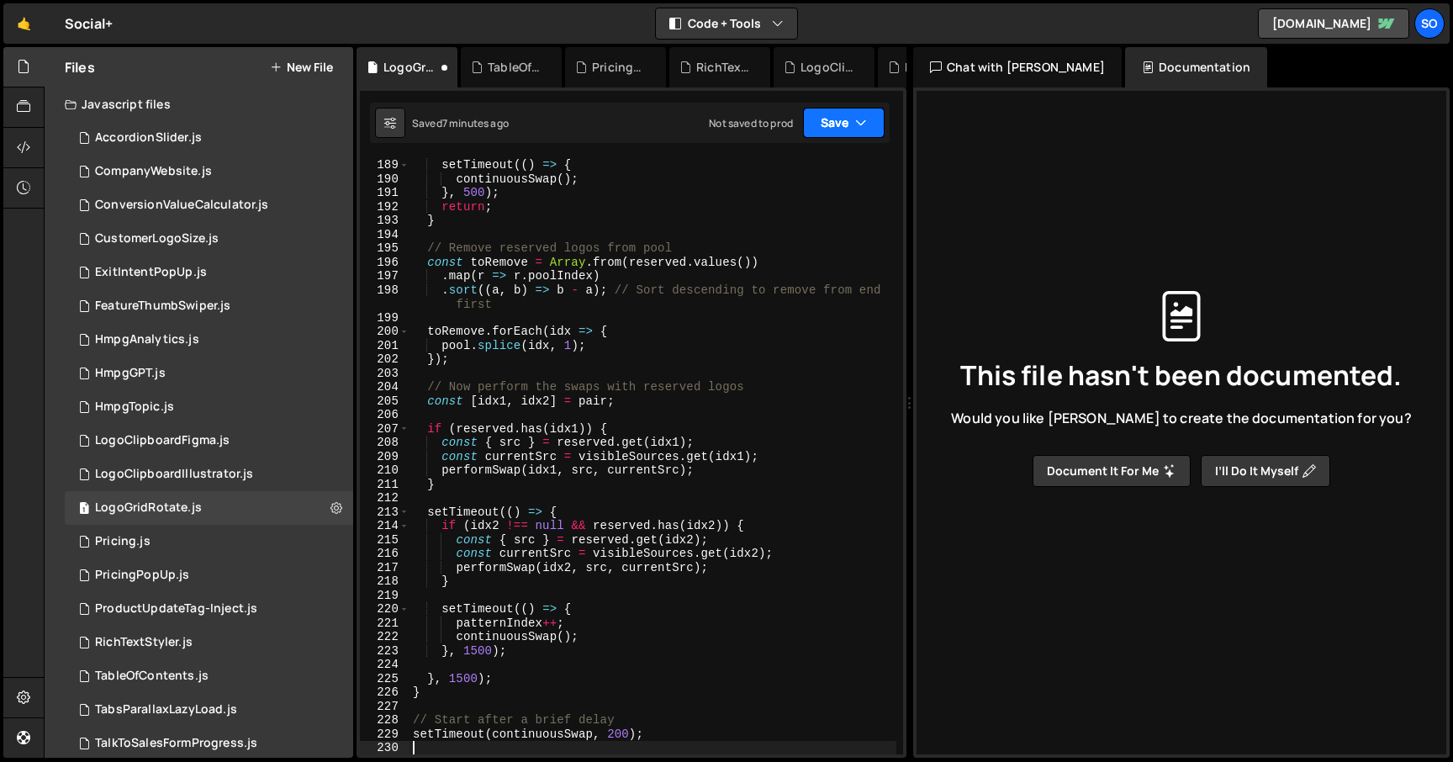
click at [830, 124] on button "Save" at bounding box center [844, 123] width 82 height 30
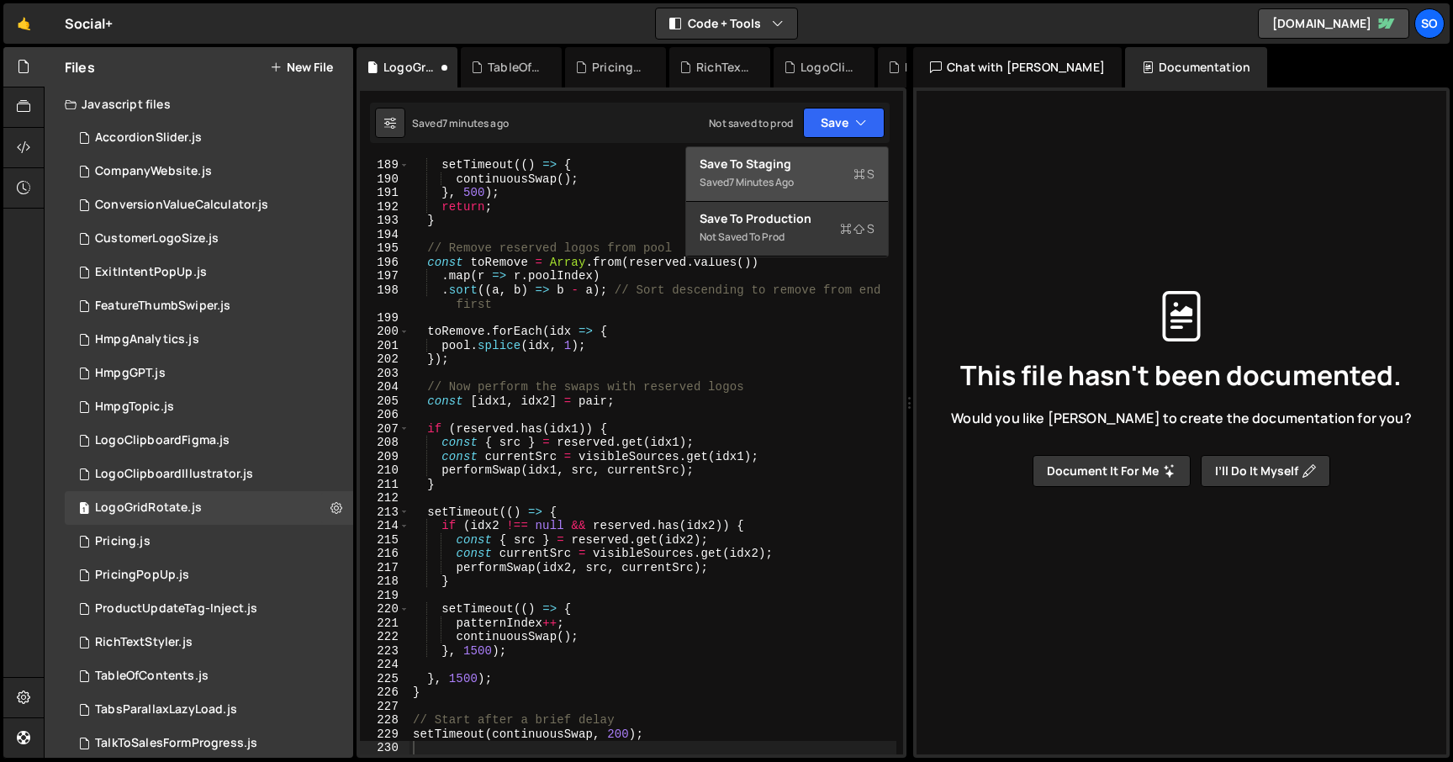
click at [749, 182] on div "7 minutes ago" at bounding box center [761, 182] width 65 height 14
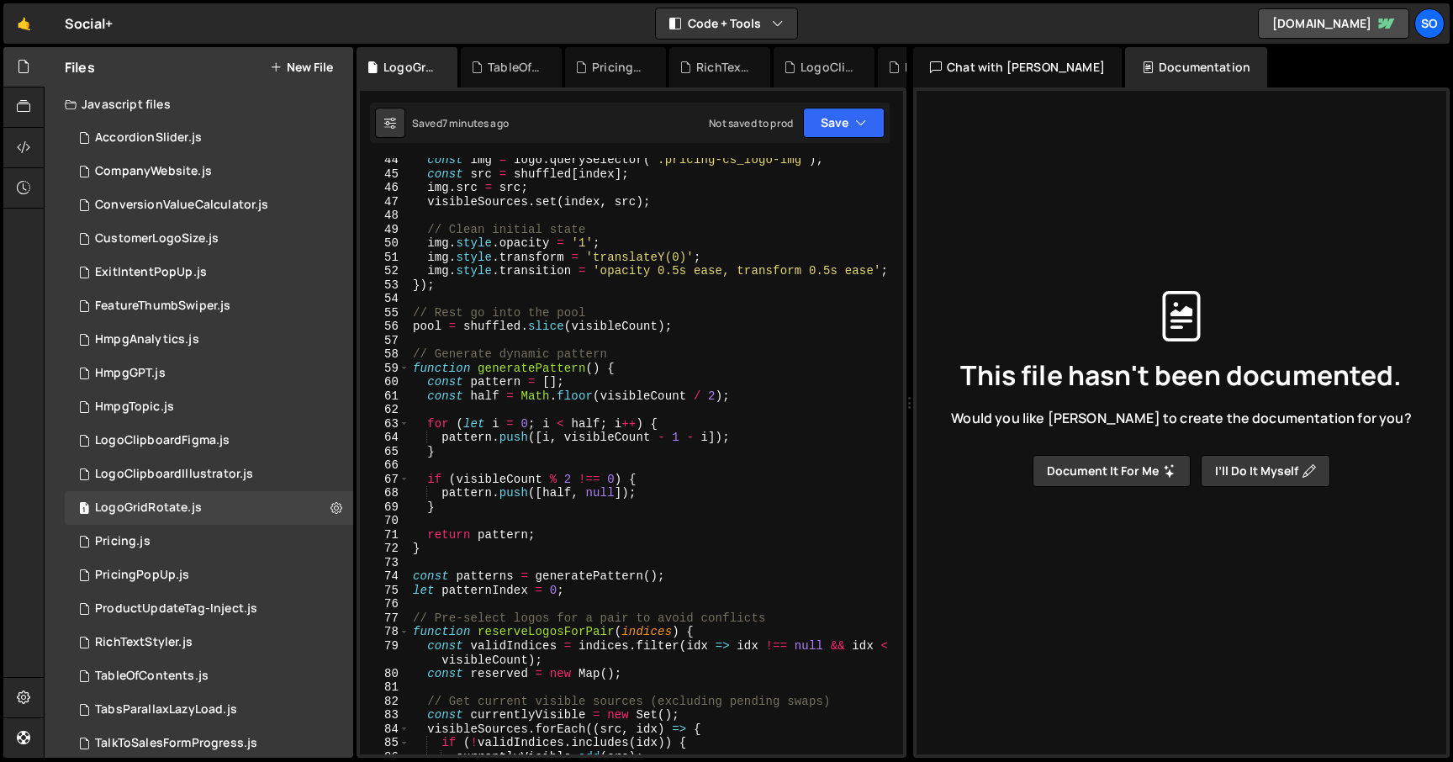
scroll to position [0, 0]
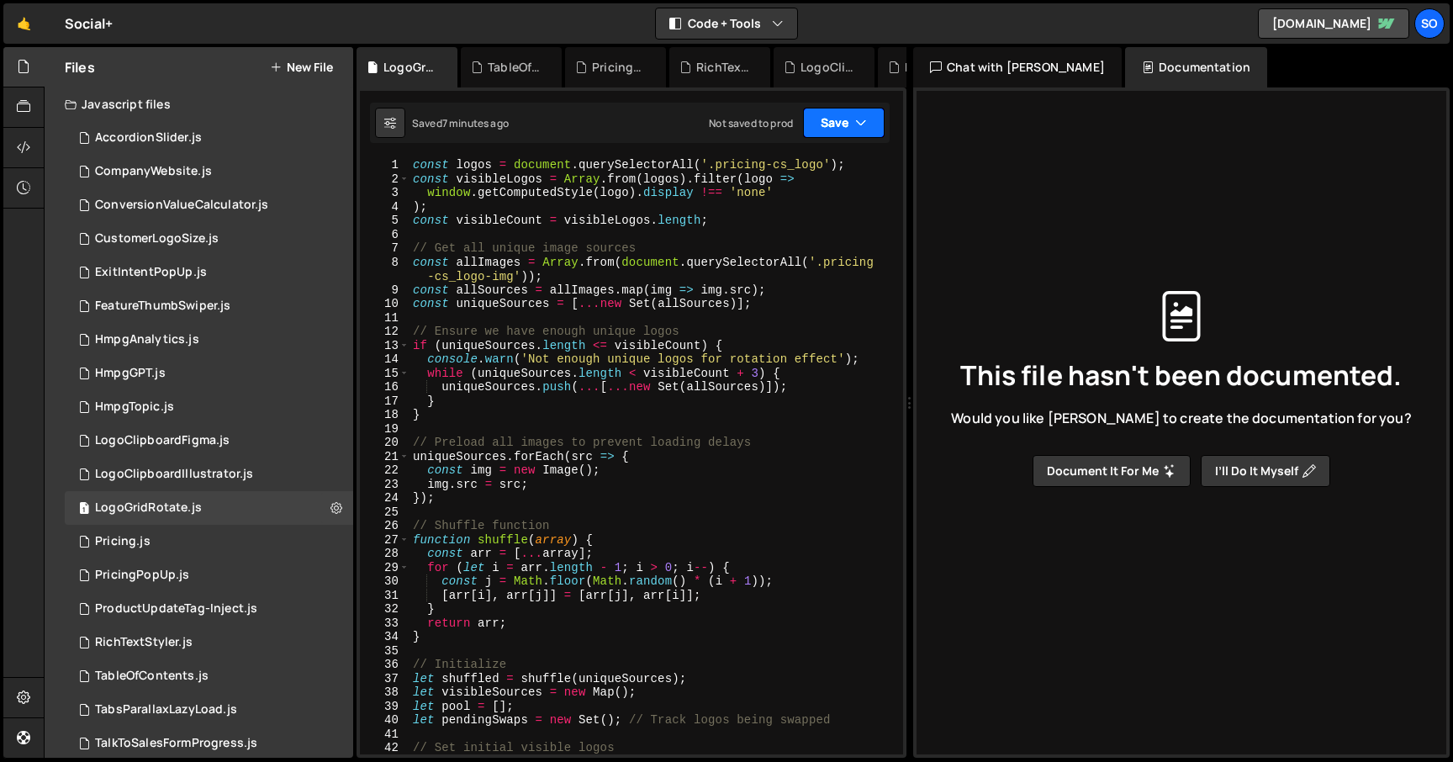
click at [825, 129] on button "Save" at bounding box center [844, 123] width 82 height 30
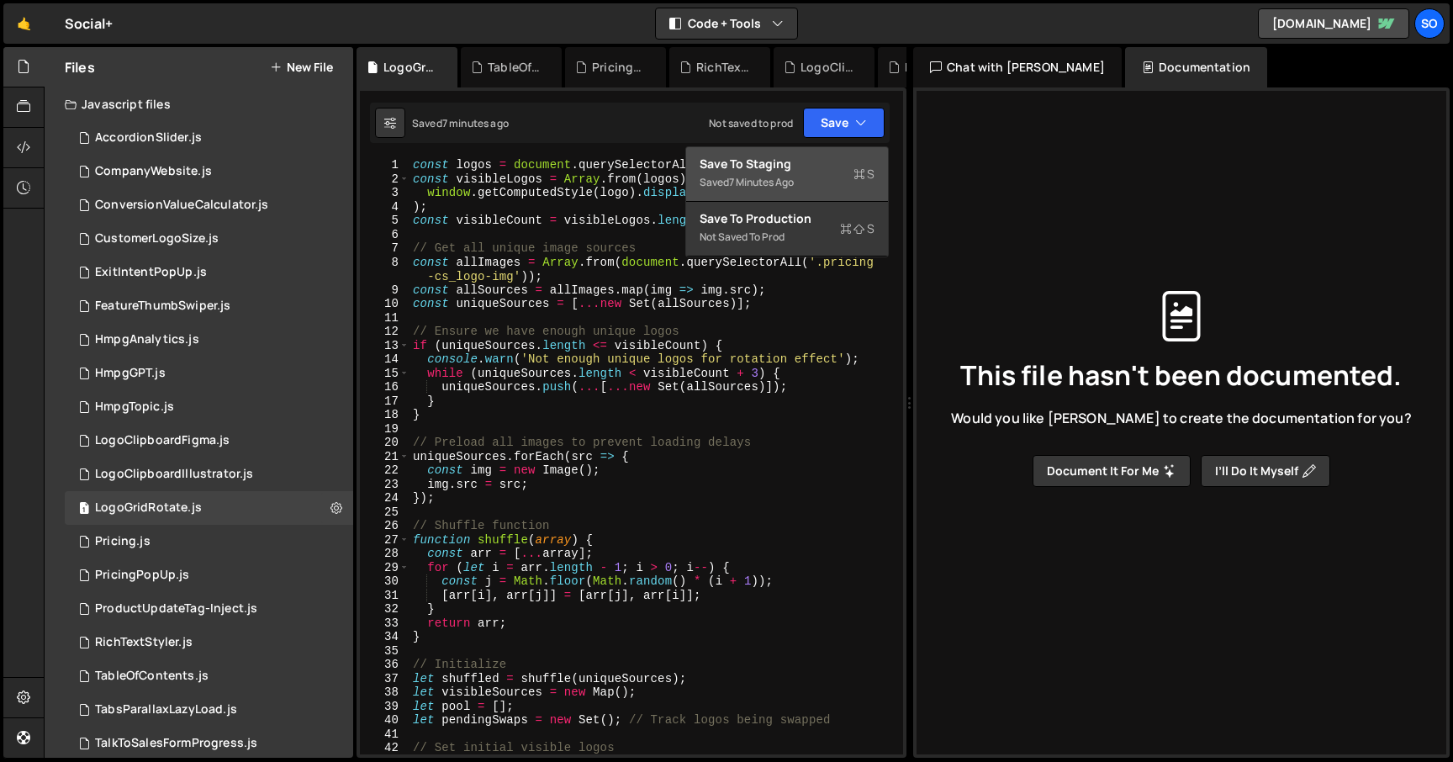
click at [814, 159] on div "Save to Staging S" at bounding box center [787, 164] width 175 height 17
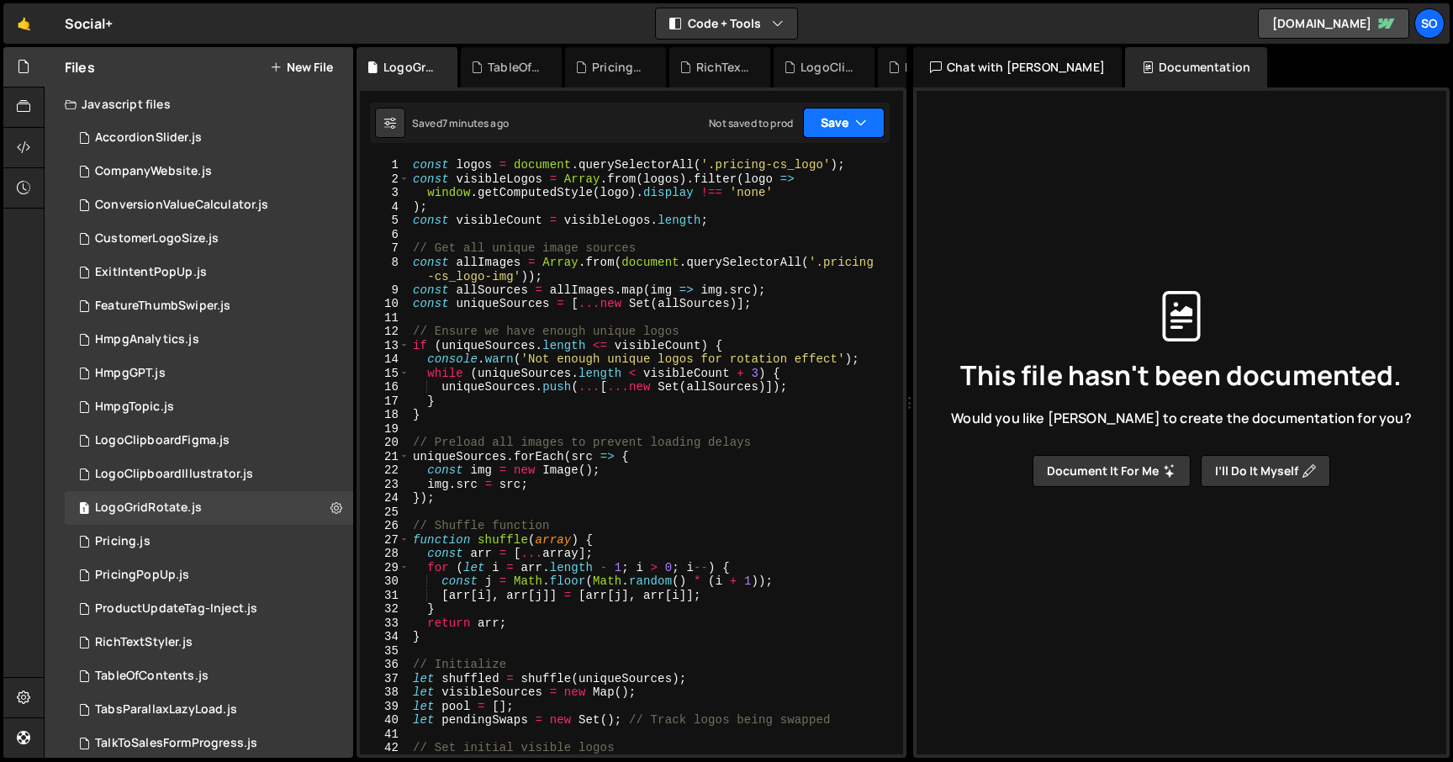
click at [858, 114] on button "Save" at bounding box center [844, 123] width 82 height 30
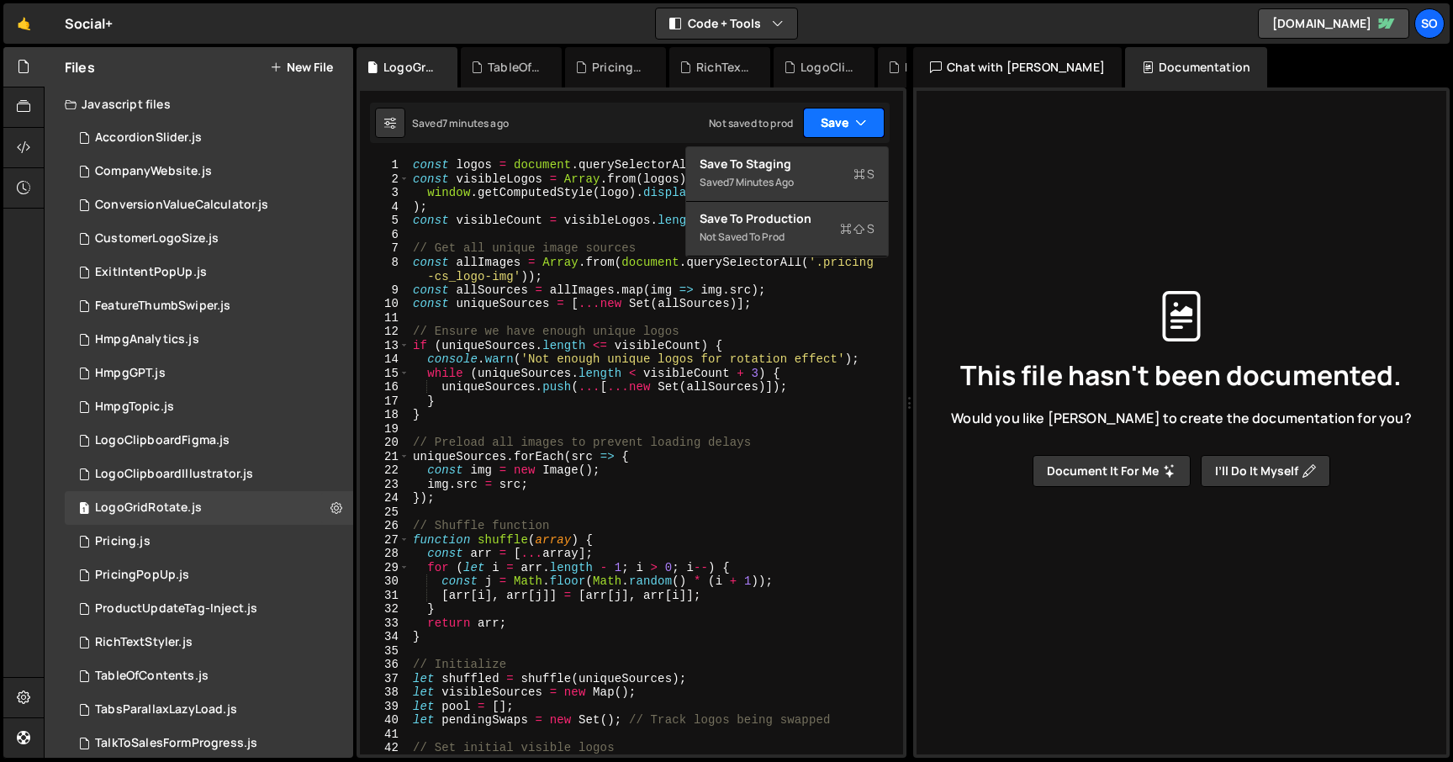
click at [853, 116] on button "Save" at bounding box center [844, 123] width 82 height 30
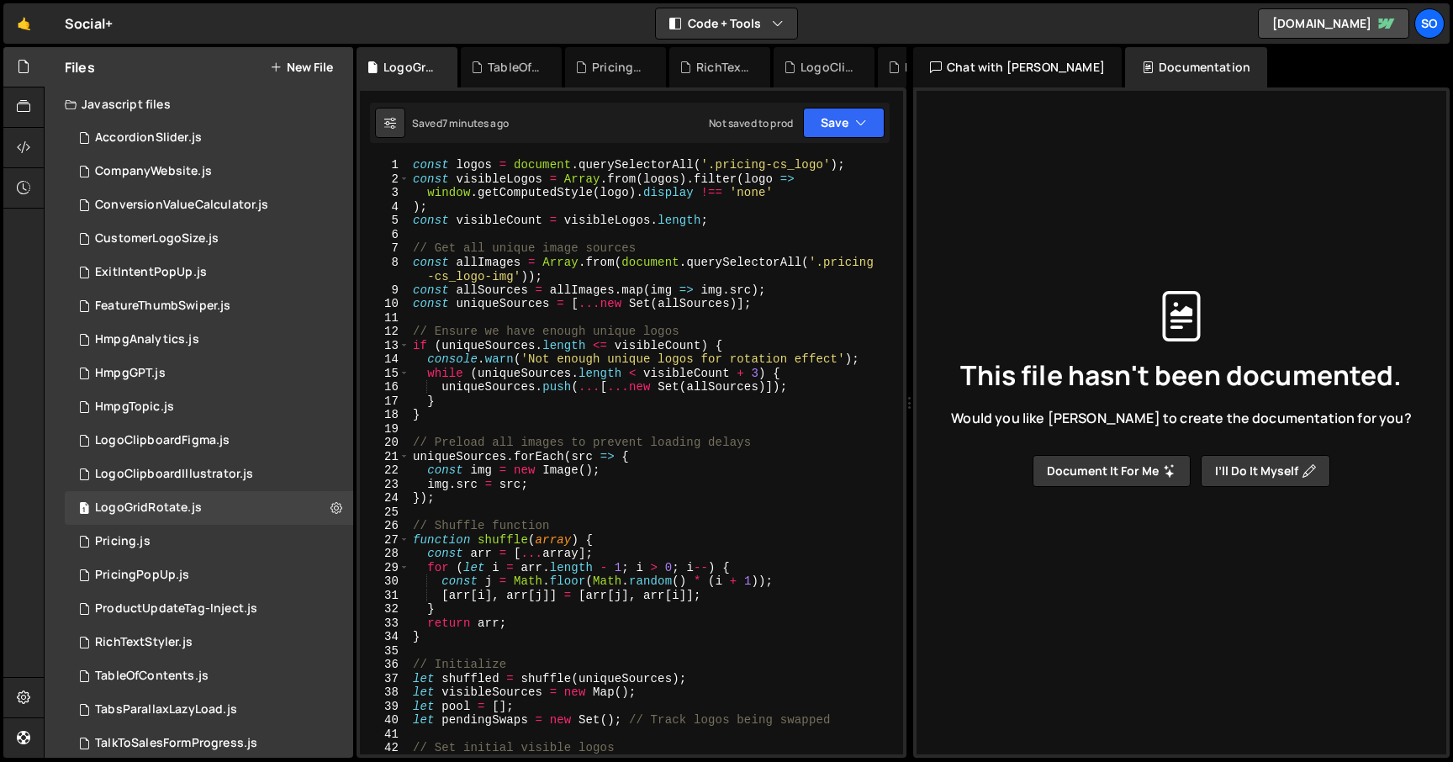
click at [725, 244] on div "const logos = document . querySelectorAll ( '.pricing-cs_logo' ) ; const visibl…" at bounding box center [653, 470] width 487 height 624
type textarea "setTimeout(continuousSwap, 200);"
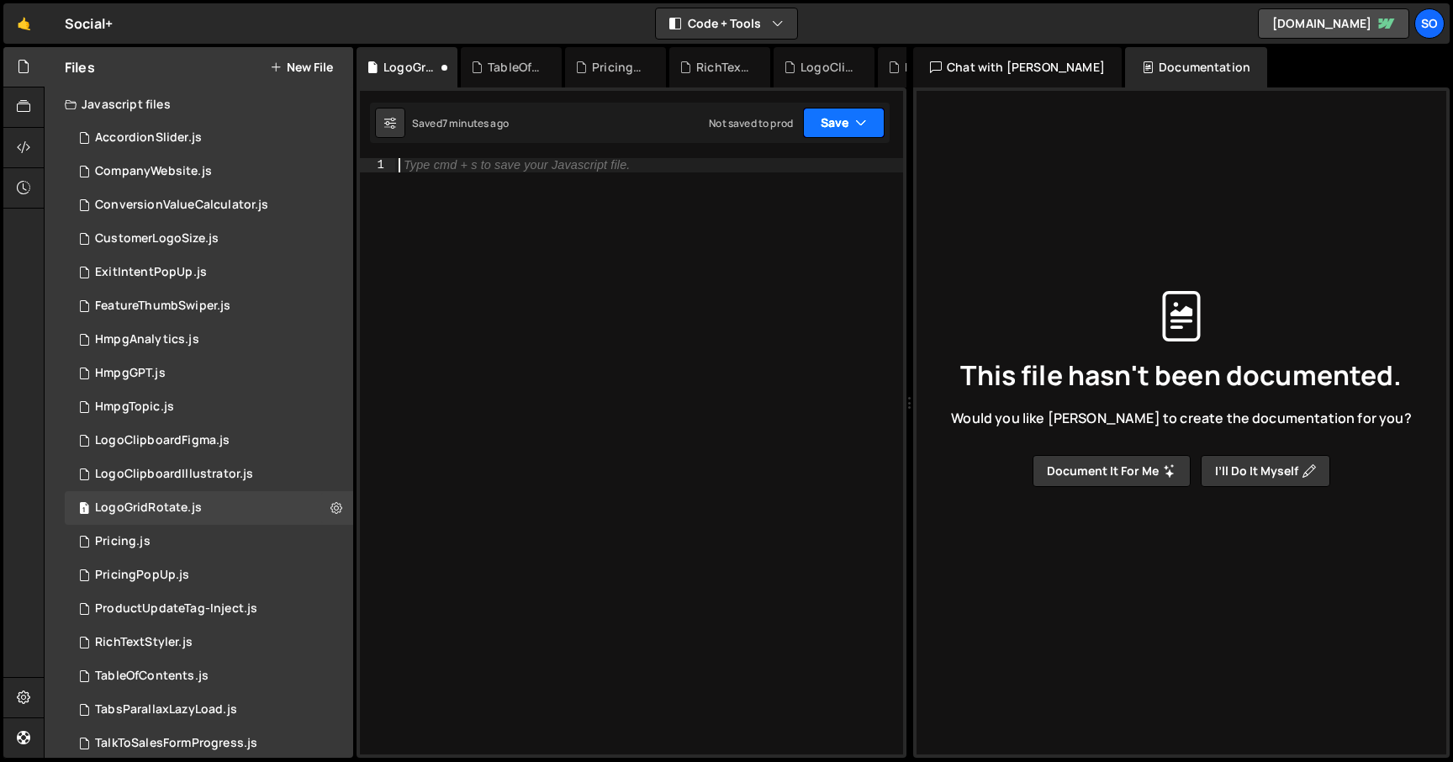
click at [845, 126] on button "Save" at bounding box center [844, 123] width 82 height 30
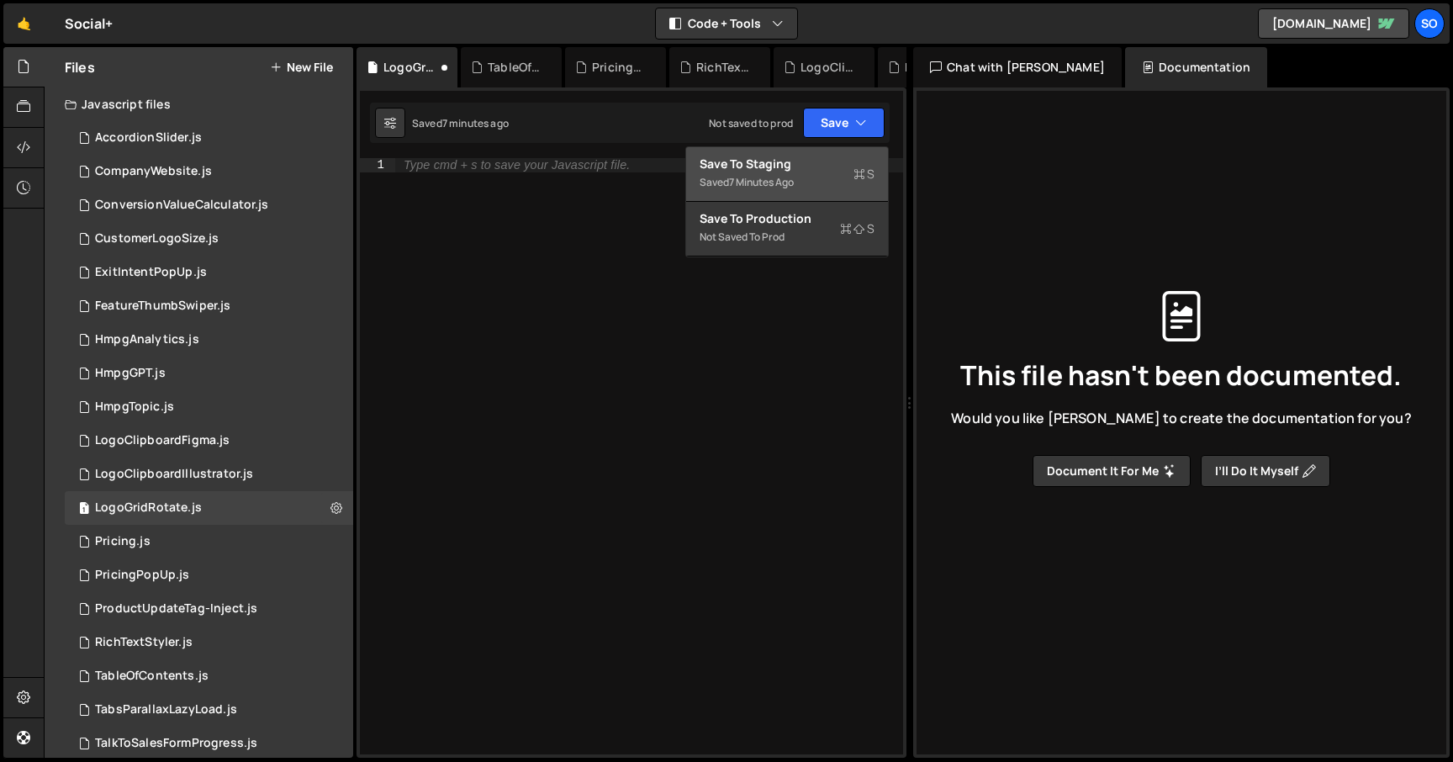
click at [819, 170] on div "Save to Staging S" at bounding box center [787, 164] width 175 height 17
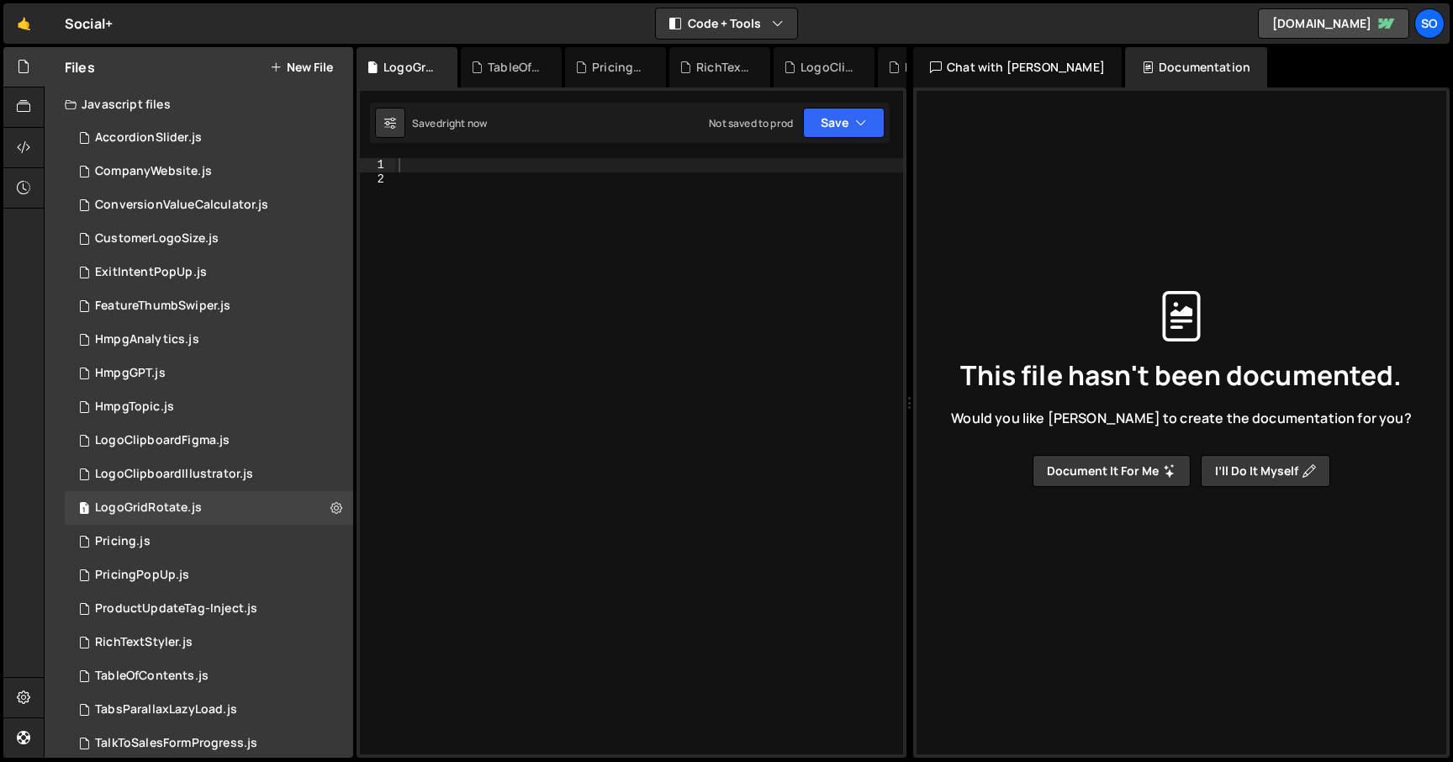
click at [871, 105] on div "Saved right now Not saved to prod Upgrade to Edit Save Save to Staging S Saved …" at bounding box center [630, 123] width 520 height 40
click at [861, 119] on icon "button" at bounding box center [861, 122] width 12 height 17
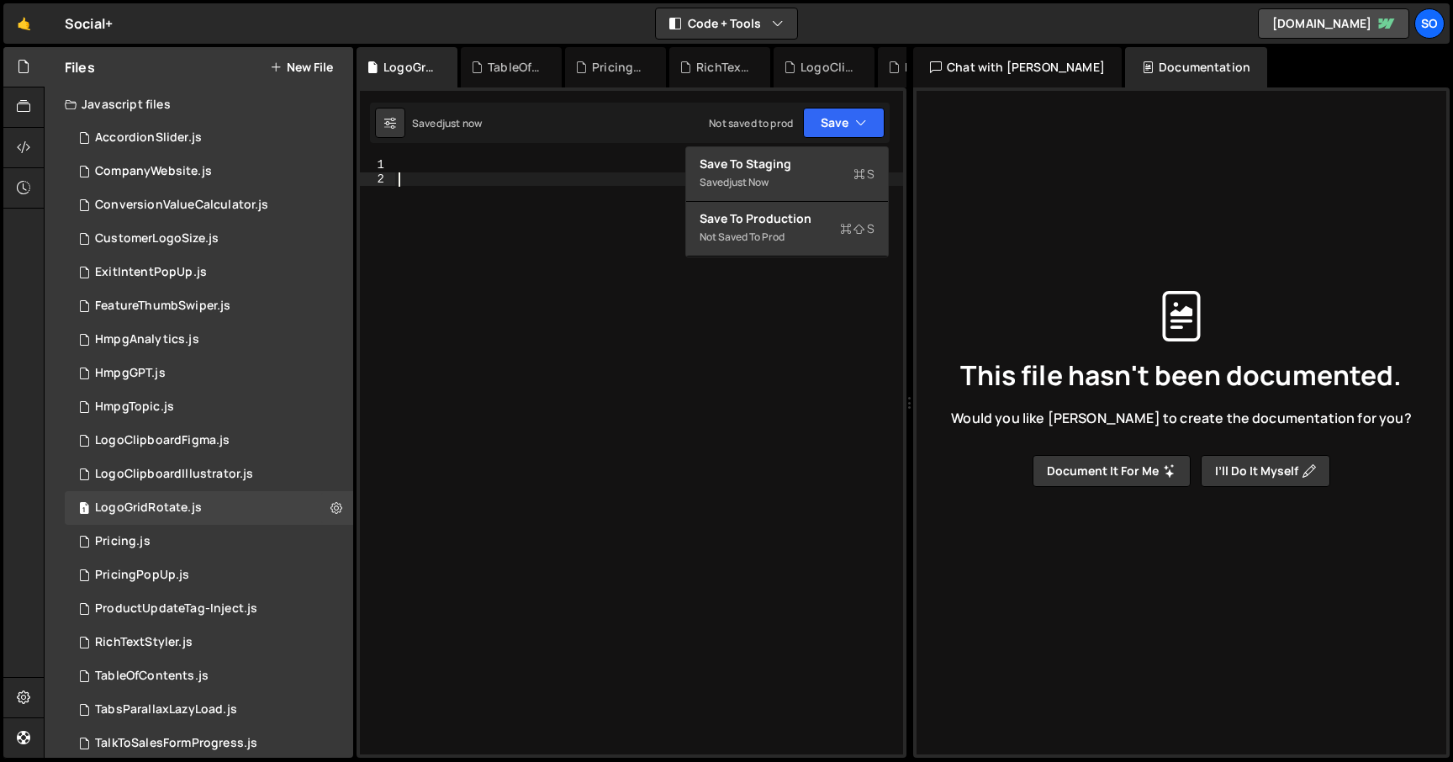
click at [516, 224] on div at bounding box center [649, 470] width 508 height 624
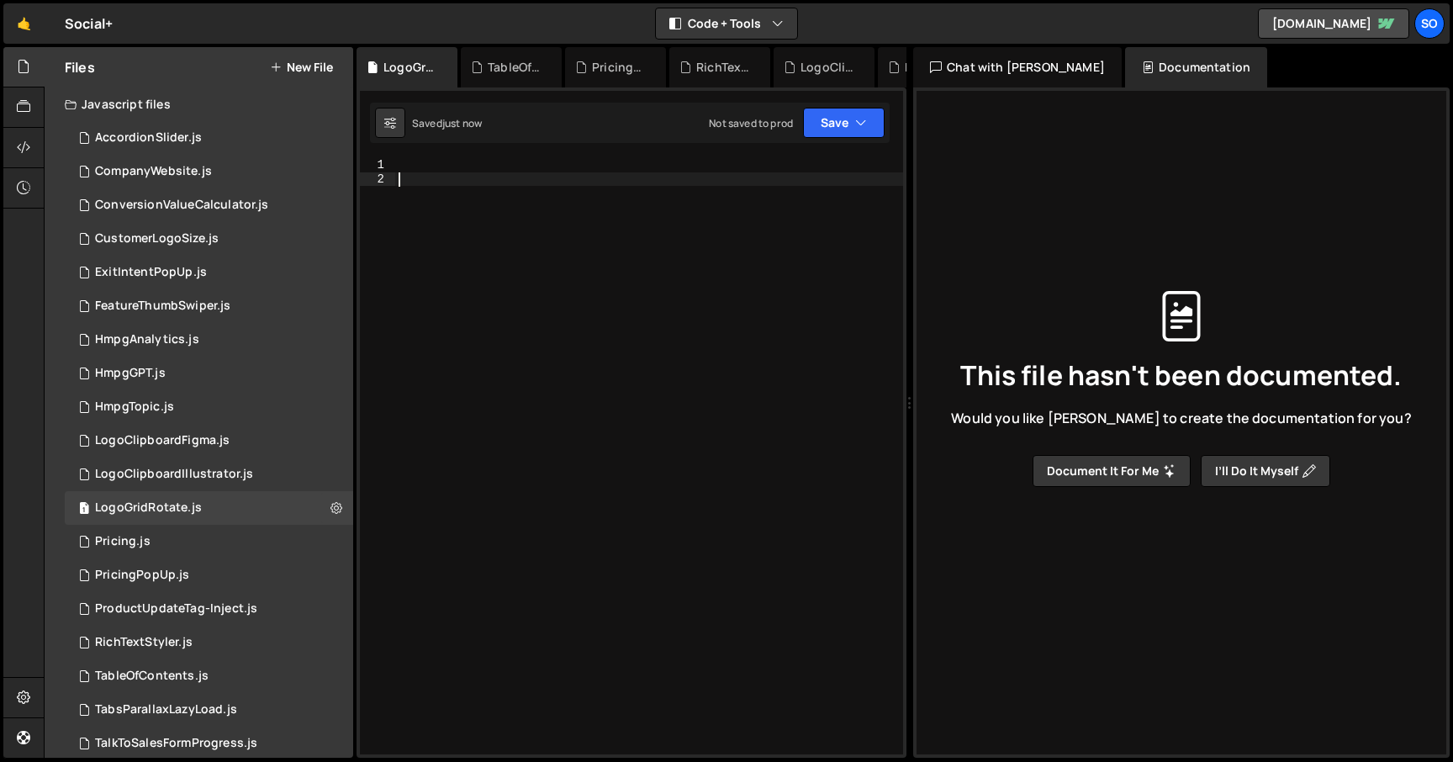
click at [517, 190] on div at bounding box center [649, 470] width 508 height 624
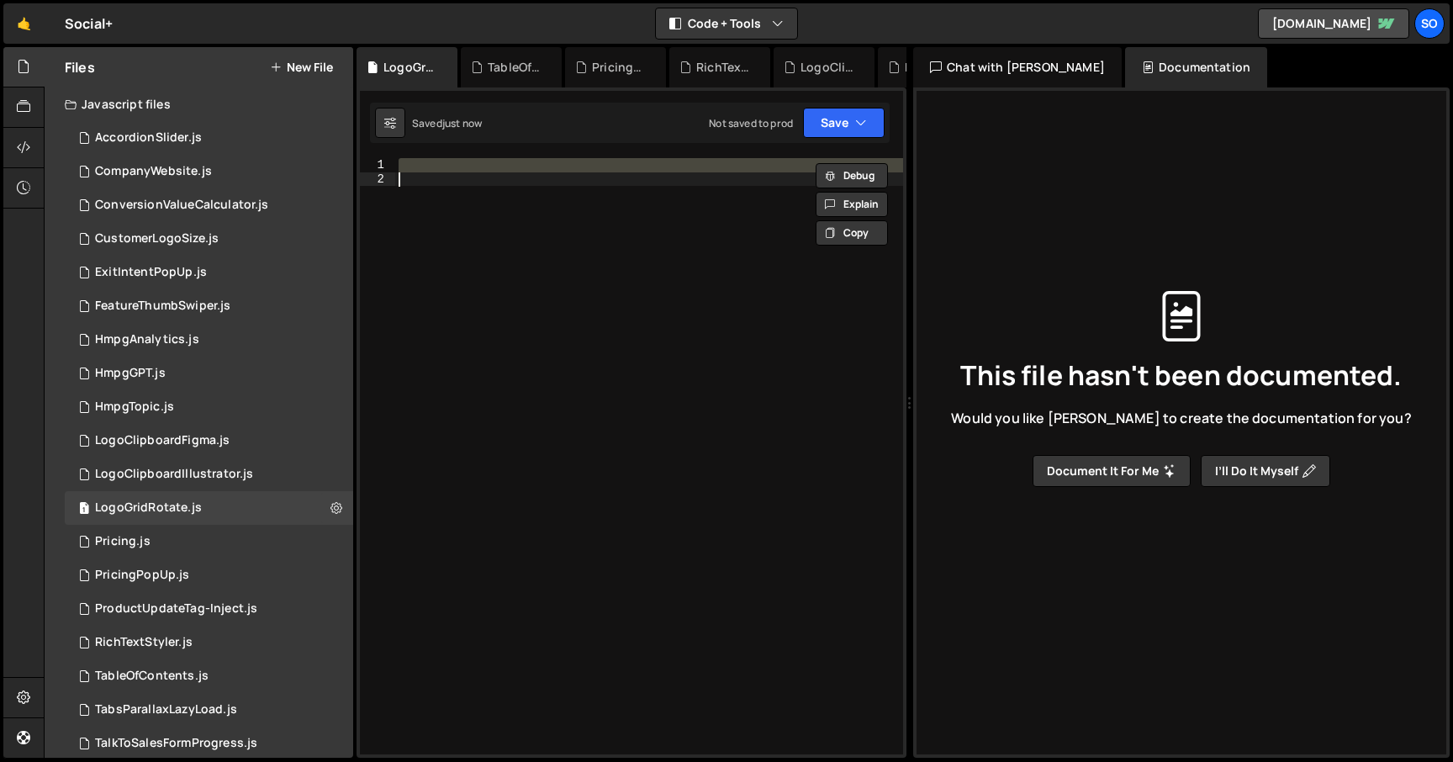
paste textarea
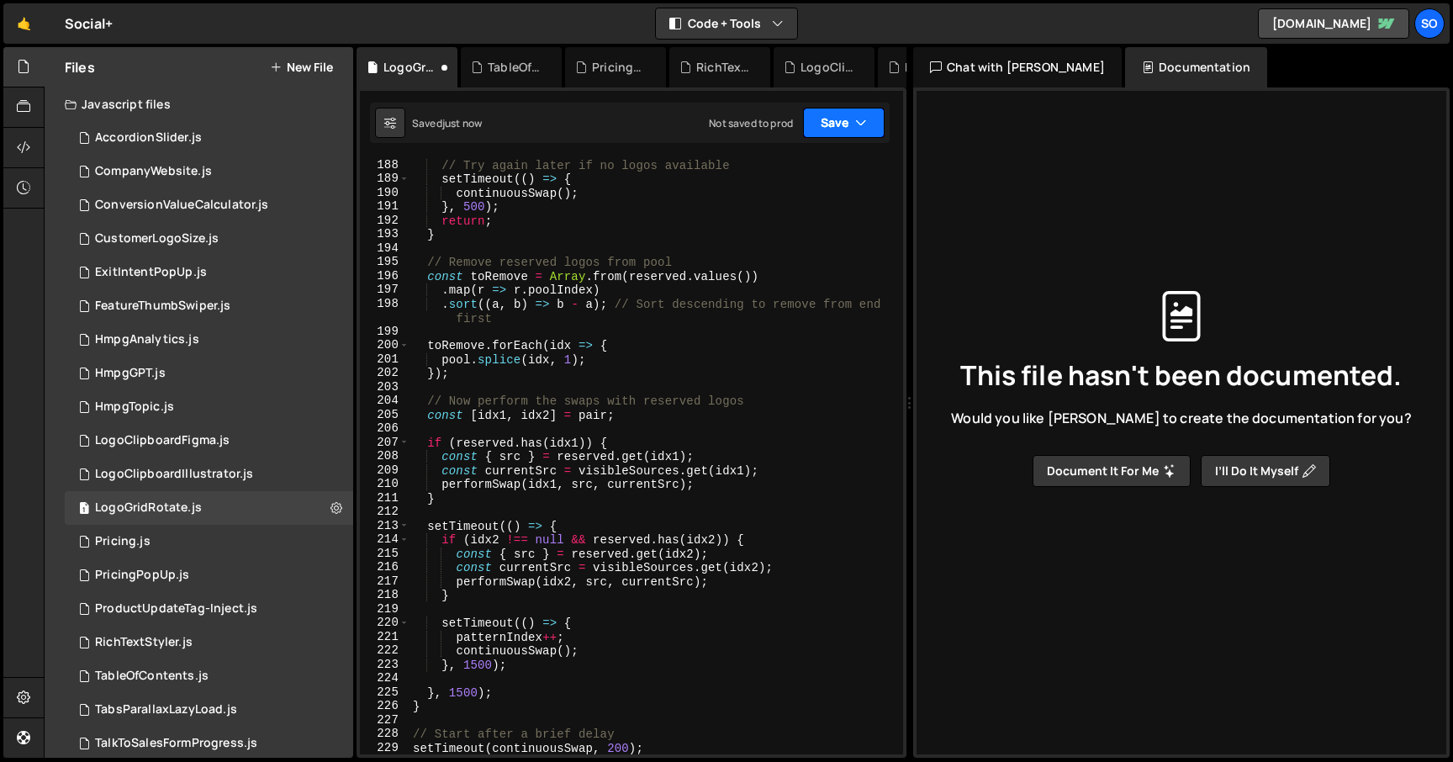
click at [854, 122] on button "Save" at bounding box center [844, 123] width 82 height 30
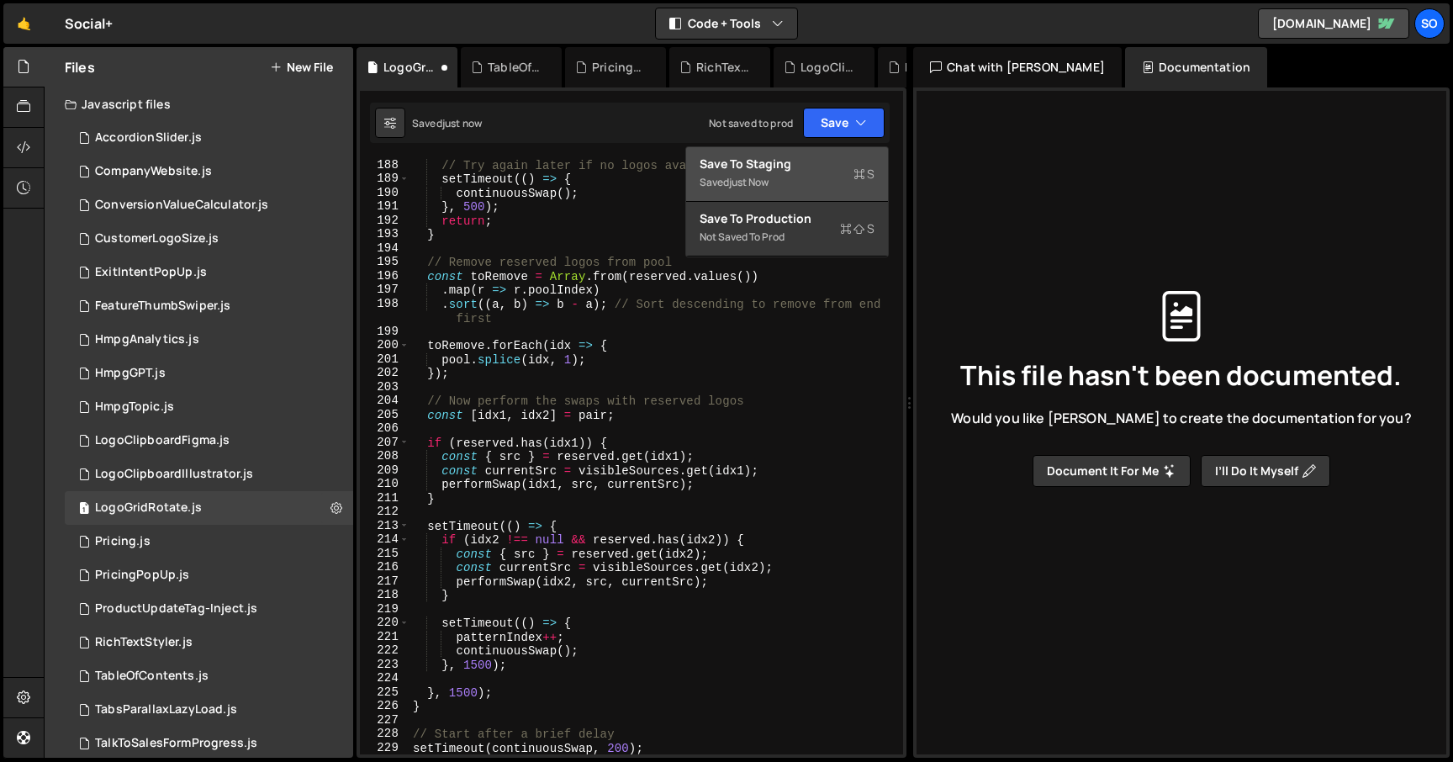
click at [775, 171] on div "Save to Staging S" at bounding box center [787, 164] width 175 height 17
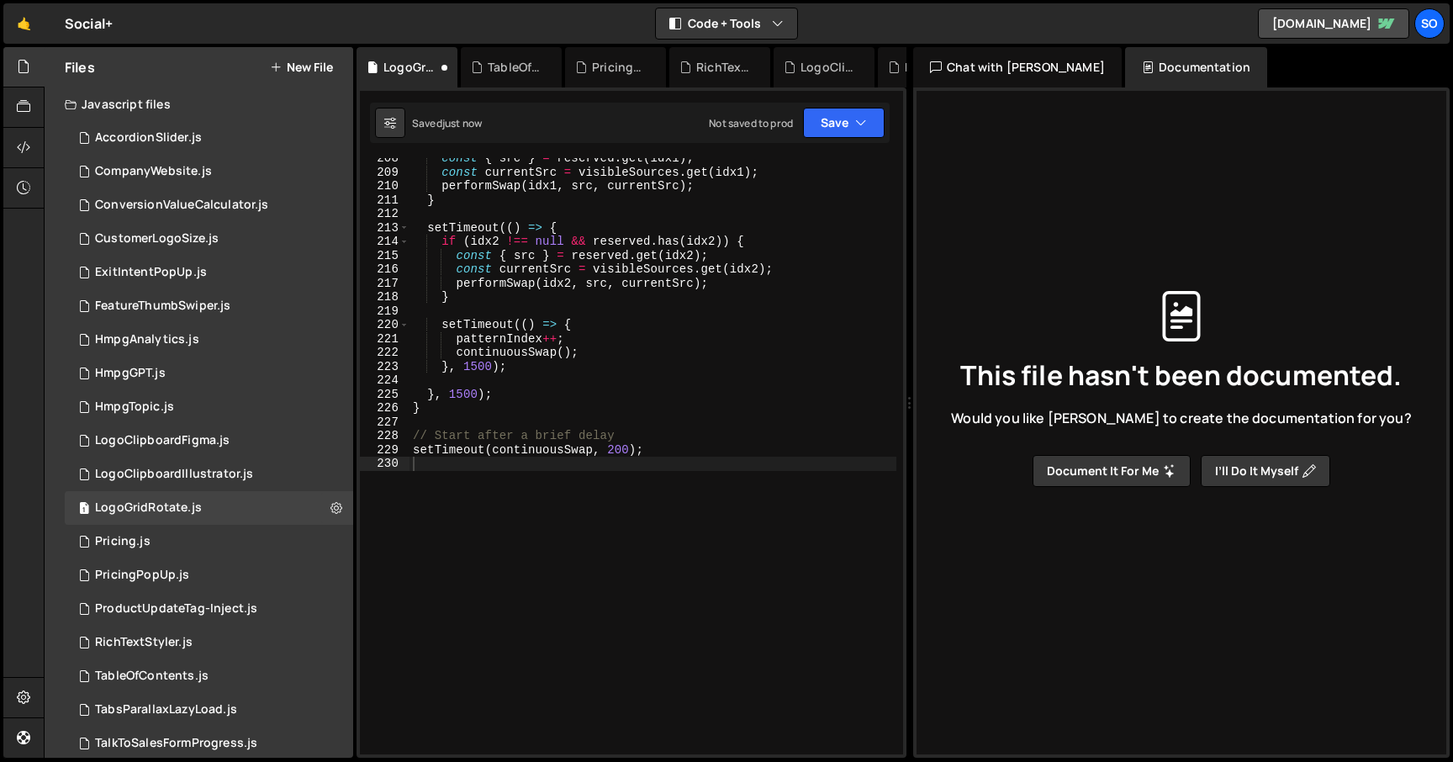
scroll to position [3004, 0]
click at [860, 130] on icon "button" at bounding box center [861, 122] width 12 height 17
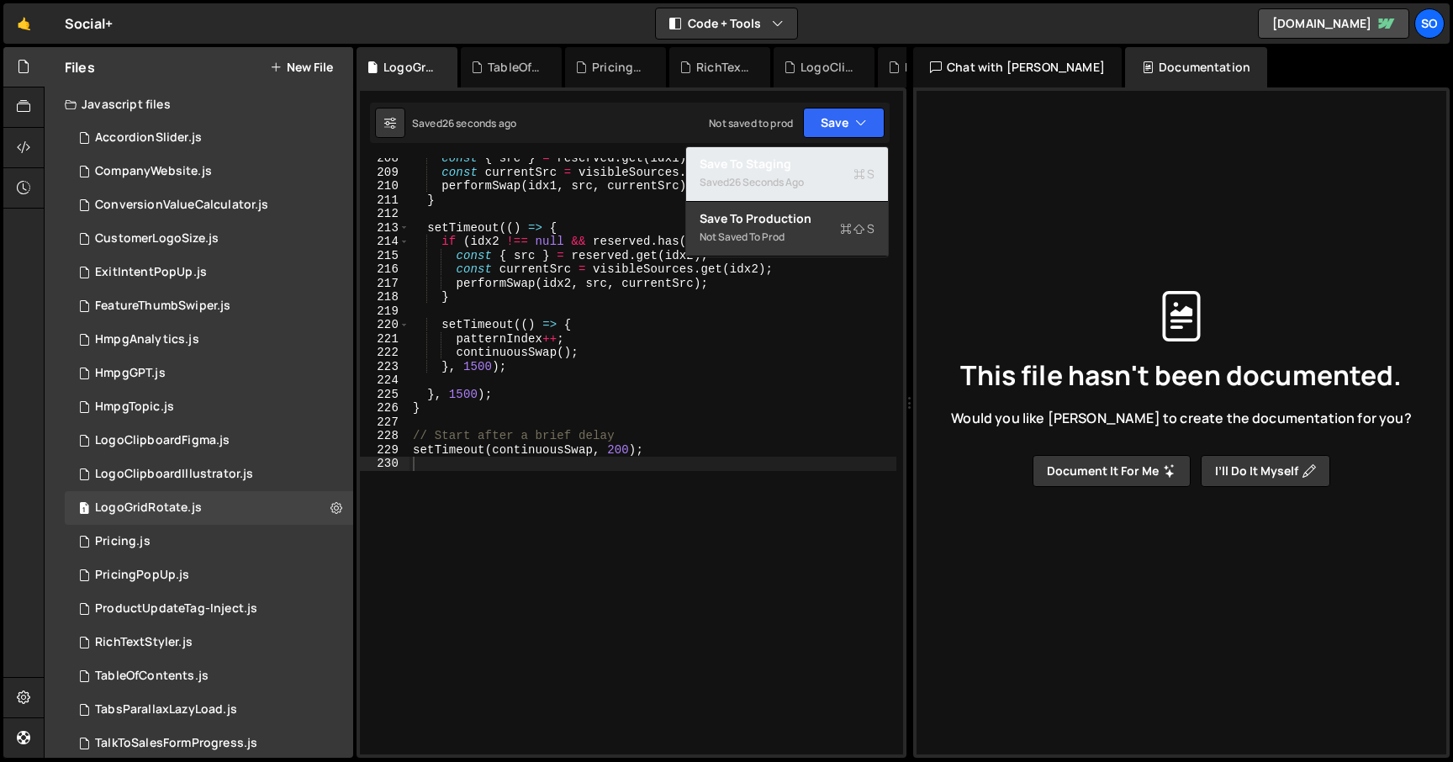
click at [747, 172] on div "Saved 26 seconds ago" at bounding box center [787, 182] width 175 height 20
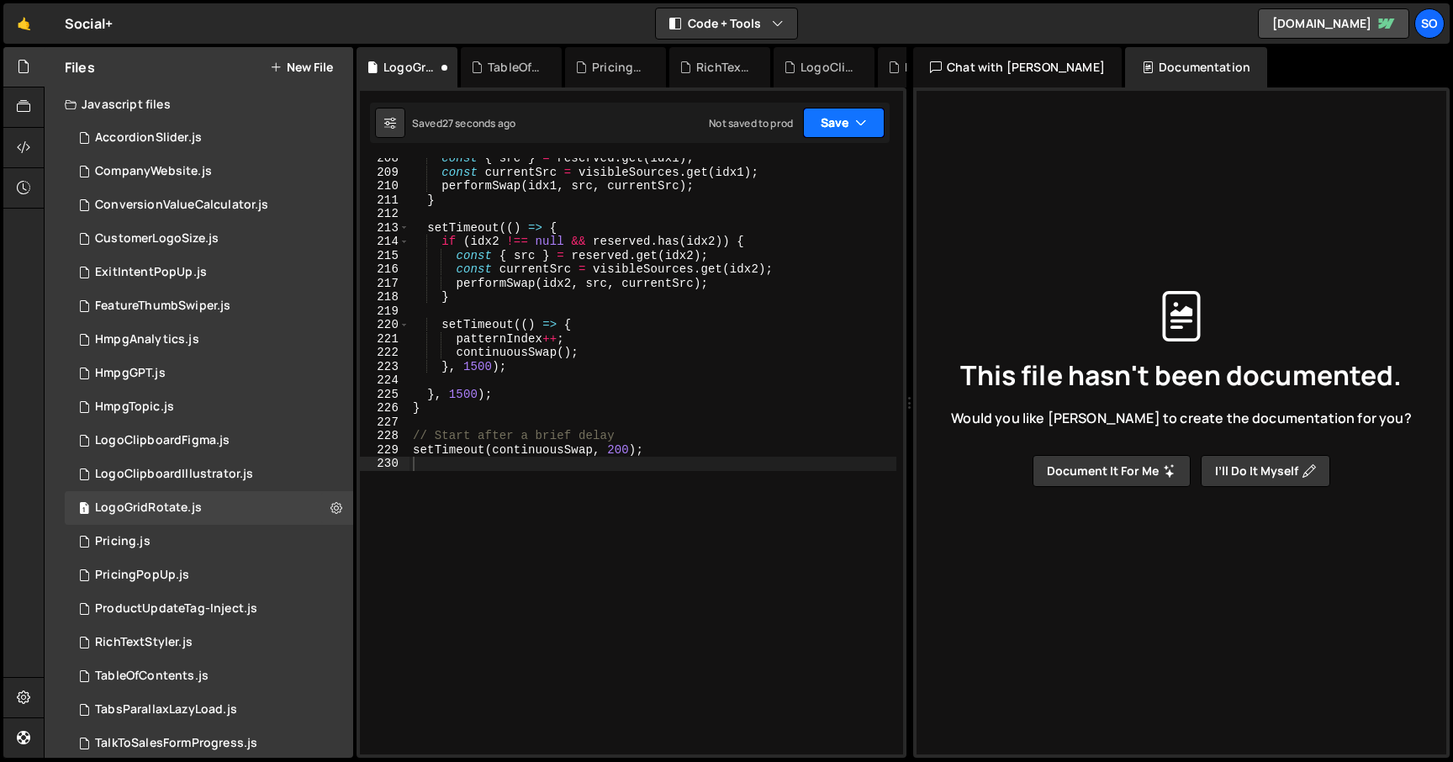
click at [846, 121] on button "Save" at bounding box center [844, 123] width 82 height 30
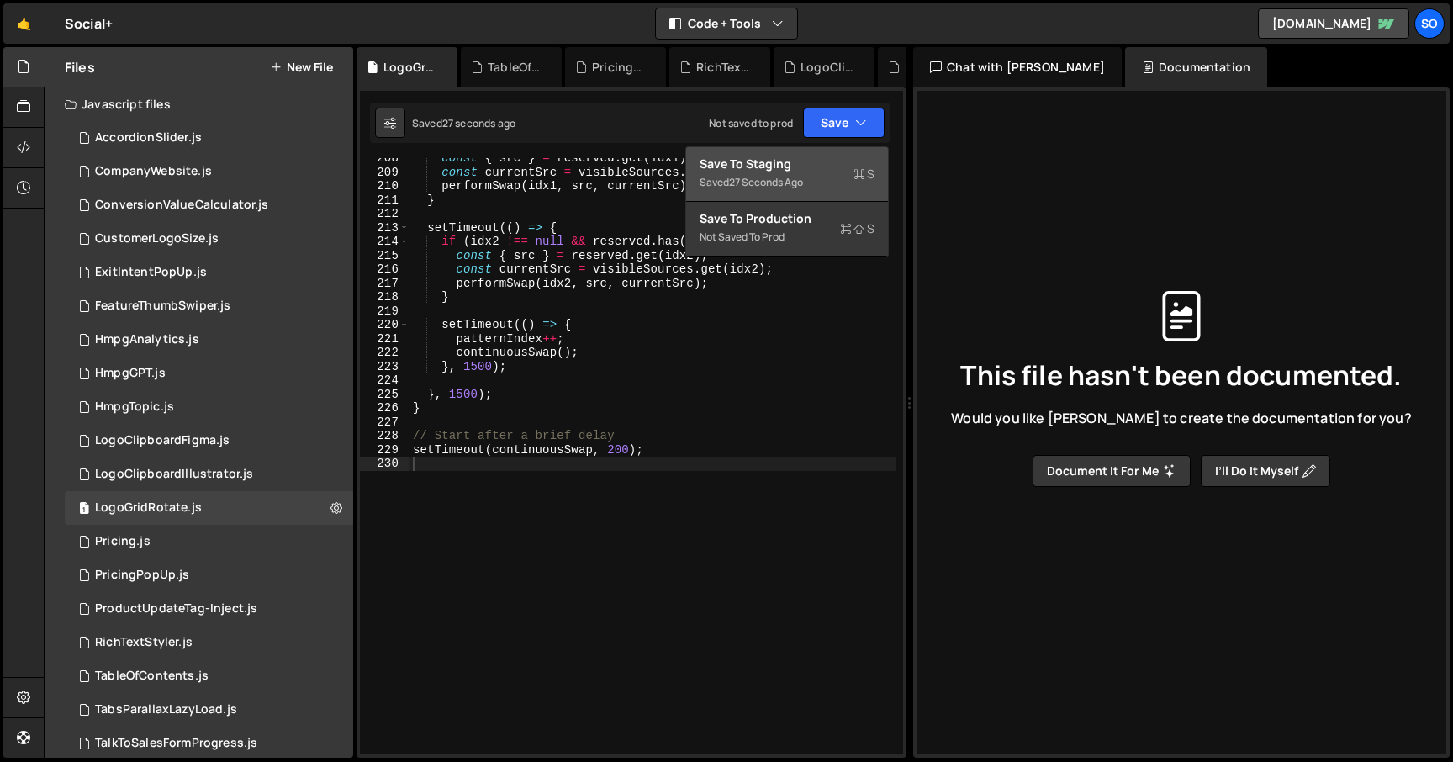
click at [816, 173] on div "Saved 27 seconds ago" at bounding box center [787, 182] width 175 height 20
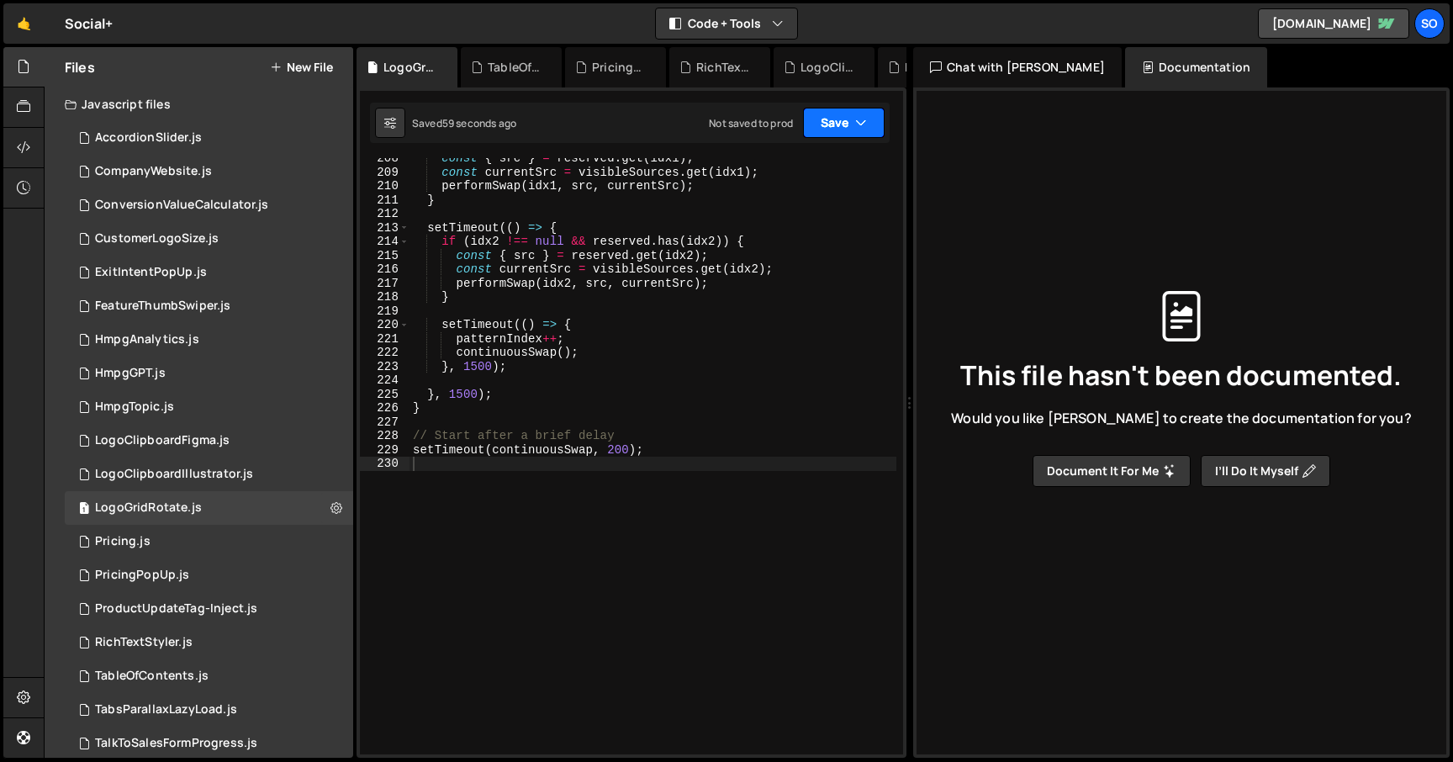
click at [858, 119] on icon "button" at bounding box center [861, 122] width 12 height 17
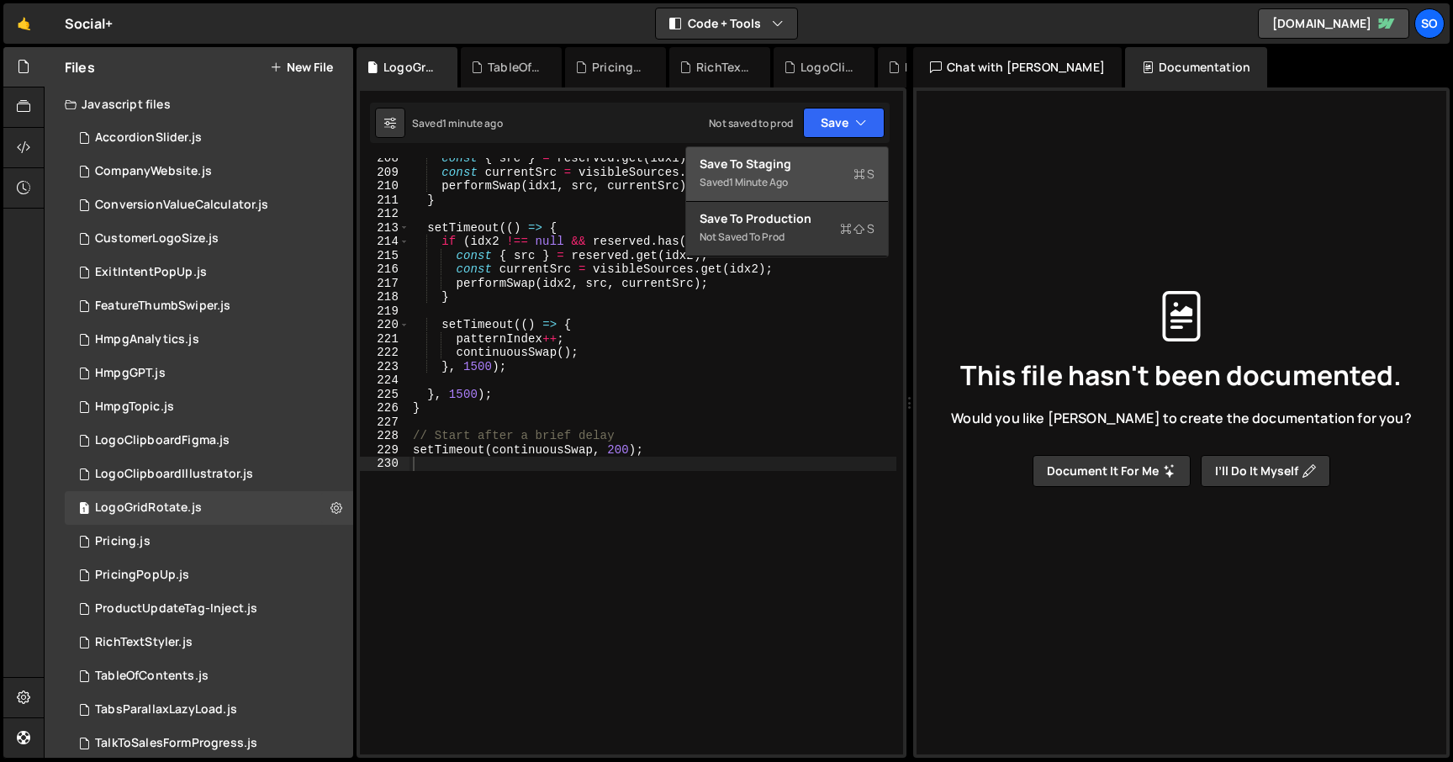
click at [809, 154] on button "Save to Staging S Saved 1 minute ago" at bounding box center [787, 174] width 202 height 55
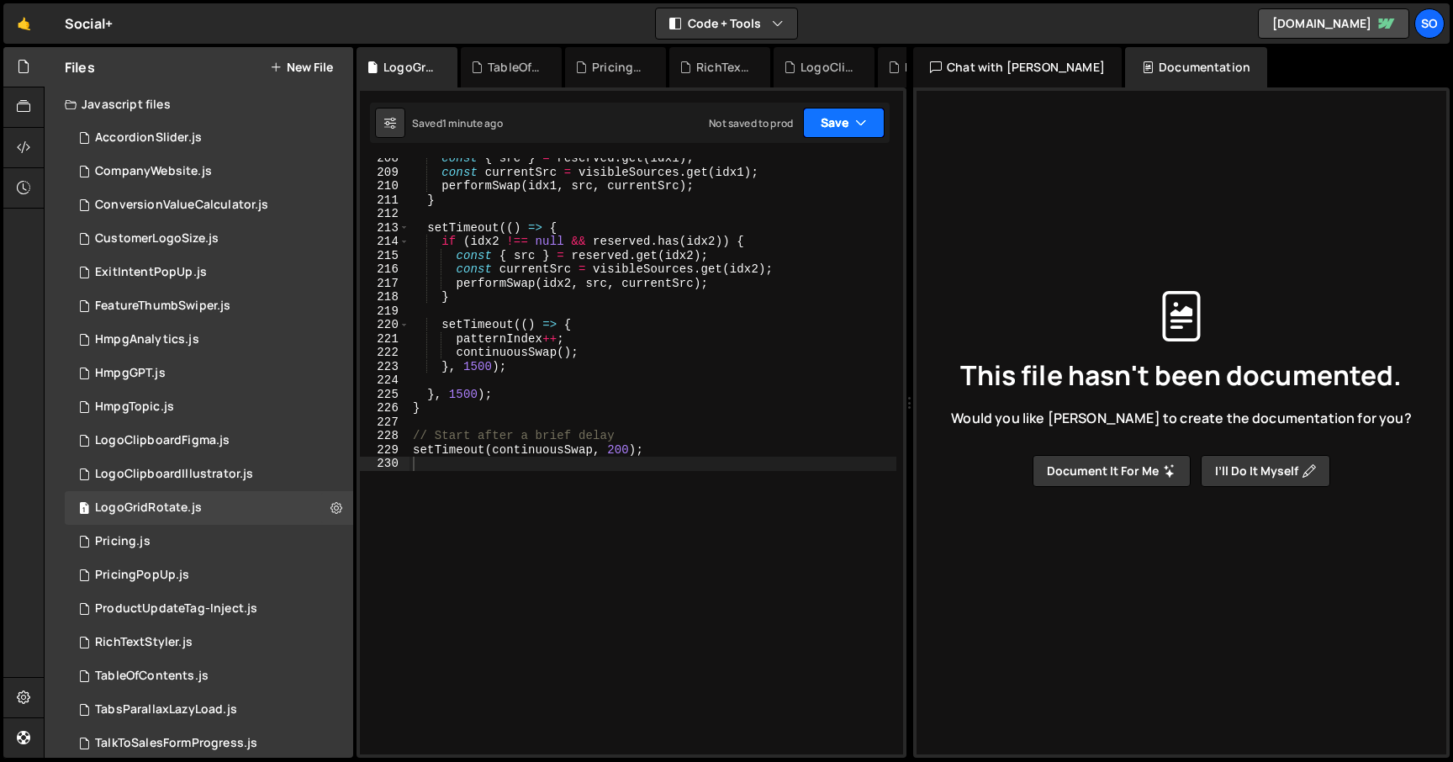
click at [841, 134] on button "Save" at bounding box center [844, 123] width 82 height 30
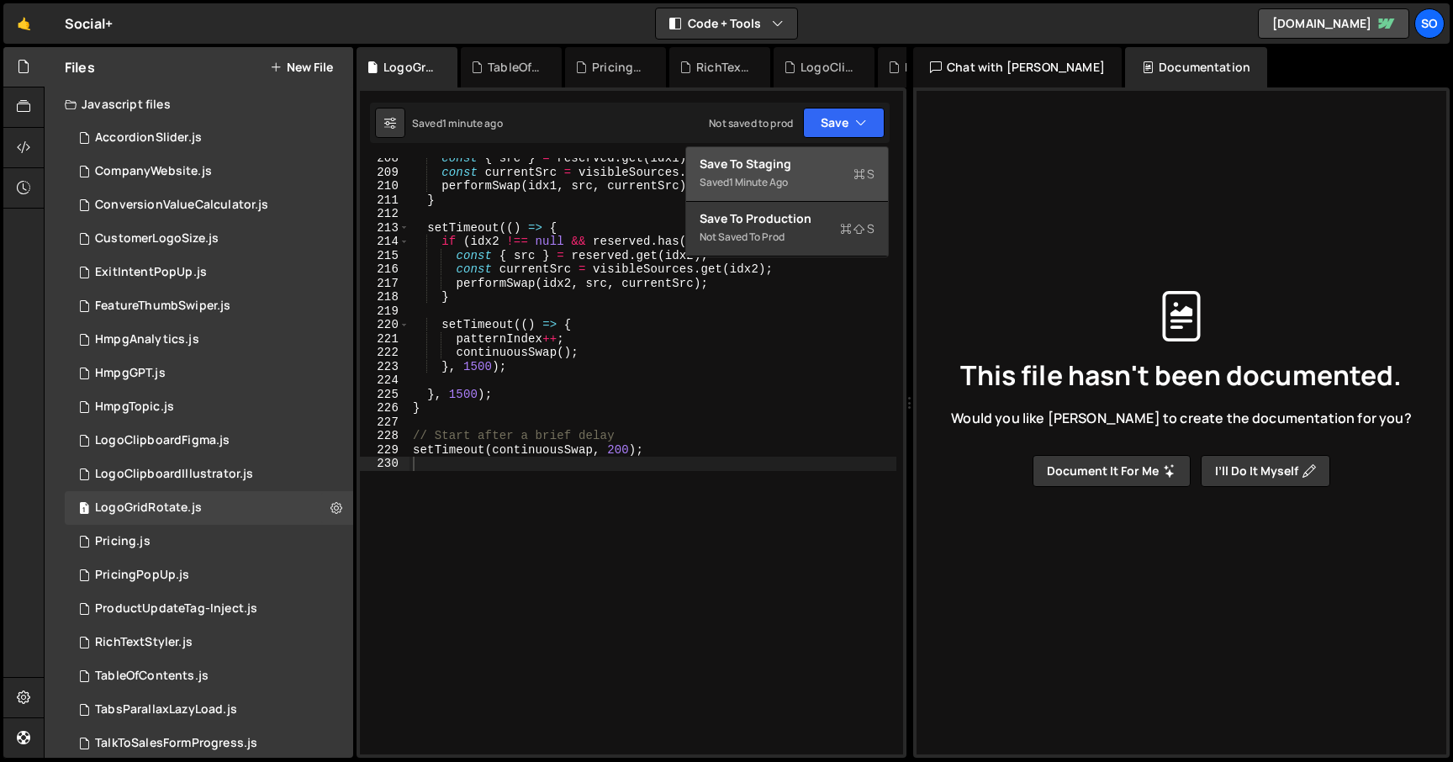
click at [833, 175] on div "Saved 1 minute ago" at bounding box center [787, 182] width 175 height 20
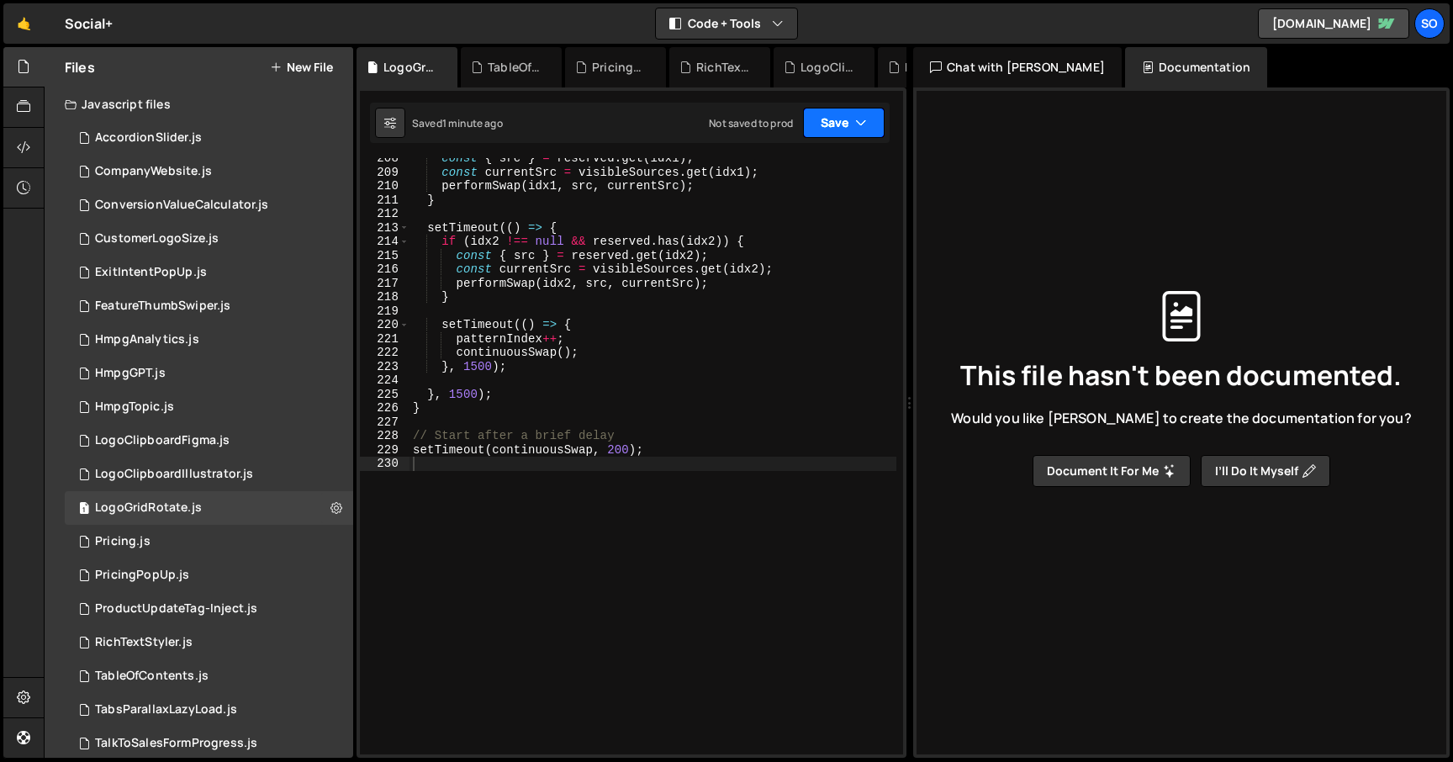
click at [838, 118] on button "Save" at bounding box center [844, 123] width 82 height 30
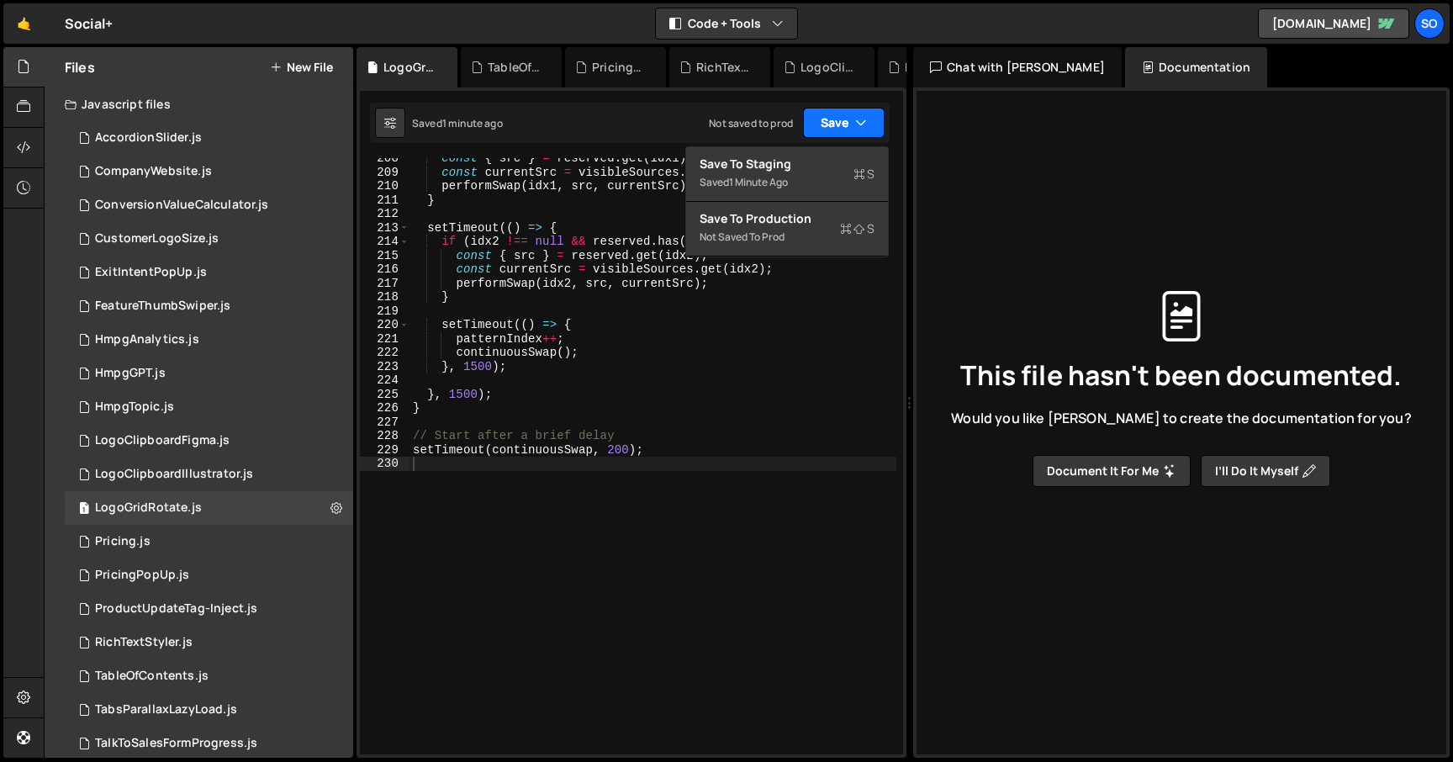
click at [842, 119] on button "Save" at bounding box center [844, 123] width 82 height 30
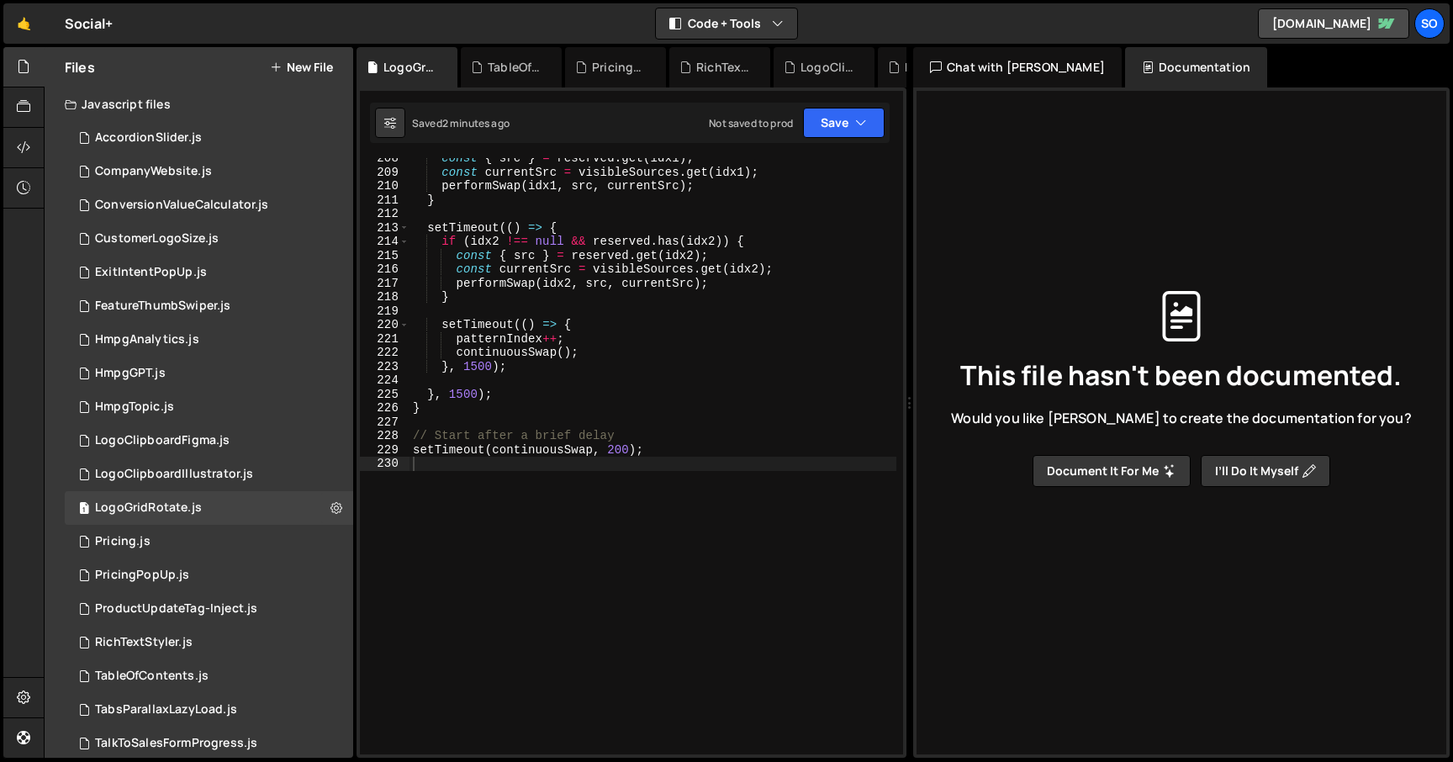
click at [856, 206] on div "const { src } = reserved . get ( idx1 ) ; const currentSrc = visibleSources . g…" at bounding box center [653, 463] width 487 height 624
click at [863, 114] on button "Save" at bounding box center [844, 123] width 82 height 30
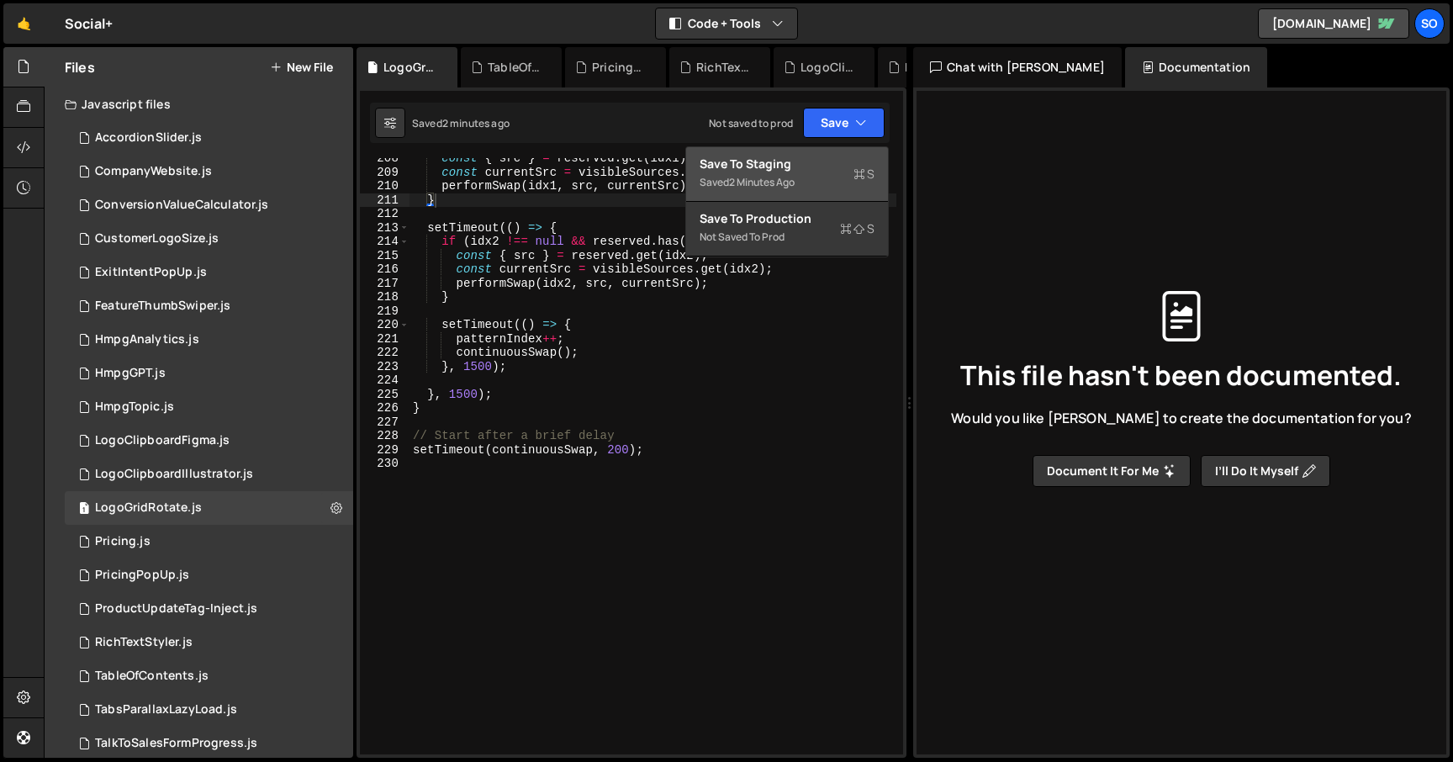
click at [807, 160] on div "Save to Staging S" at bounding box center [787, 164] width 175 height 17
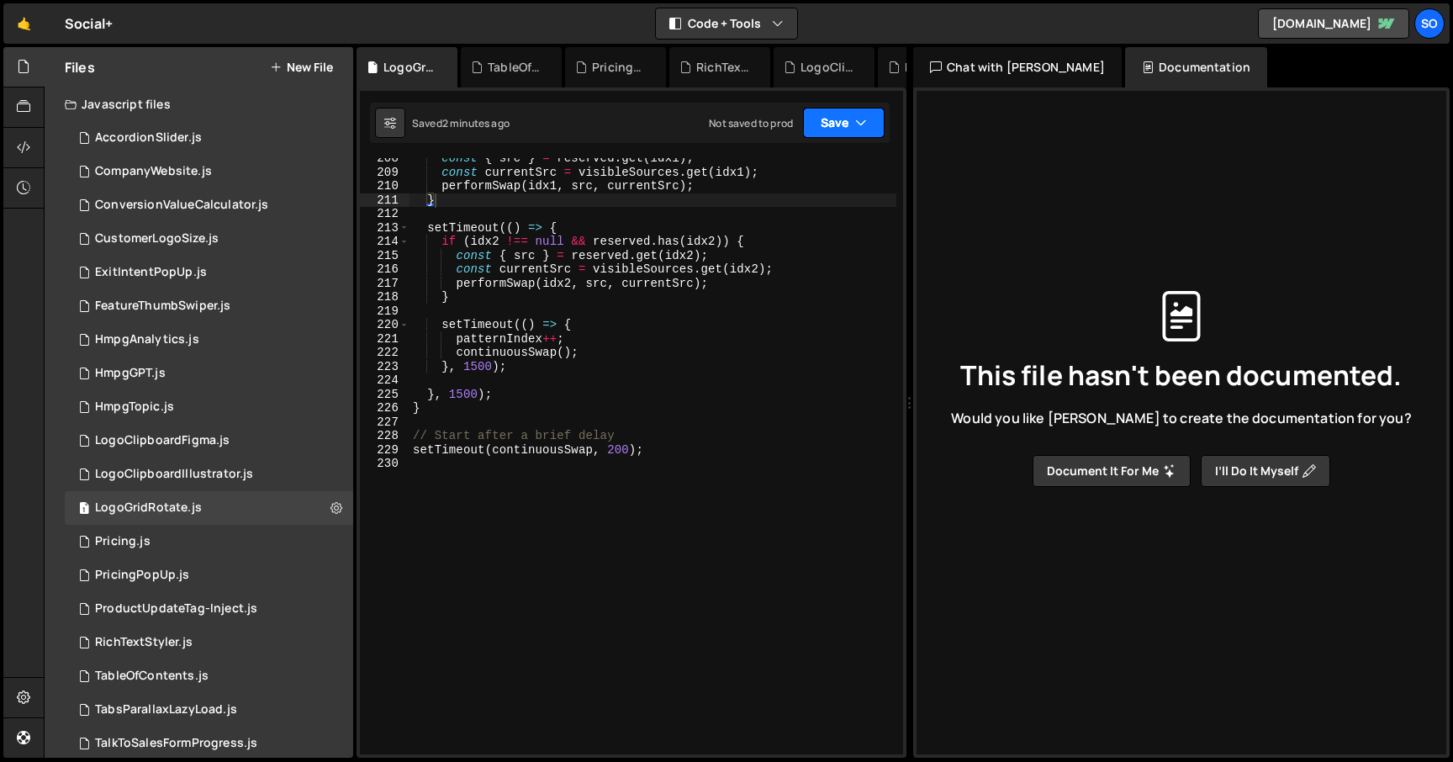
click at [839, 109] on button "Save" at bounding box center [844, 123] width 82 height 30
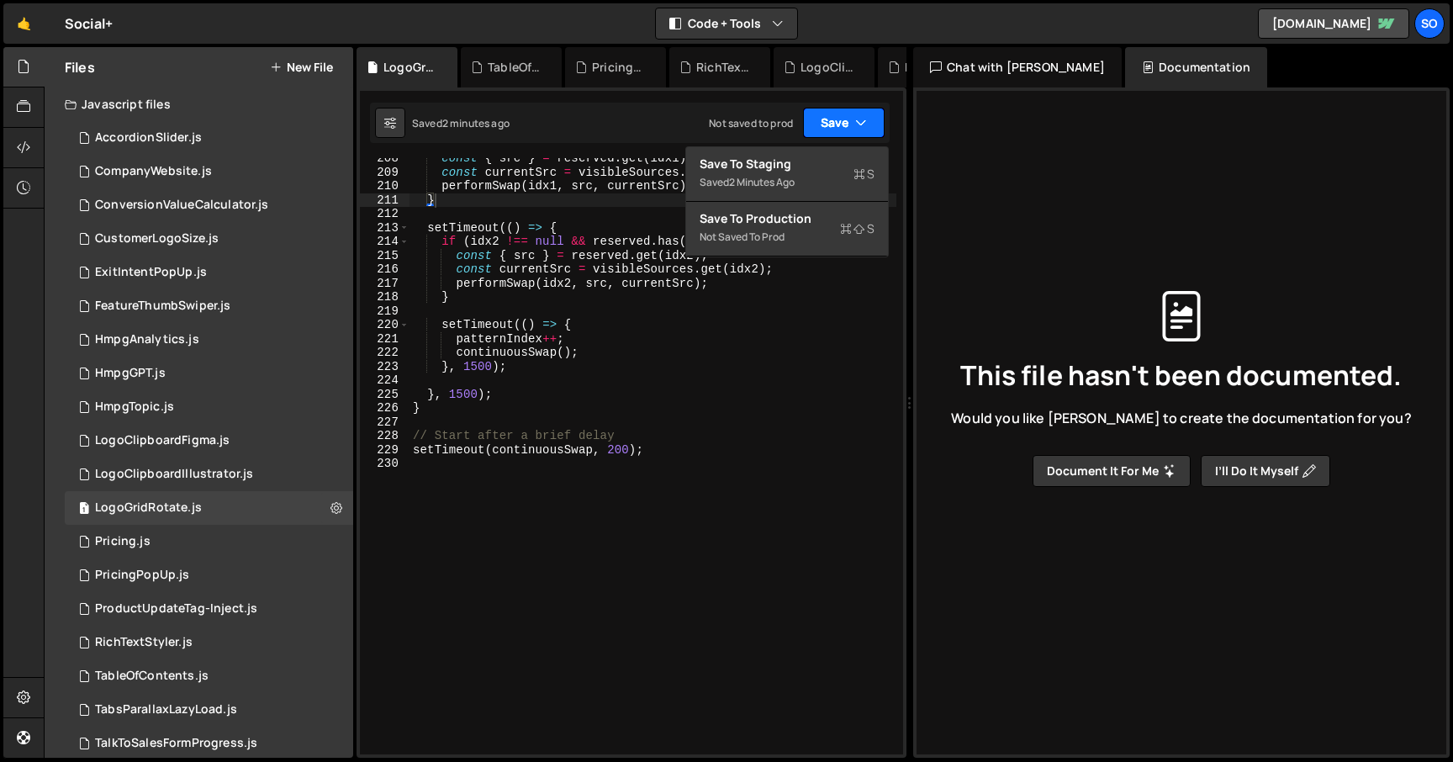
click at [839, 109] on button "Save" at bounding box center [844, 123] width 82 height 30
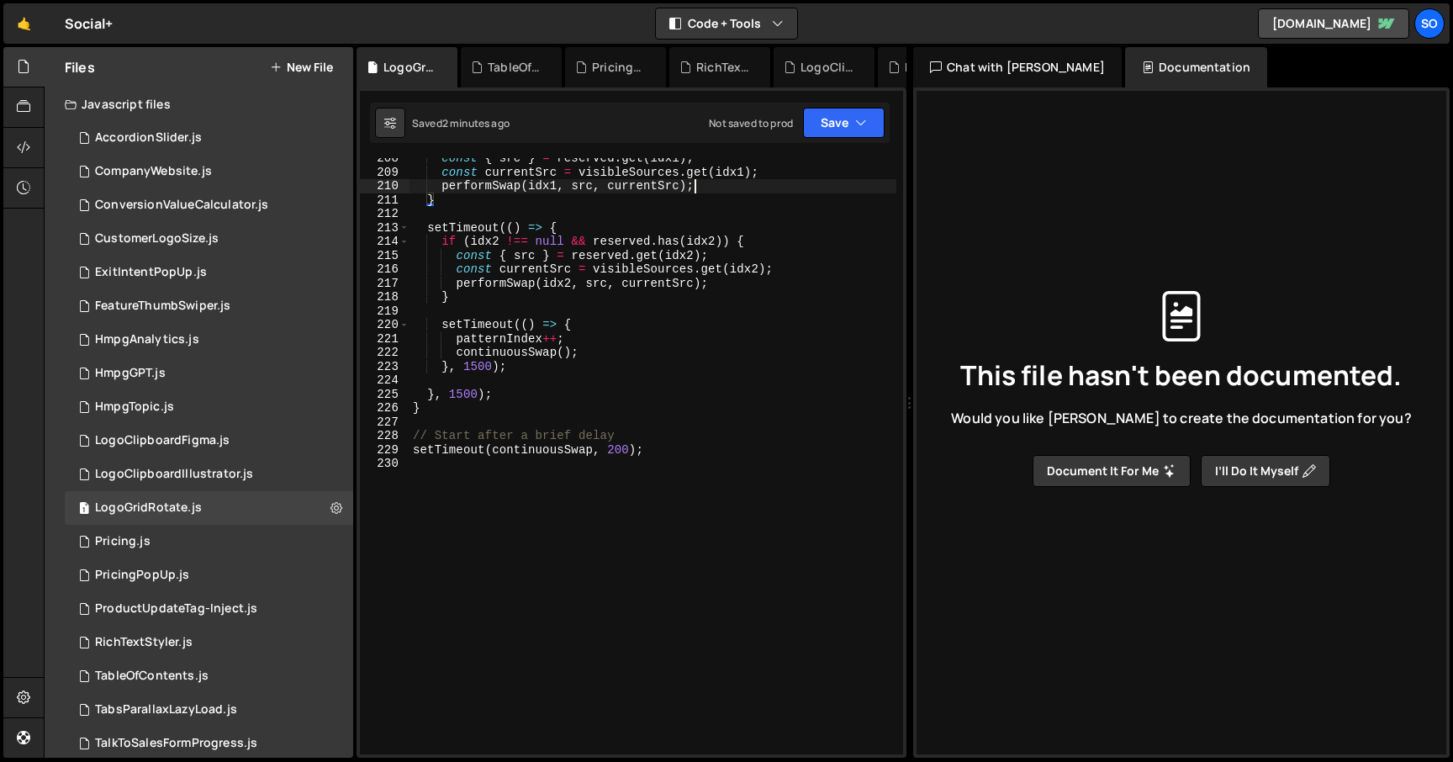
click at [765, 190] on div "const { src } = reserved . get ( idx1 ) ; const currentSrc = visibleSources . g…" at bounding box center [653, 463] width 487 height 624
type textarea "setTimeout(continuousSwap, 200);"
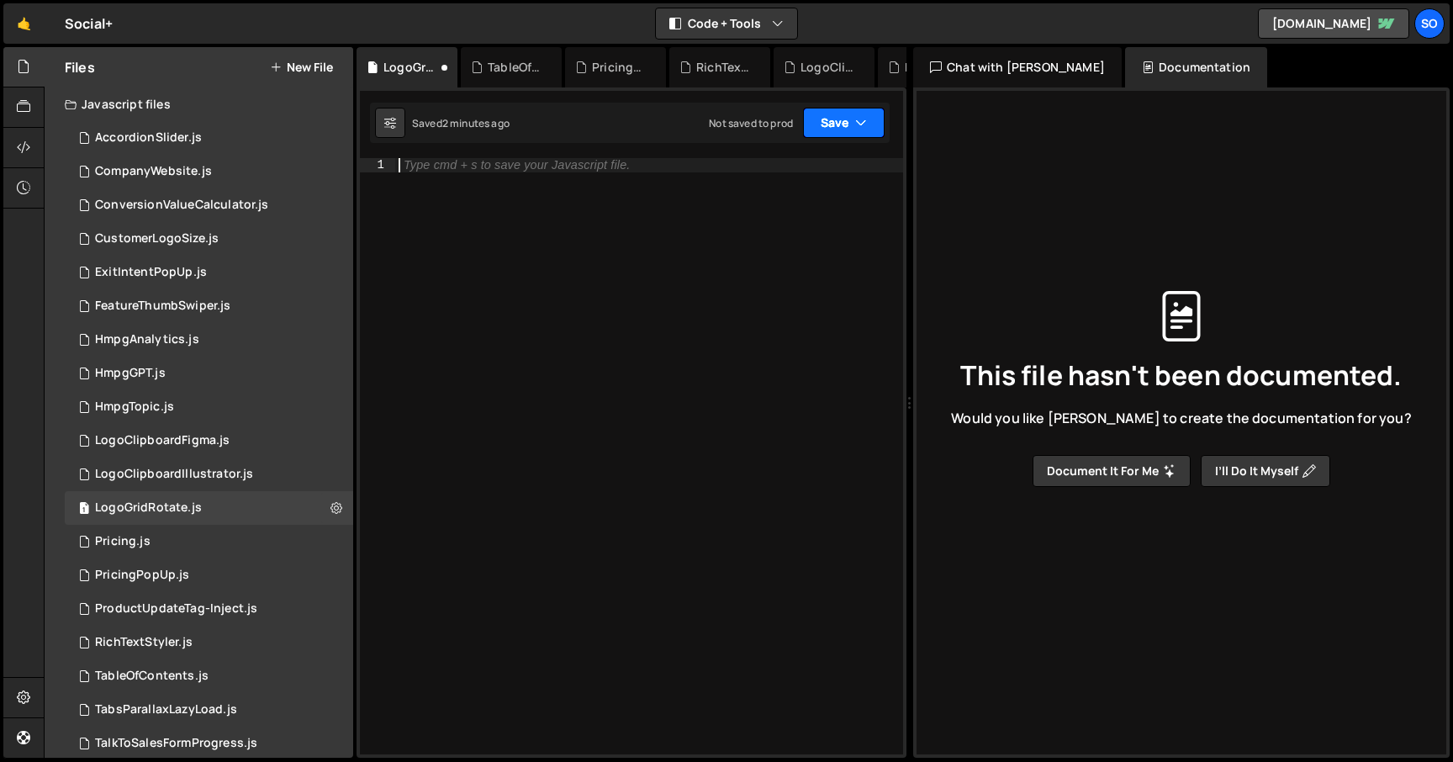
drag, startPoint x: 850, startPoint y: 121, endPoint x: 831, endPoint y: 146, distance: 30.6
click at [850, 121] on button "Save" at bounding box center [844, 123] width 82 height 30
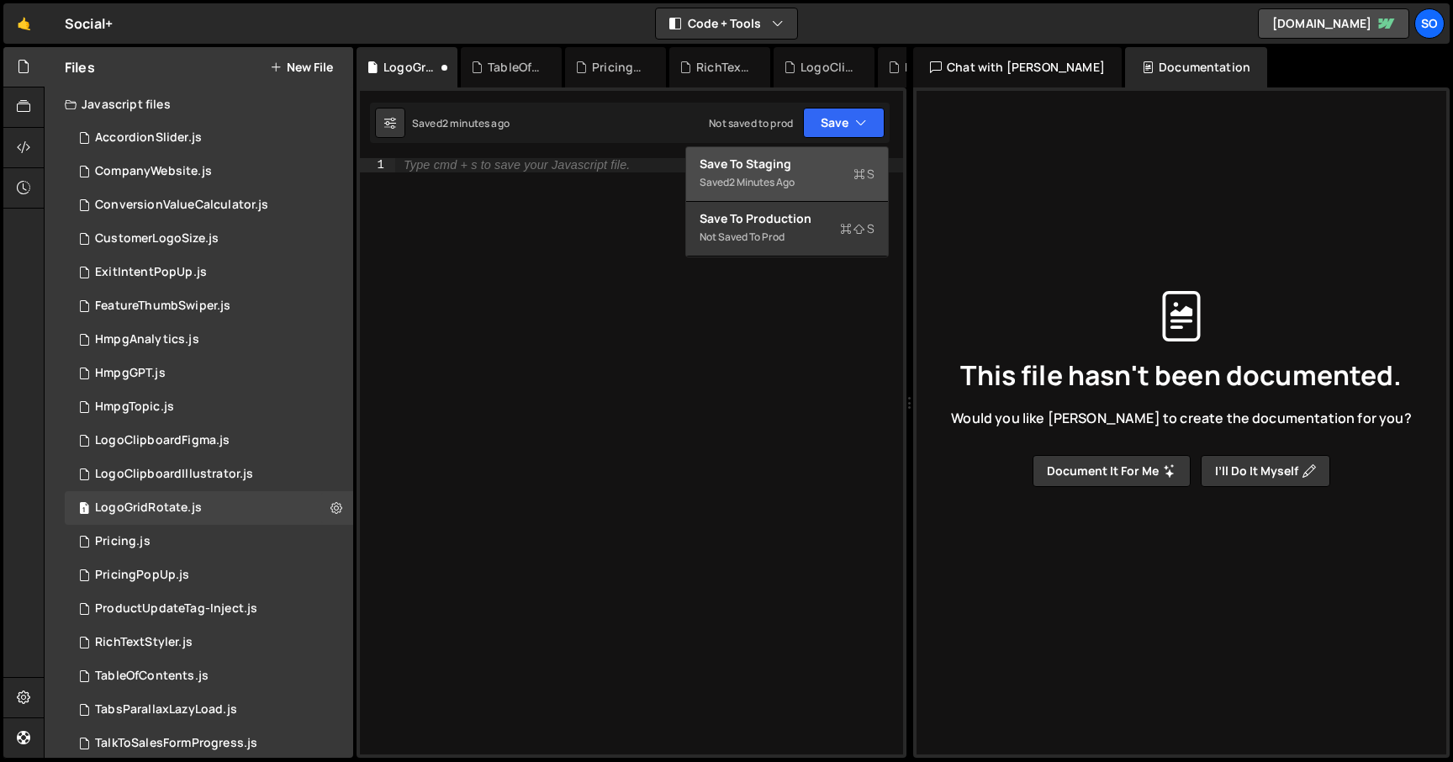
click at [804, 165] on div "Save to Staging S" at bounding box center [787, 164] width 175 height 17
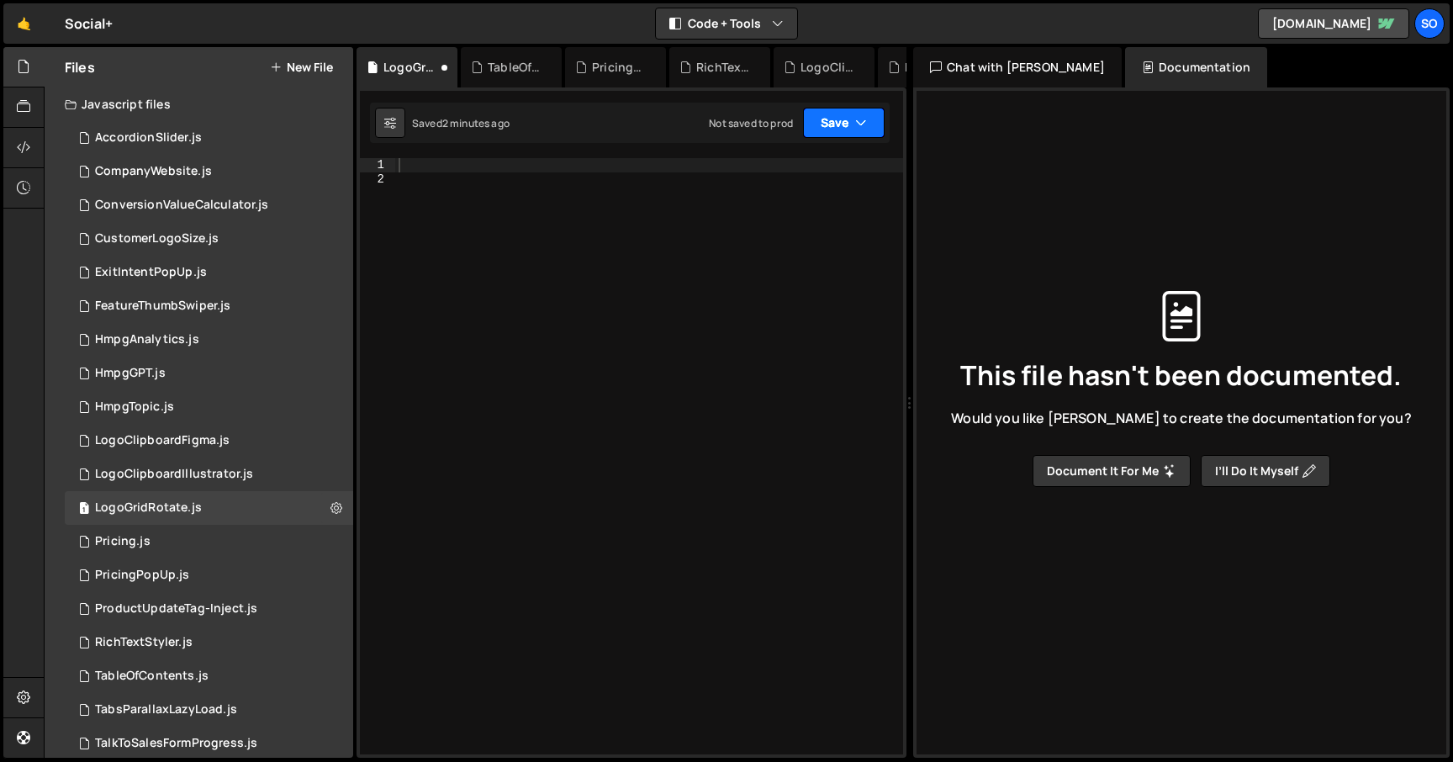
click at [846, 118] on button "Save" at bounding box center [844, 123] width 82 height 30
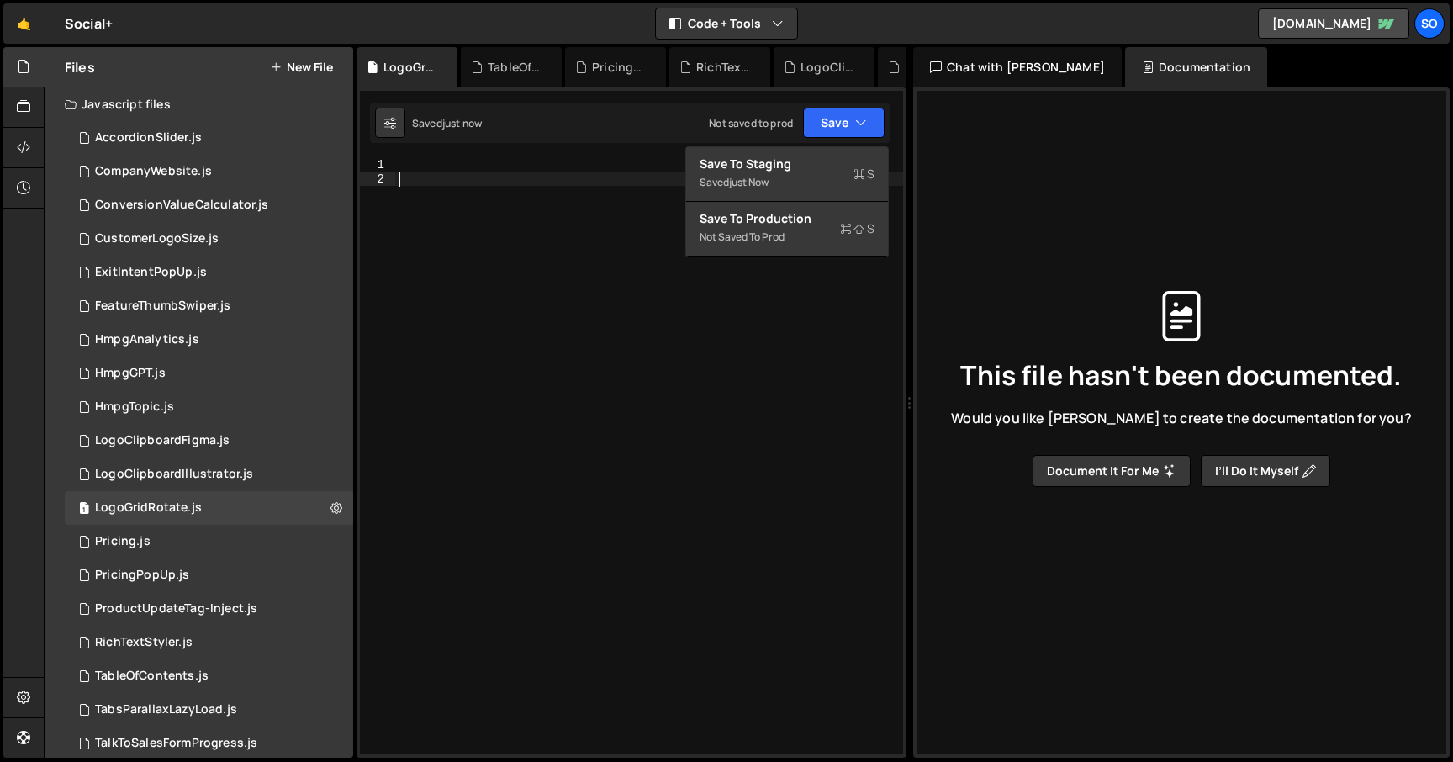
click at [613, 219] on div at bounding box center [649, 470] width 508 height 624
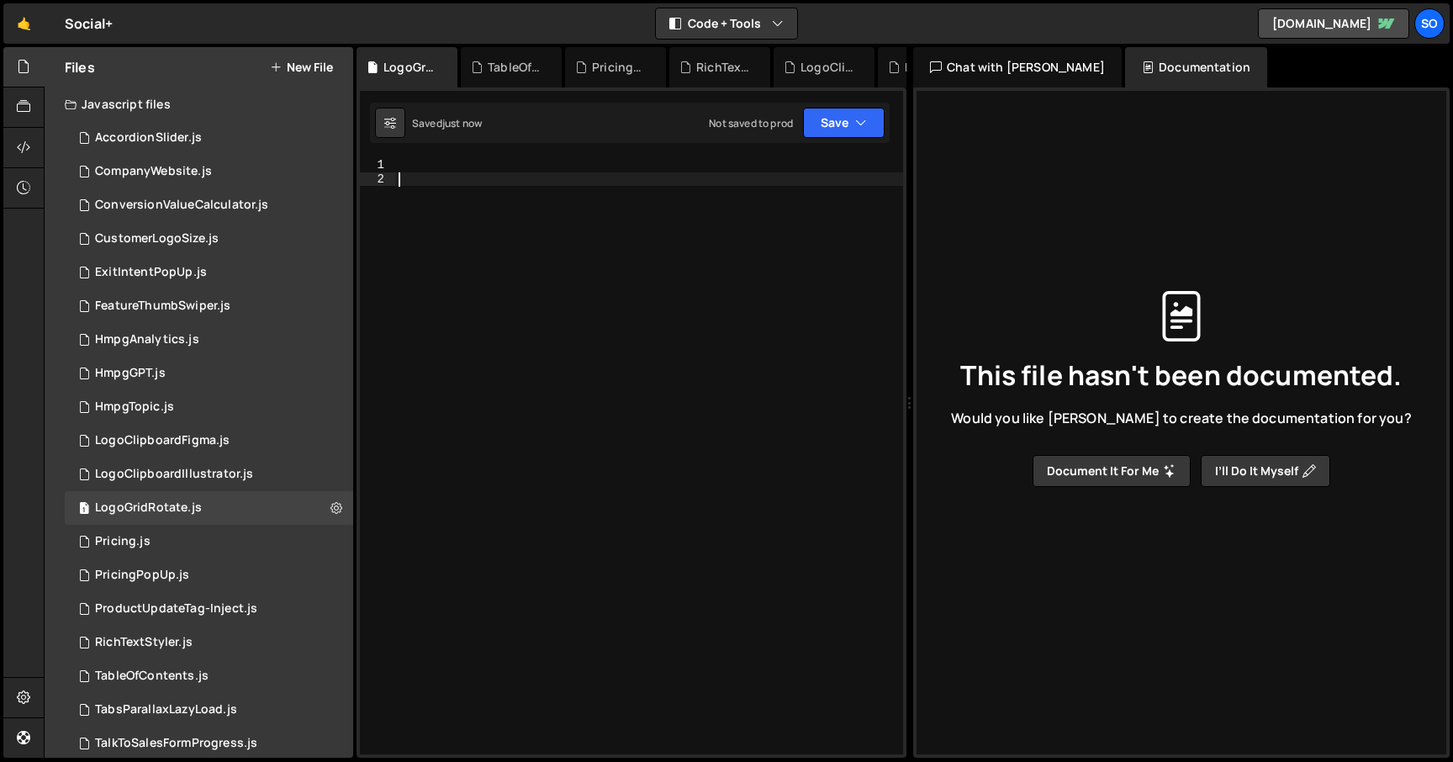
click at [586, 204] on div at bounding box center [649, 470] width 508 height 624
click at [627, 281] on div "Type cmd + s to save your Javascript file." at bounding box center [649, 470] width 508 height 624
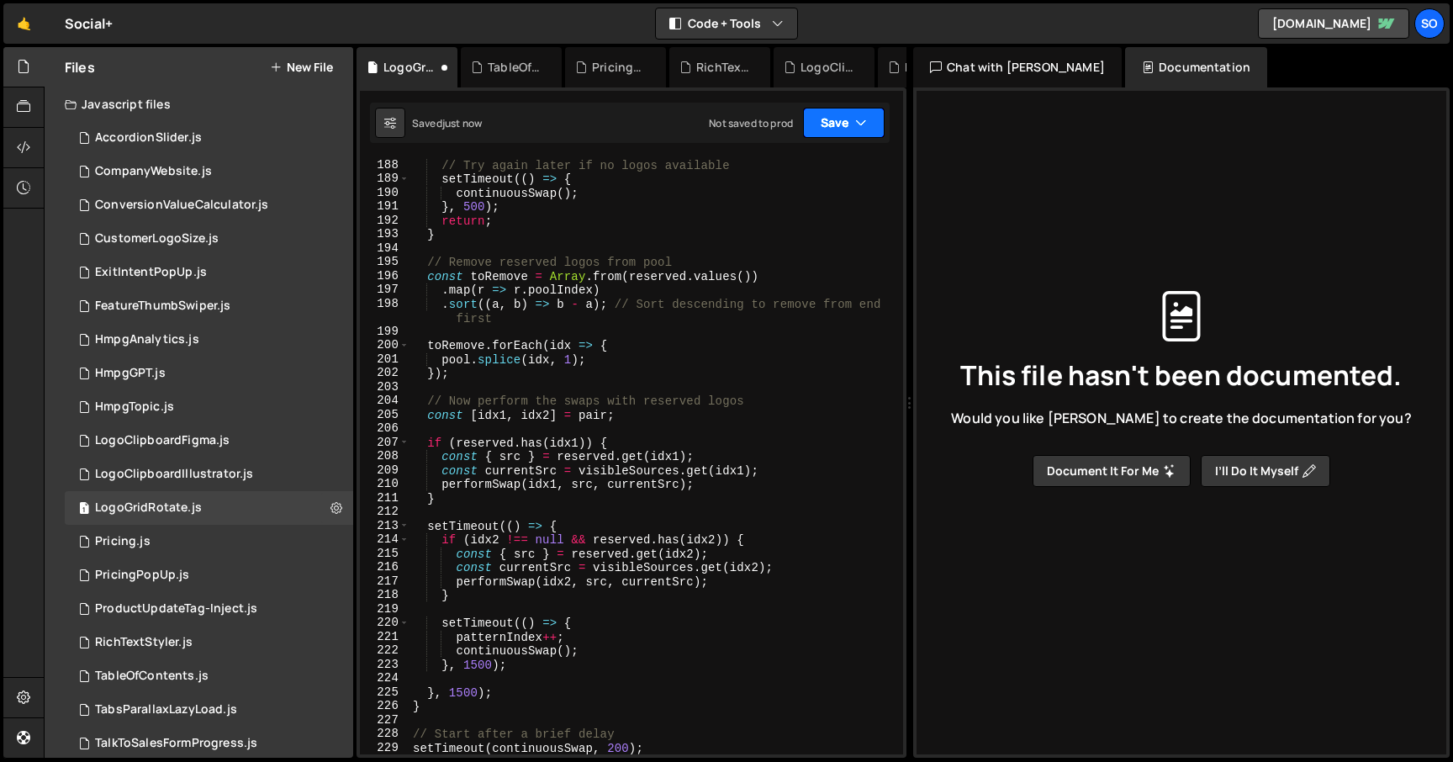
click at [827, 135] on button "Save" at bounding box center [844, 123] width 82 height 30
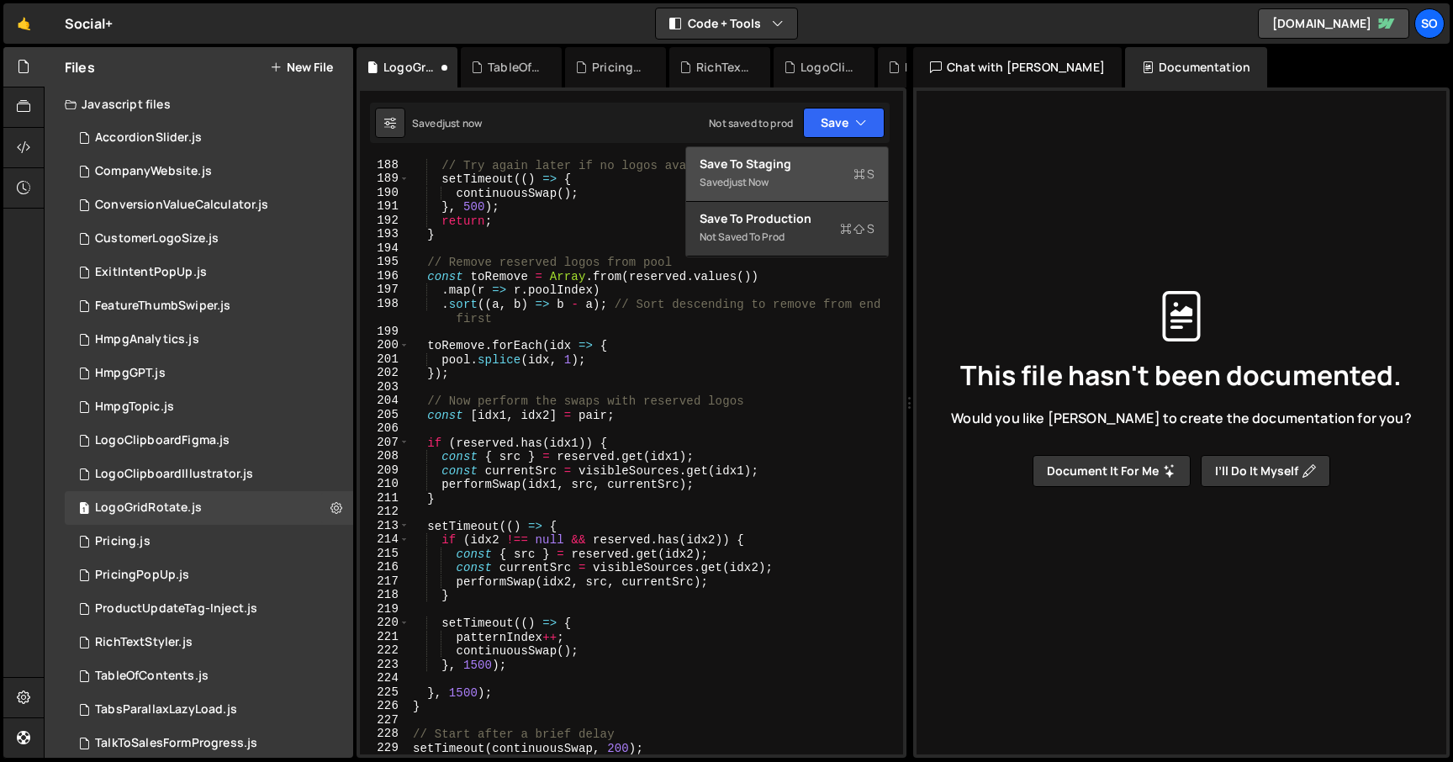
click at [759, 175] on div "just now" at bounding box center [749, 182] width 40 height 14
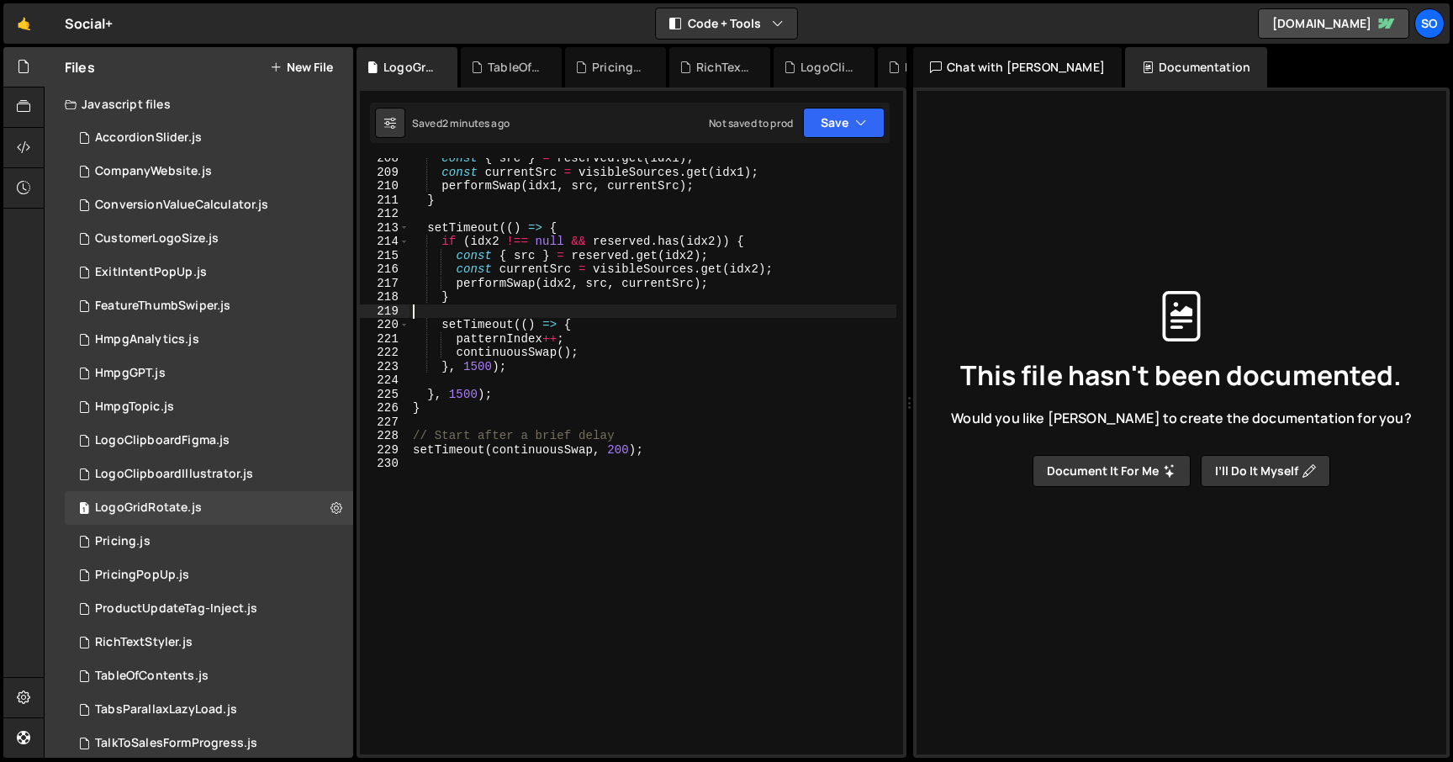
click at [722, 308] on div "const { src } = reserved . get ( idx1 ) ; const currentSrc = visibleSources . g…" at bounding box center [653, 463] width 487 height 624
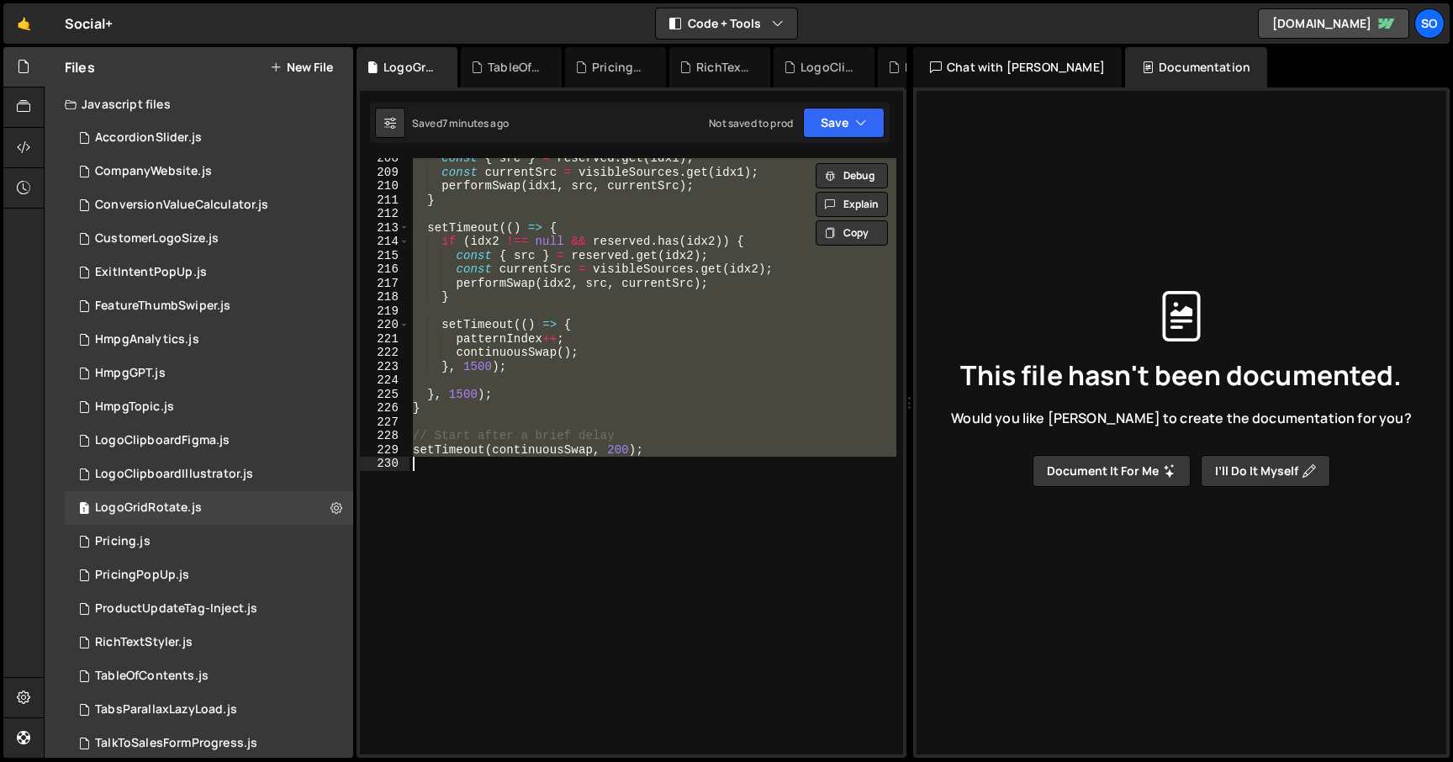
click at [730, 204] on div "const { src } = reserved . get ( idx1 ) ; const currentSrc = visibleSources . g…" at bounding box center [653, 456] width 487 height 596
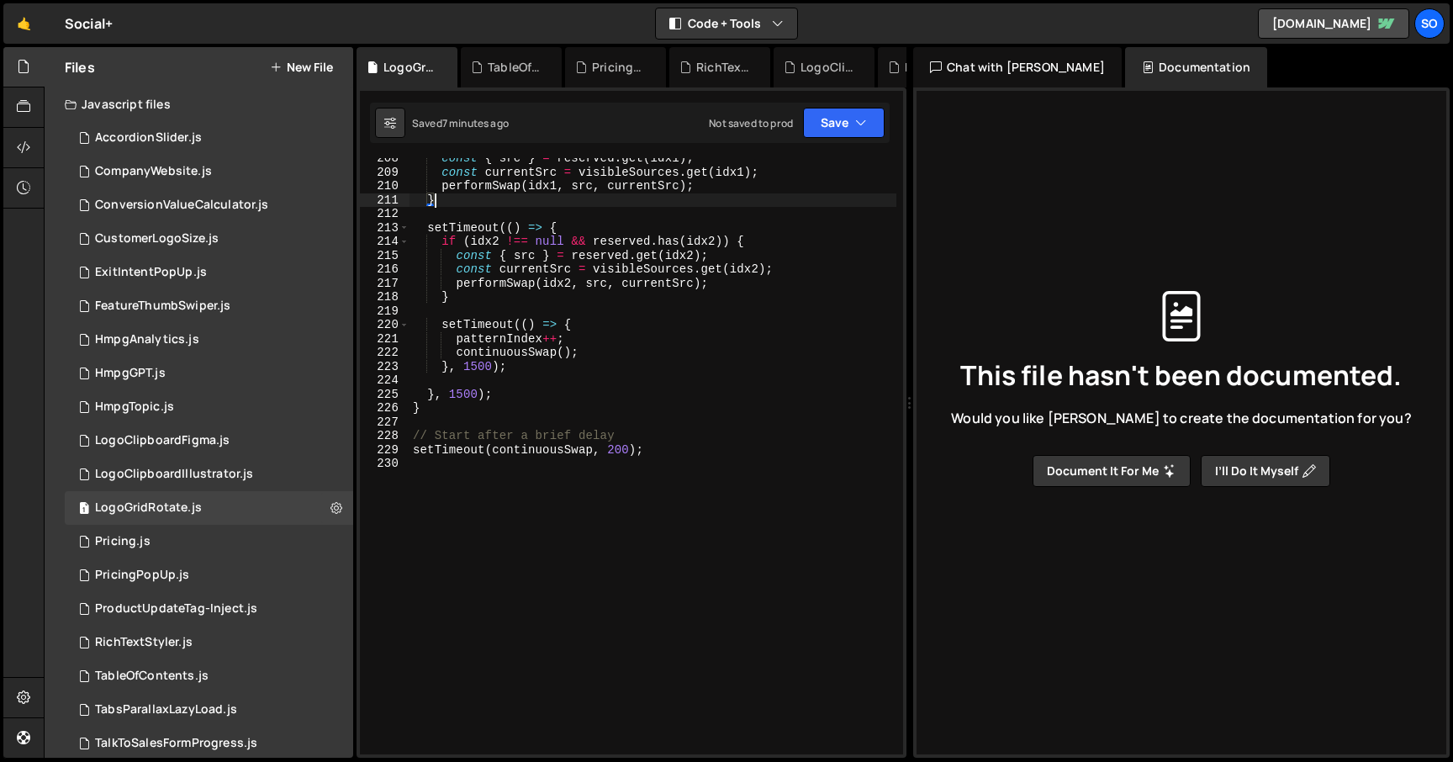
type textarea "setTimeout(continuousSwap, 200);"
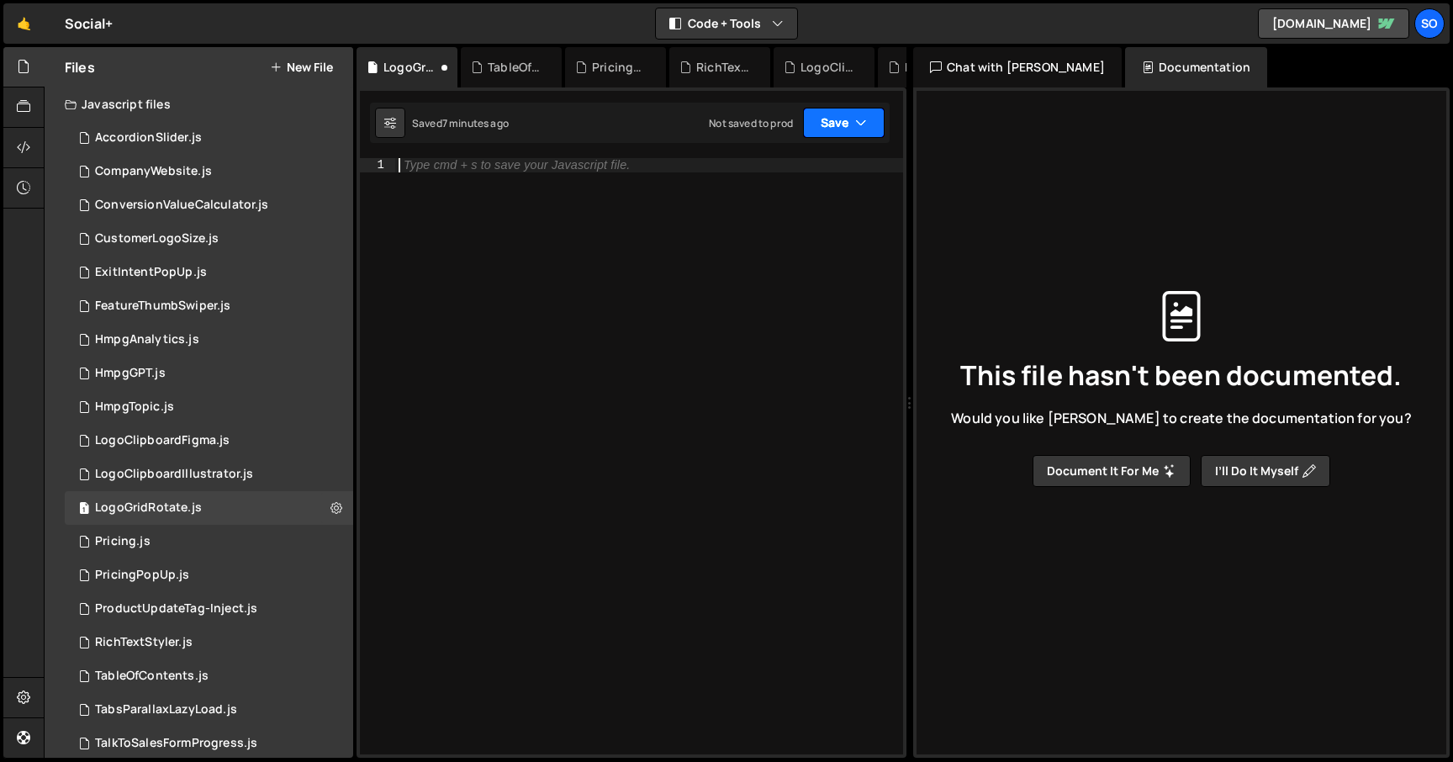
click at [832, 125] on button "Save" at bounding box center [844, 123] width 82 height 30
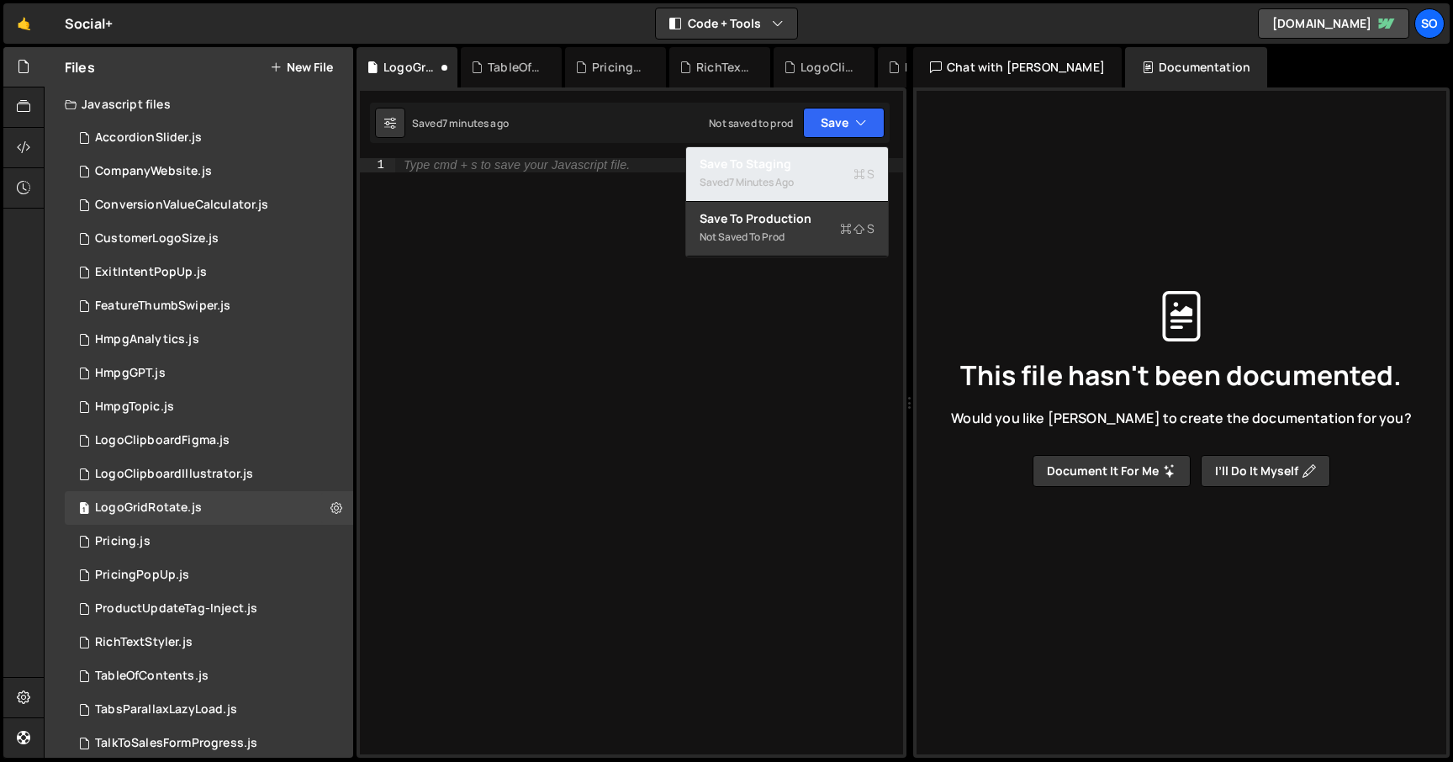
click at [800, 161] on div "Save to Staging S" at bounding box center [787, 164] width 175 height 17
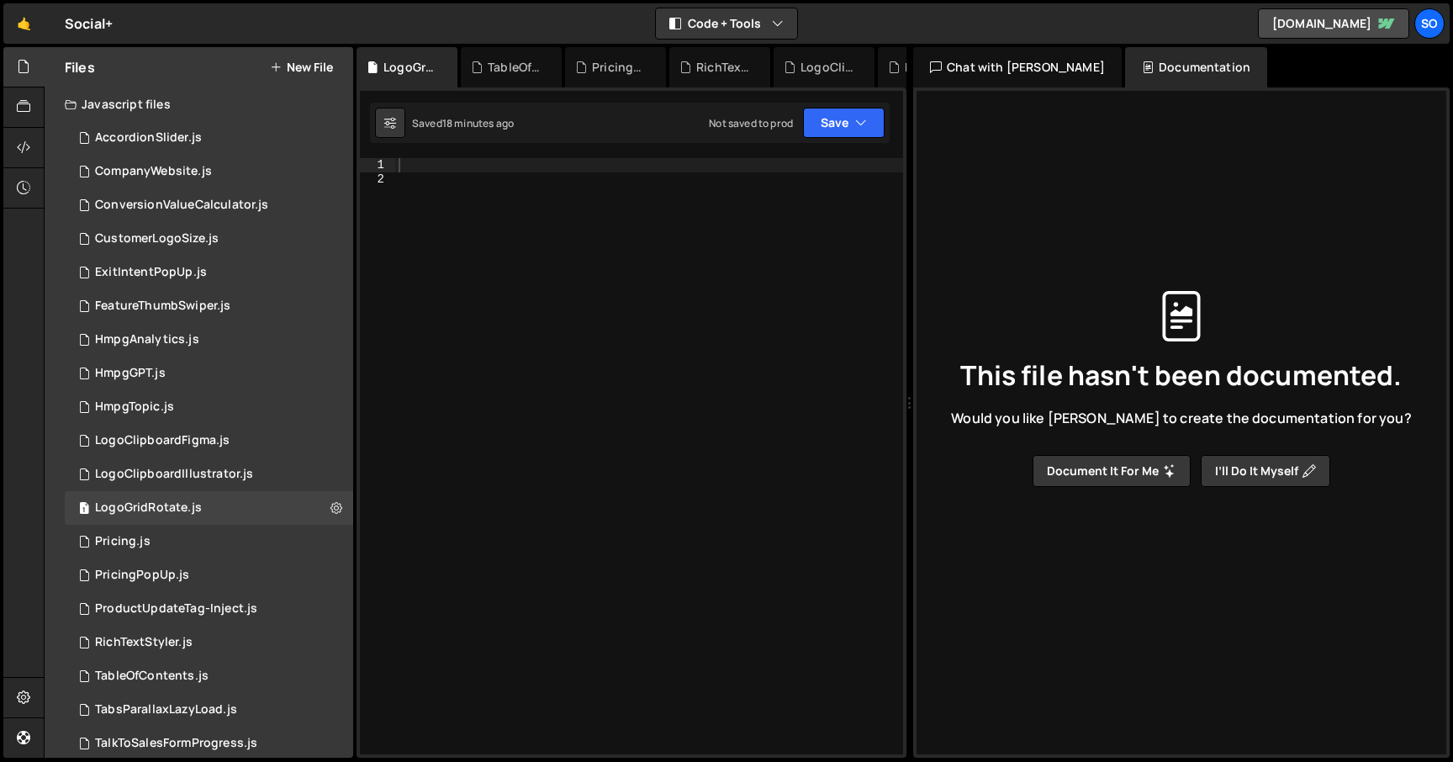
click at [481, 236] on div at bounding box center [649, 470] width 508 height 624
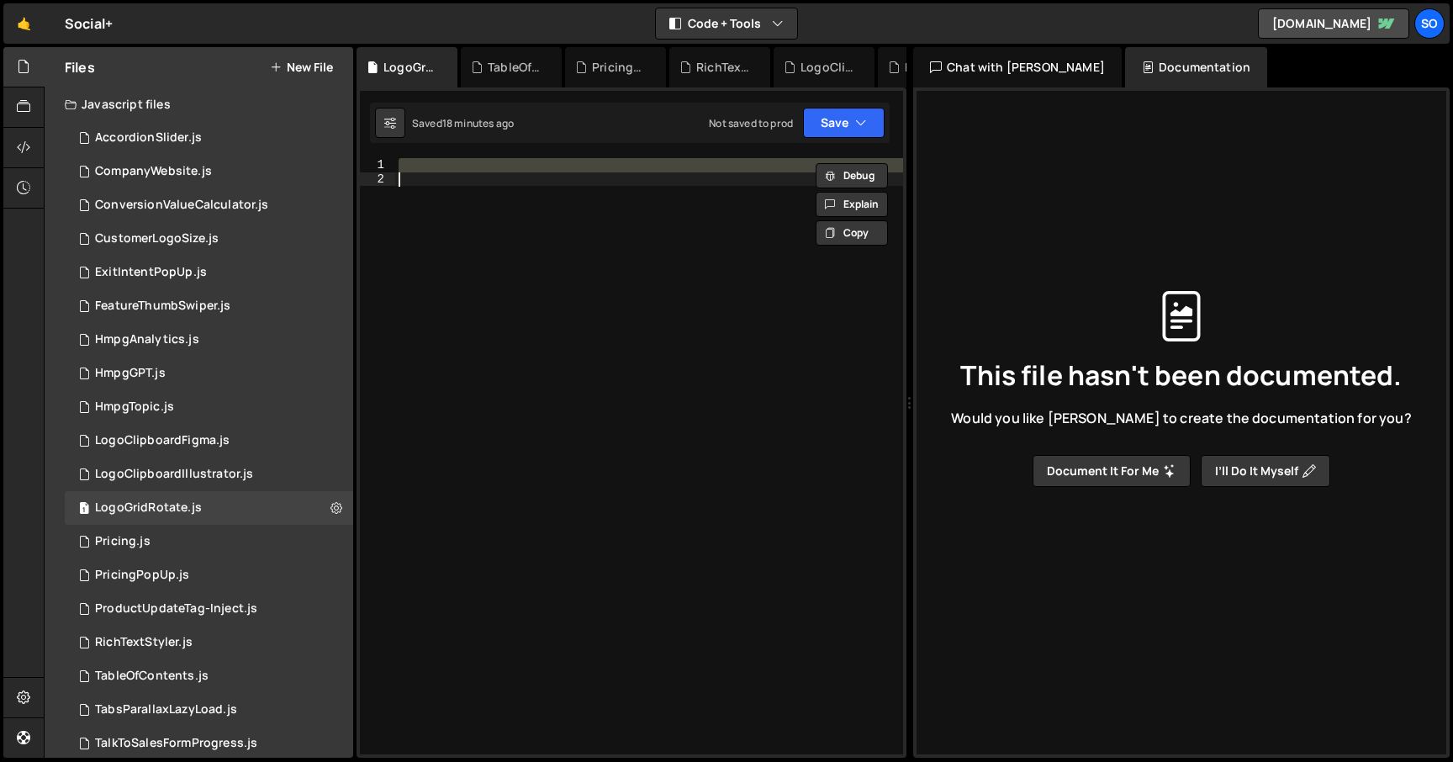
paste textarea "</script>"
type textarea "</script>"
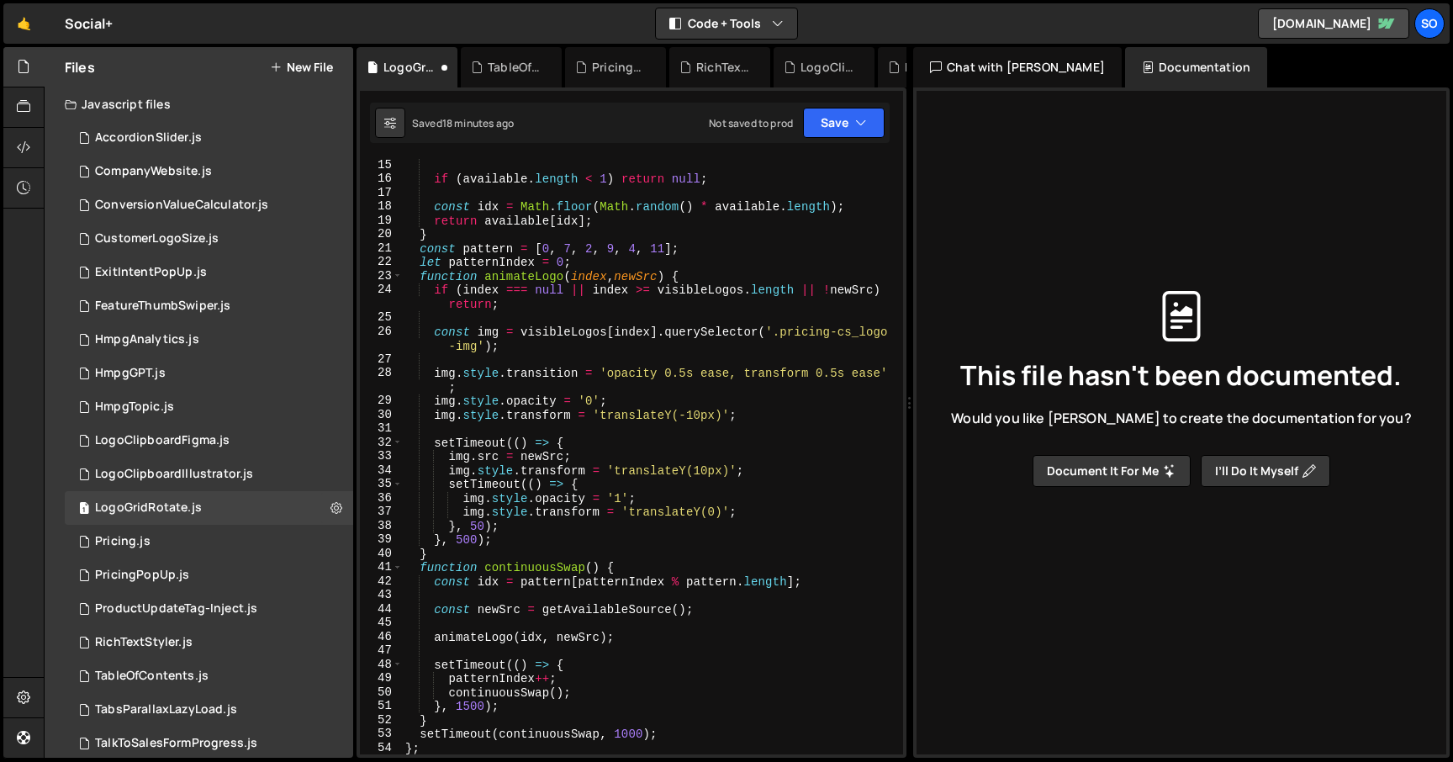
scroll to position [542, 0]
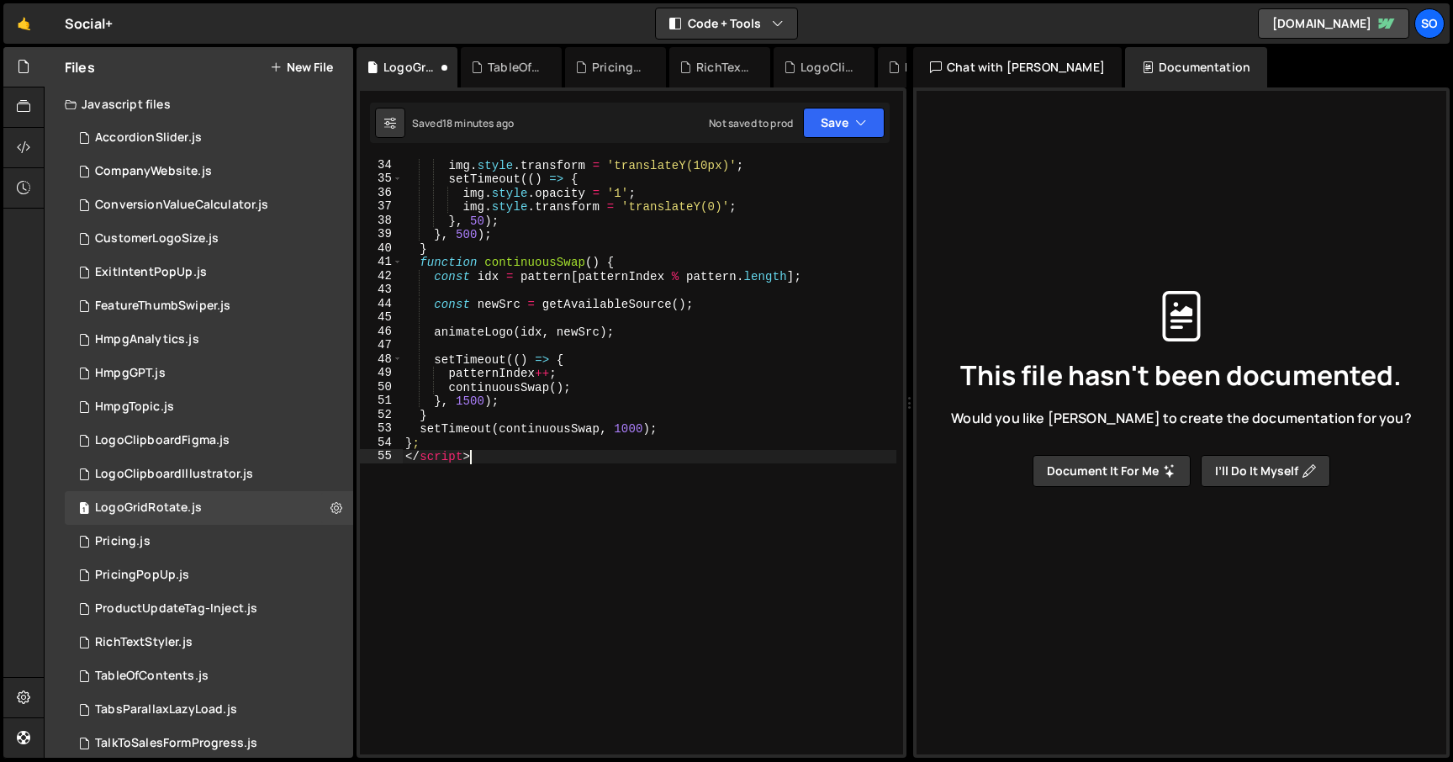
click at [361, 461] on div "</script> 34 35 36 37 38 39 40 41 42 43 44 45 46 47 48 49 50 51 52 53 54 55 img…" at bounding box center [631, 456] width 543 height 596
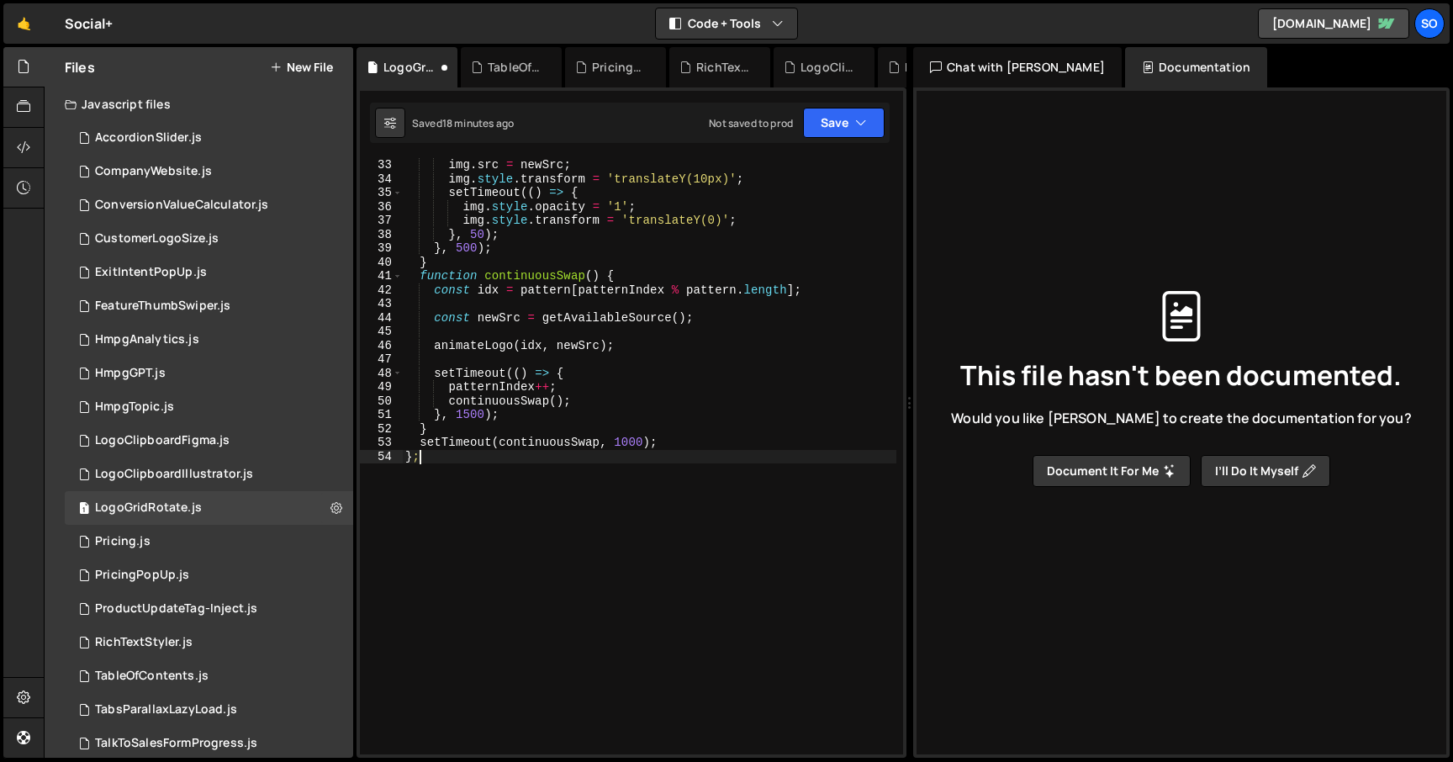
scroll to position [0, 0]
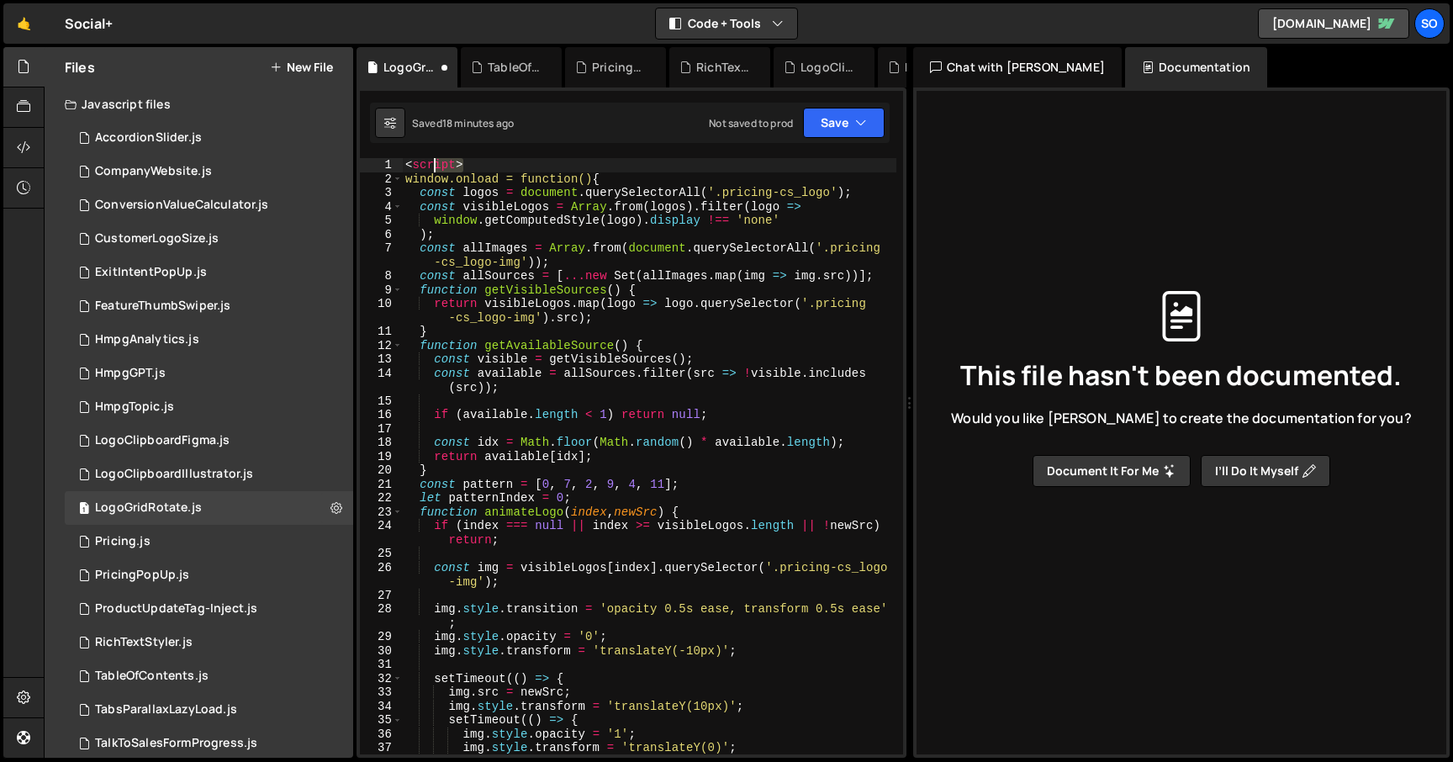
drag, startPoint x: 387, startPoint y: 160, endPoint x: 355, endPoint y: 160, distance: 32.0
click at [355, 160] on div "Files New File Javascript files 2 AccordionSlider.js 0 1 CompanyWebsite.js 0 1 …" at bounding box center [749, 403] width 1410 height 712
type textarea "<script>"
type textarea "window.onload = function() {"
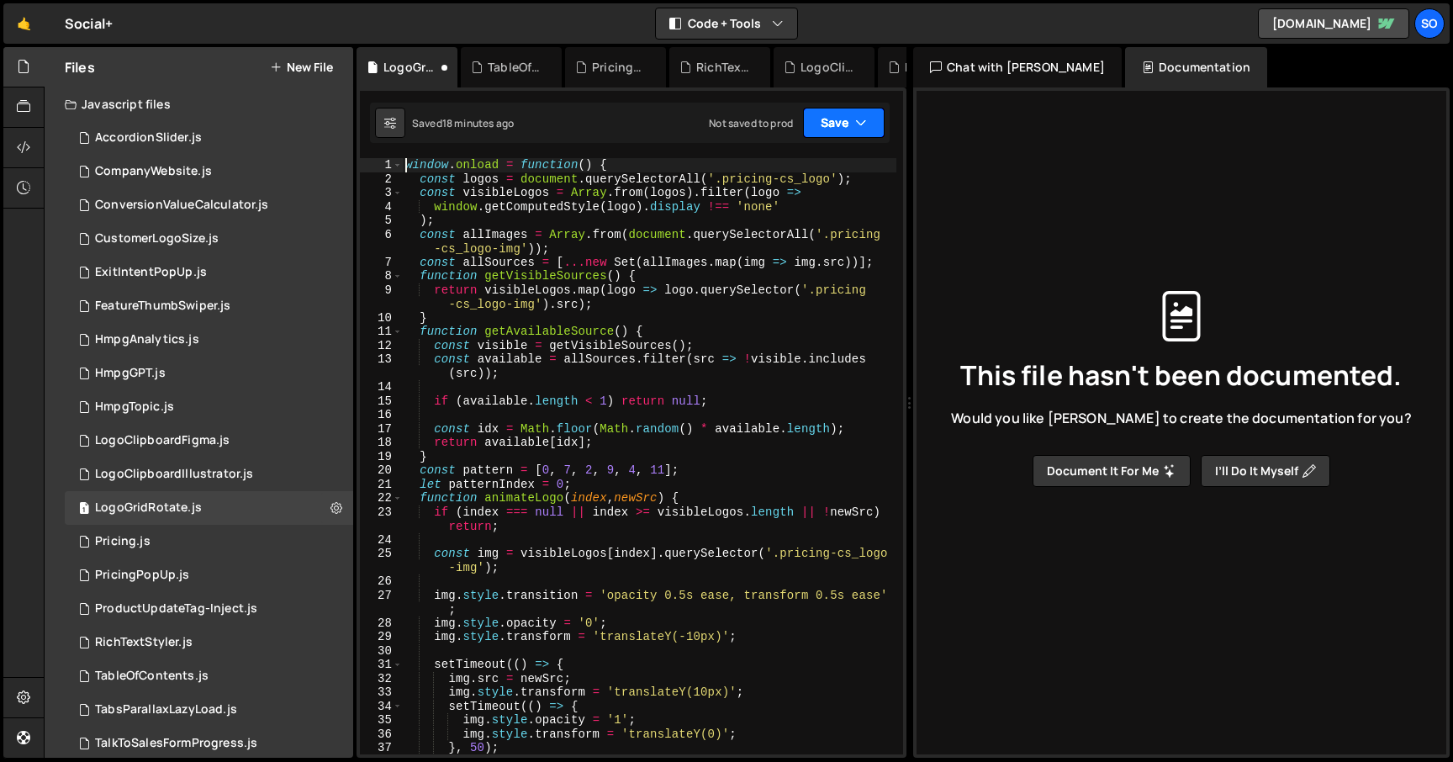
click at [829, 130] on button "Save" at bounding box center [844, 123] width 82 height 30
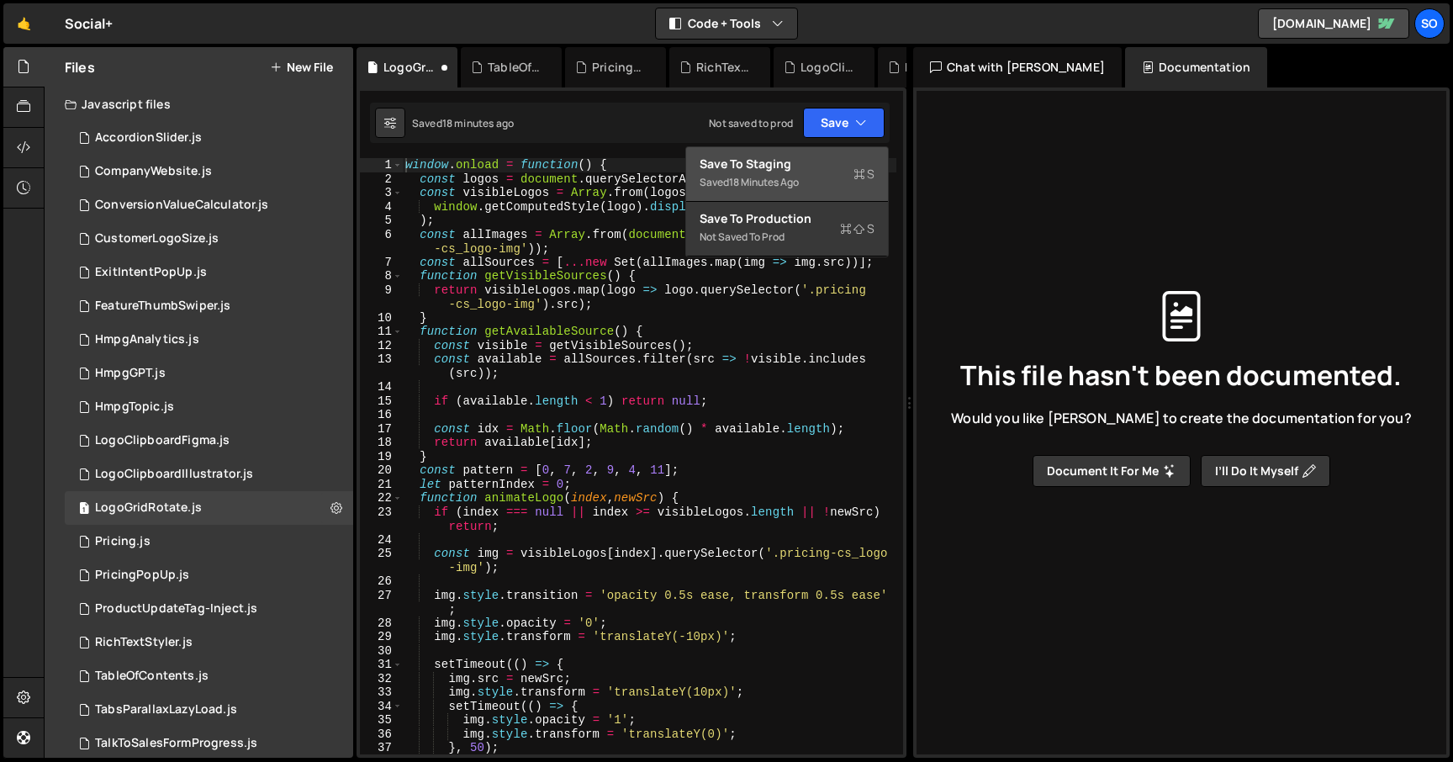
click at [789, 179] on div "18 minutes ago" at bounding box center [764, 182] width 70 height 14
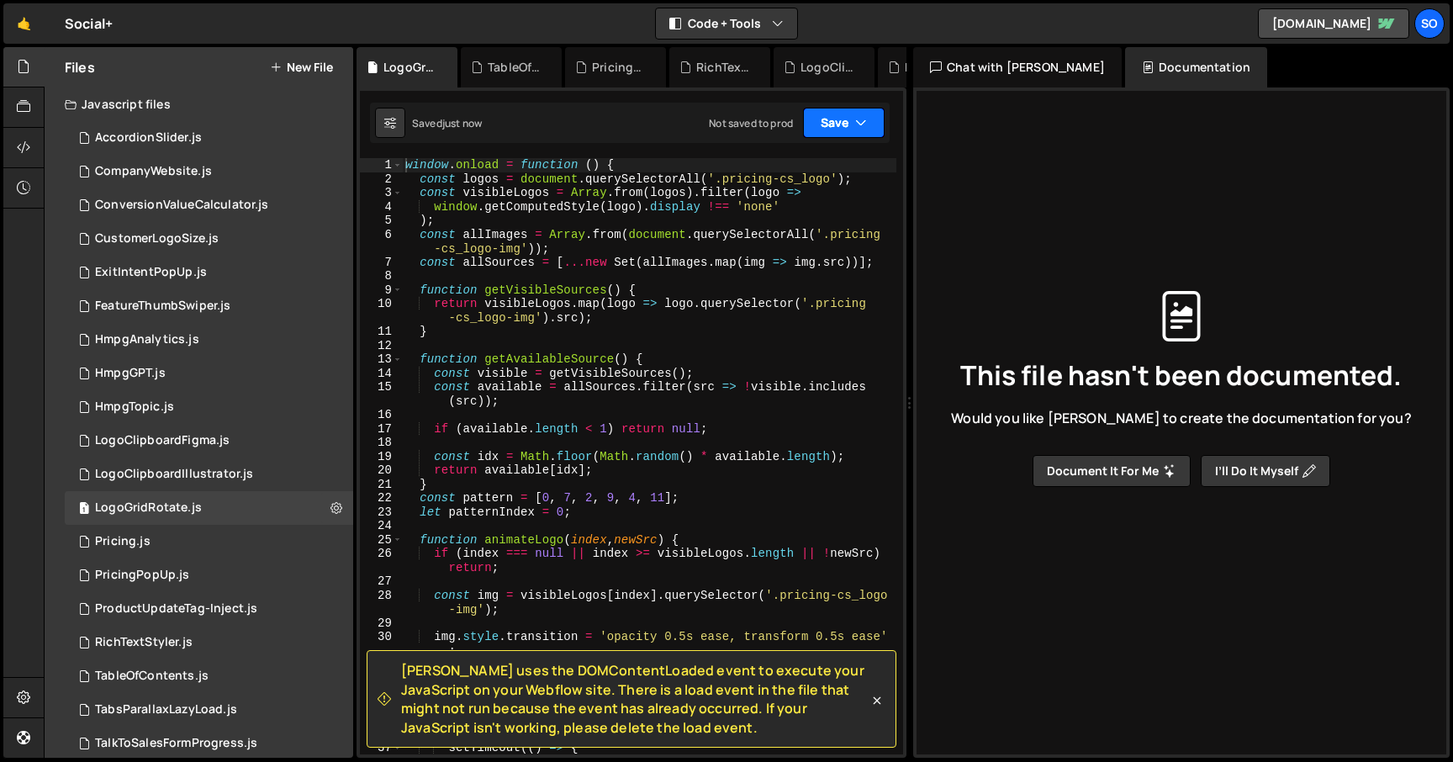
click at [855, 113] on button "Save" at bounding box center [844, 123] width 82 height 30
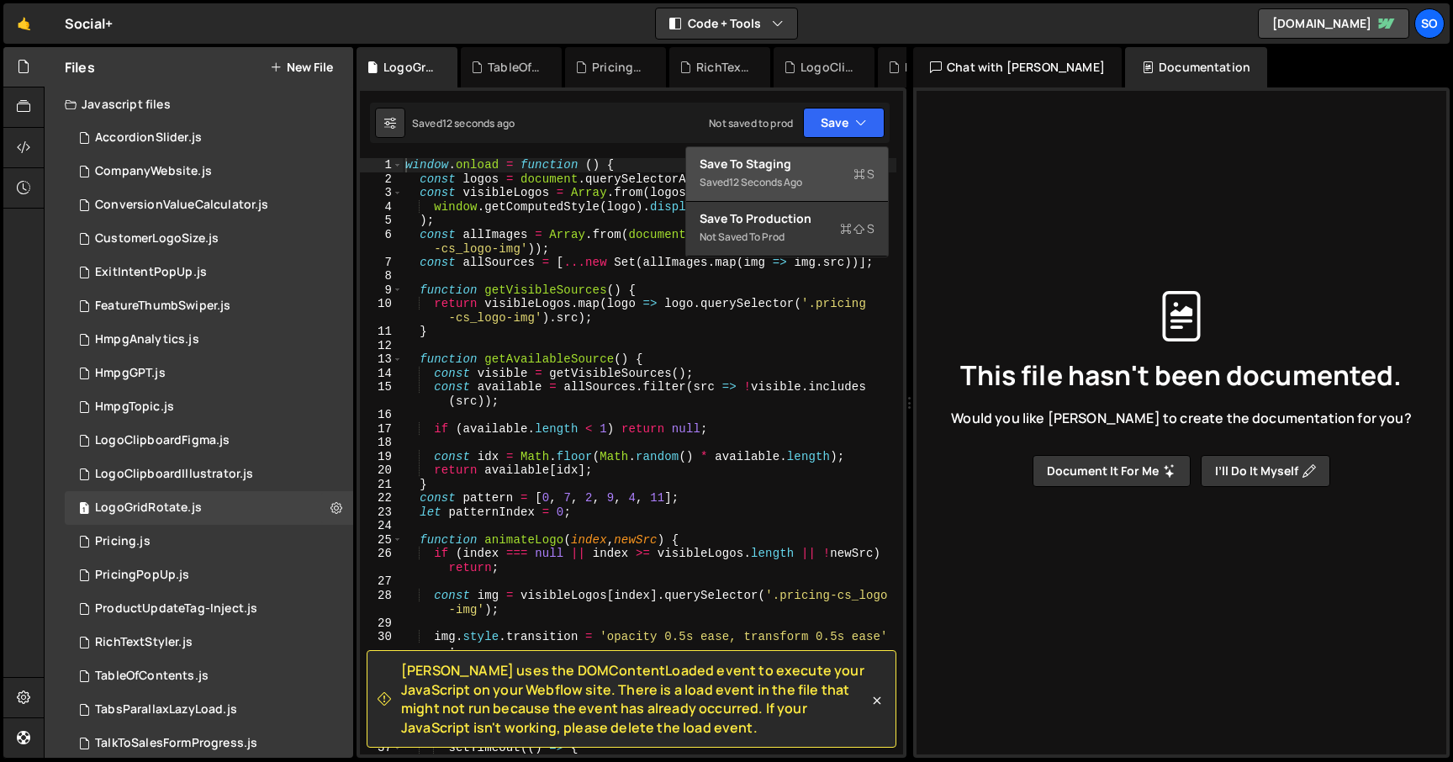
click at [702, 122] on div "Saved 12 seconds ago Not saved to prod Upgrade to Edit Save Save to Staging S S…" at bounding box center [630, 123] width 520 height 40
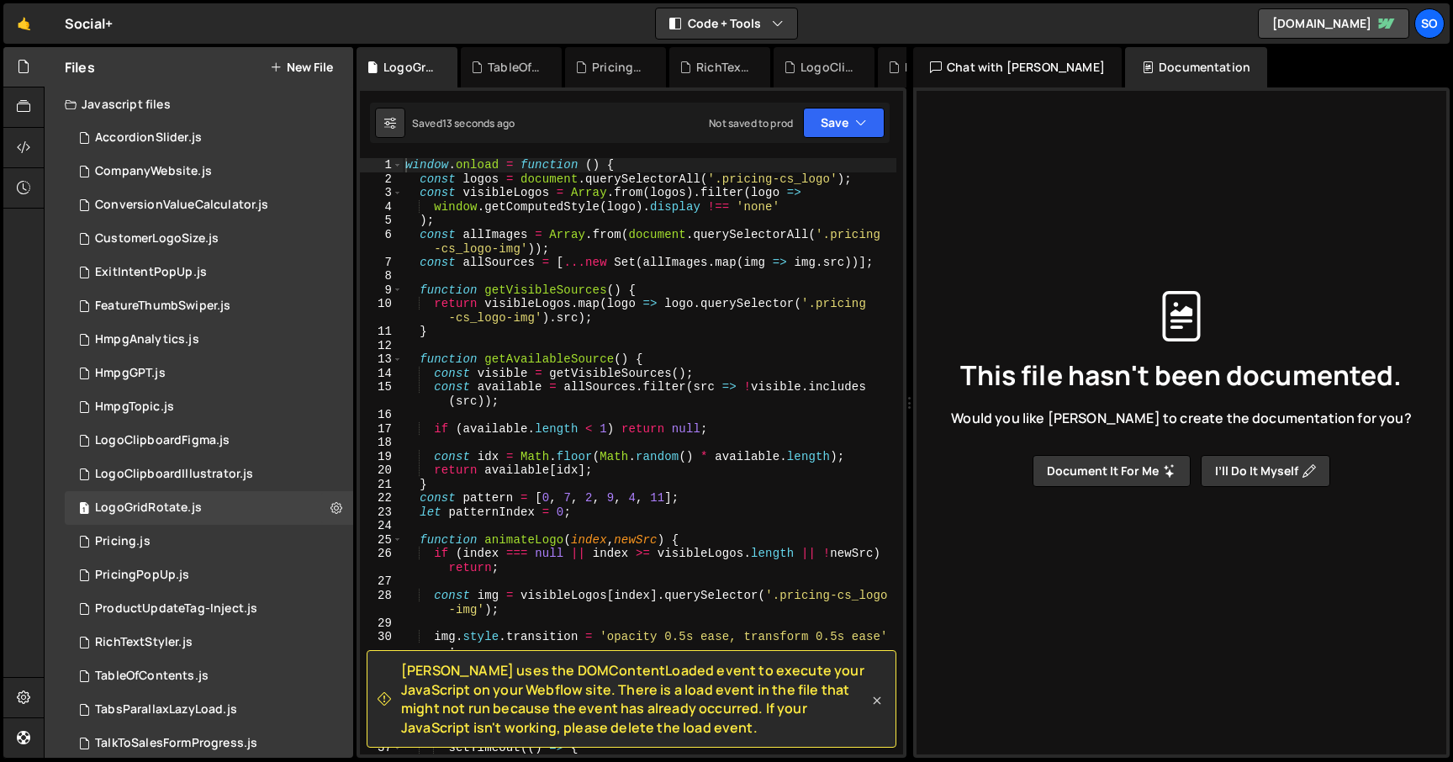
click at [879, 706] on icon at bounding box center [877, 700] width 17 height 17
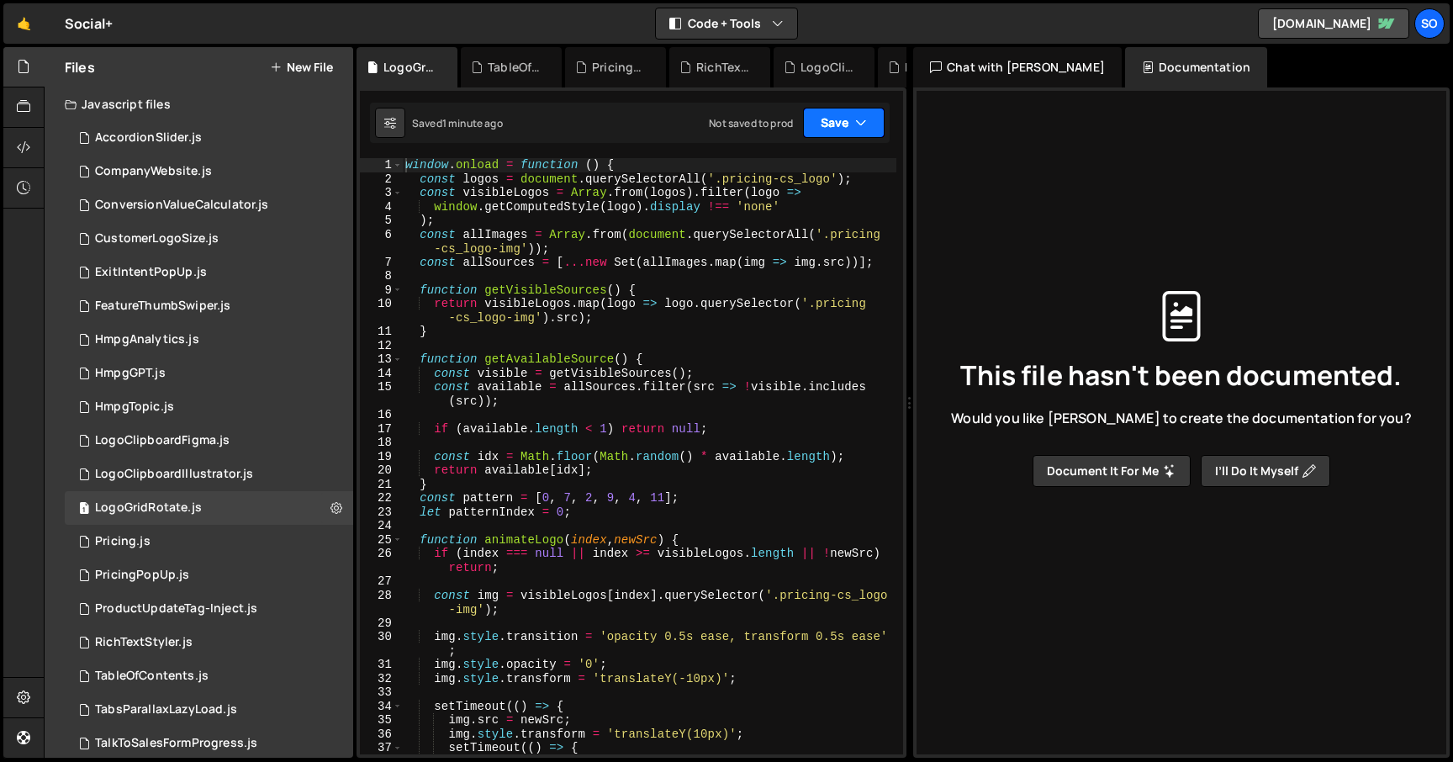
click at [850, 130] on button "Save" at bounding box center [844, 123] width 82 height 30
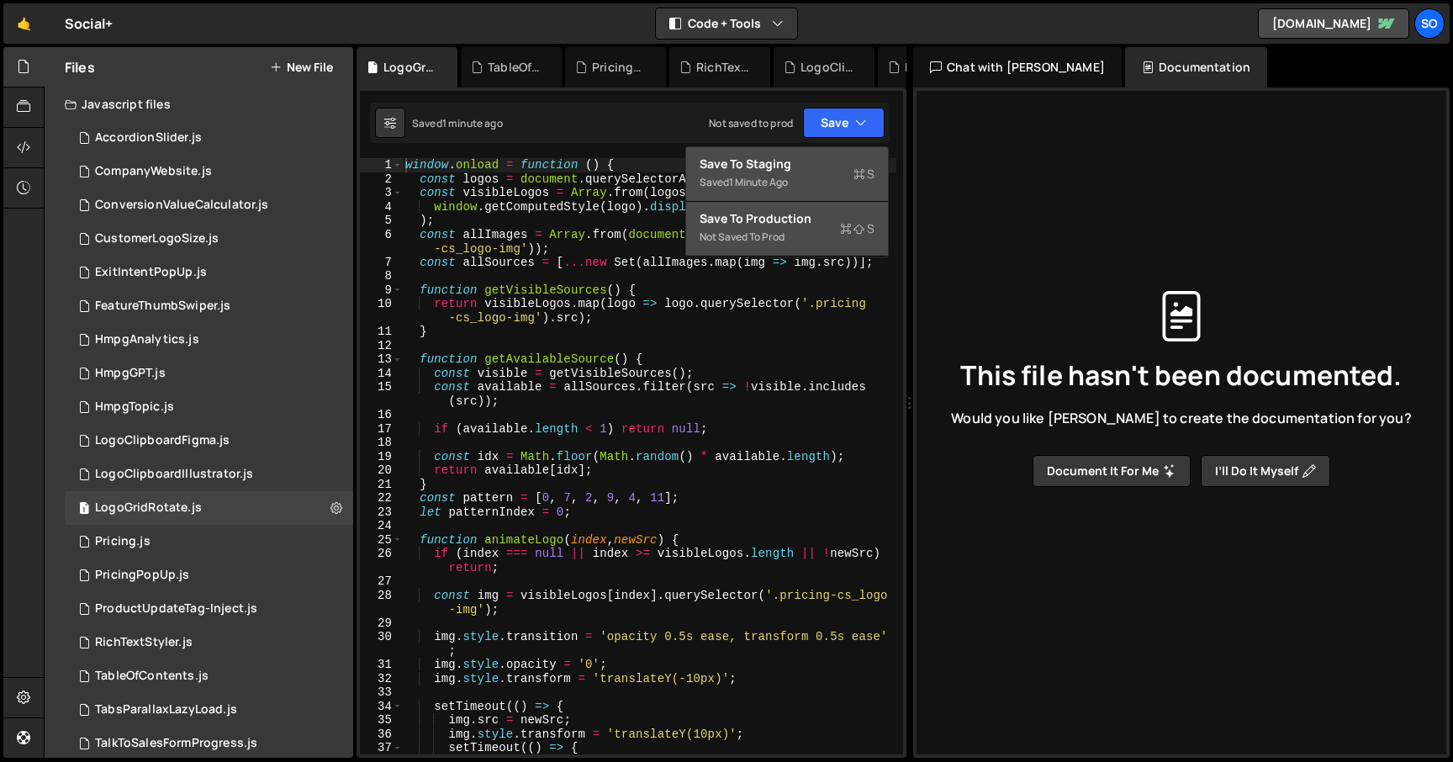
click at [788, 228] on div "Not saved to prod" at bounding box center [787, 237] width 175 height 20
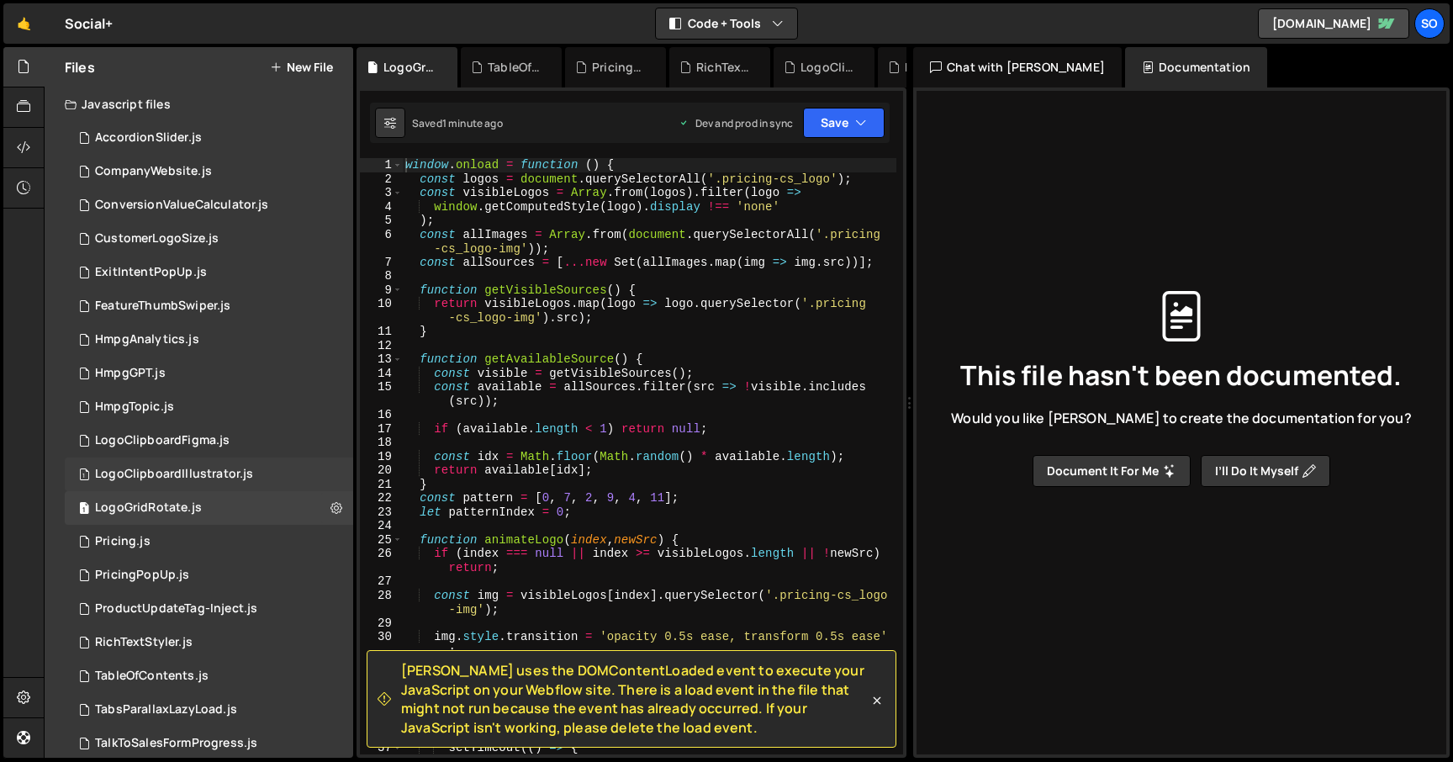
click at [182, 471] on div "LogoClipboardIllustrator.js" at bounding box center [174, 474] width 158 height 15
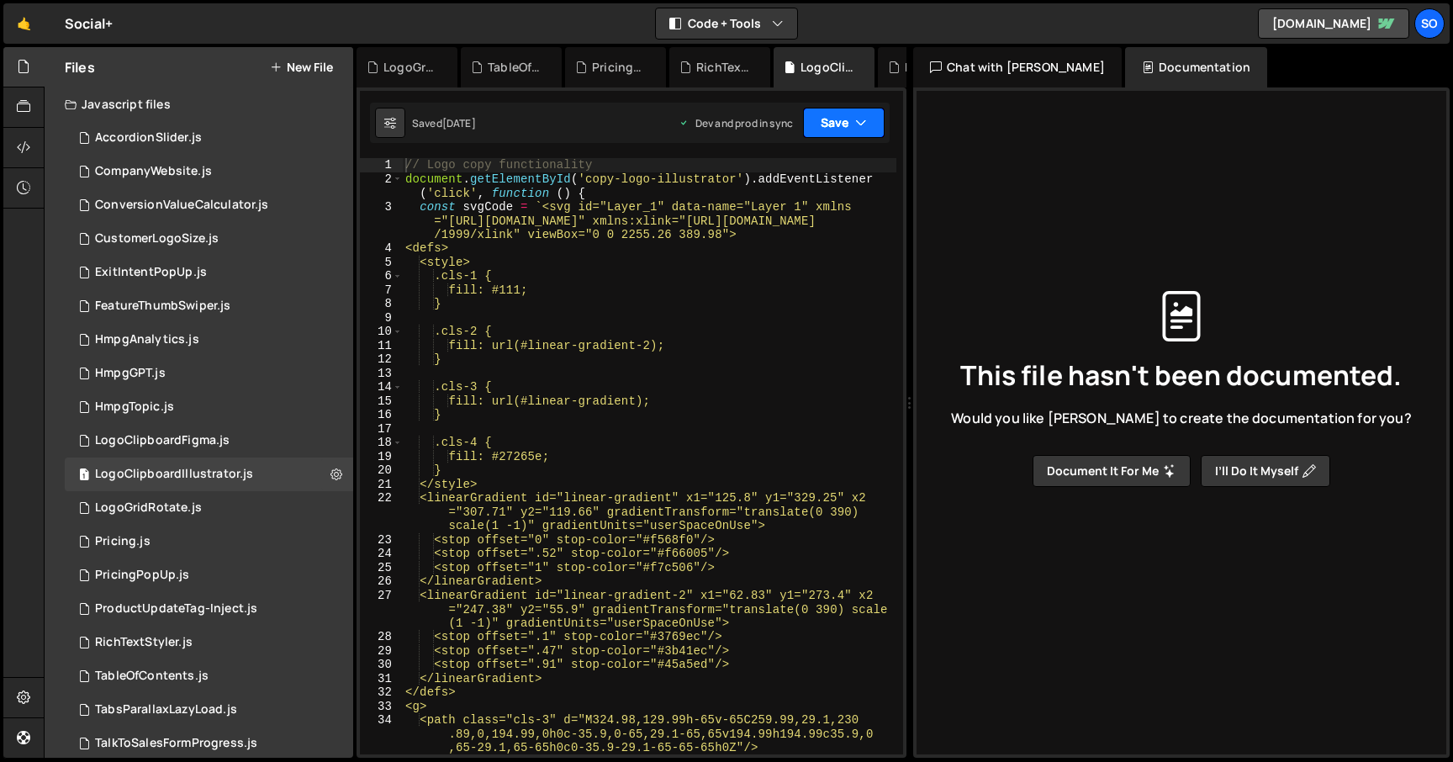
click at [852, 121] on button "Save" at bounding box center [844, 123] width 82 height 30
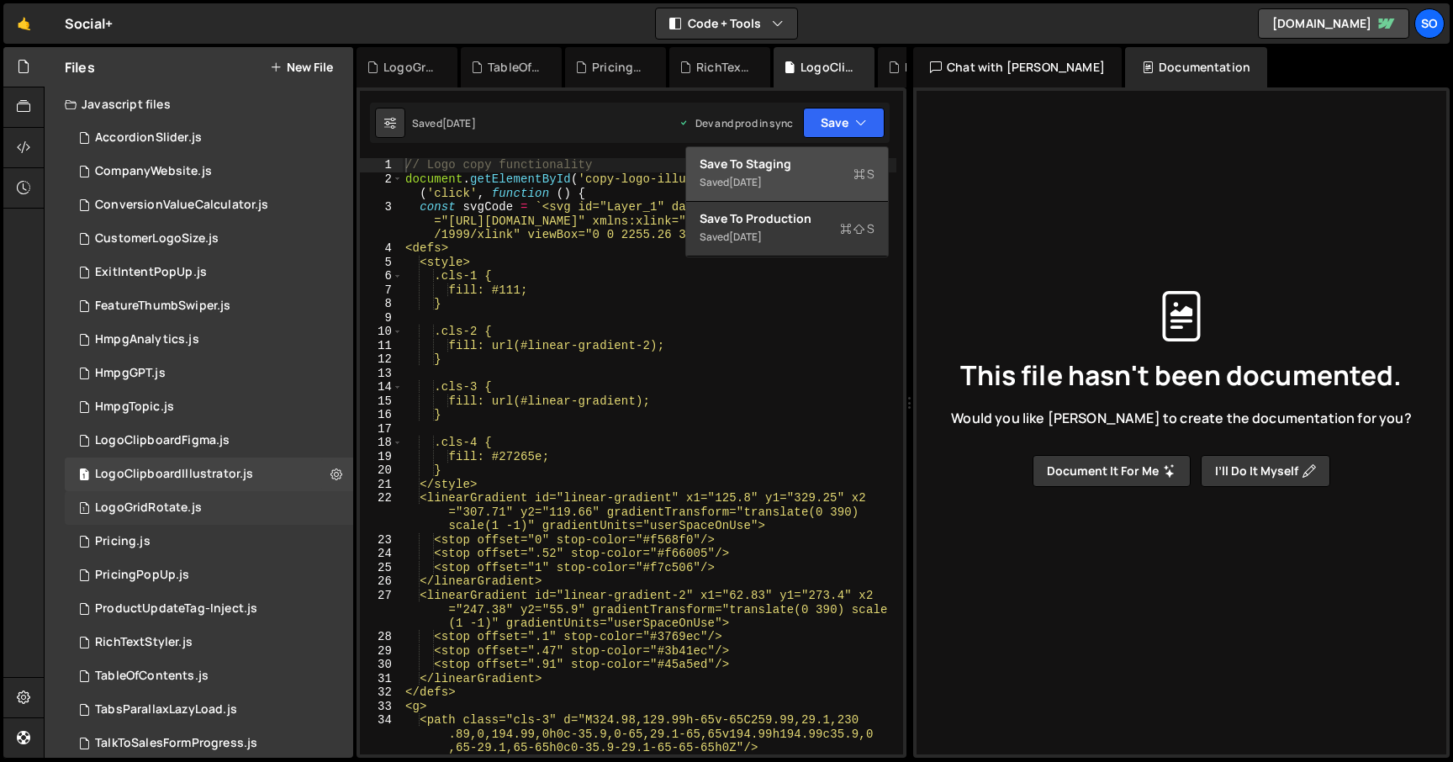
click at [192, 505] on div "LogoGridRotate.js" at bounding box center [148, 507] width 107 height 15
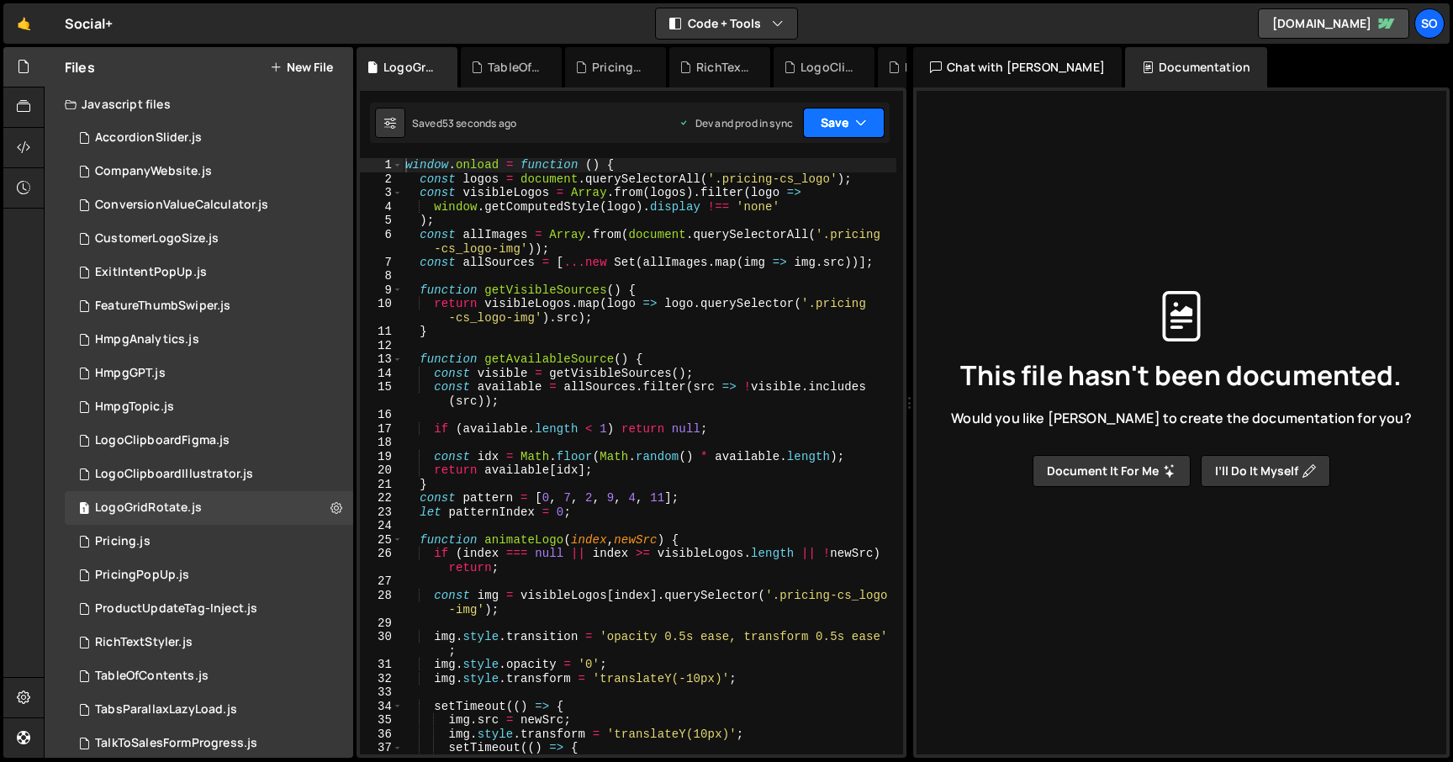
click at [828, 130] on button "Save" at bounding box center [844, 123] width 82 height 30
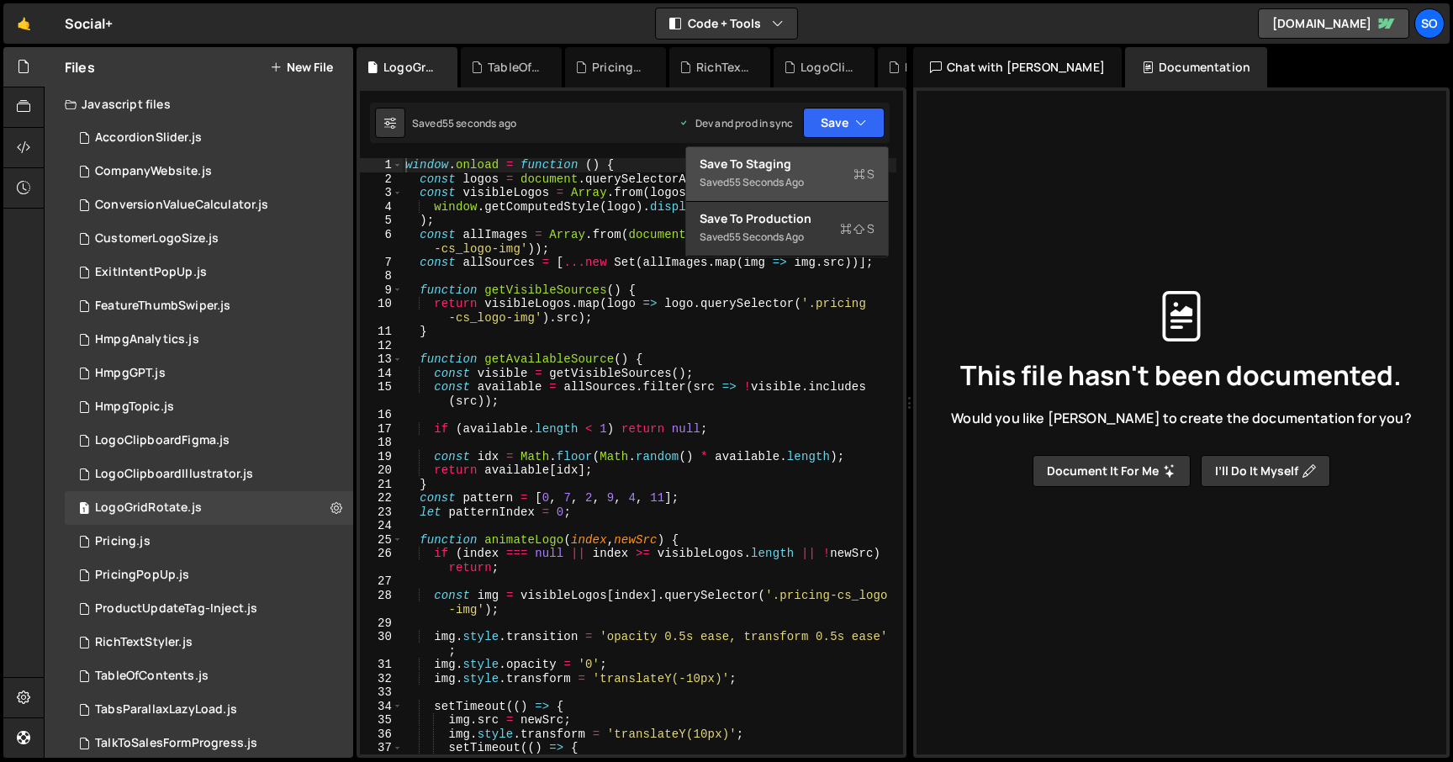
click at [1044, 138] on div "This file hasn't been documented. Would you like Slater to create the documenta…" at bounding box center [1181, 389] width 503 height 704
